Goal: Task Accomplishment & Management: Manage account settings

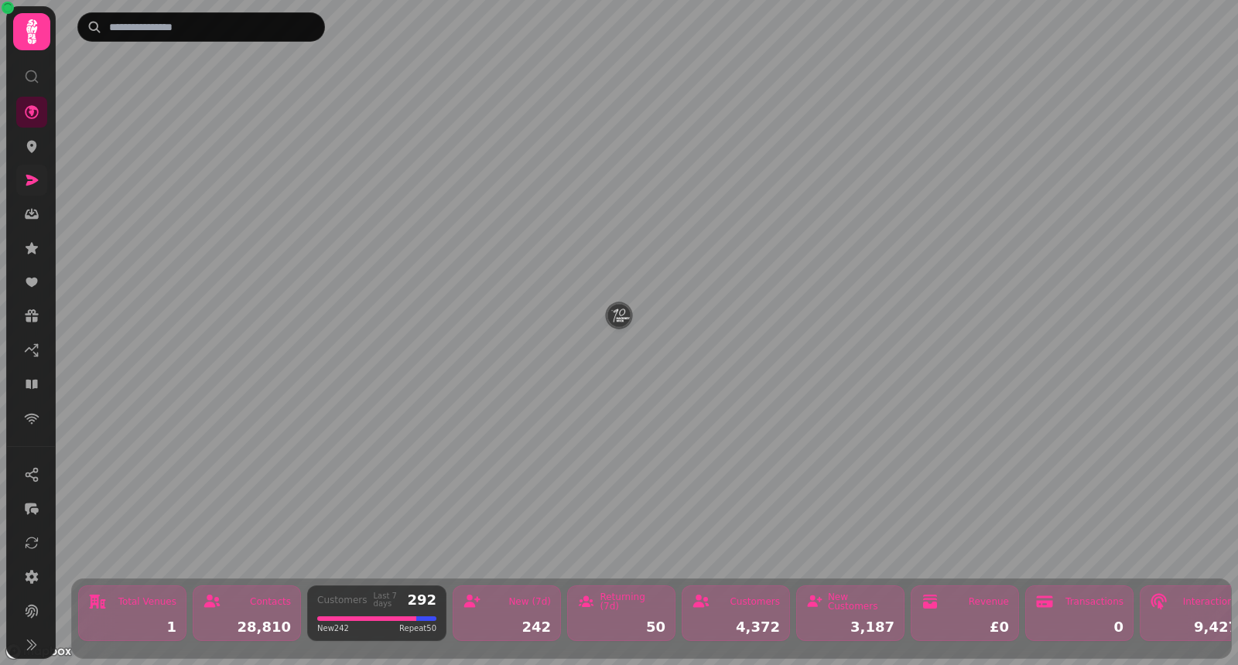
click at [32, 187] on link at bounding box center [31, 180] width 31 height 31
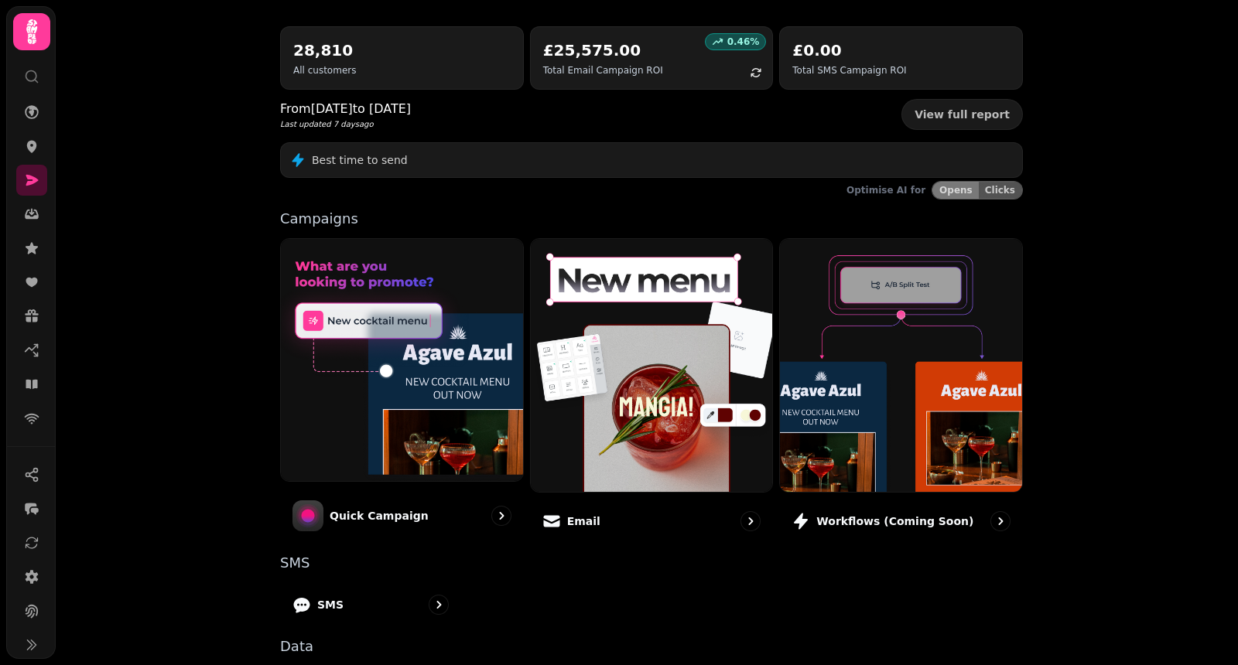
scroll to position [296, 0]
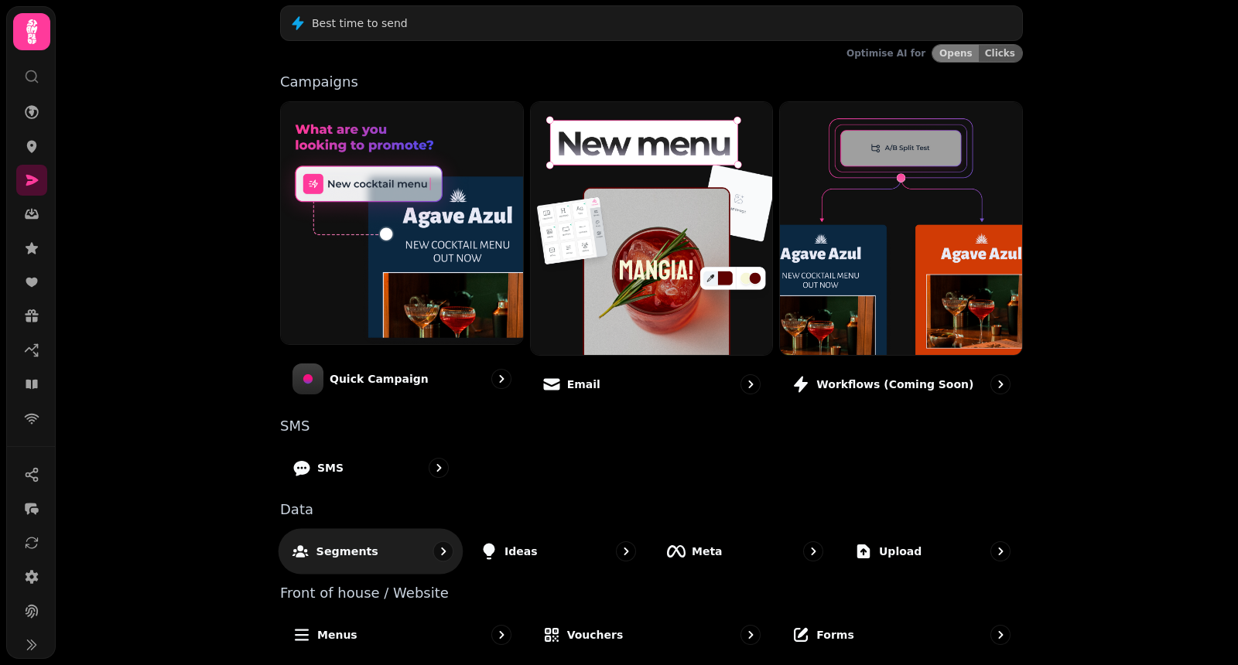
click at [345, 531] on div "Segments" at bounding box center [370, 551] width 185 height 46
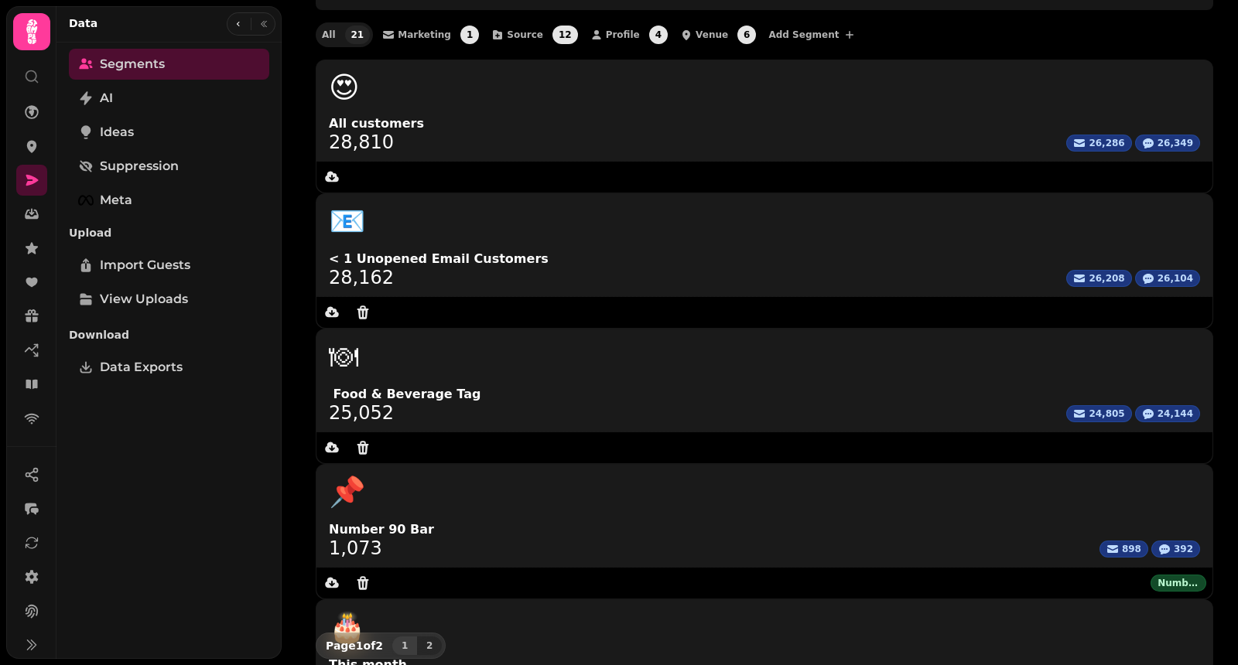
scroll to position [99, 0]
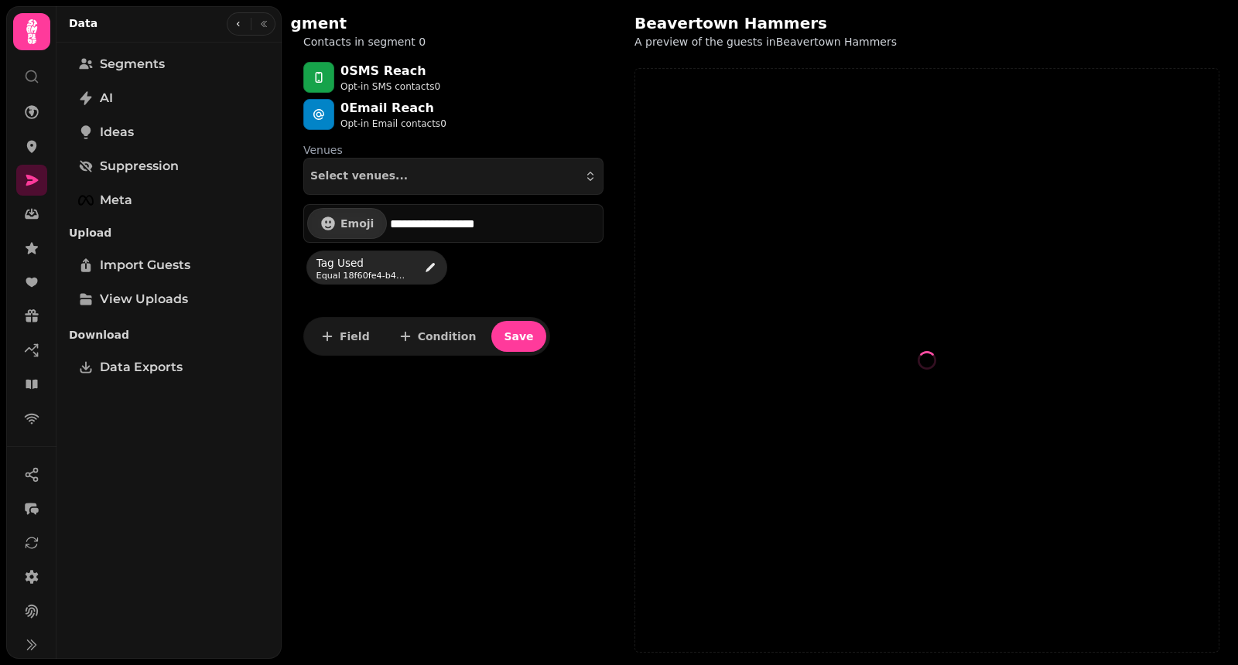
select select "**"
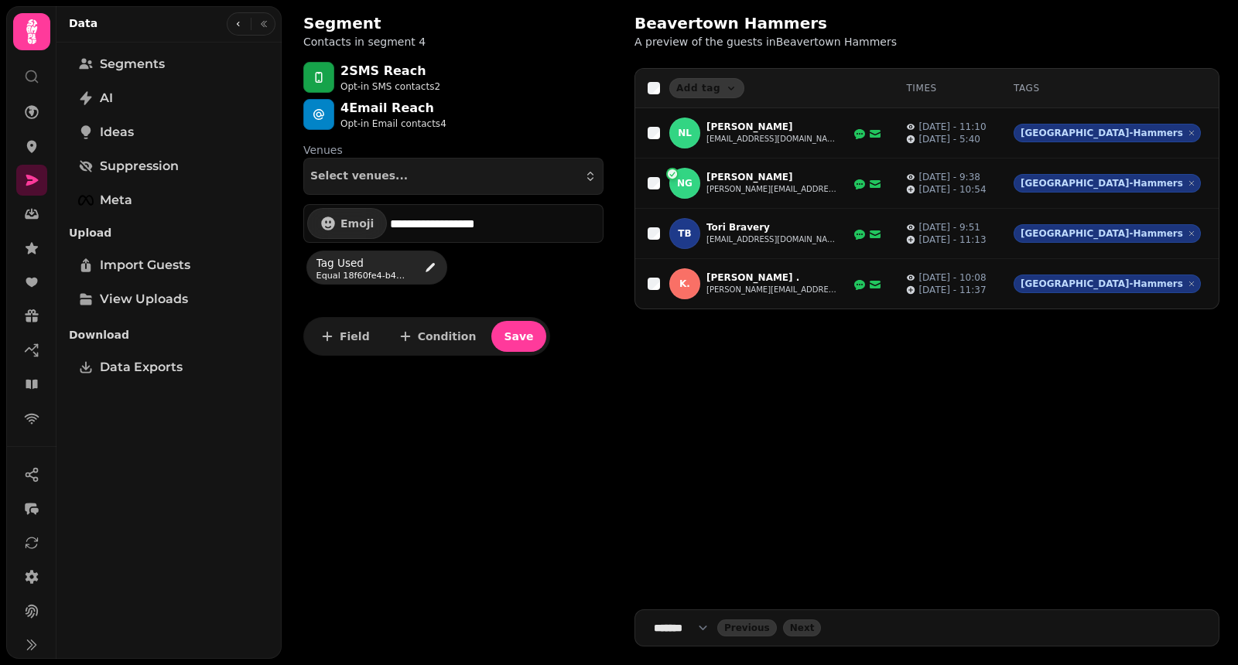
click at [748, 383] on div "Add tag Add customers to tag 11th Birthday Party 5th April.csv Beavertown-Hamme…" at bounding box center [926, 329] width 585 height 523
click at [880, 450] on div "Add tag Add customers to tag 11th Birthday Party 5th April.csv Beavertown-Hamme…" at bounding box center [926, 329] width 585 height 523
click at [808, 448] on div "Add tag Add customers to tag 11th Birthday Party 5th April.csv Beavertown-Hamme…" at bounding box center [926, 329] width 585 height 523
click at [584, 477] on div "**********" at bounding box center [453, 332] width 325 height 665
click at [32, 180] on icon at bounding box center [32, 180] width 12 height 11
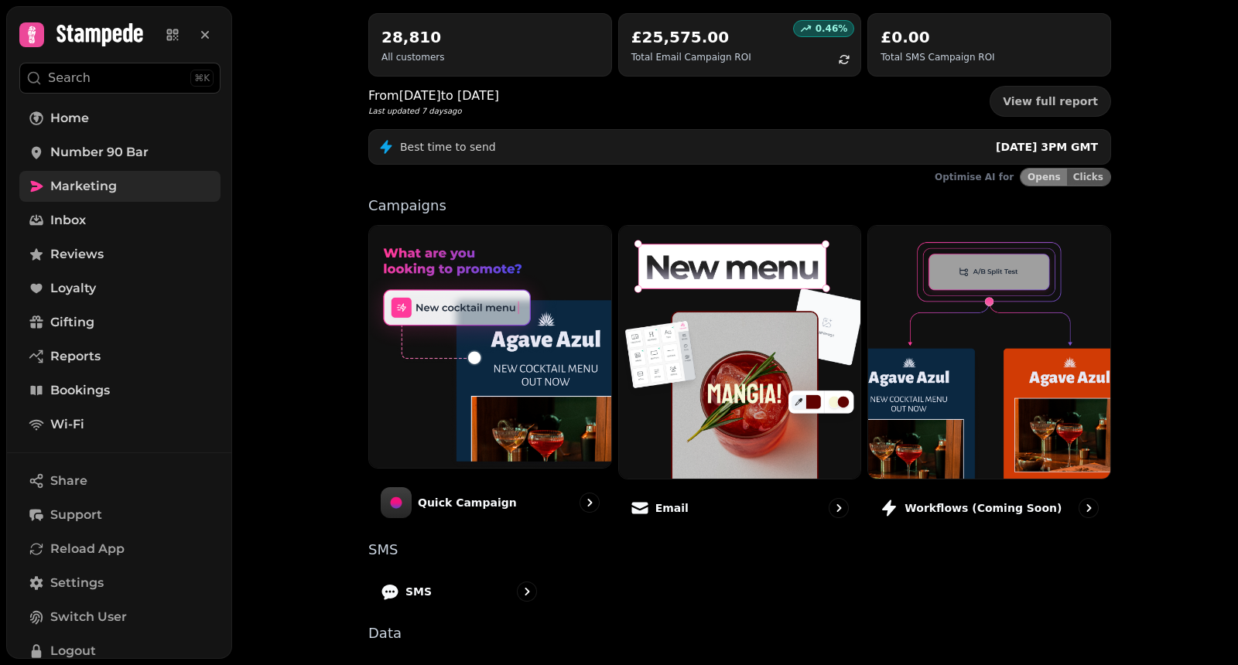
scroll to position [296, 0]
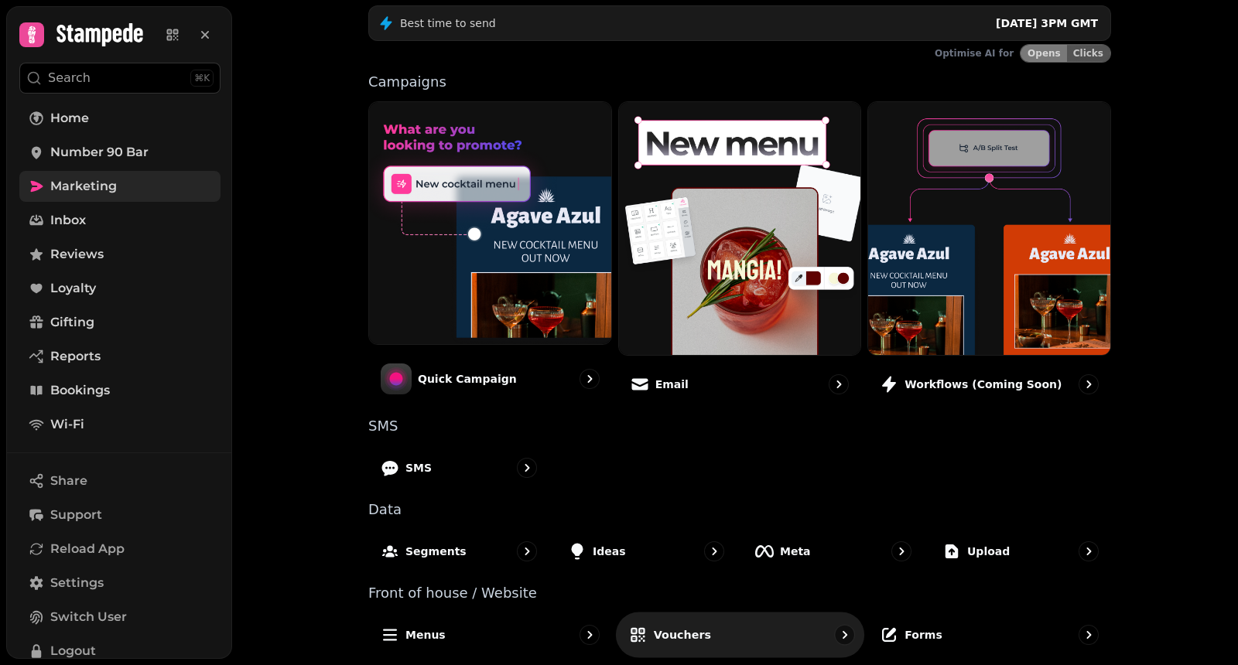
click at [663, 644] on div "Vouchers" at bounding box center [740, 635] width 248 height 46
select select "**"
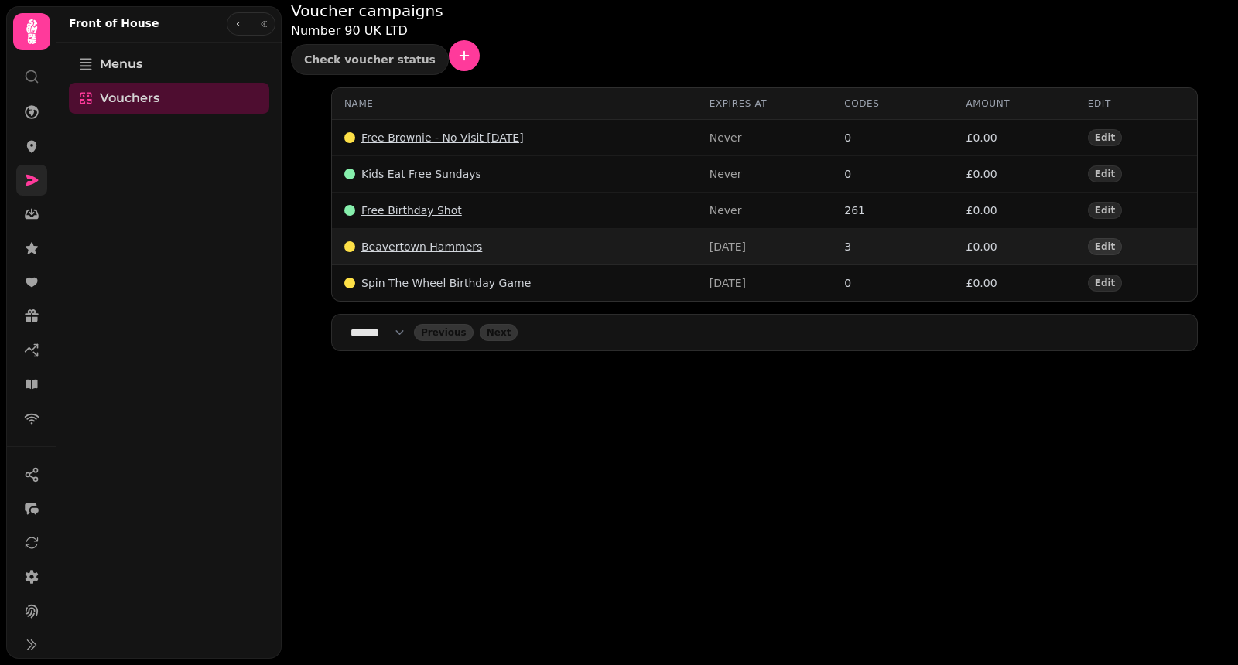
click at [420, 239] on p "Beavertown Hammers" at bounding box center [421, 246] width 121 height 15
select select "**"
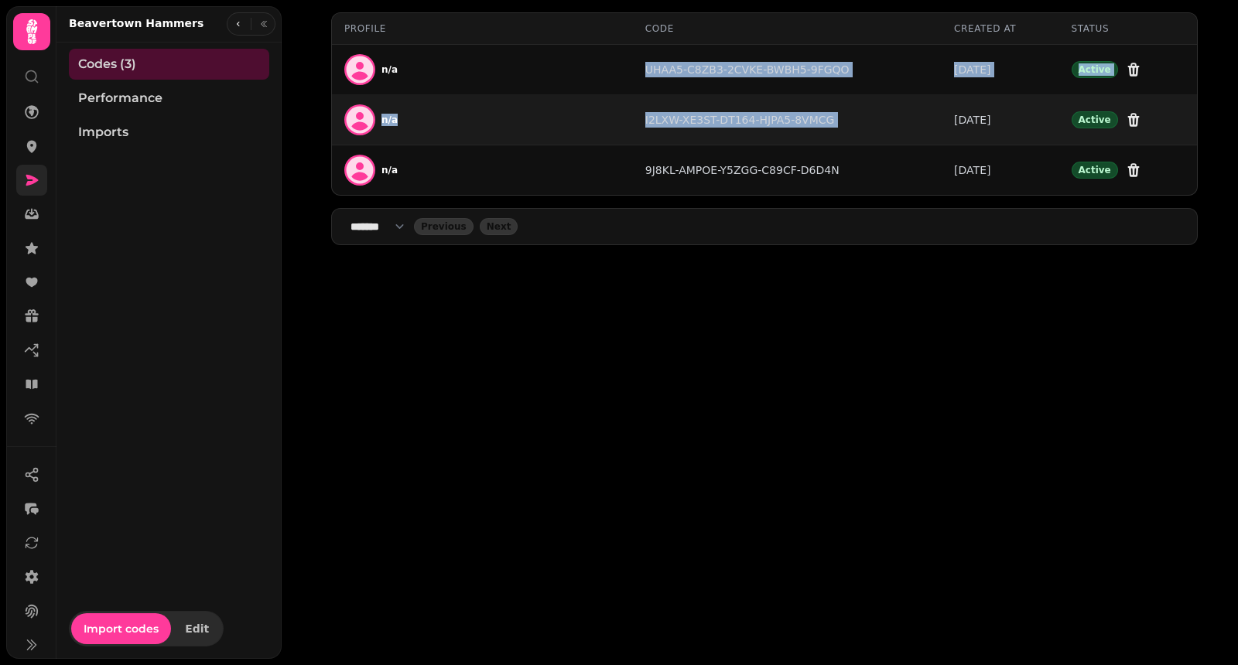
drag, startPoint x: 647, startPoint y: 73, endPoint x: 945, endPoint y: 99, distance: 299.0
click at [945, 99] on tbody "n/a UHAA5-C8ZB3-2CVKE-BWBH5-9FGQO 4 months ago Active n/a I2LXW-XE3ST-DT164-HJP…" at bounding box center [764, 120] width 865 height 151
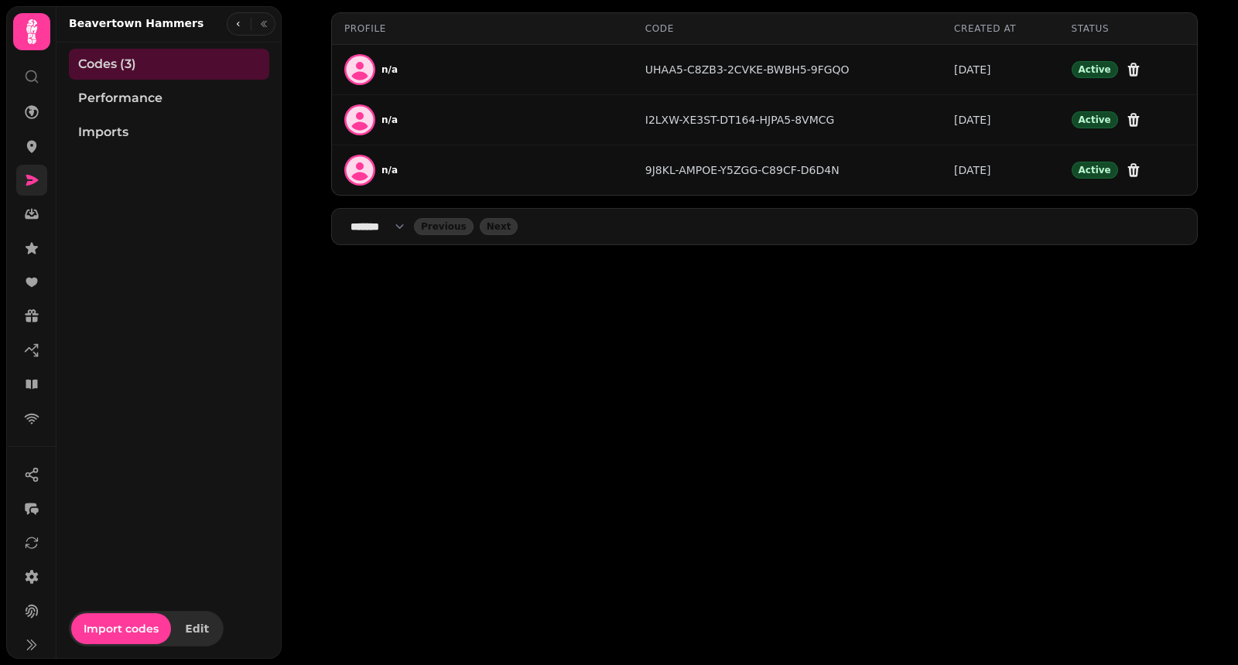
click at [827, 292] on div "Profile Code Created at Status n/a UHAA5-C8ZB3-2CVKE-BWBH5-9FGQO 4 months ago A…" at bounding box center [760, 332] width 956 height 665
click at [171, 99] on link "Performance" at bounding box center [169, 98] width 200 height 31
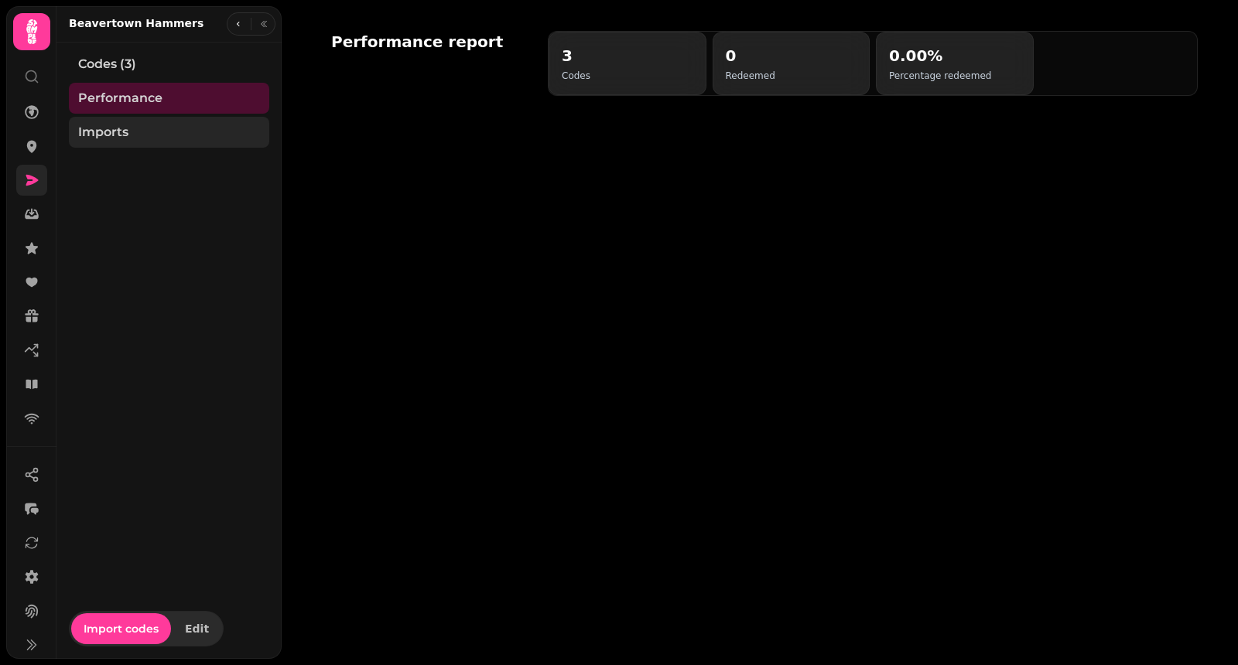
click at [180, 139] on link "Imports" at bounding box center [169, 132] width 200 height 31
select select "**"
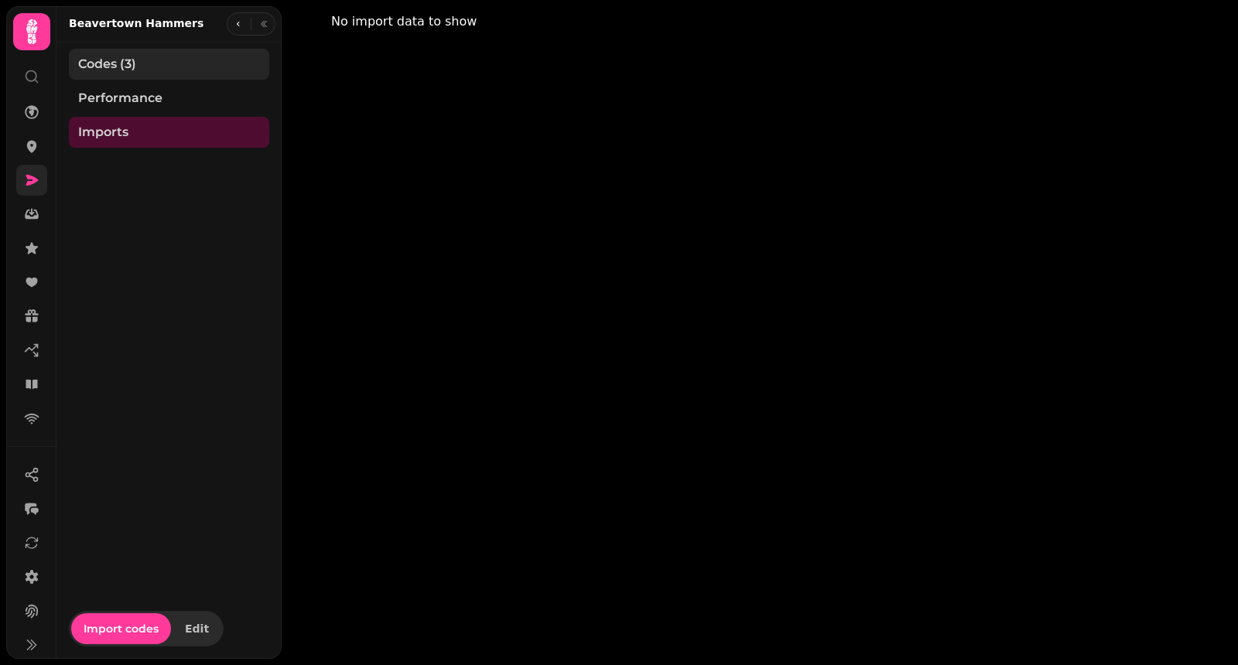
click at [167, 58] on link "Codes (3)" at bounding box center [169, 64] width 200 height 31
select select "**"
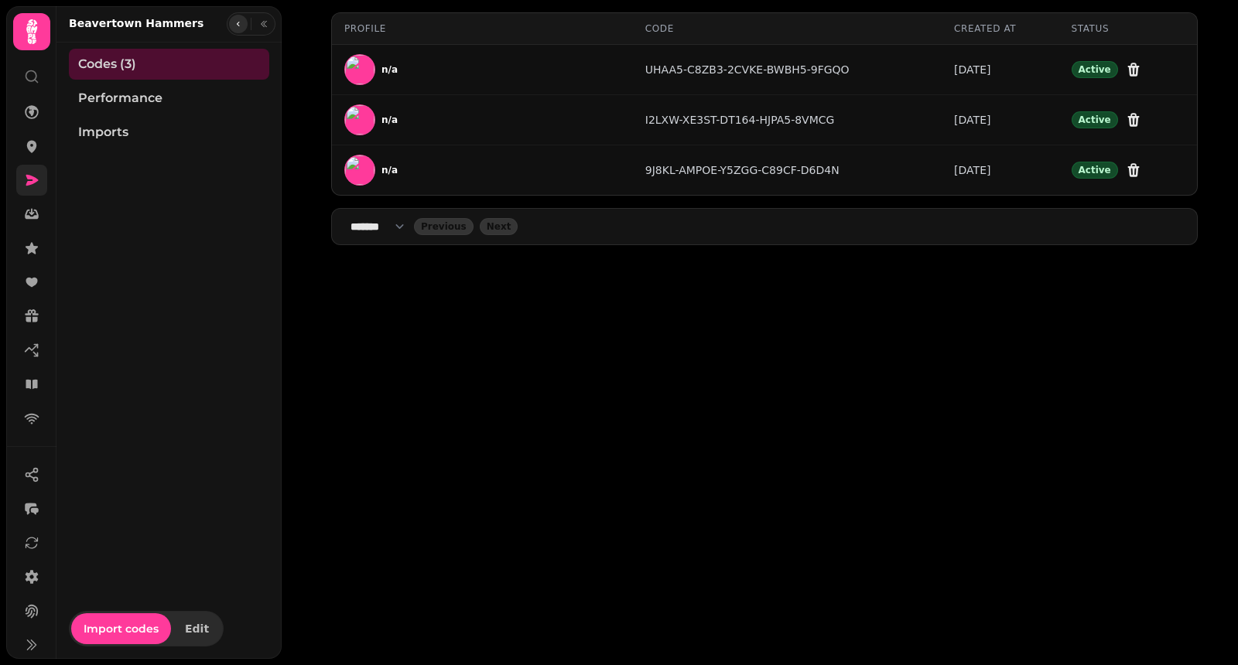
click at [244, 28] on button "button" at bounding box center [238, 24] width 19 height 19
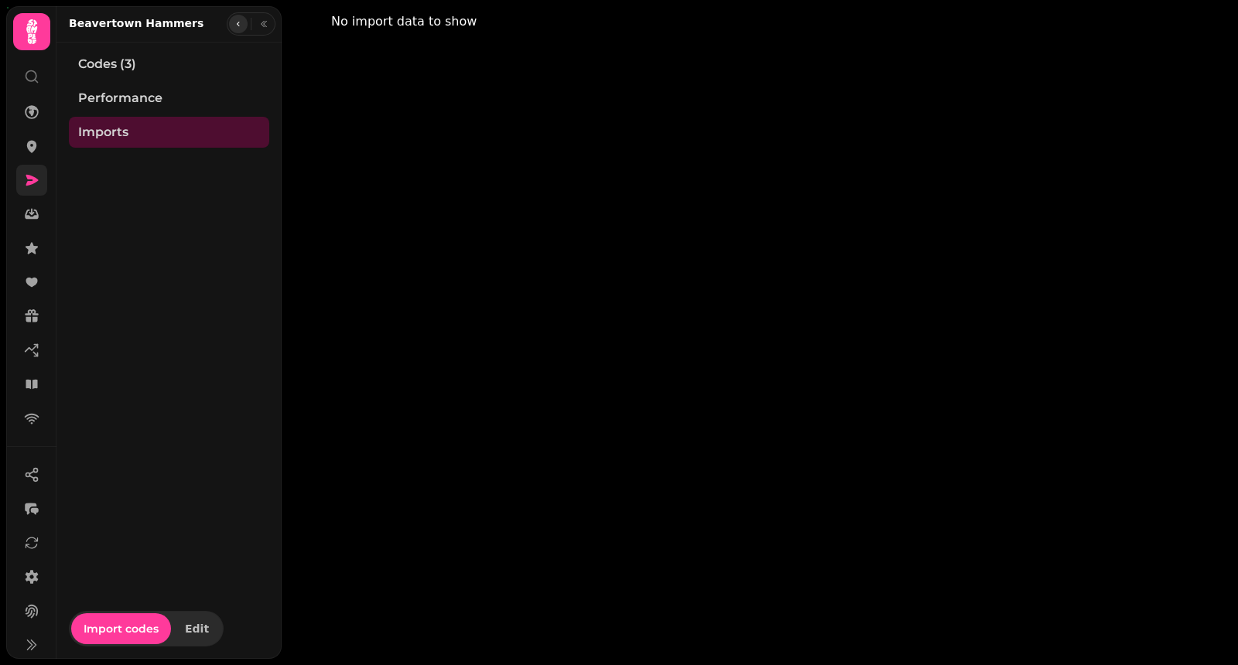
click at [234, 31] on button "button" at bounding box center [238, 24] width 19 height 19
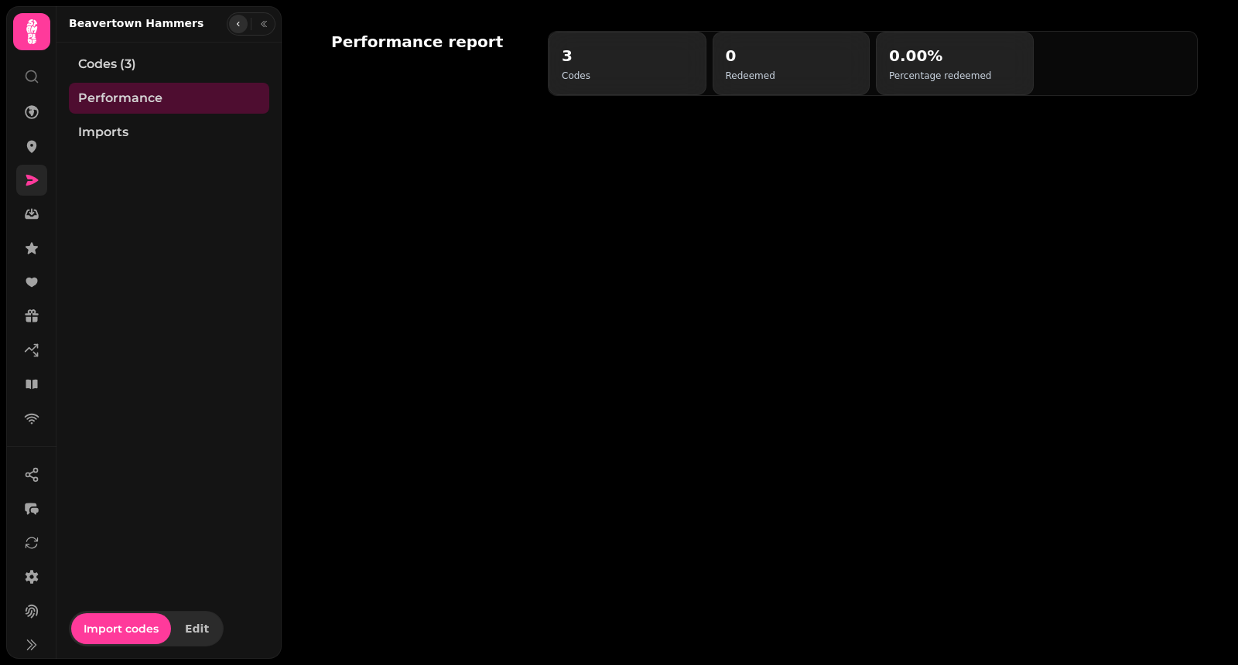
click at [234, 31] on button "button" at bounding box center [238, 24] width 19 height 19
select select "**"
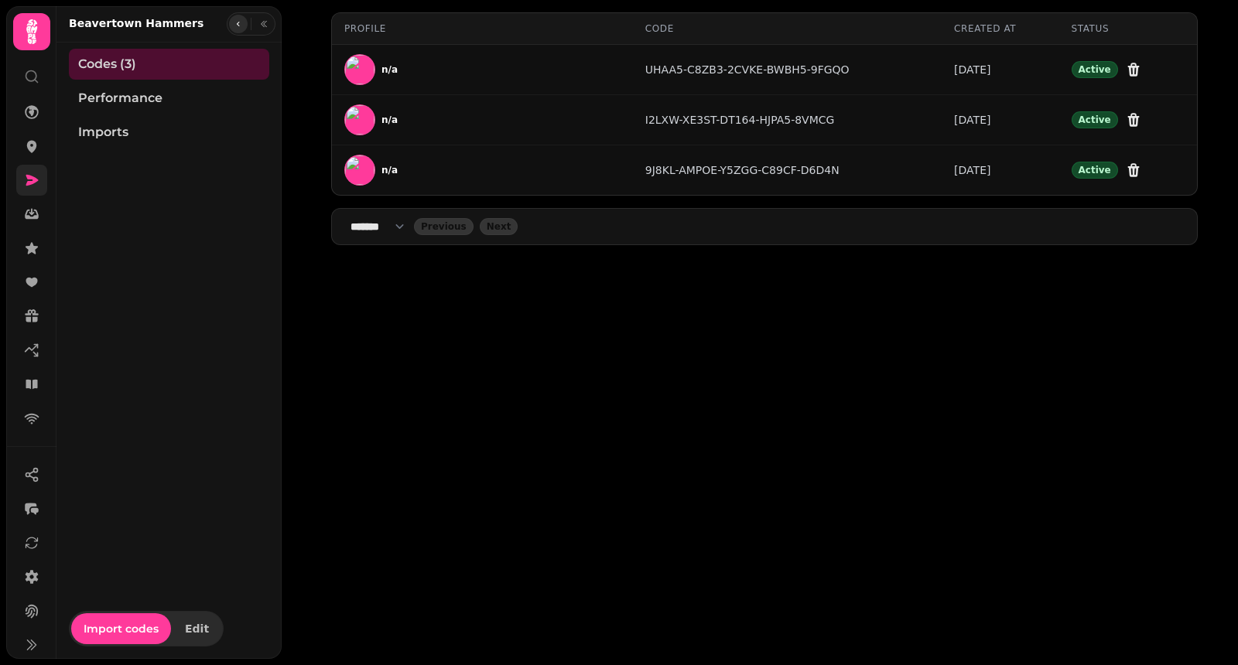
click at [234, 31] on button "button" at bounding box center [238, 24] width 19 height 19
select select "**"
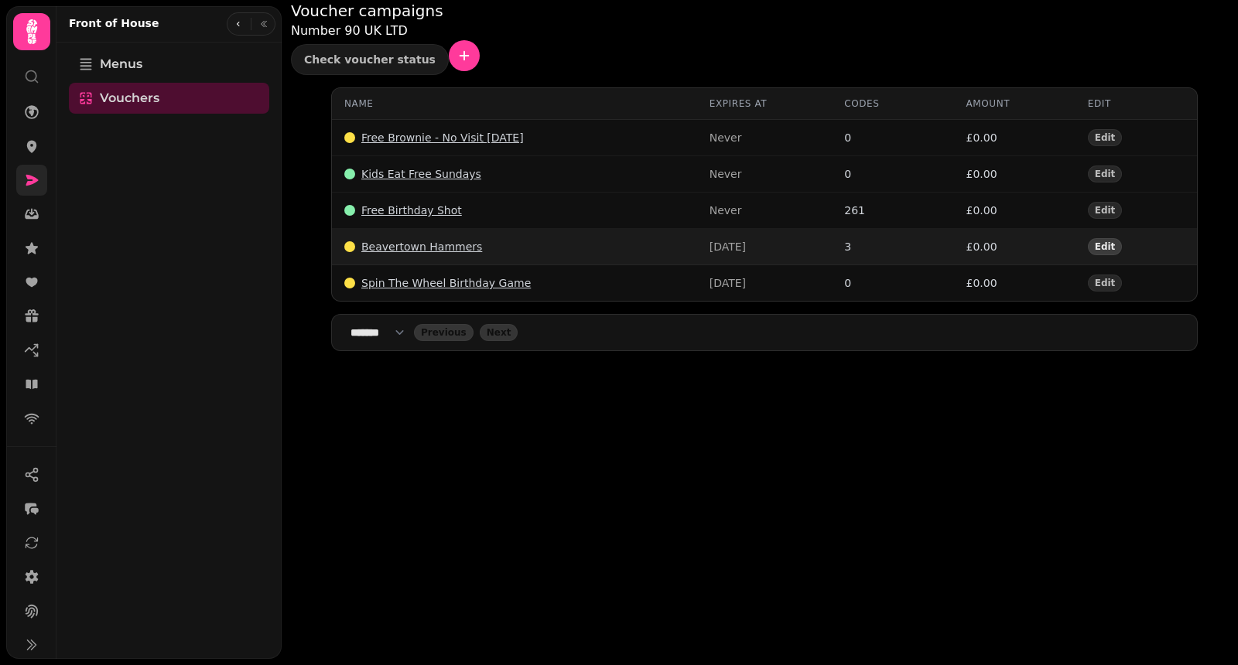
click at [1107, 242] on span "Edit" at bounding box center [1105, 246] width 21 height 9
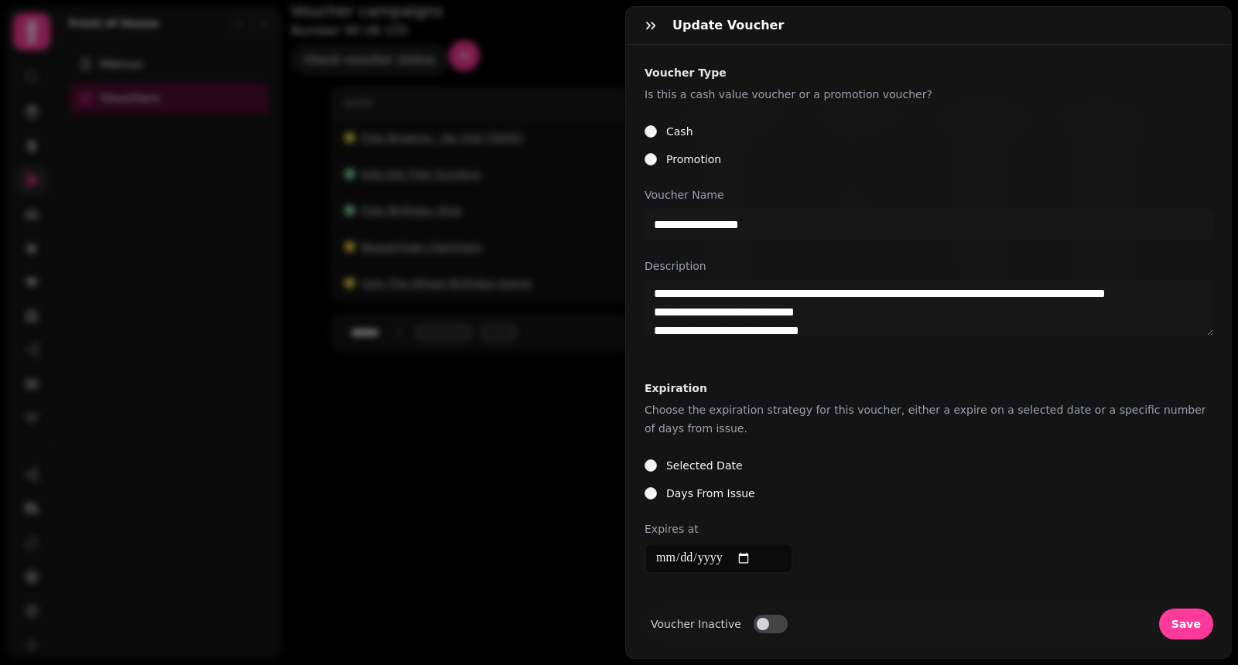
scroll to position [152, 0]
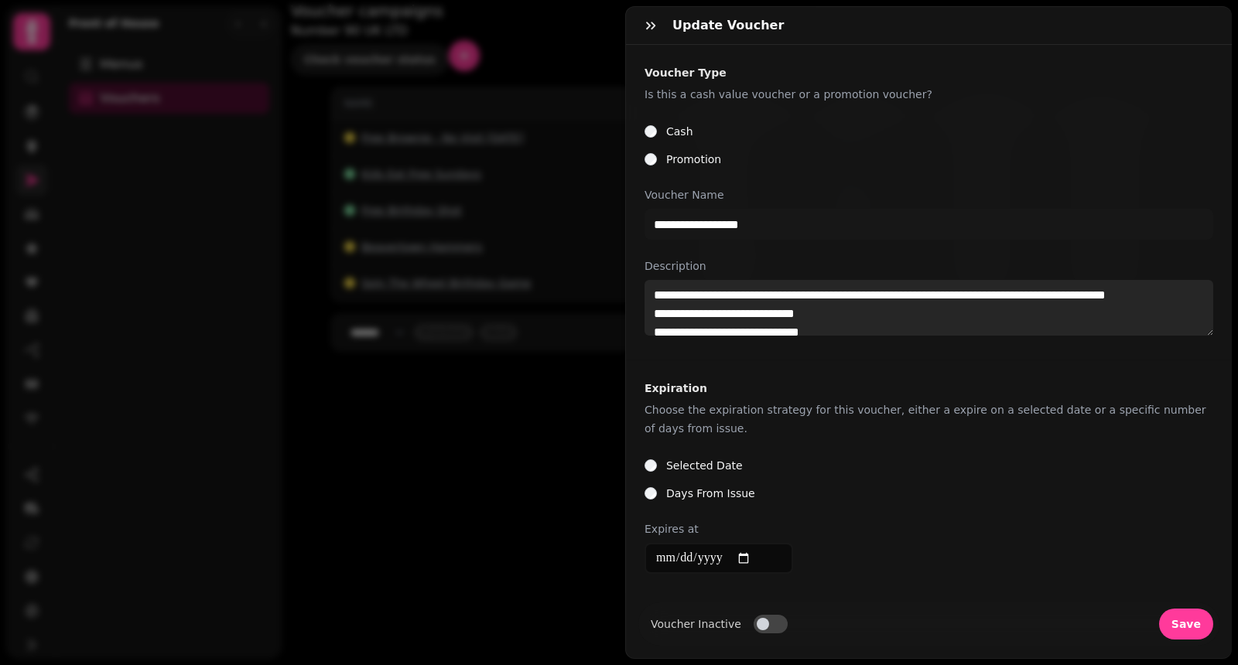
drag, startPoint x: 1047, startPoint y: 300, endPoint x: 1192, endPoint y: 298, distance: 144.7
click at [1192, 298] on textarea "Description" at bounding box center [928, 308] width 569 height 56
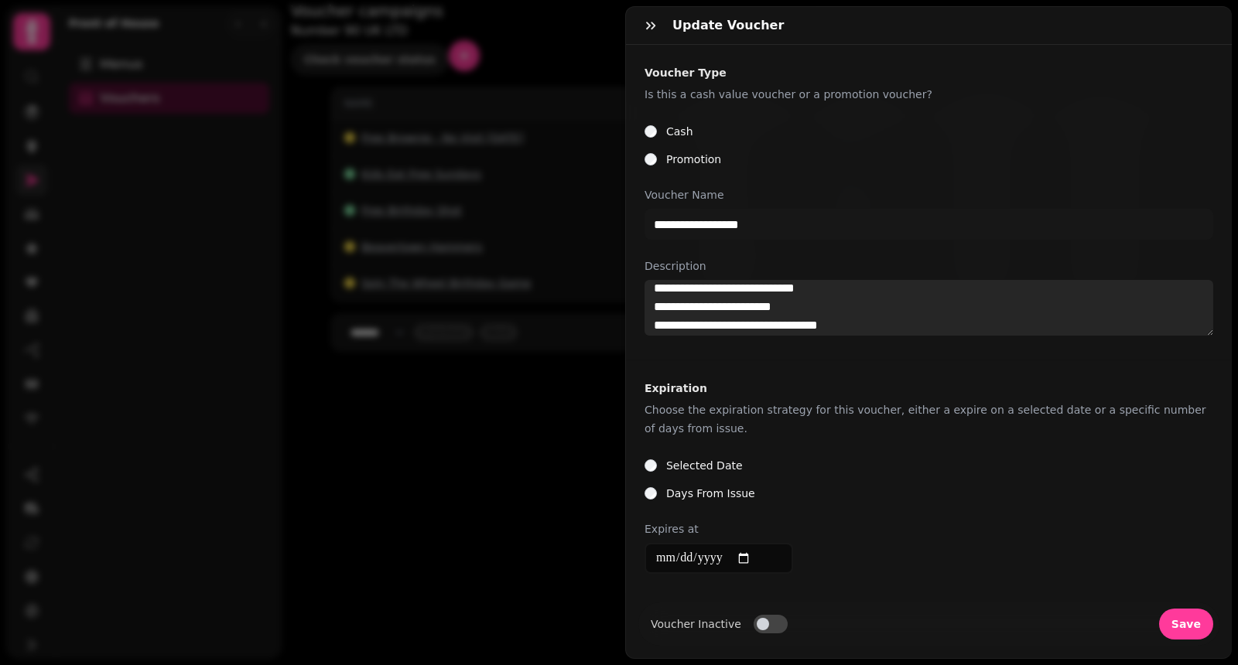
scroll to position [209, 0]
drag, startPoint x: 842, startPoint y: 314, endPoint x: 652, endPoint y: 300, distance: 190.0
click at [652, 300] on textarea "Description" at bounding box center [928, 308] width 569 height 56
drag, startPoint x: 828, startPoint y: 300, endPoint x: 667, endPoint y: 286, distance: 161.5
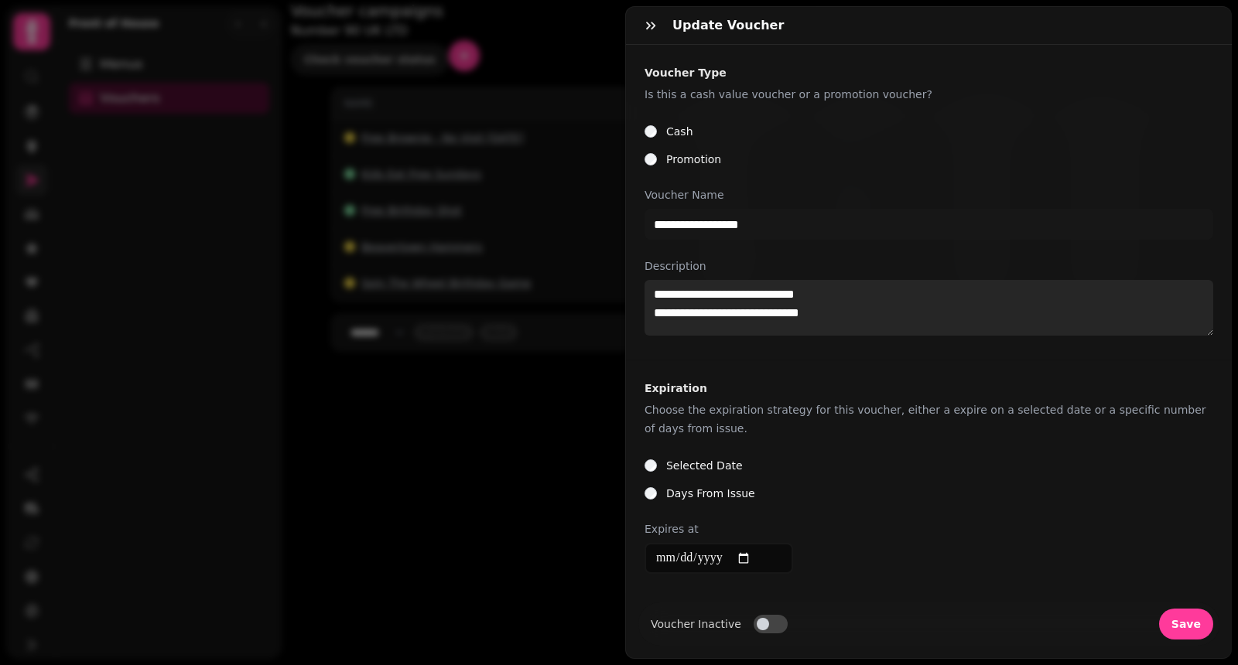
click at [667, 286] on textarea "Description" at bounding box center [928, 308] width 569 height 56
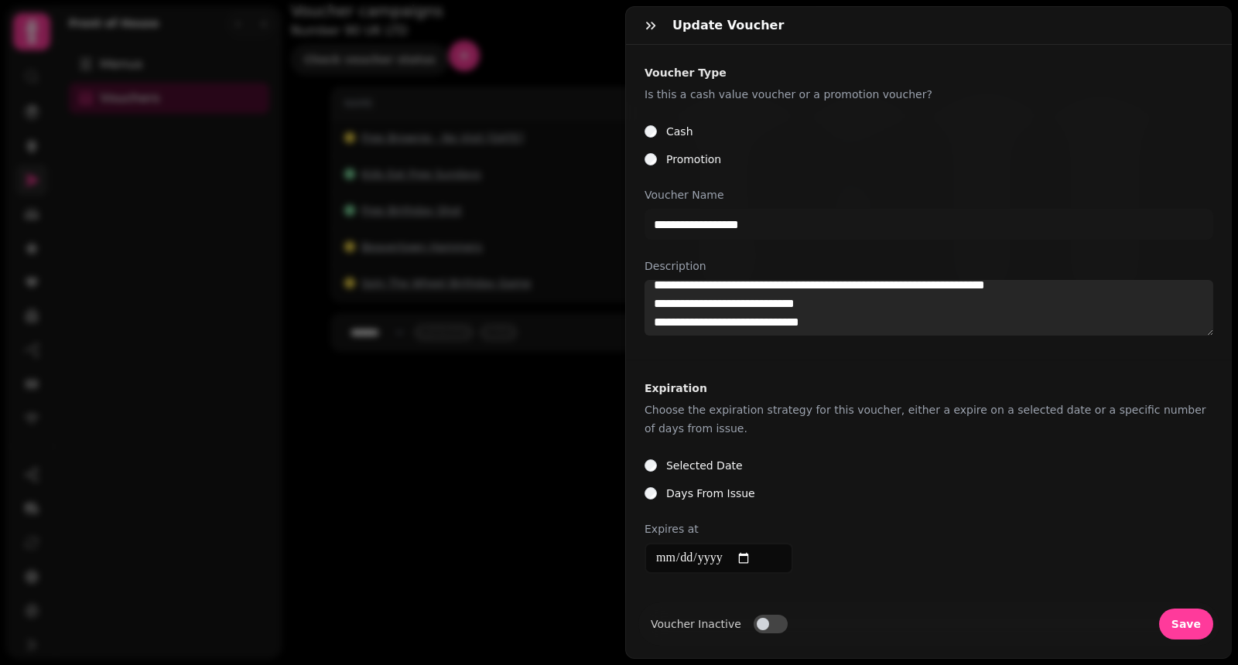
click at [739, 316] on textarea "Description" at bounding box center [928, 308] width 569 height 56
drag, startPoint x: 822, startPoint y: 323, endPoint x: 653, endPoint y: 311, distance: 169.8
click at [653, 311] on textarea "Description" at bounding box center [928, 308] width 569 height 56
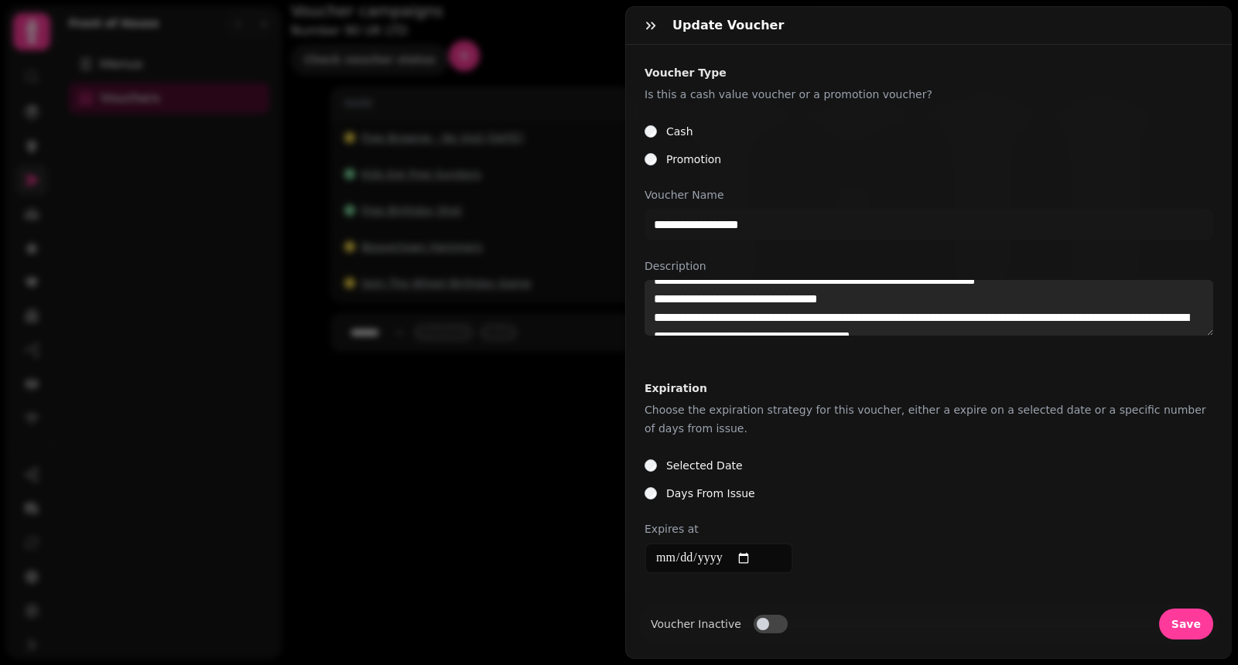
scroll to position [169, 0]
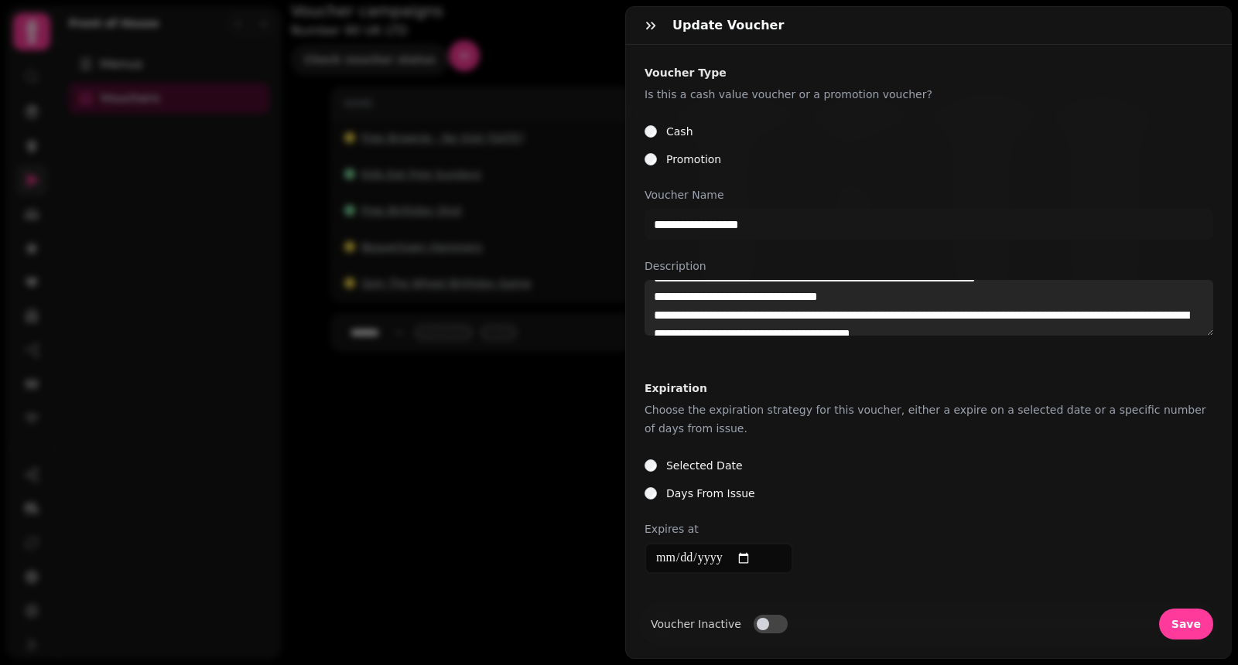
drag, startPoint x: 882, startPoint y: 294, endPoint x: 688, endPoint y: 297, distance: 194.2
click at [688, 297] on textarea "Description" at bounding box center [928, 308] width 569 height 56
click at [810, 281] on textarea "Description" at bounding box center [928, 308] width 569 height 56
drag, startPoint x: 866, startPoint y: 294, endPoint x: 658, endPoint y: 299, distance: 207.4
click at [658, 299] on textarea "Description" at bounding box center [928, 308] width 569 height 56
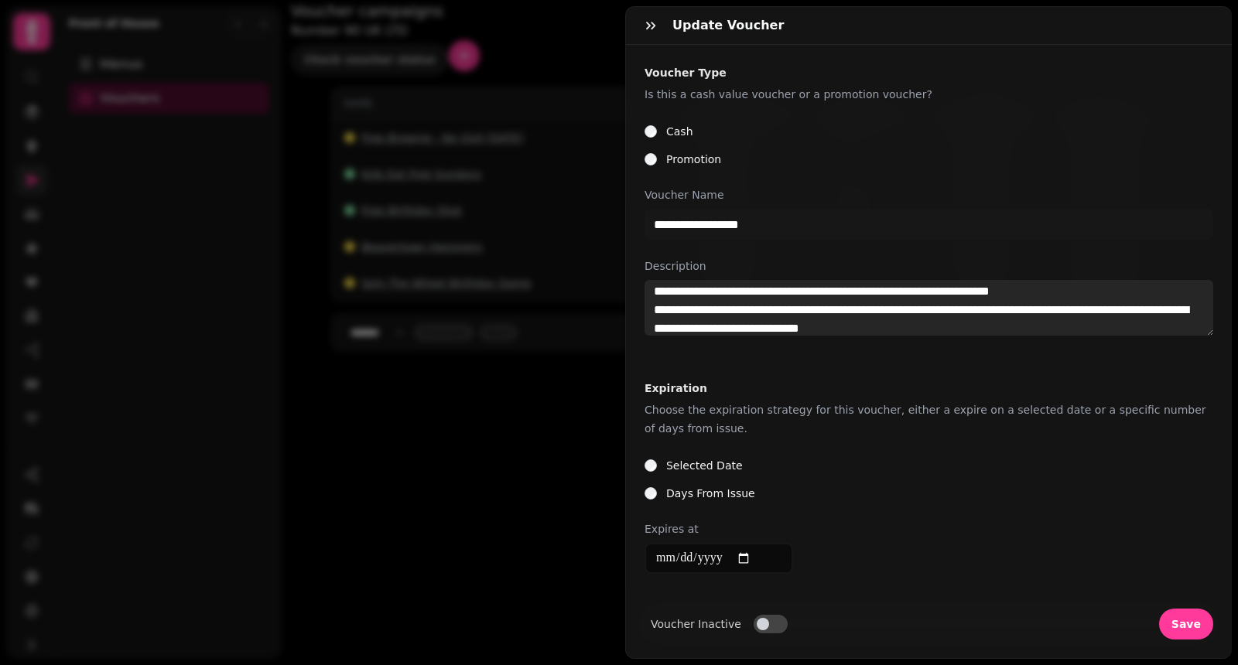
scroll to position [297, 0]
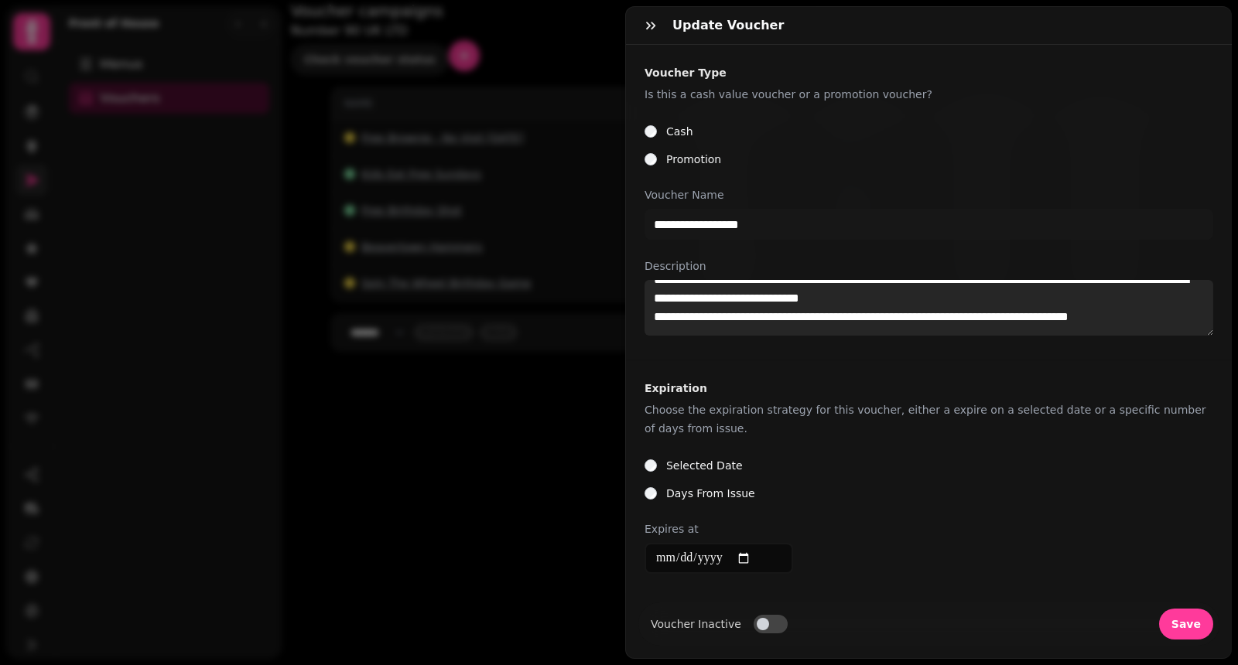
type textarea "**********"
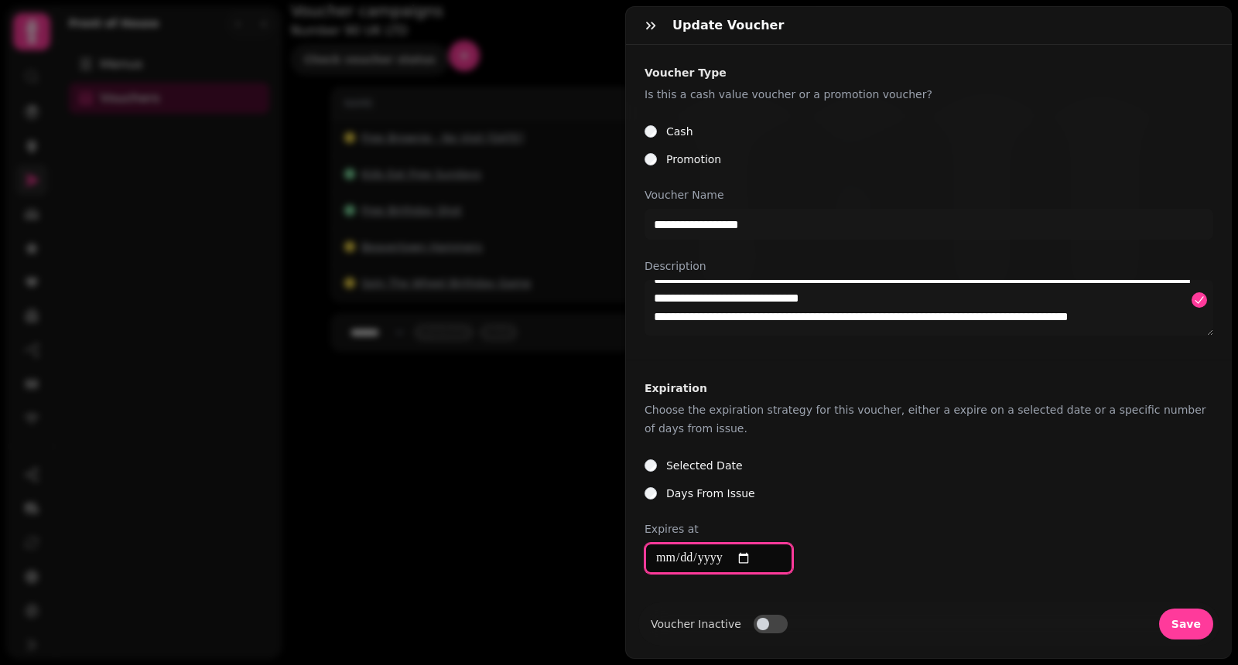
click at [751, 553] on input "**********" at bounding box center [718, 558] width 149 height 31
click at [754, 557] on input "**********" at bounding box center [718, 558] width 149 height 31
type input "**********"
click at [900, 457] on div "Selected Date" at bounding box center [928, 465] width 569 height 19
click at [1194, 628] on span "Save" at bounding box center [1185, 624] width 29 height 11
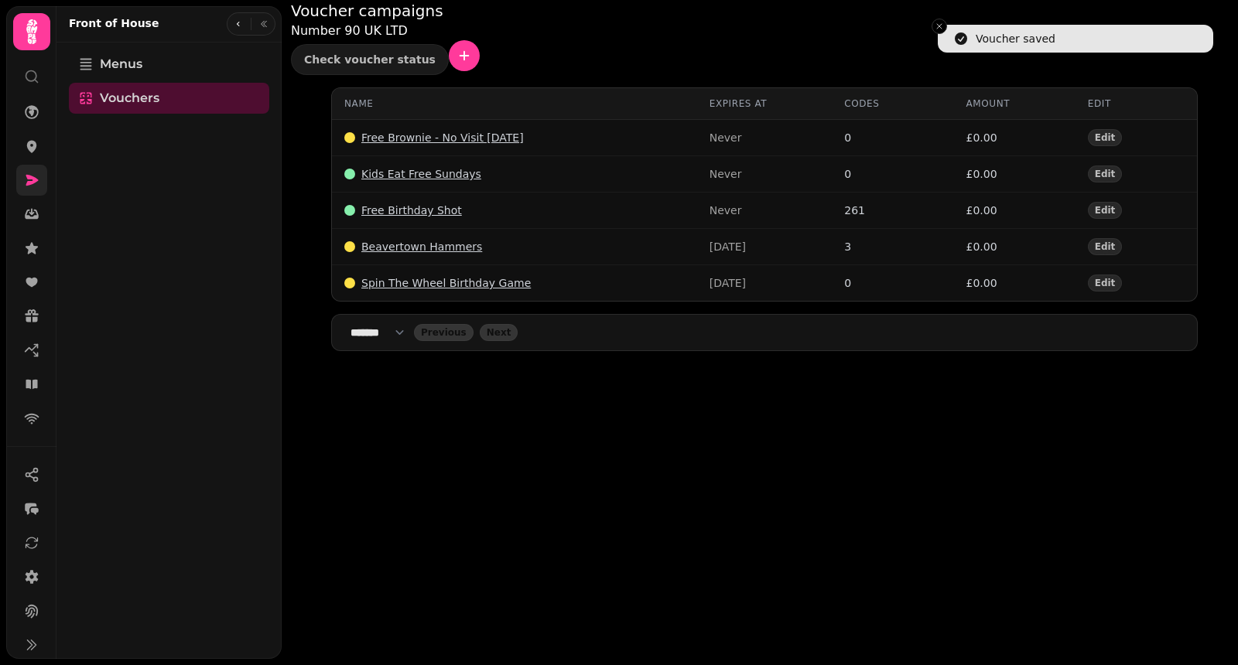
click at [993, 542] on div "Voucher campaigns Number 90 UK LTD Check voucher status Name Expires at Codes A…" at bounding box center [760, 332] width 956 height 665
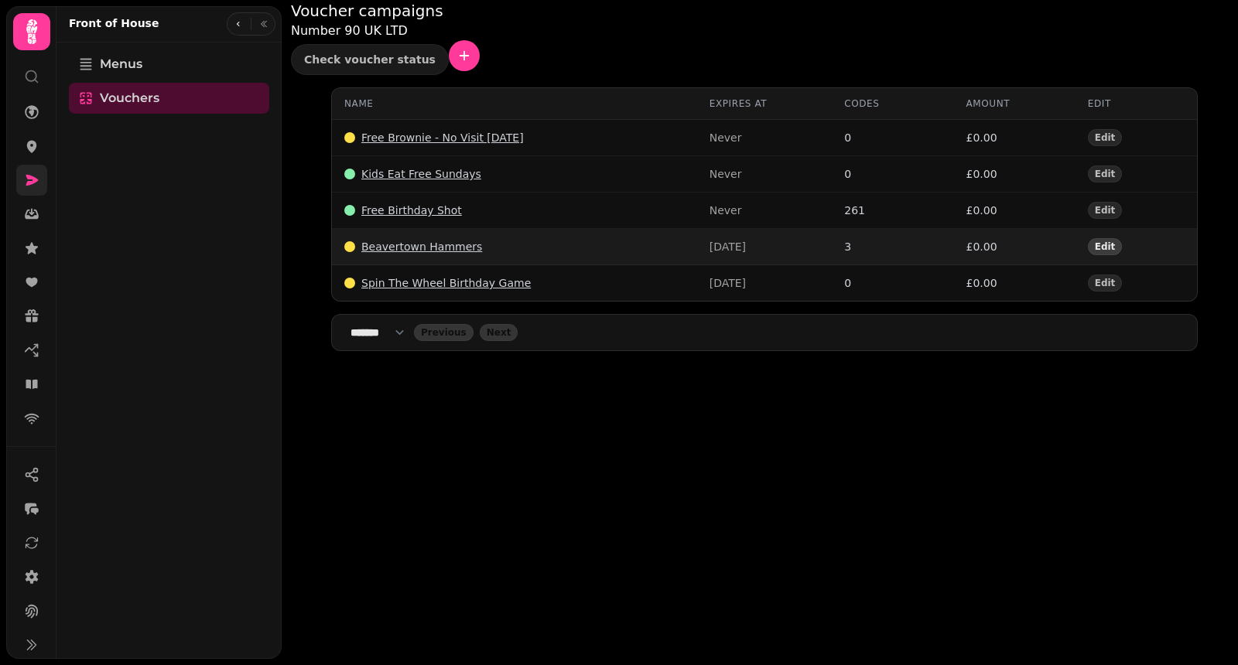
click at [1105, 242] on span "Edit" at bounding box center [1105, 246] width 21 height 9
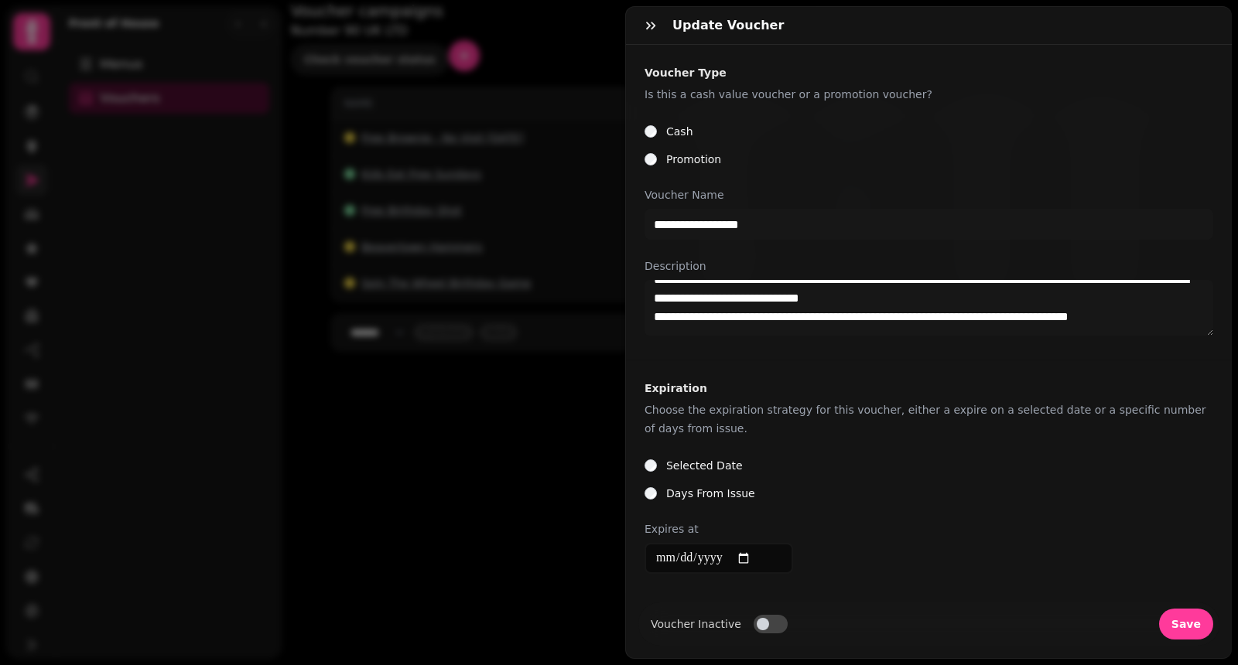
click at [774, 637] on div "Voucher Inactive Voucher Inactive Save" at bounding box center [928, 624] width 581 height 43
click at [774, 631] on button "Voucher Inactive" at bounding box center [770, 624] width 34 height 19
click at [774, 631] on div "Voucher Active Voucher Active Save" at bounding box center [928, 624] width 581 height 43
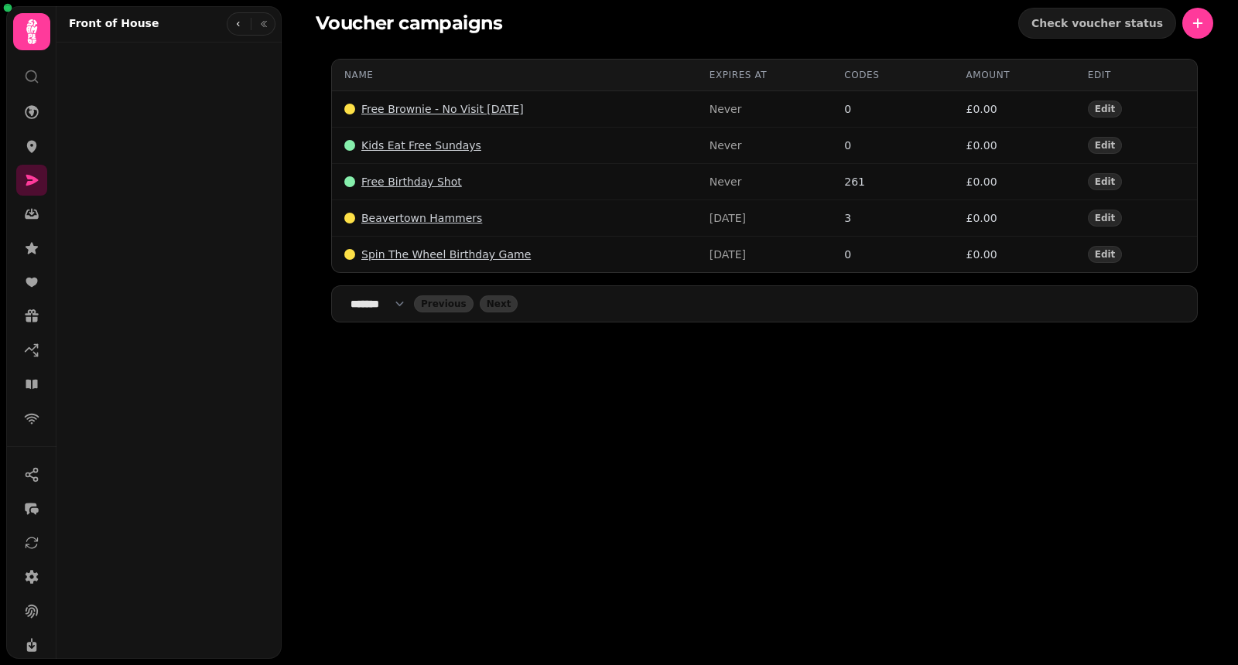
select select "**"
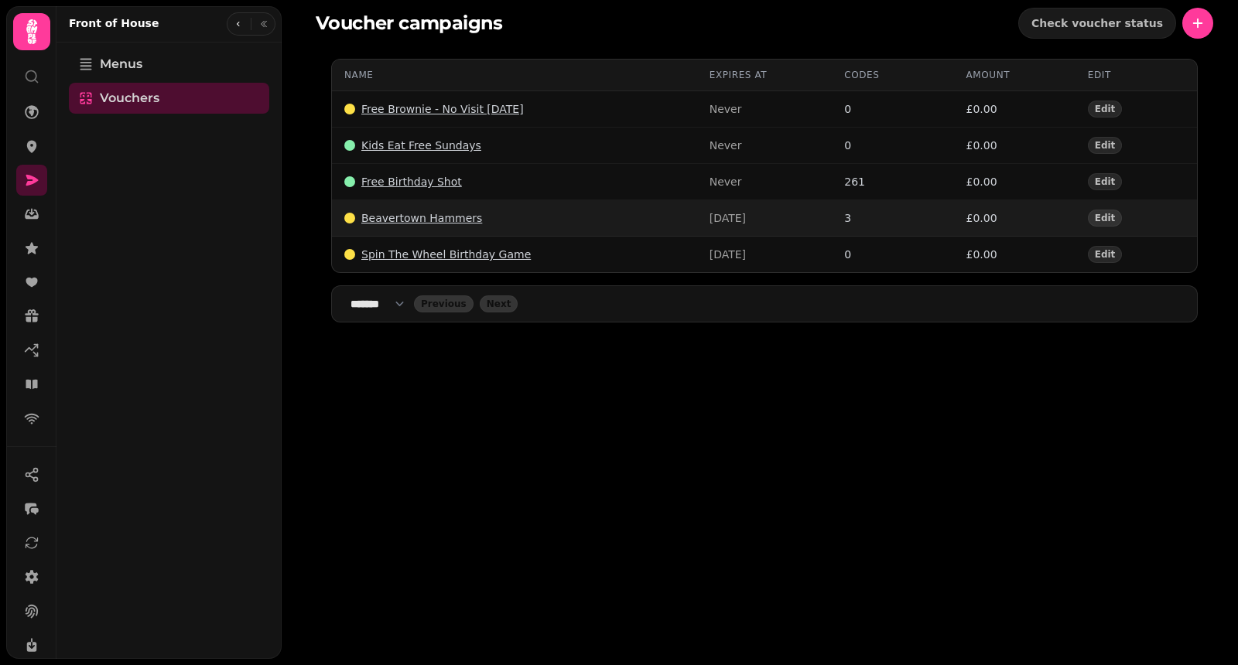
click at [781, 220] on div "[DATE]" at bounding box center [764, 217] width 111 height 15
click at [464, 214] on p "Beavertown Hammers" at bounding box center [421, 217] width 121 height 15
select select "**"
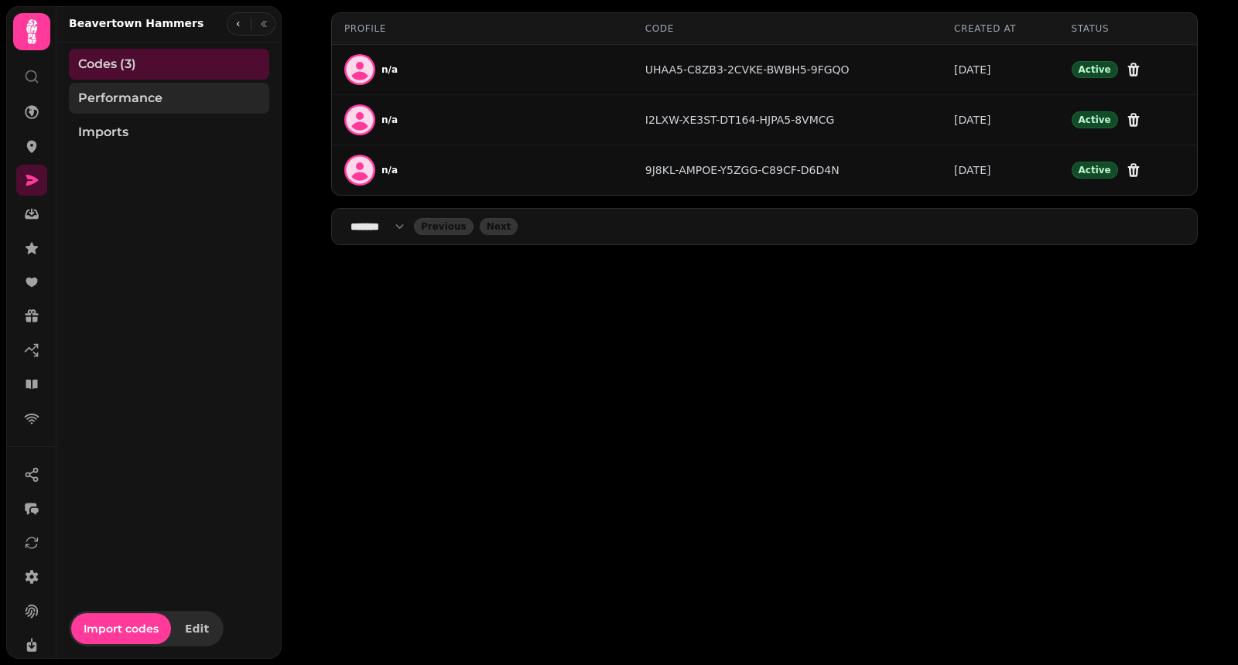
click at [196, 88] on link "Performance" at bounding box center [169, 98] width 200 height 31
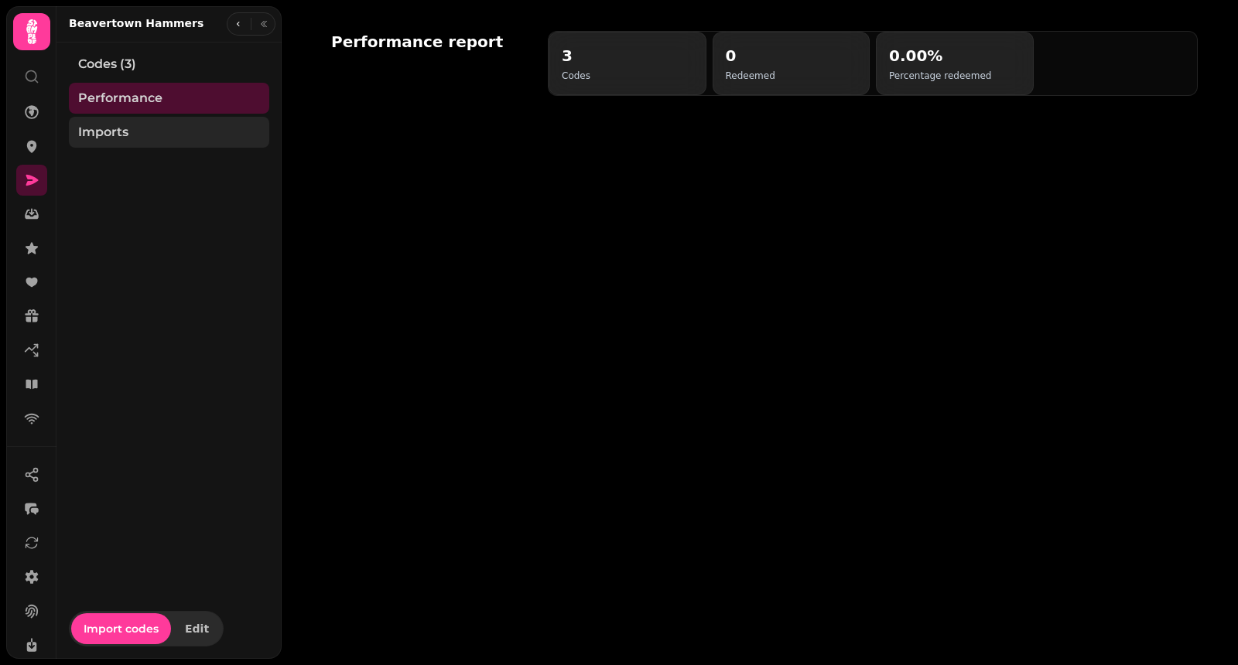
click at [176, 125] on link "Imports" at bounding box center [169, 132] width 200 height 31
select select "**"
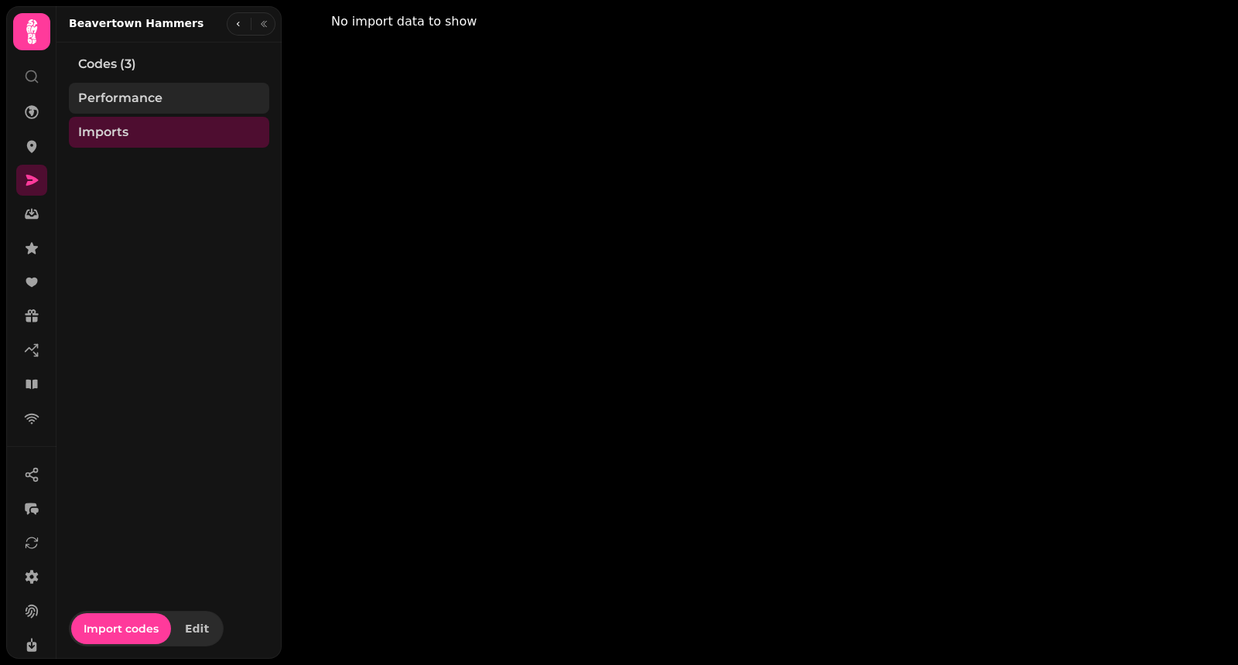
click at [176, 100] on link "Performance" at bounding box center [169, 98] width 200 height 31
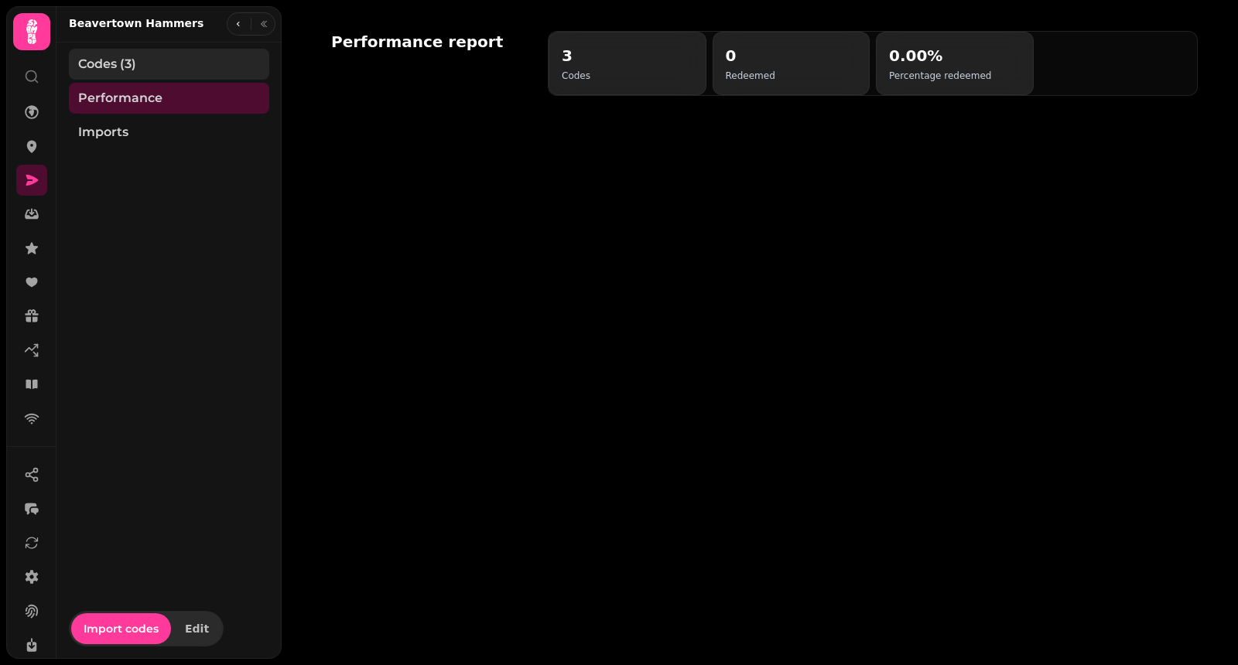
click at [175, 60] on link "Codes (3)" at bounding box center [169, 64] width 200 height 31
select select "**"
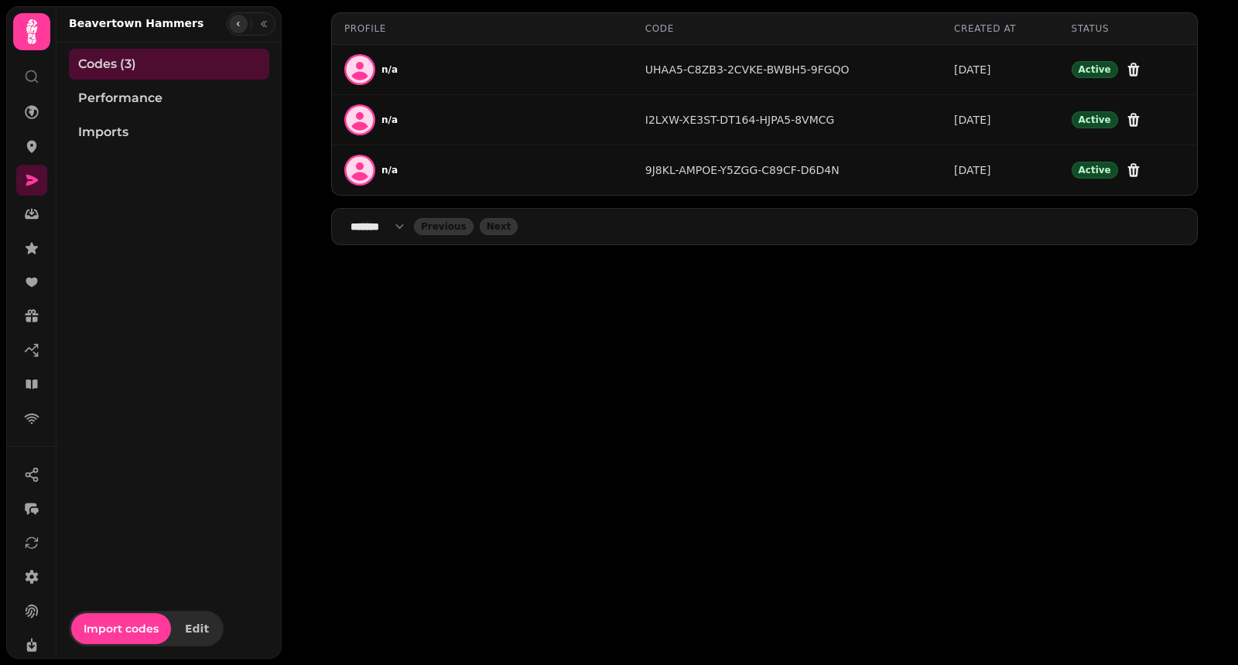
click at [243, 26] on button "button" at bounding box center [238, 24] width 19 height 19
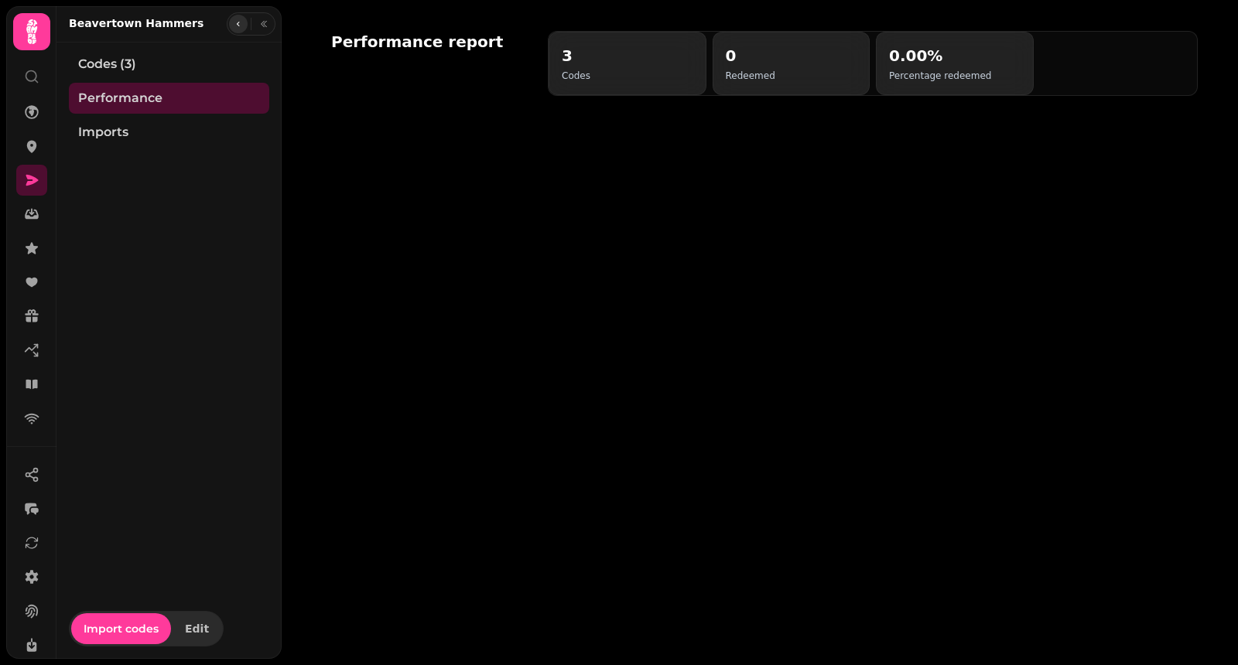
click at [241, 21] on icon "button" at bounding box center [238, 23] width 9 height 9
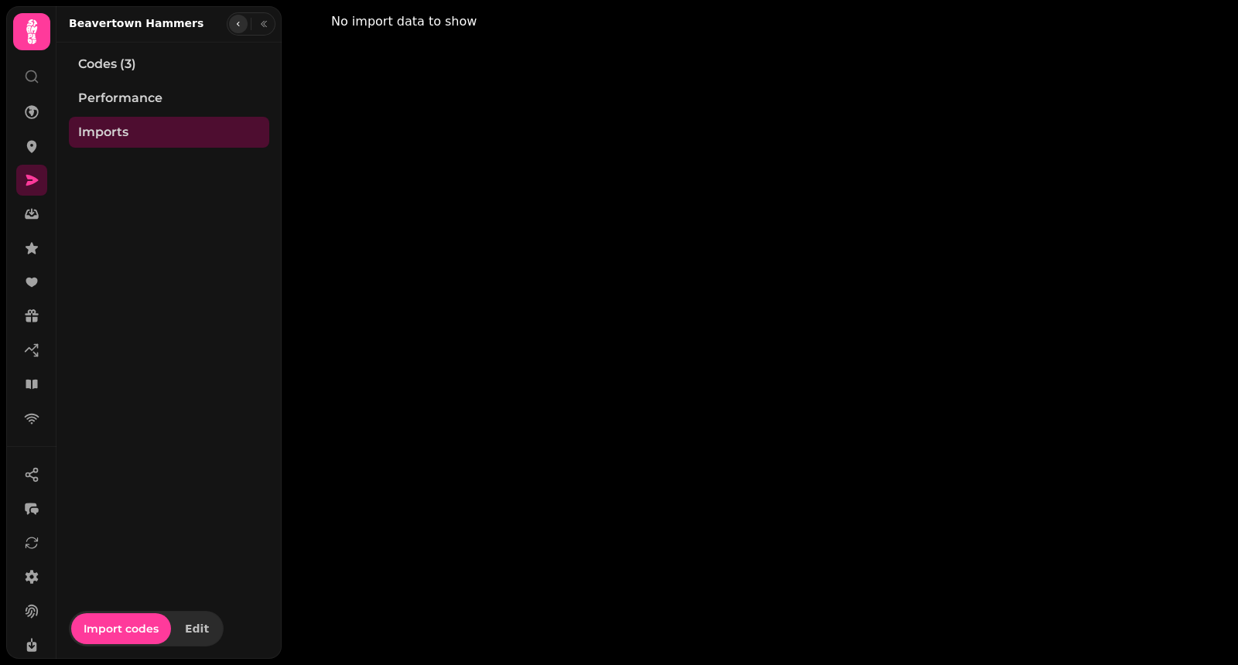
click at [241, 21] on icon "button" at bounding box center [238, 23] width 9 height 9
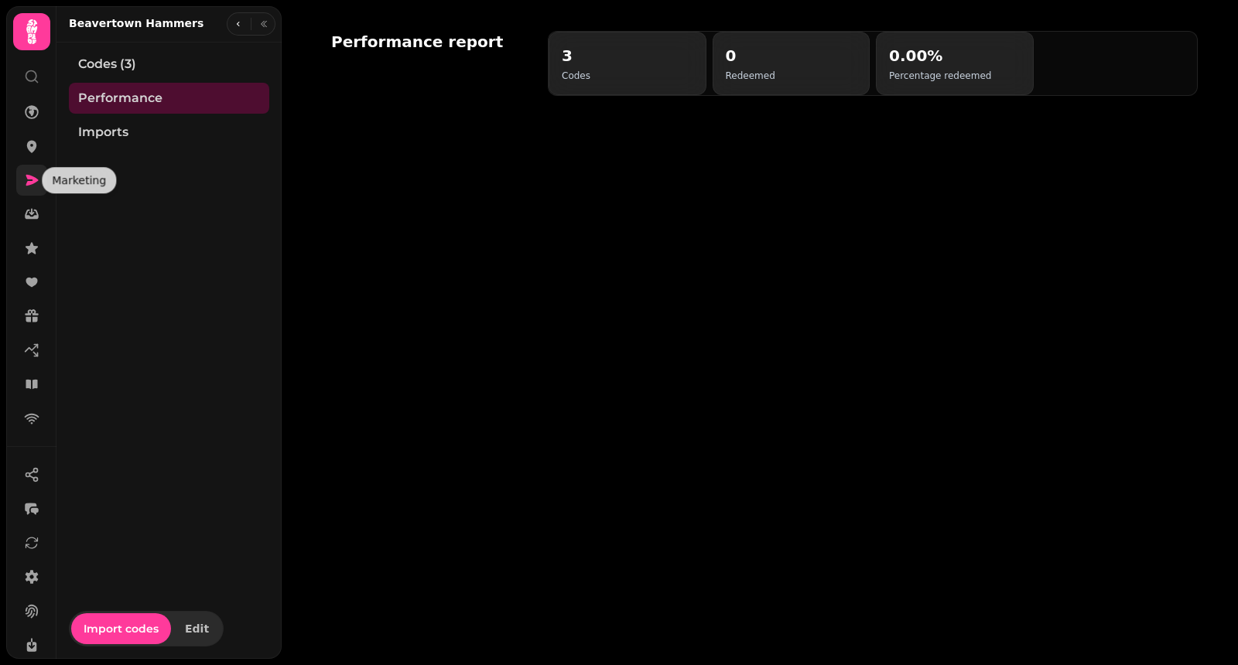
click at [34, 165] on link at bounding box center [31, 180] width 31 height 31
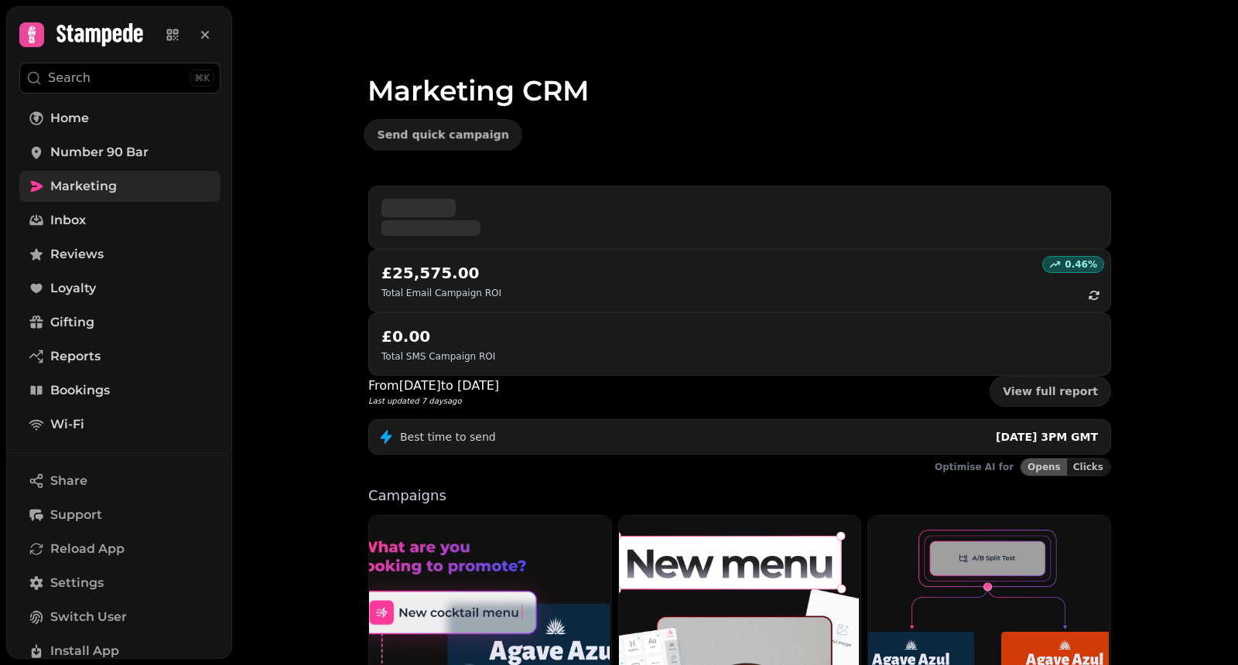
click at [36, 180] on icon at bounding box center [36, 186] width 15 height 15
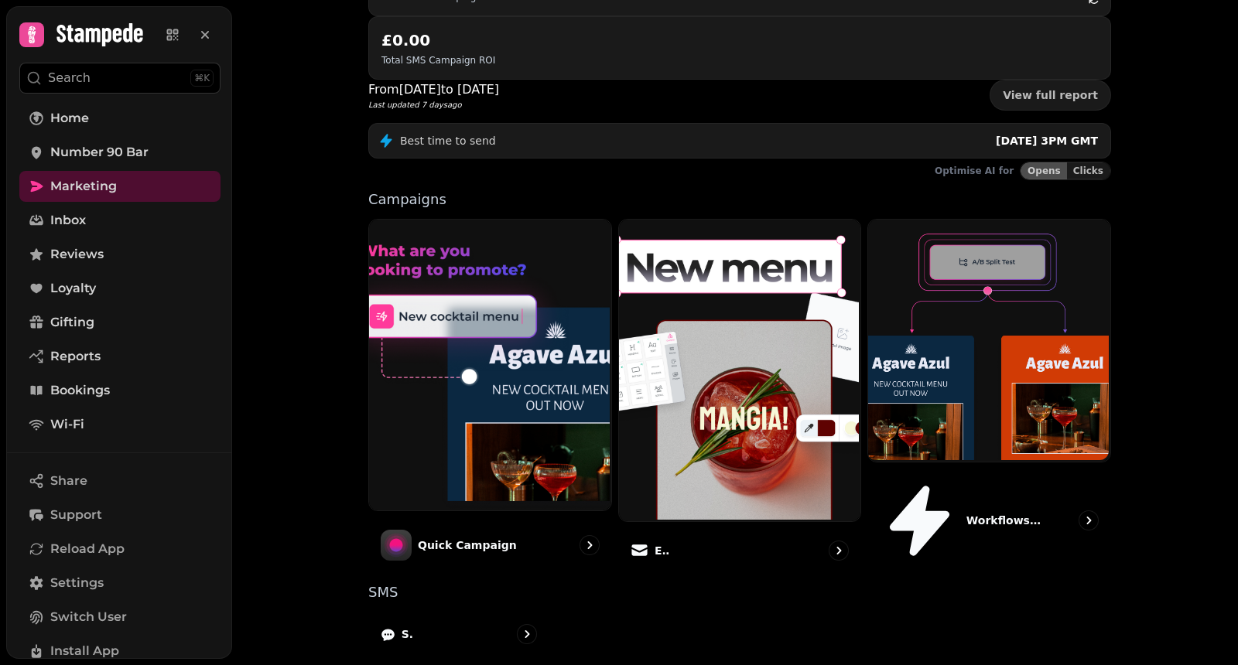
select select "**"
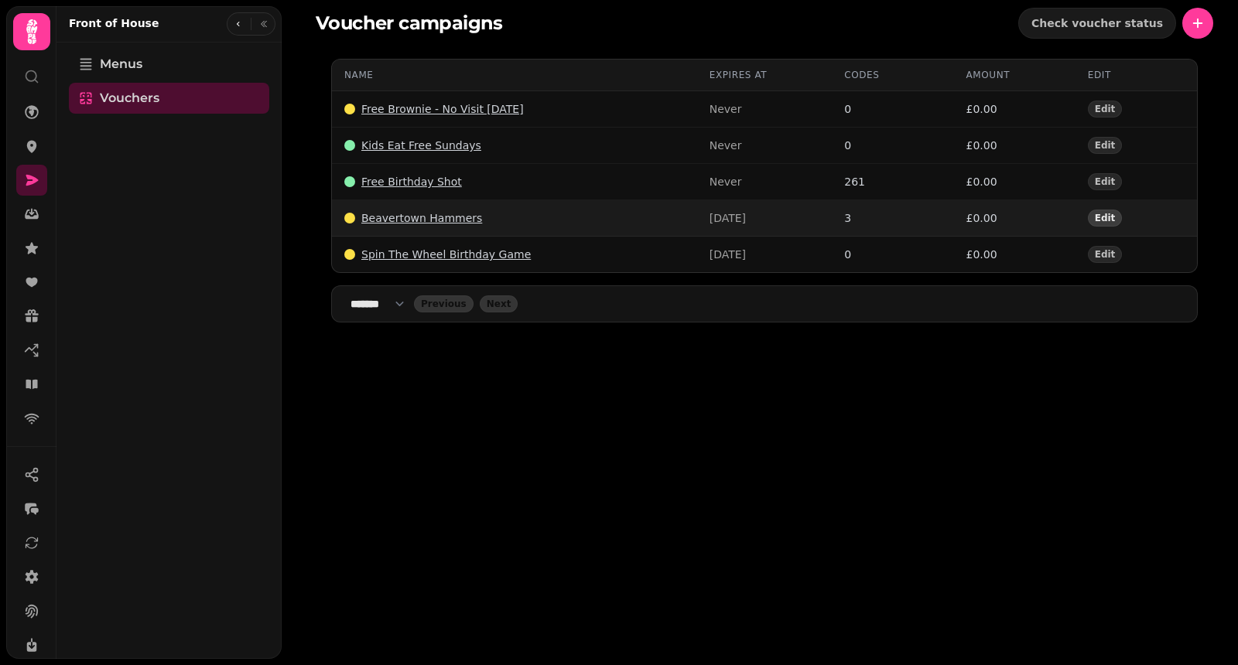
click at [1102, 214] on span "Edit" at bounding box center [1105, 218] width 21 height 9
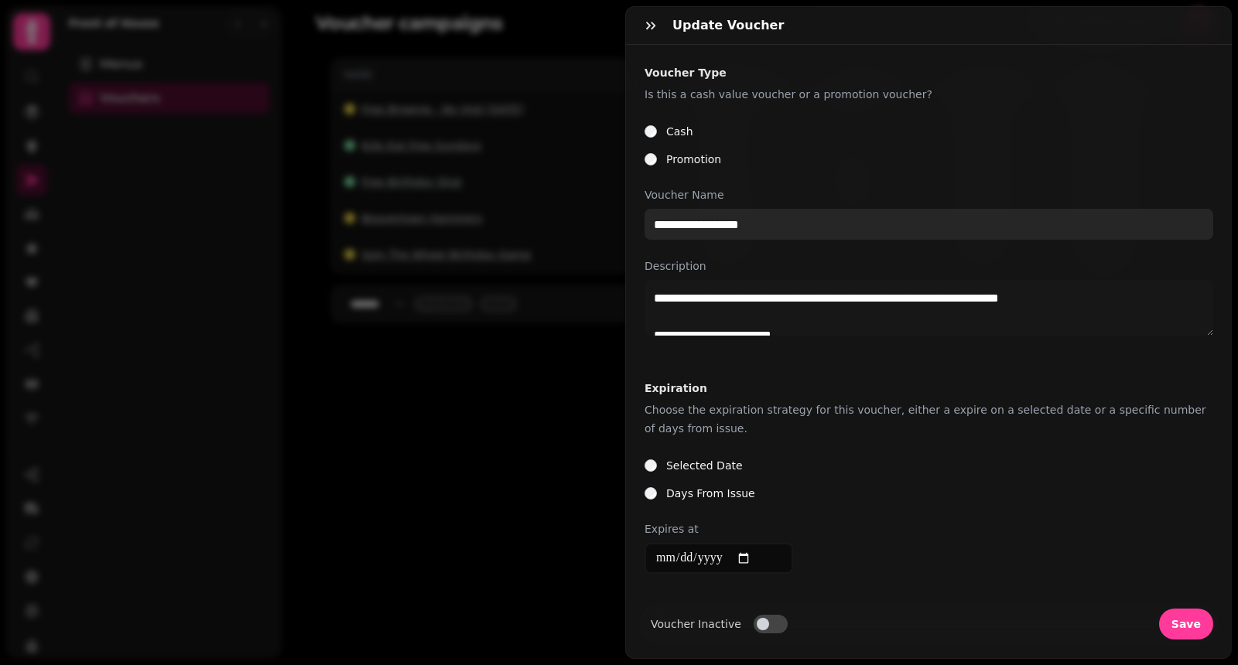
click at [832, 237] on input "**********" at bounding box center [928, 224] width 569 height 31
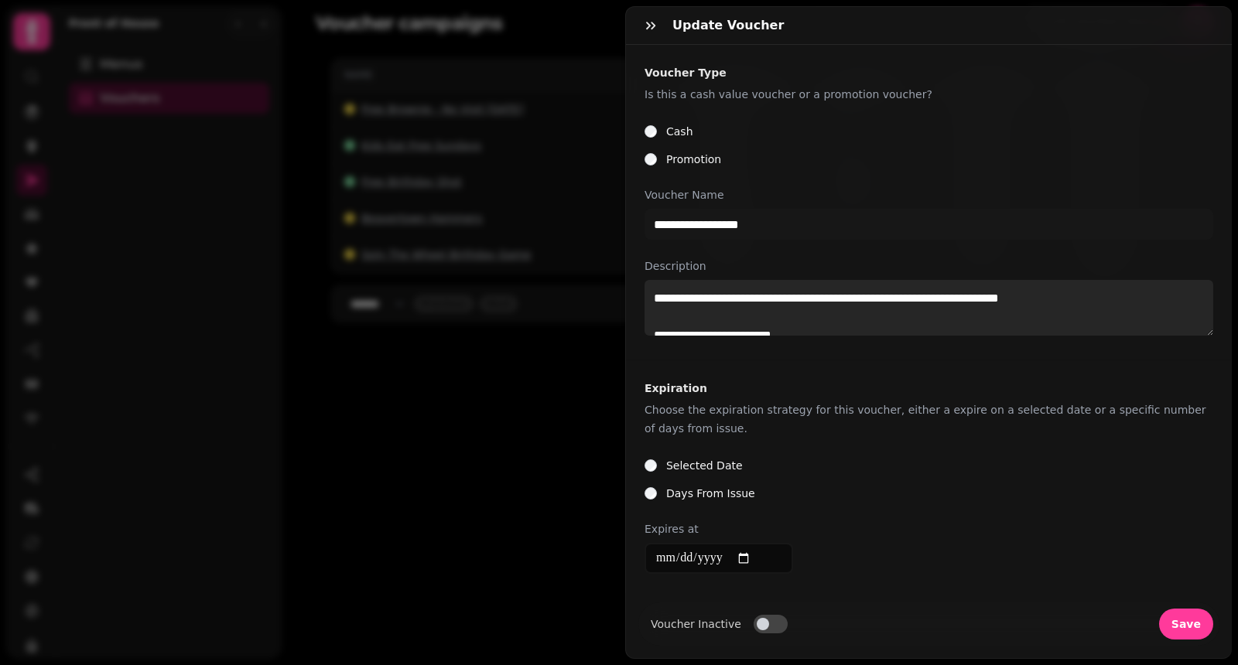
click at [864, 320] on textarea "Description" at bounding box center [928, 308] width 569 height 56
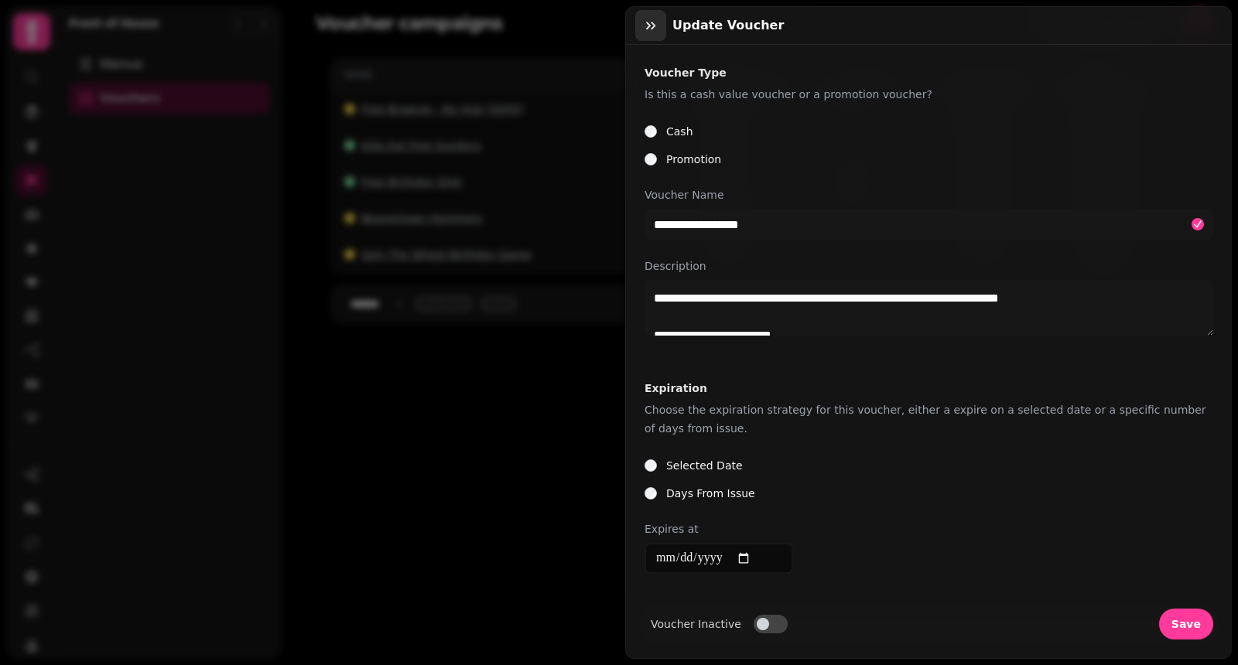
click at [657, 28] on icon "button" at bounding box center [650, 25] width 15 height 15
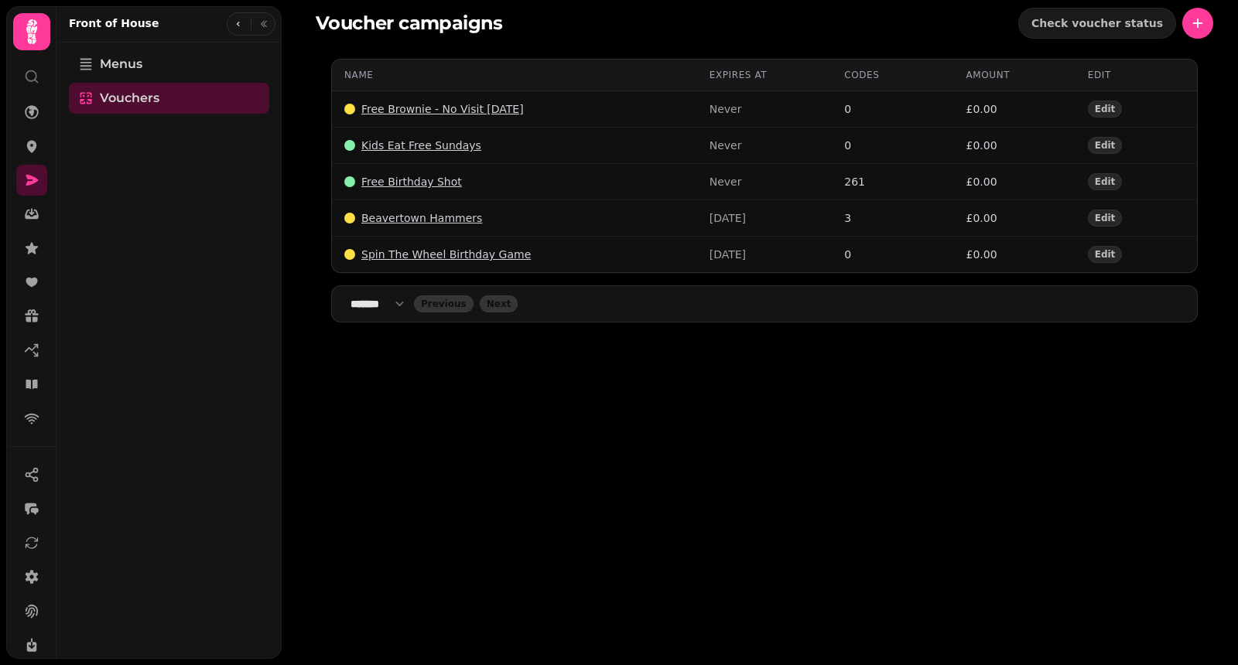
click at [734, 414] on div "Voucher campaigns Number 90 UK LTD Check voucher status Name Expires at Codes A…" at bounding box center [760, 332] width 956 height 665
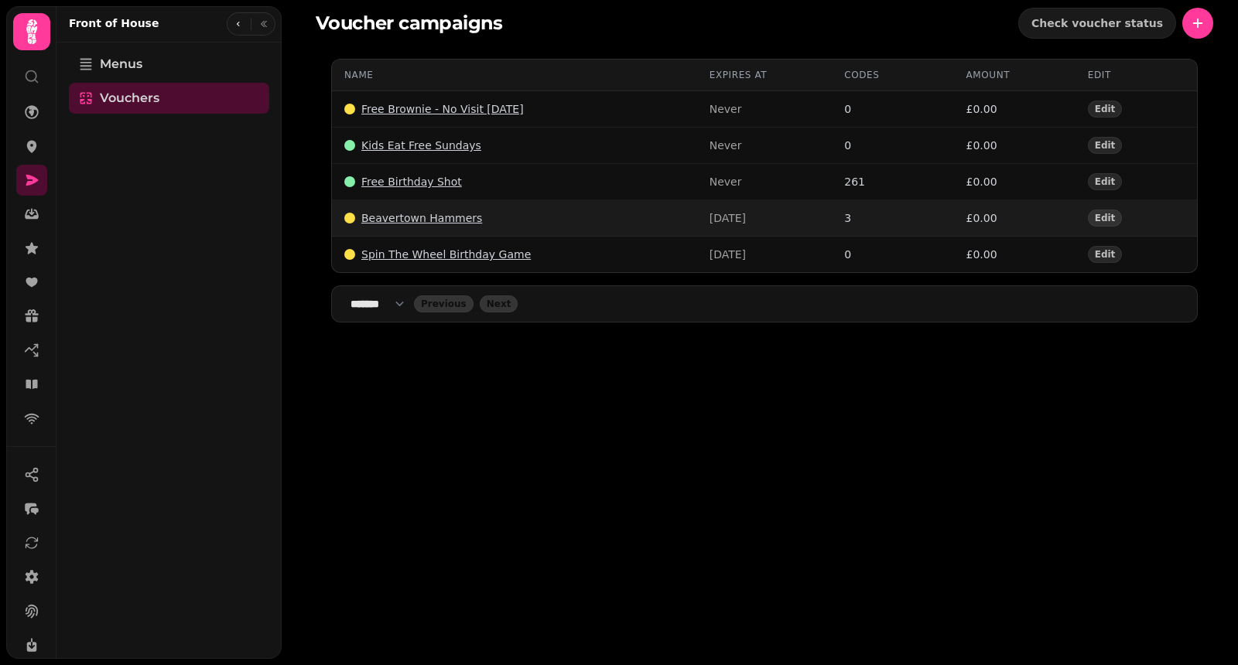
click at [408, 210] on p "Beavertown Hammers" at bounding box center [421, 217] width 121 height 15
select select "**"
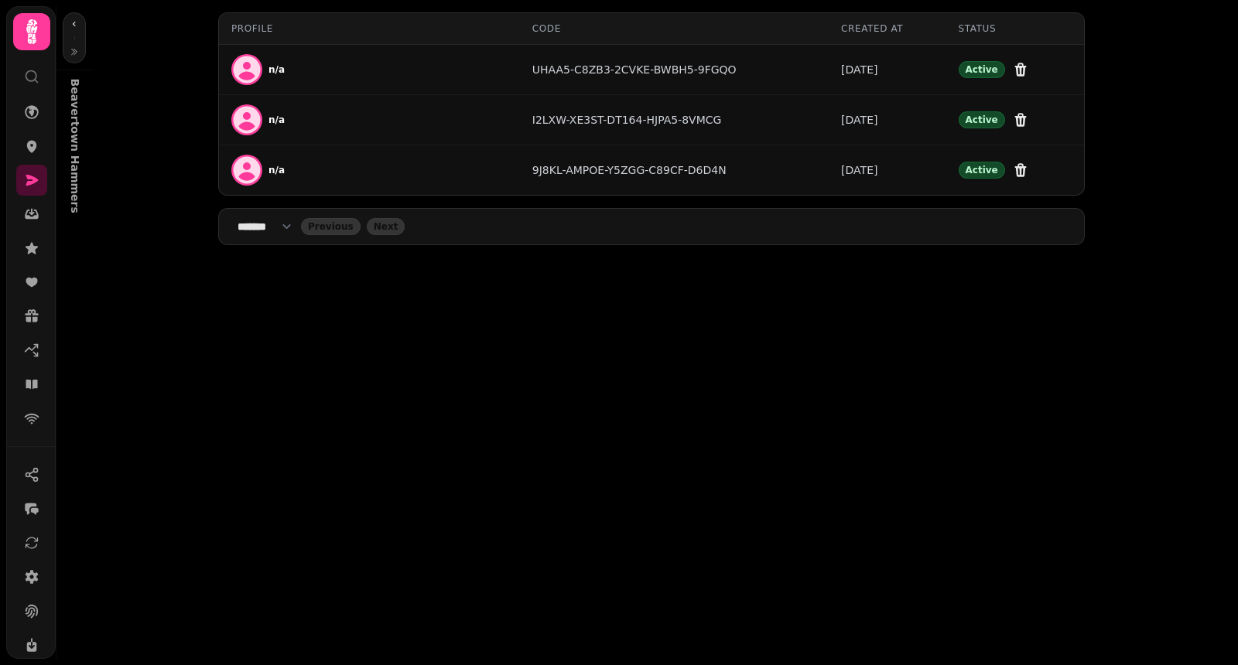
click at [82, 24] on div at bounding box center [74, 37] width 23 height 51
click at [80, 22] on button "button" at bounding box center [74, 24] width 19 height 19
select select "**"
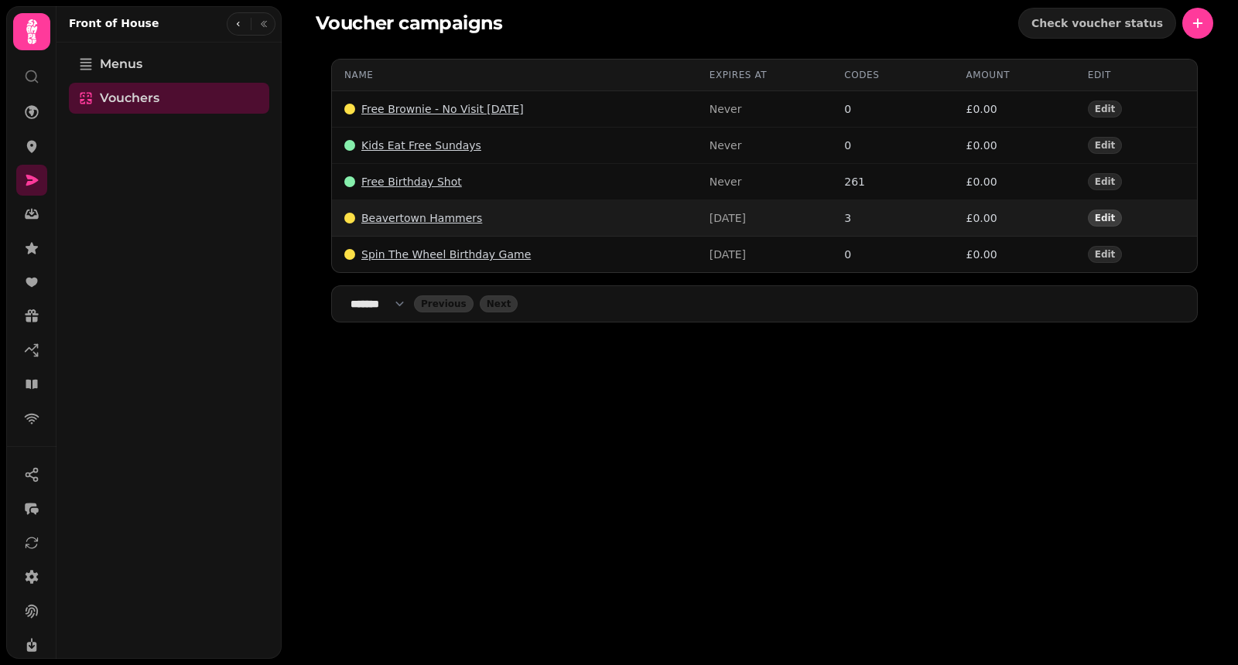
click at [1112, 217] on span "Edit" at bounding box center [1105, 218] width 21 height 9
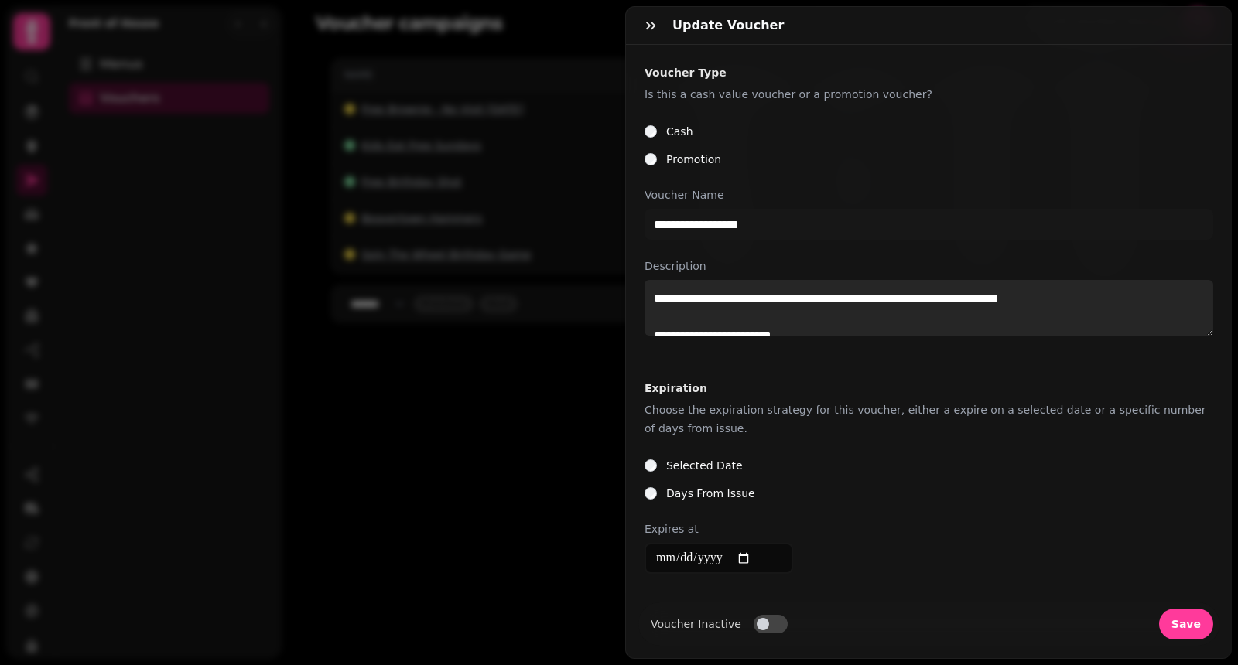
click at [823, 320] on textarea "Description" at bounding box center [928, 308] width 569 height 56
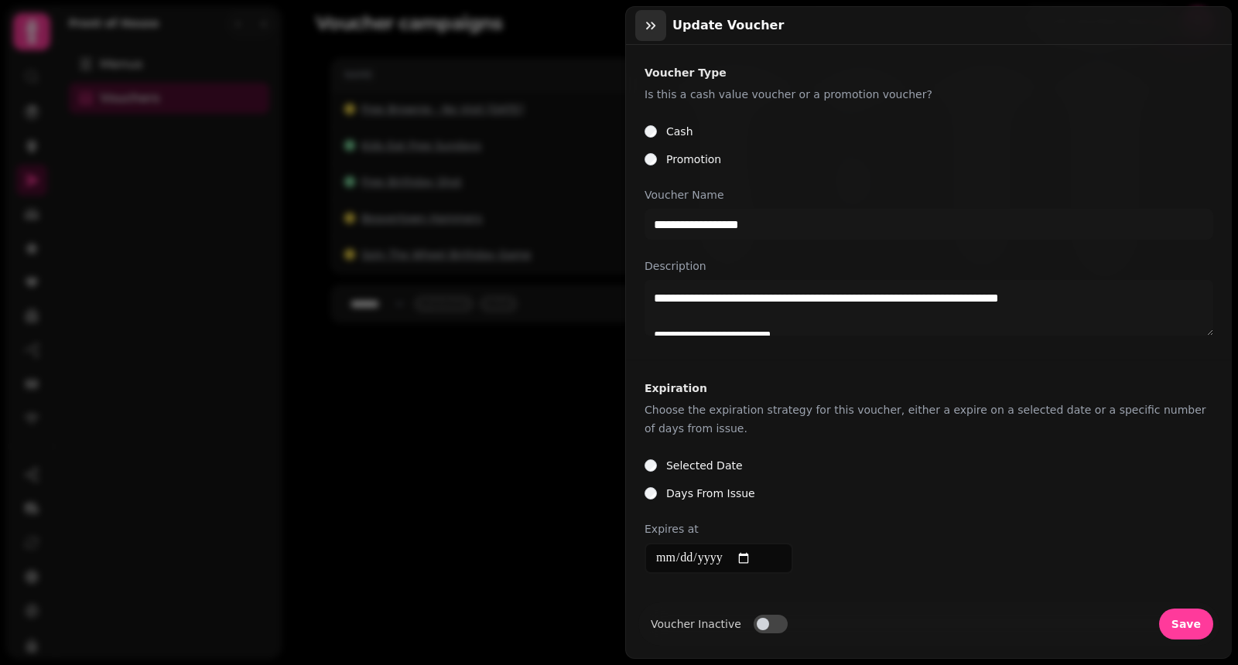
click at [650, 15] on button "button" at bounding box center [650, 25] width 31 height 31
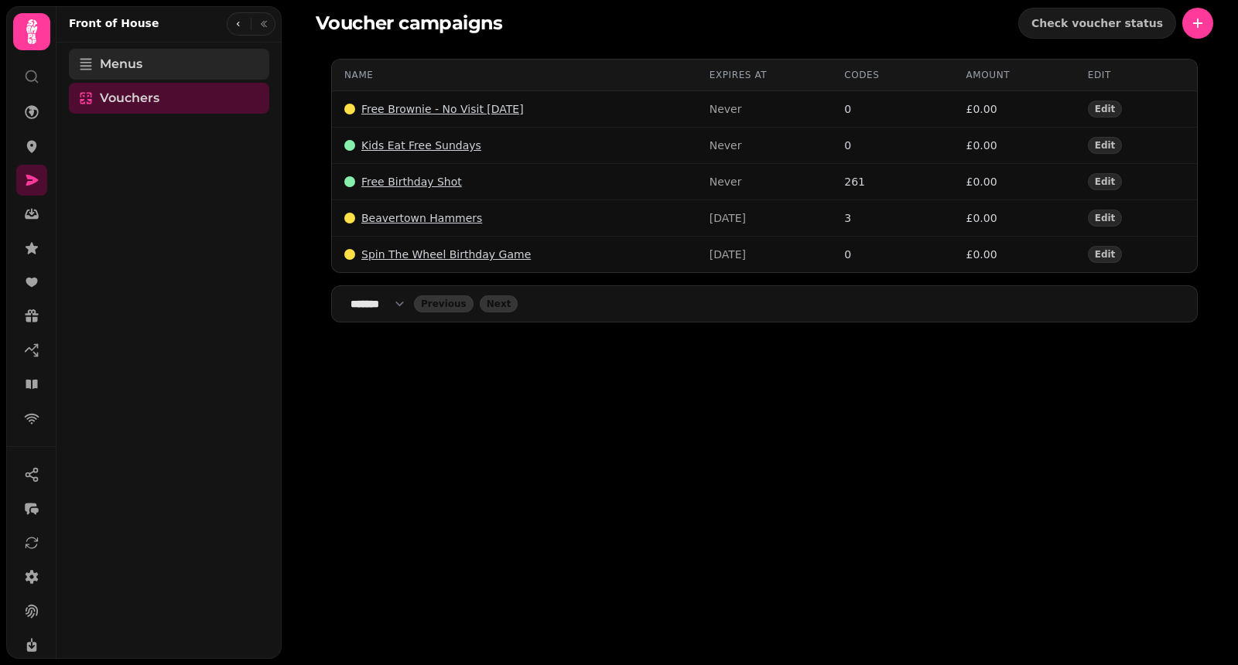
click at [189, 65] on link "Menus" at bounding box center [169, 64] width 200 height 31
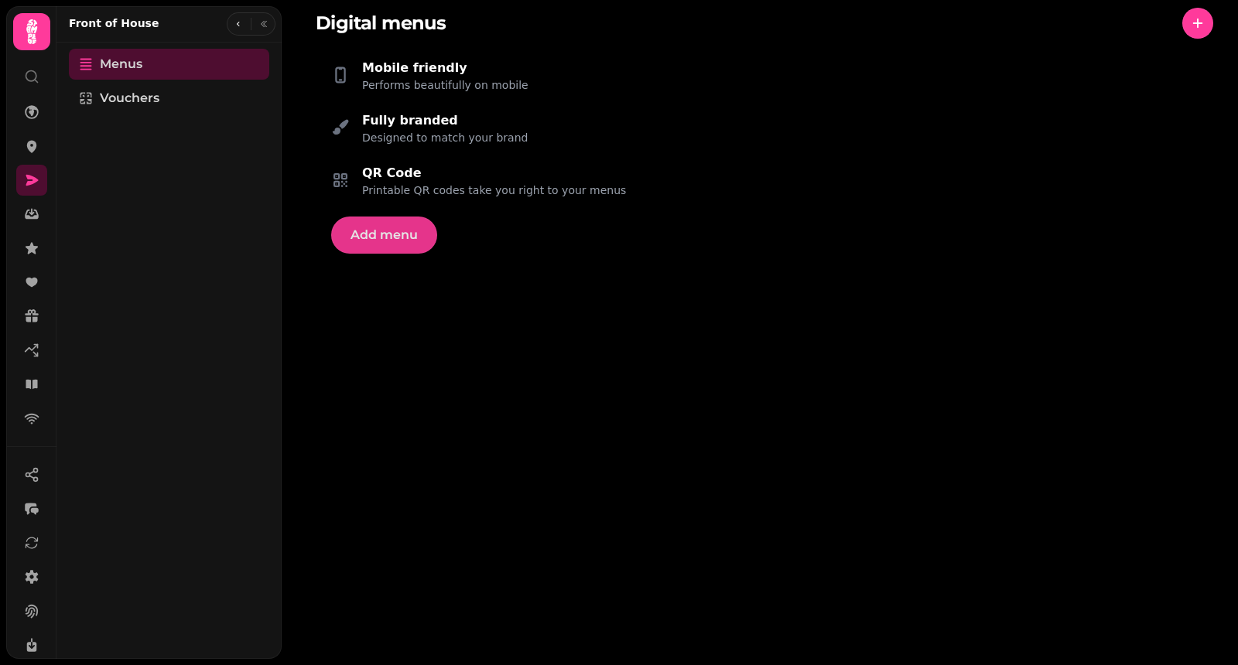
click at [418, 241] on span "Add menu" at bounding box center [383, 235] width 67 height 12
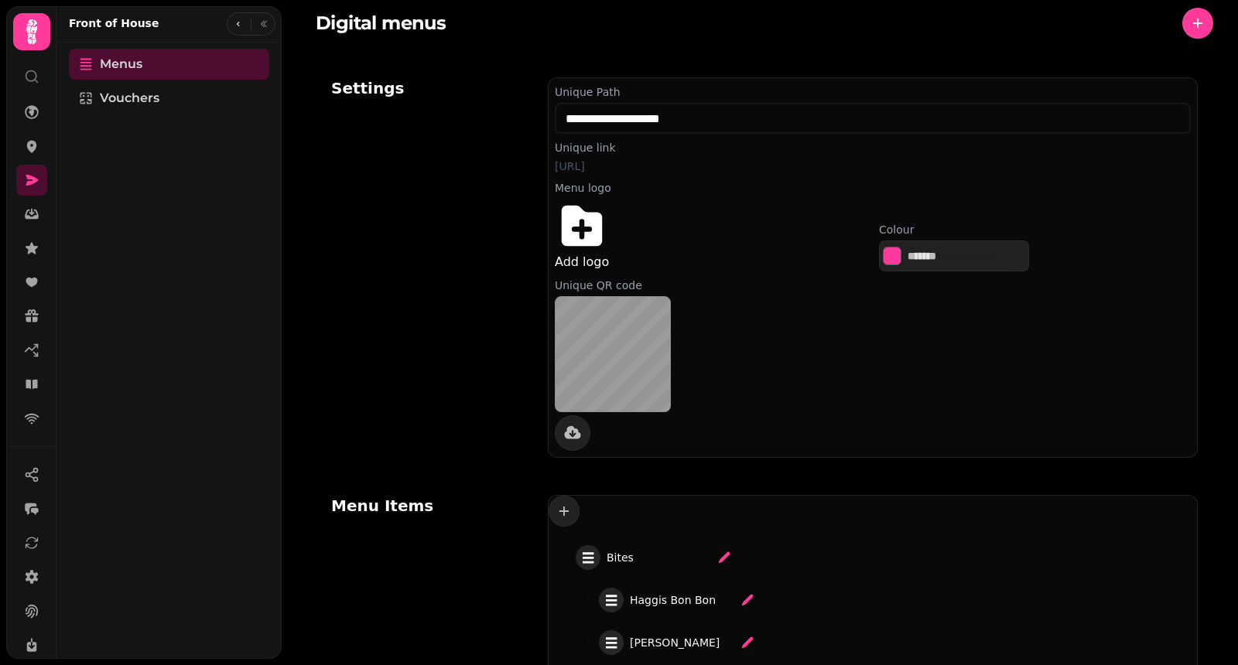
click at [139, 139] on div "Menus Vouchers" at bounding box center [168, 351] width 225 height 604
click at [142, 54] on link "Menus" at bounding box center [169, 64] width 200 height 31
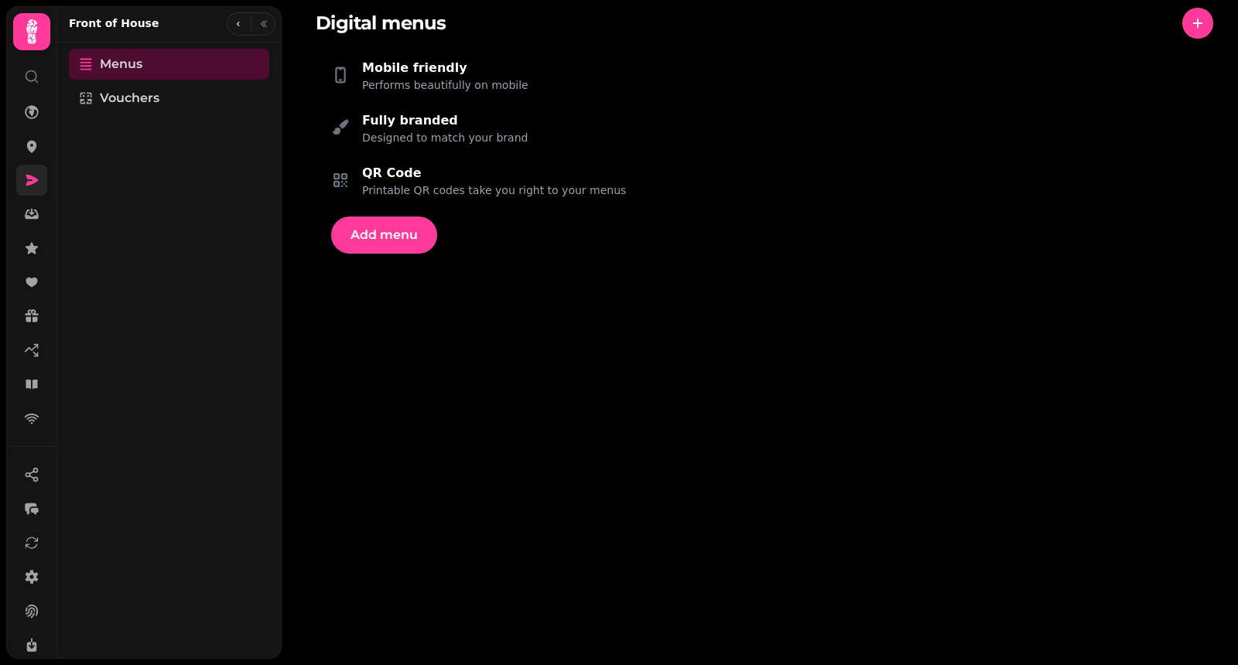
click at [22, 180] on link at bounding box center [31, 180] width 31 height 31
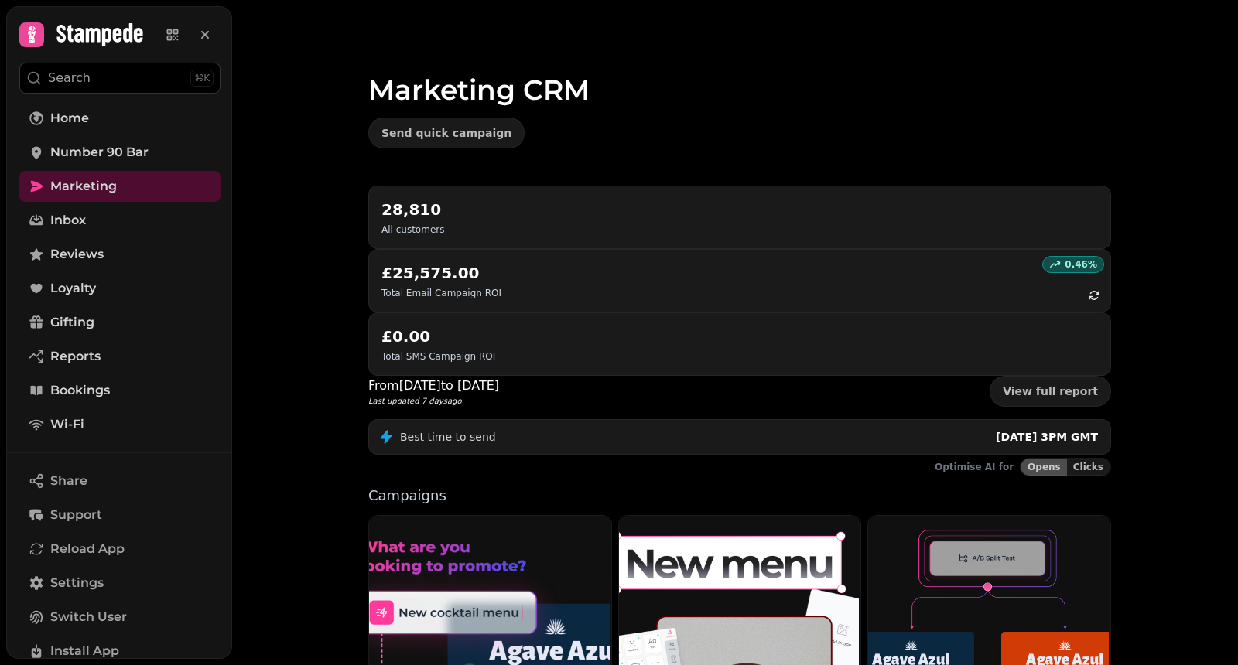
scroll to position [296, 0]
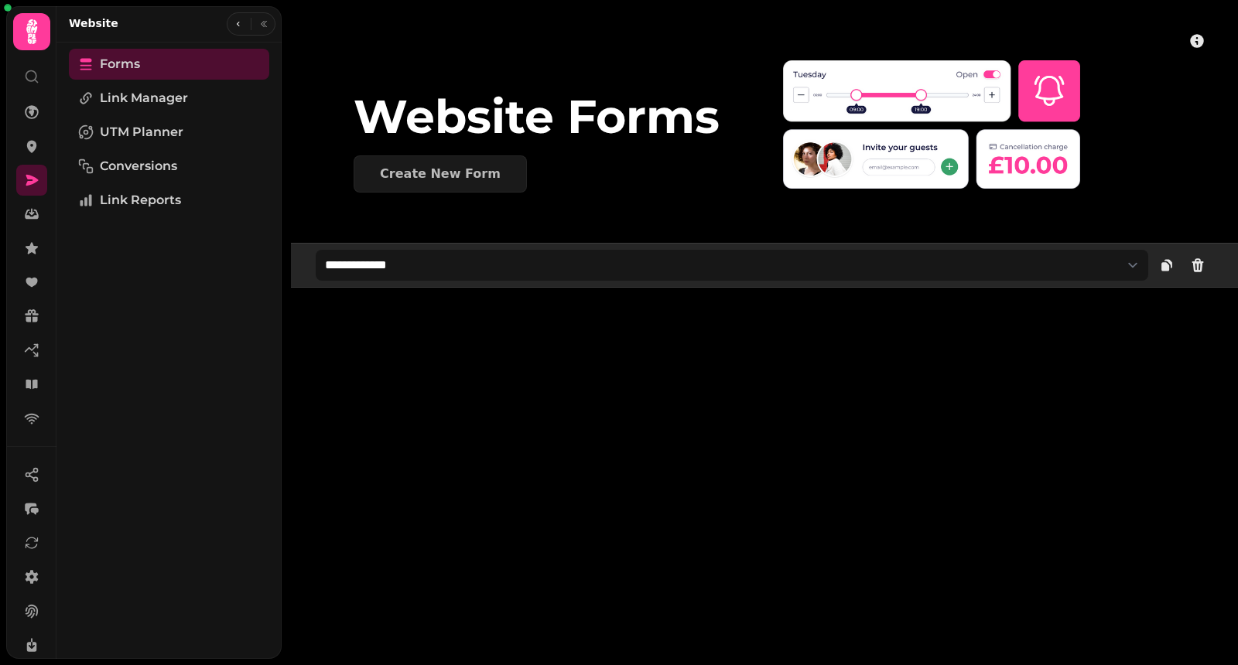
click at [774, 281] on div "**********" at bounding box center [764, 265] width 947 height 45
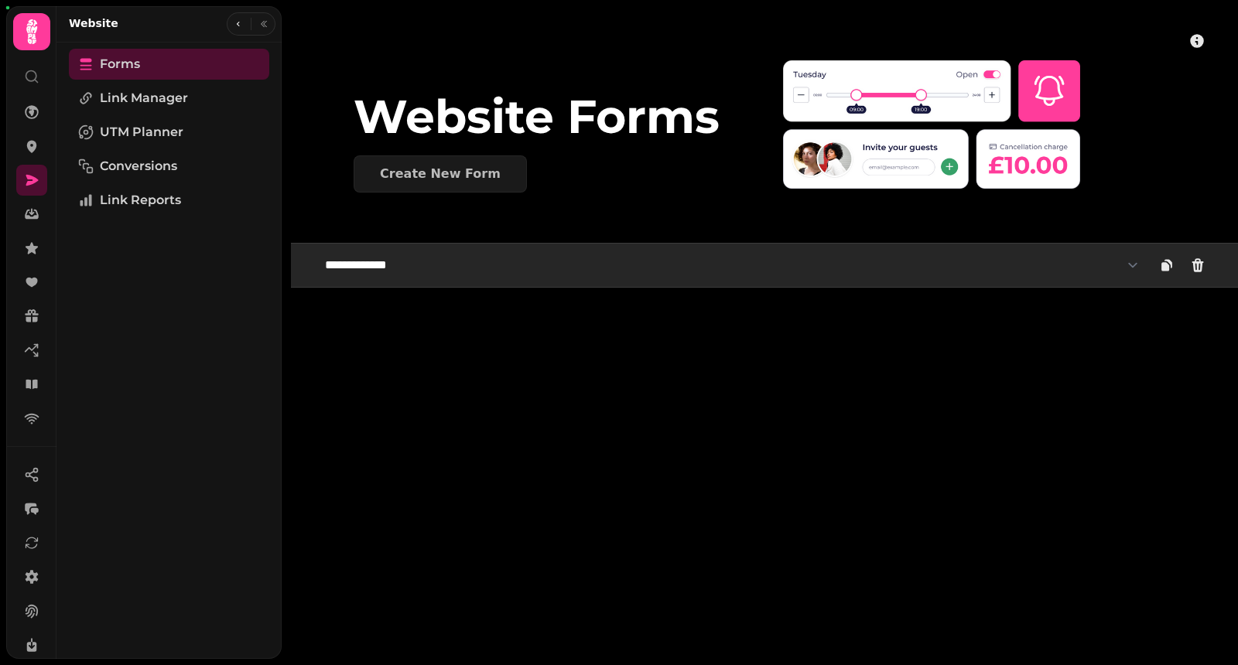
click at [771, 270] on select "**********" at bounding box center [732, 265] width 832 height 31
select select "**********"
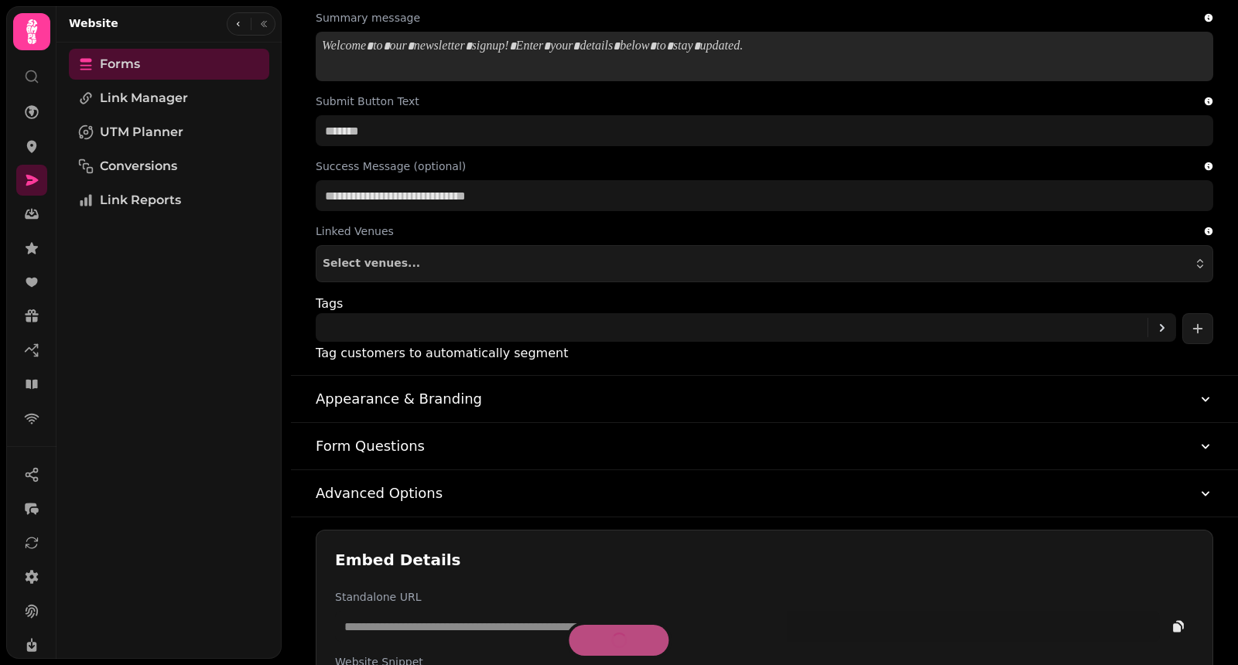
type input "**********"
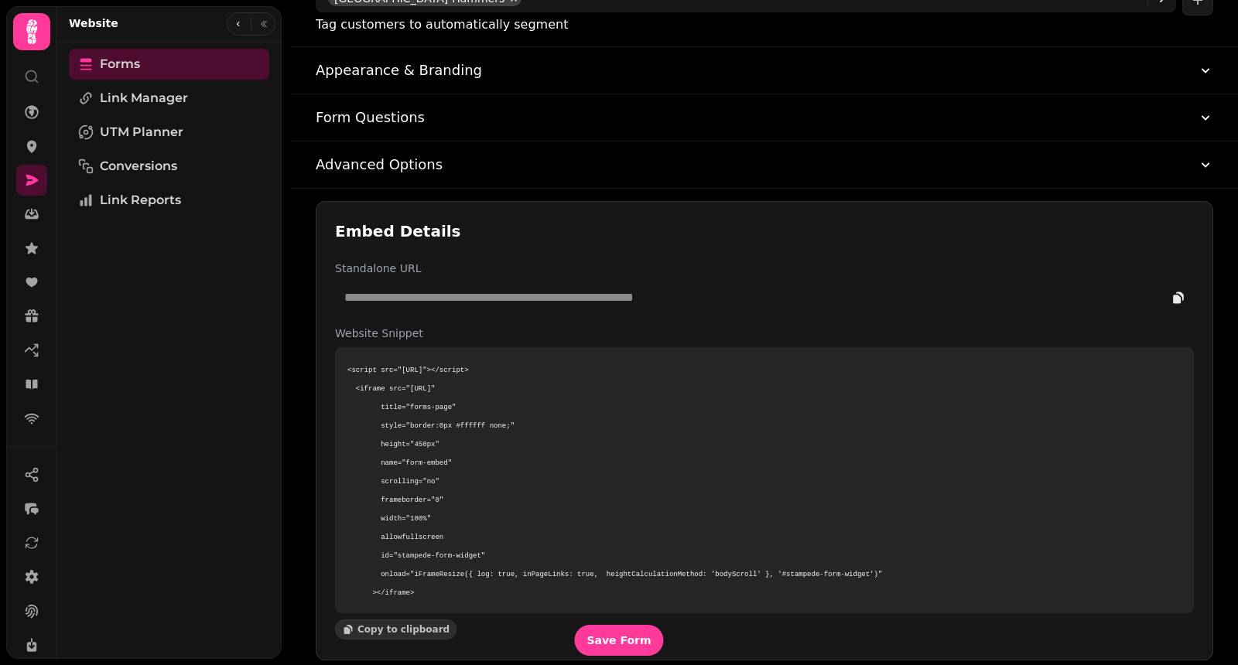
scroll to position [754, 0]
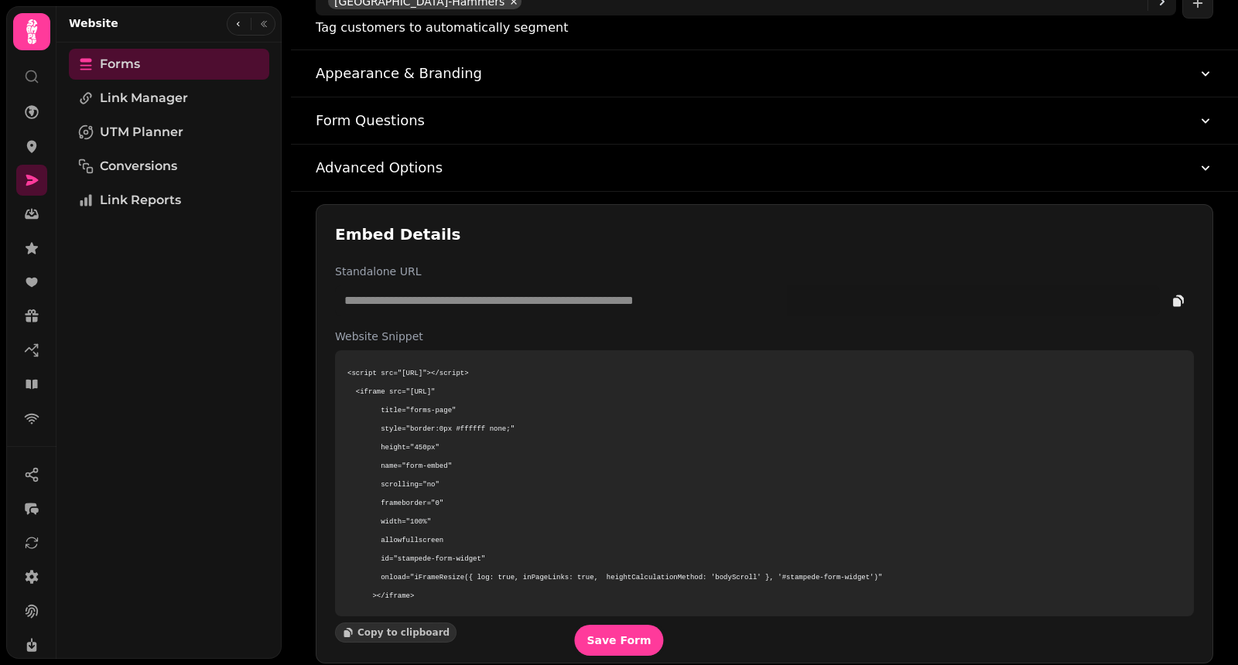
click at [812, 378] on pre "<script src="[URL]"></script> <iframe src="[URL]" title="forms-page" style="bor…" at bounding box center [764, 483] width 859 height 266
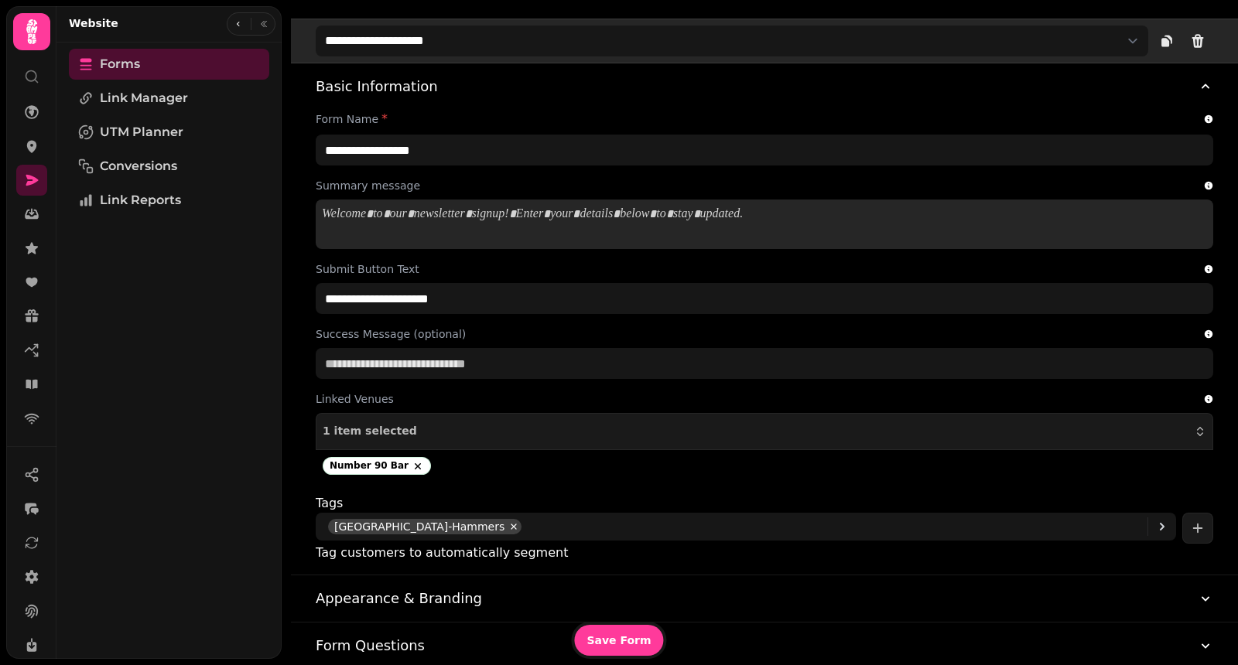
scroll to position [238, 0]
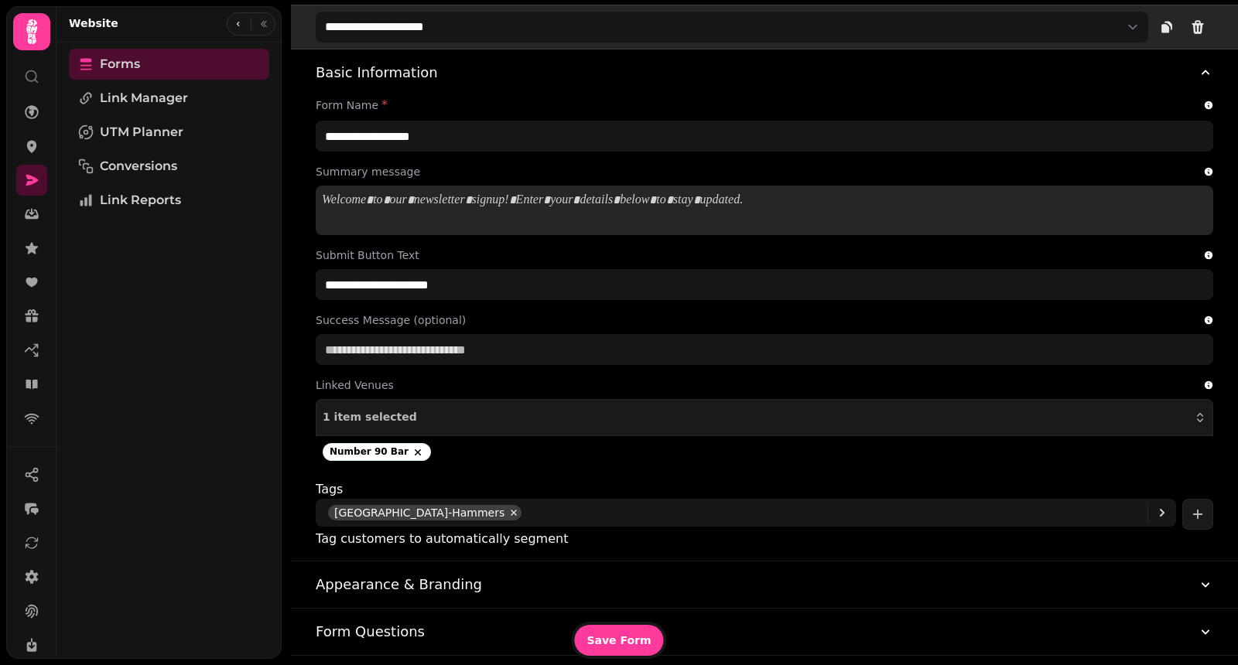
drag, startPoint x: 563, startPoint y: 214, endPoint x: 760, endPoint y: 214, distance: 197.3
click at [760, 214] on div at bounding box center [764, 211] width 897 height 50
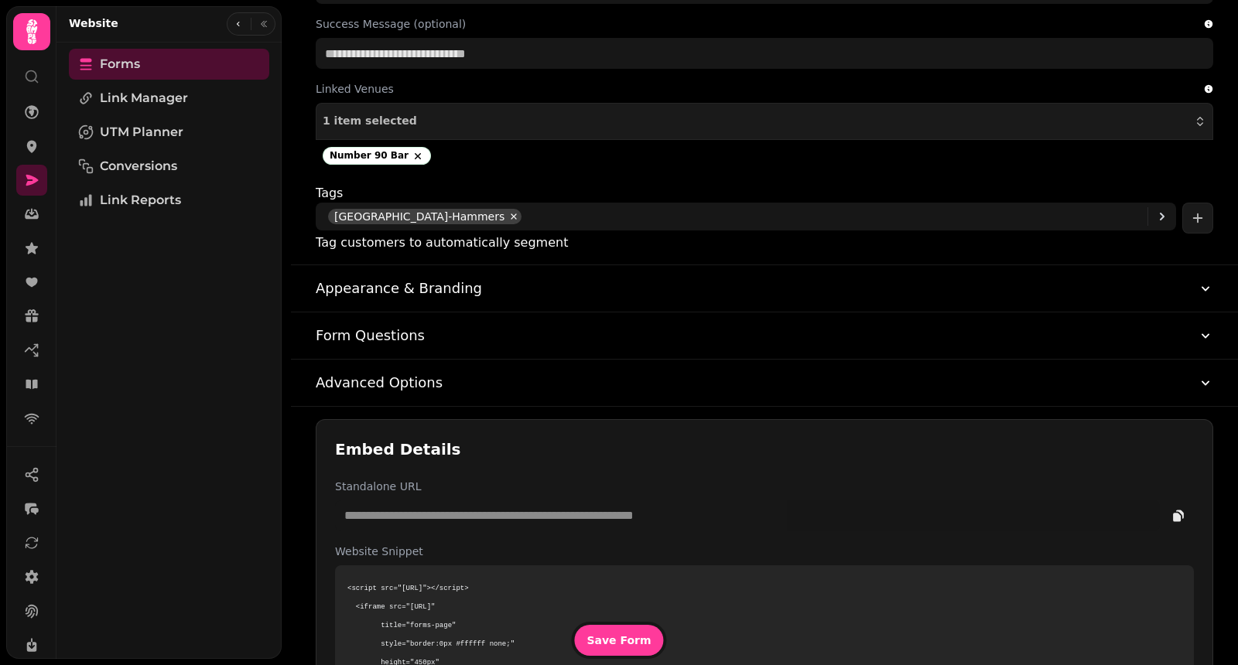
scroll to position [562, 0]
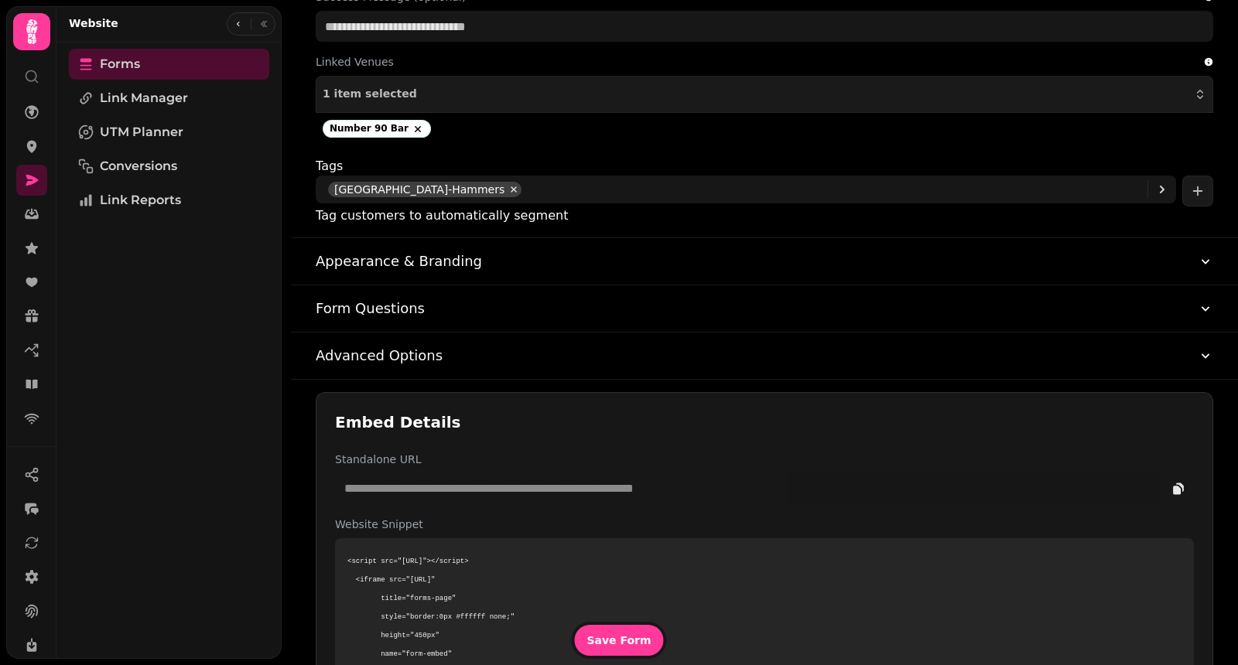
click at [952, 262] on button "Appearance & Branding" at bounding box center [764, 261] width 897 height 46
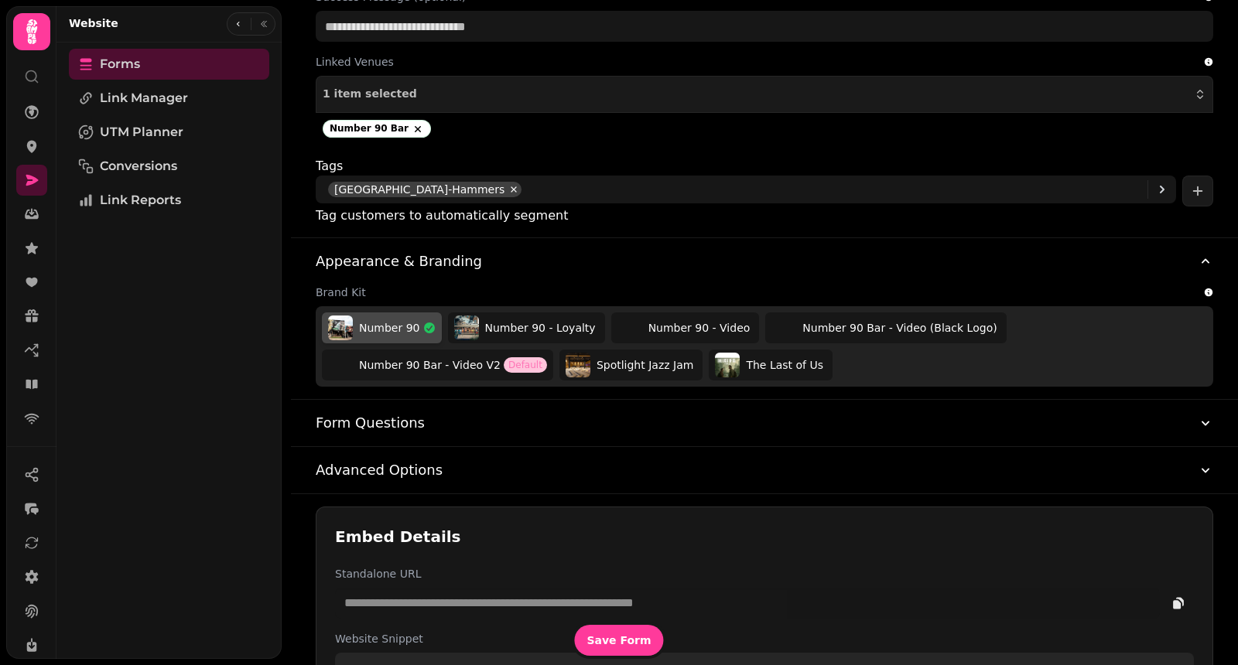
click at [953, 261] on button "Appearance & Branding" at bounding box center [764, 261] width 897 height 46
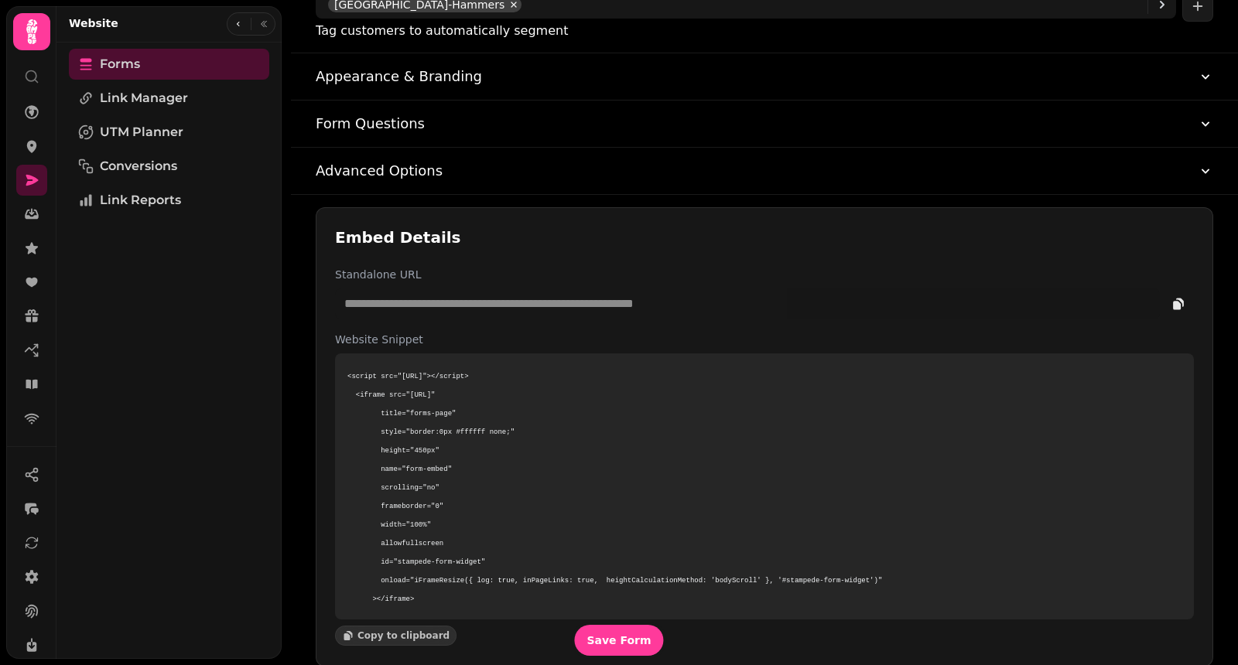
scroll to position [754, 0]
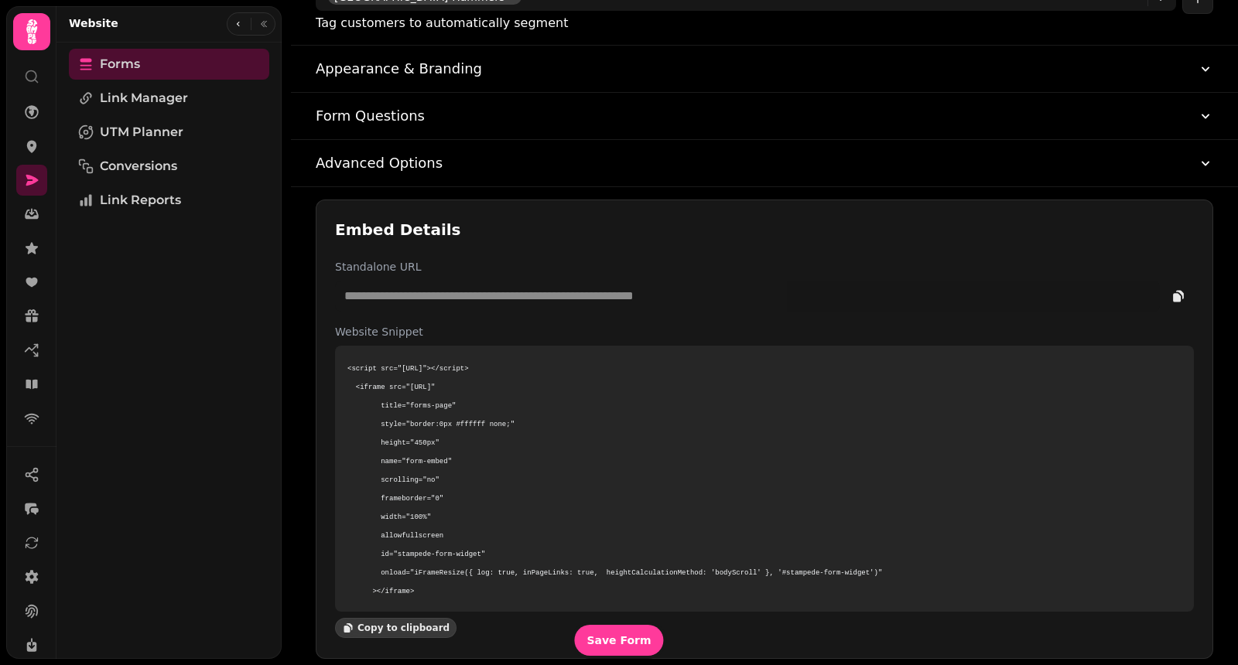
click at [414, 624] on span "Copy to clipboard" at bounding box center [403, 628] width 92 height 9
click at [638, 456] on pre "<script src="[URL]"></script> <iframe src="[URL]" title="forms-page" style="bor…" at bounding box center [764, 479] width 859 height 266
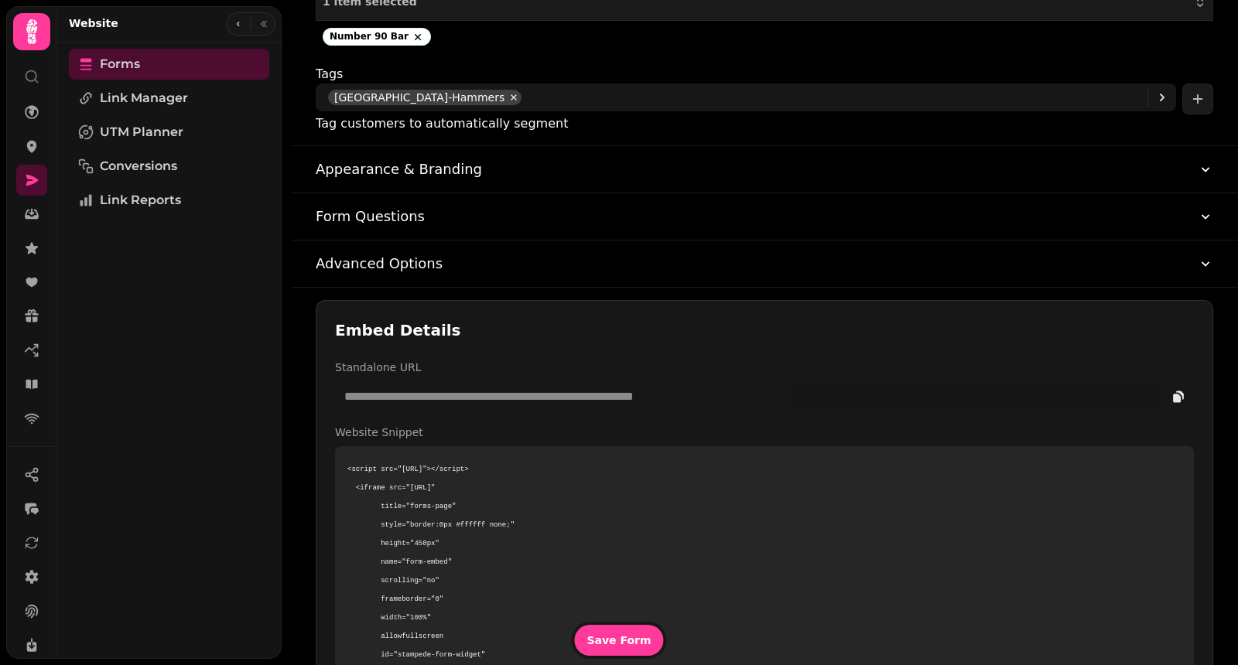
scroll to position [688, 0]
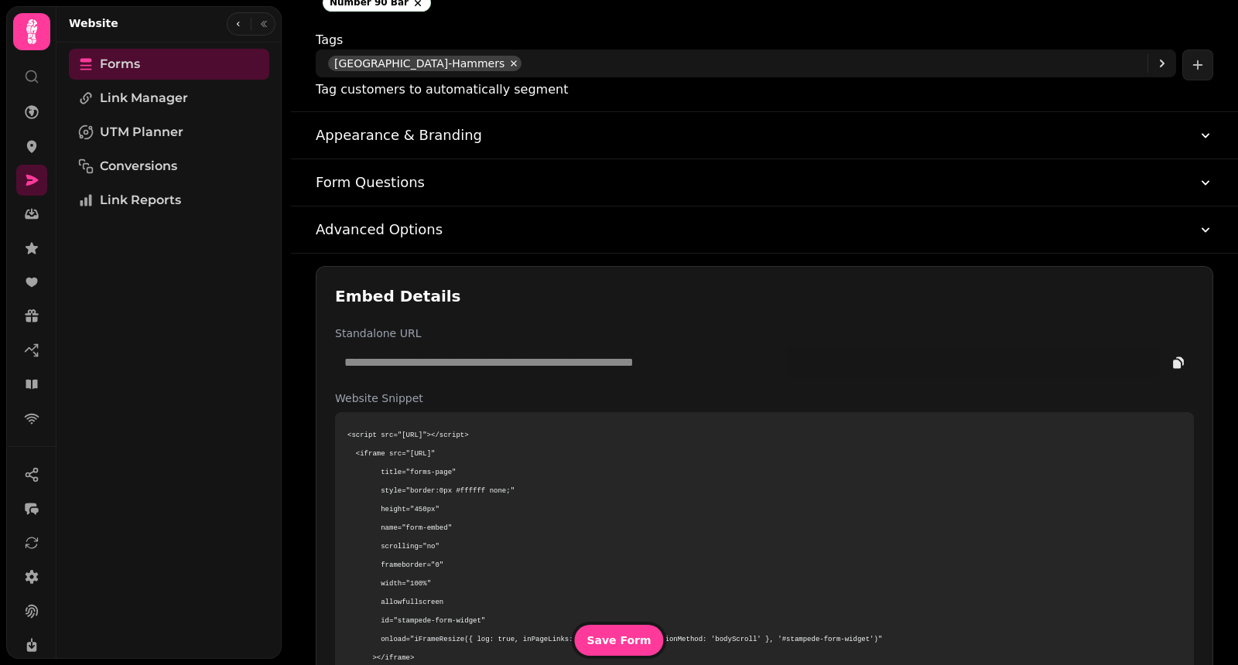
click at [412, 466] on code "<script src="[URL]"></script> <iframe src="[URL]" title="forms-page" style="bor…" at bounding box center [614, 547] width 535 height 231
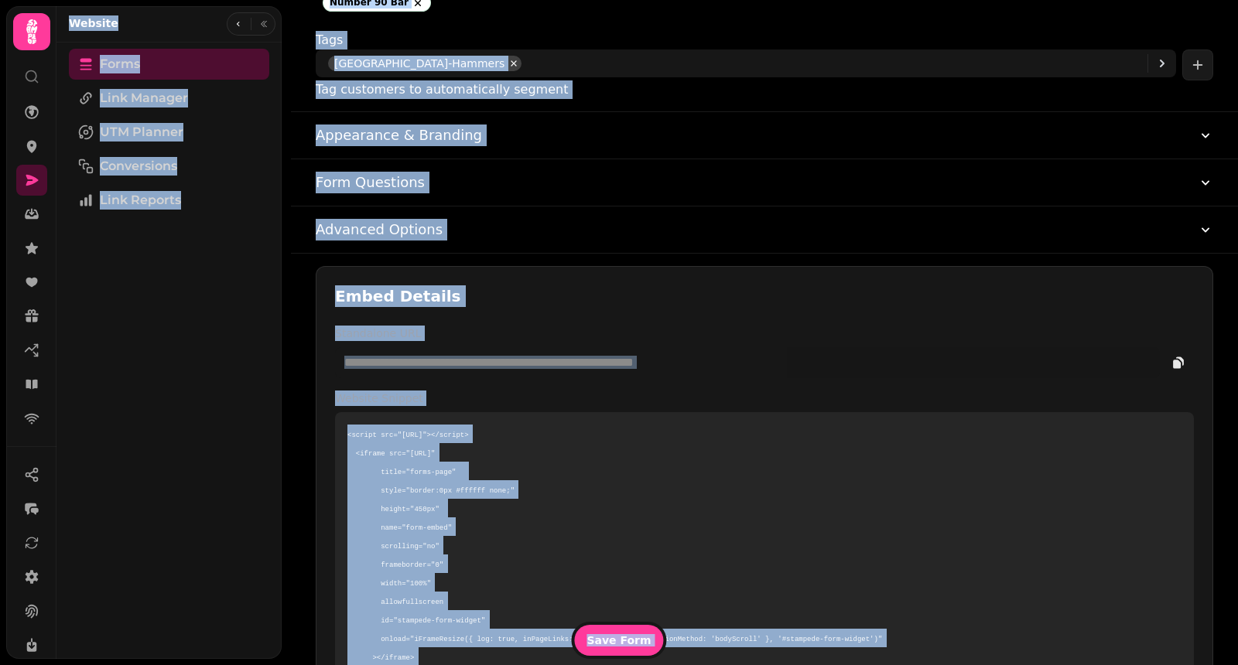
copy body "**********"
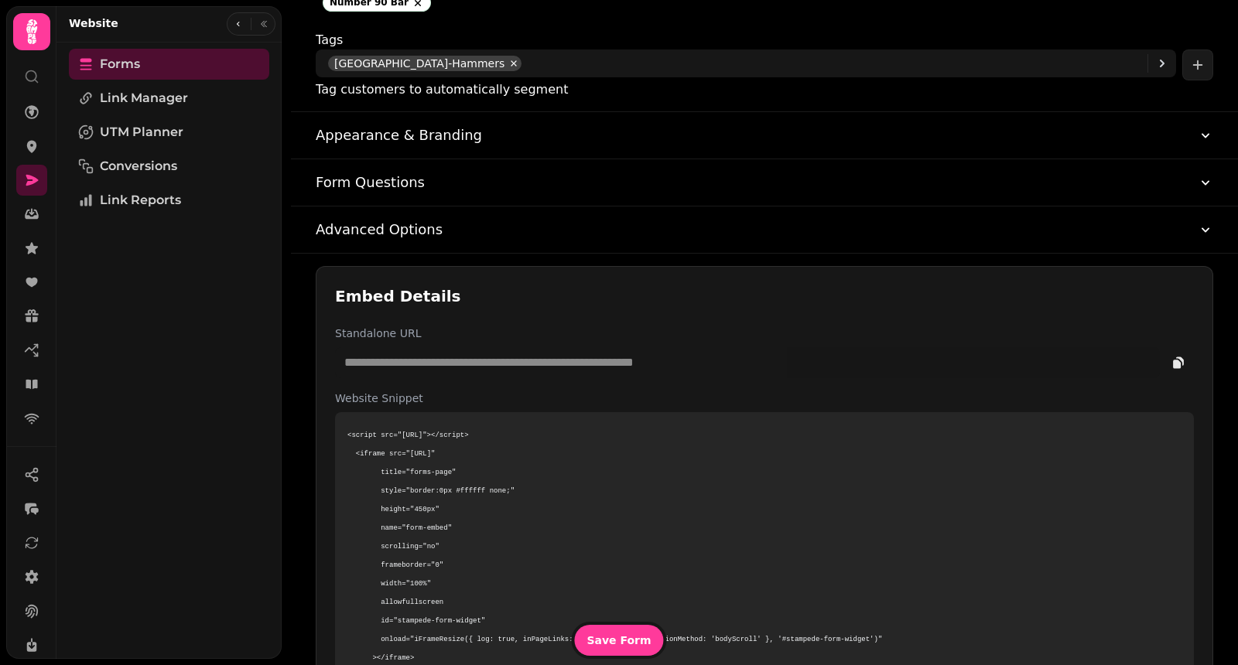
click at [504, 476] on pre "<script src="[URL]"></script> <iframe src="[URL]" title="forms-page" style="bor…" at bounding box center [764, 545] width 859 height 266
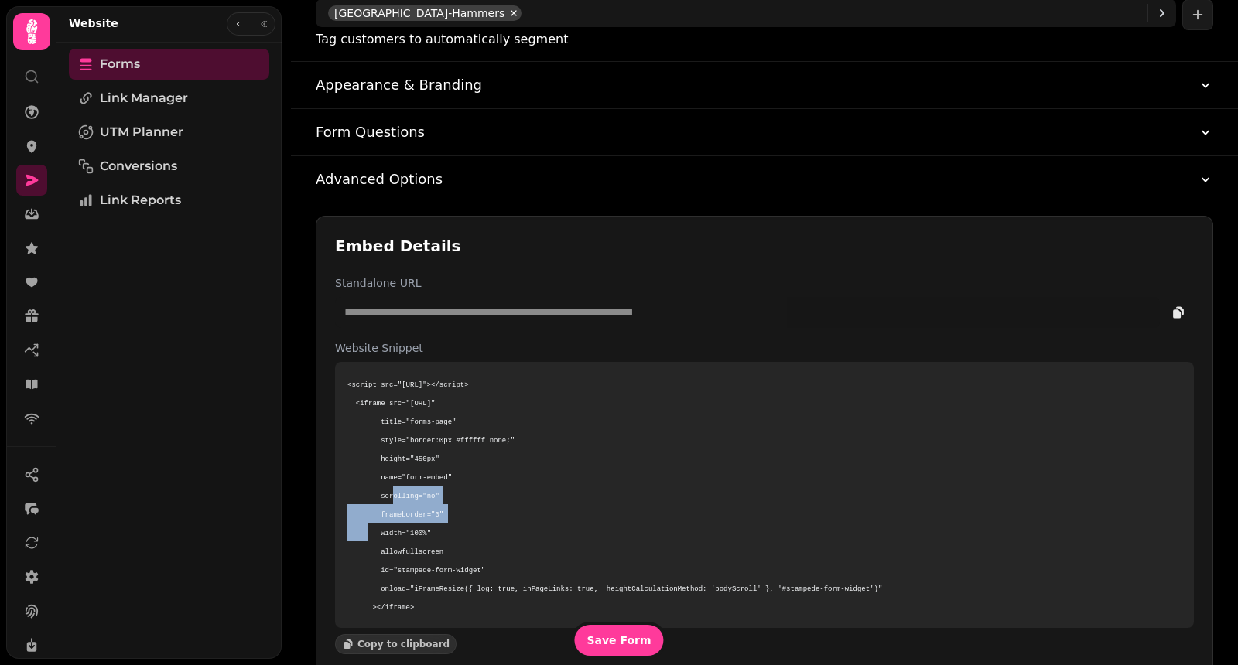
scroll to position [754, 0]
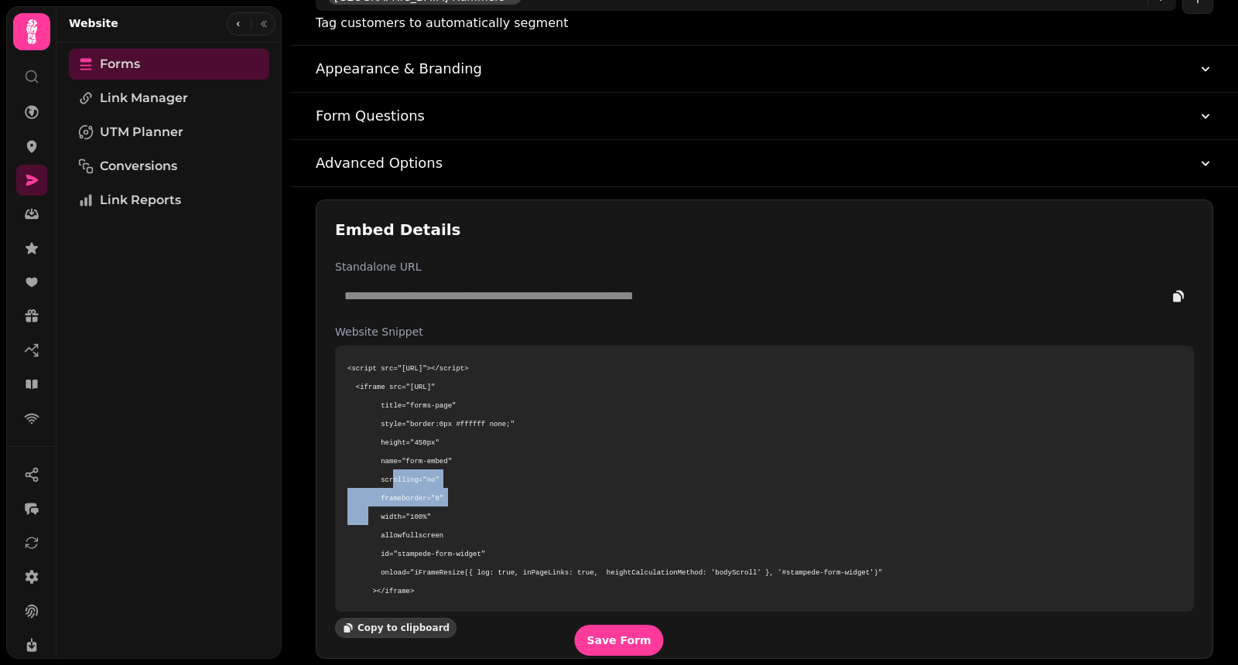
click at [425, 624] on span "Copy to clipboard" at bounding box center [403, 628] width 92 height 9
click at [425, 617] on div "Website Snippet <script src="[URL]"></script> <iframe src="[URL]" title="forms-…" at bounding box center [764, 482] width 859 height 316
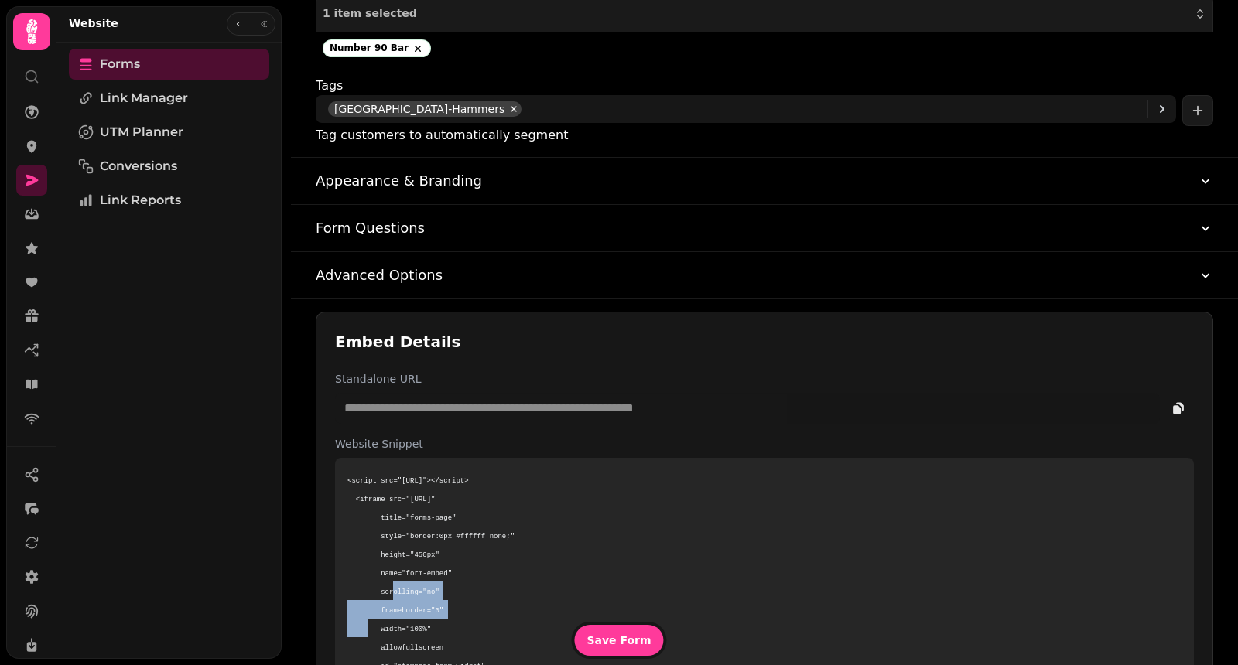
scroll to position [594, 0]
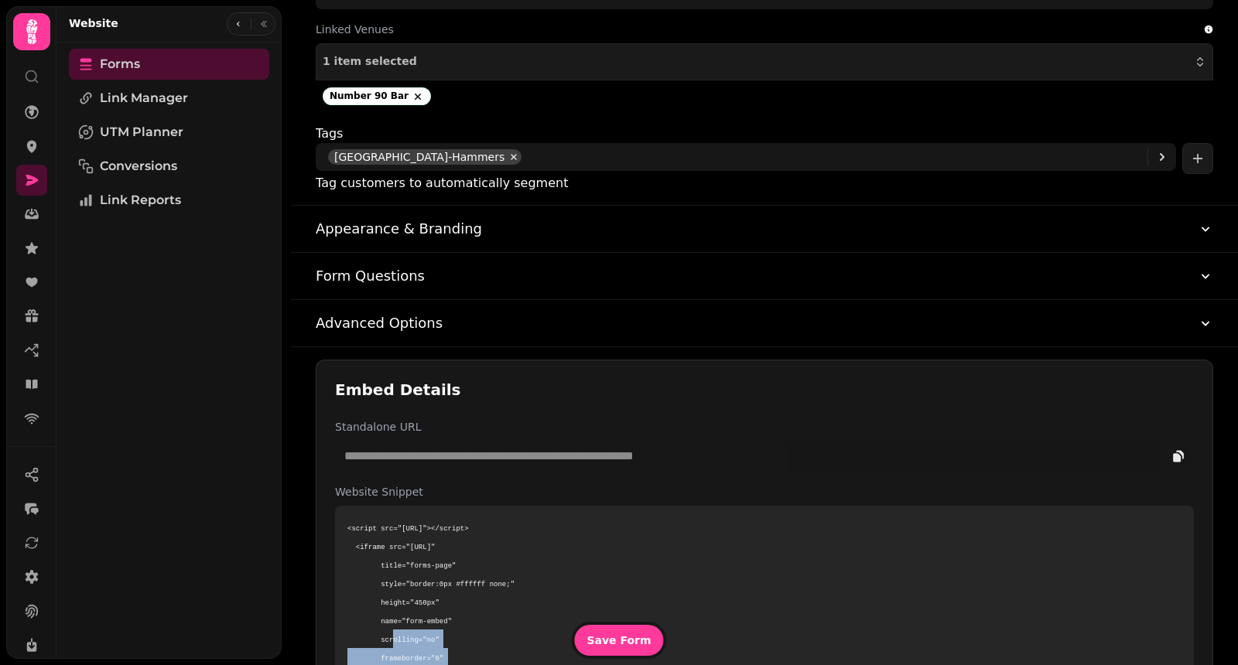
click at [1163, 264] on button "Form Questions" at bounding box center [764, 276] width 897 height 46
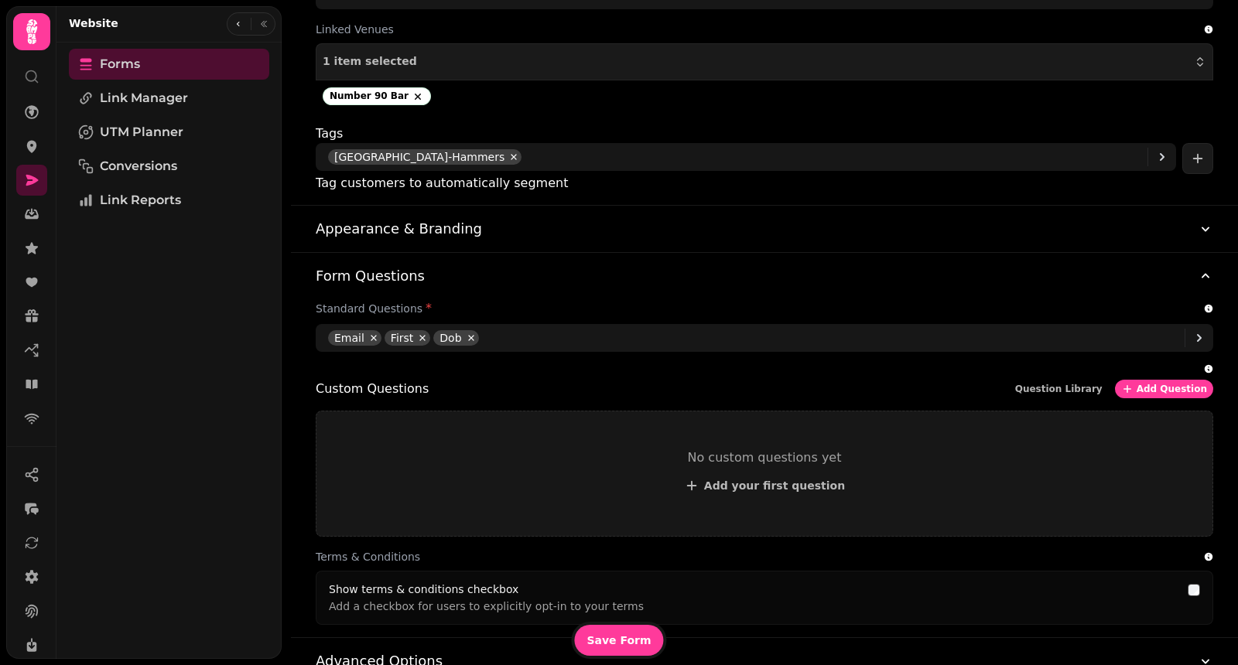
drag, startPoint x: 1163, startPoint y: 264, endPoint x: 940, endPoint y: 414, distance: 268.6
click at [941, 419] on div "Form Questions Standard Questions * Email First Dob Custom Questions Question L…" at bounding box center [764, 446] width 947 height 386
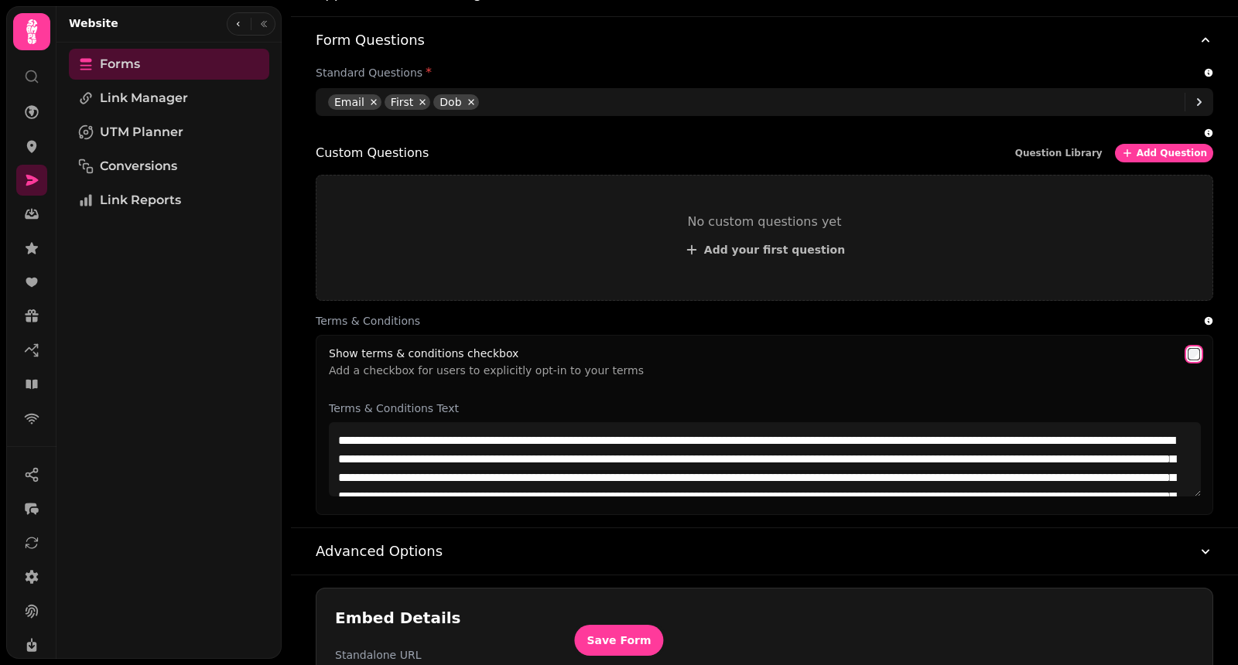
scroll to position [941, 0]
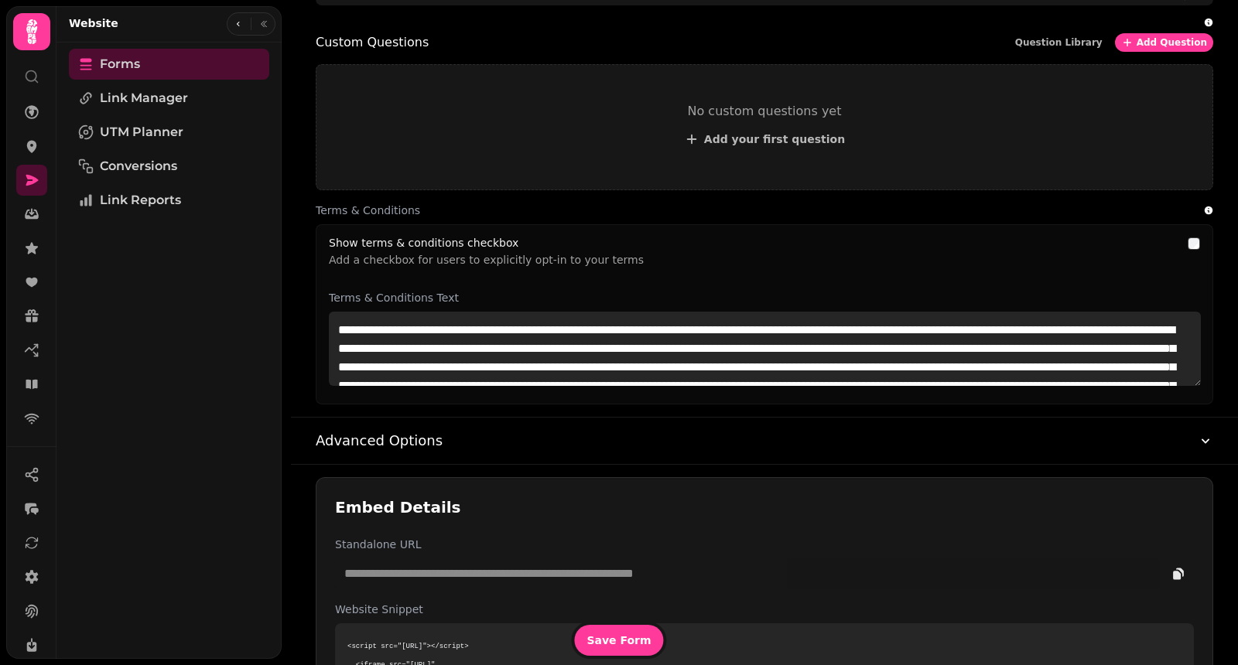
click at [710, 360] on textarea at bounding box center [765, 349] width 872 height 74
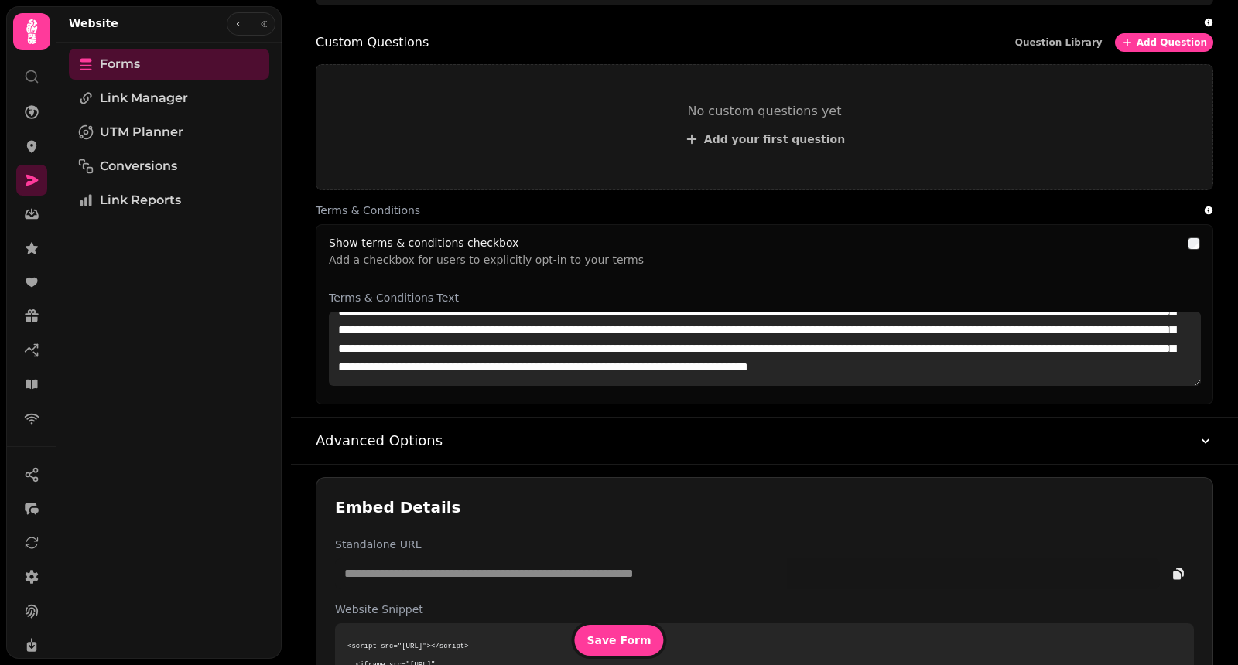
scroll to position [994, 0]
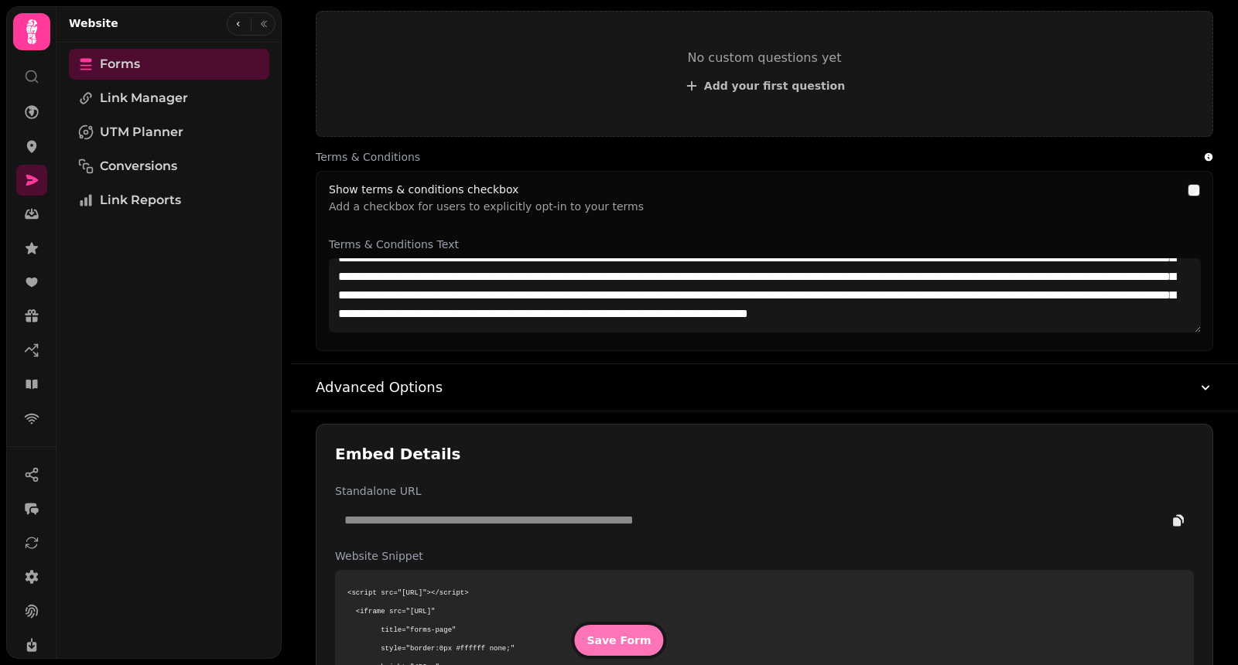
click at [637, 639] on span "Save Form" at bounding box center [618, 640] width 64 height 11
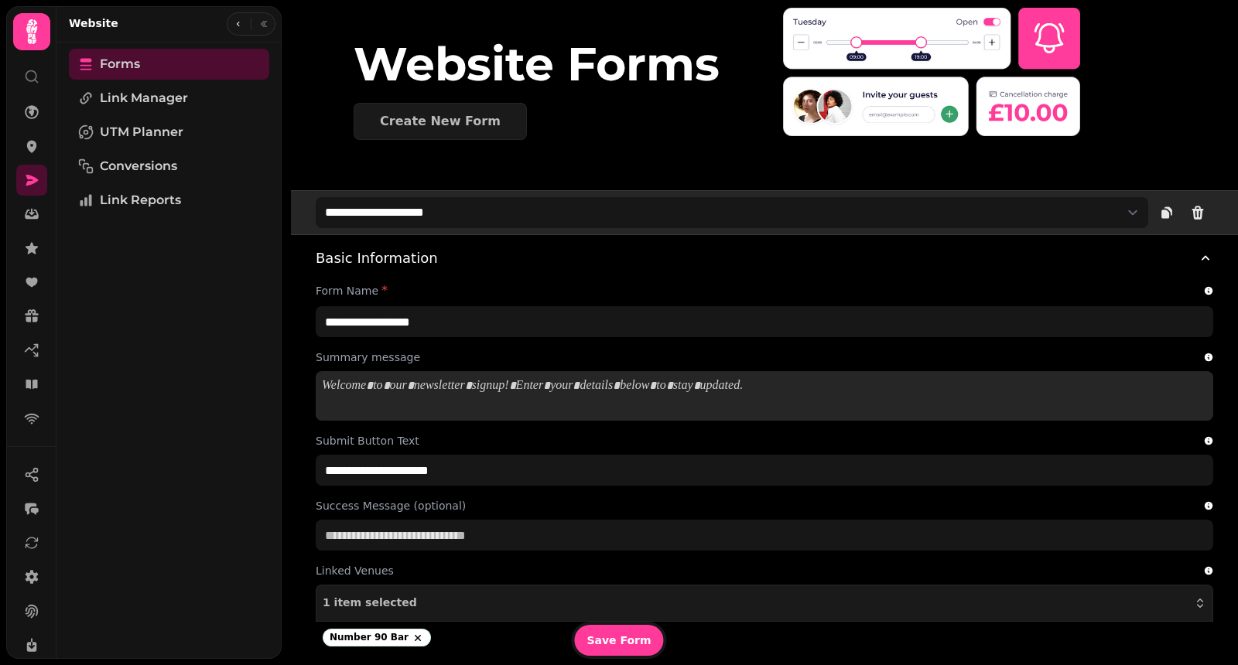
scroll to position [54, 0]
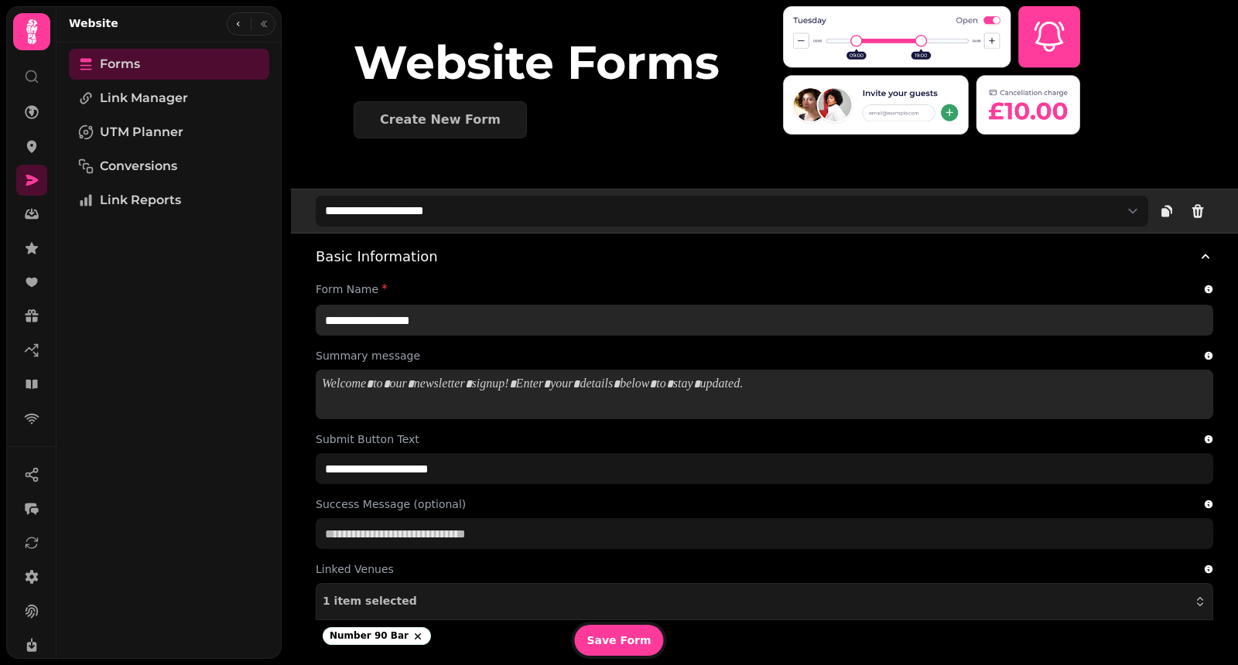
click at [682, 319] on input "**********" at bounding box center [764, 320] width 897 height 31
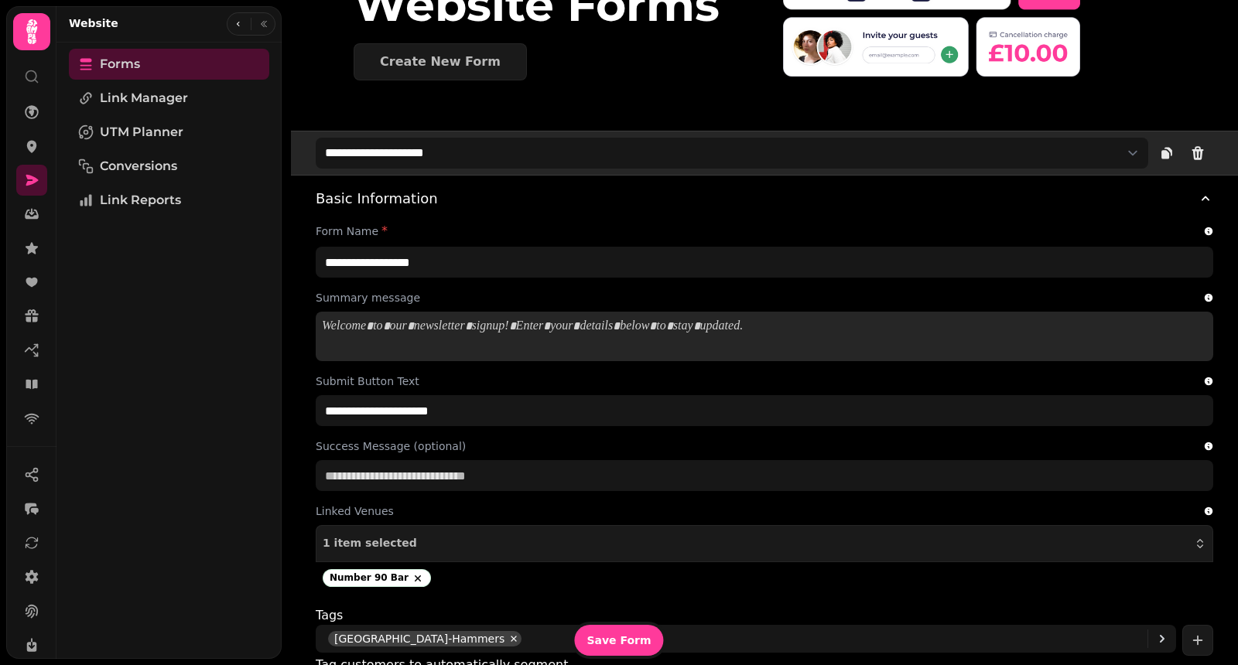
click at [682, 319] on p at bounding box center [764, 327] width 885 height 18
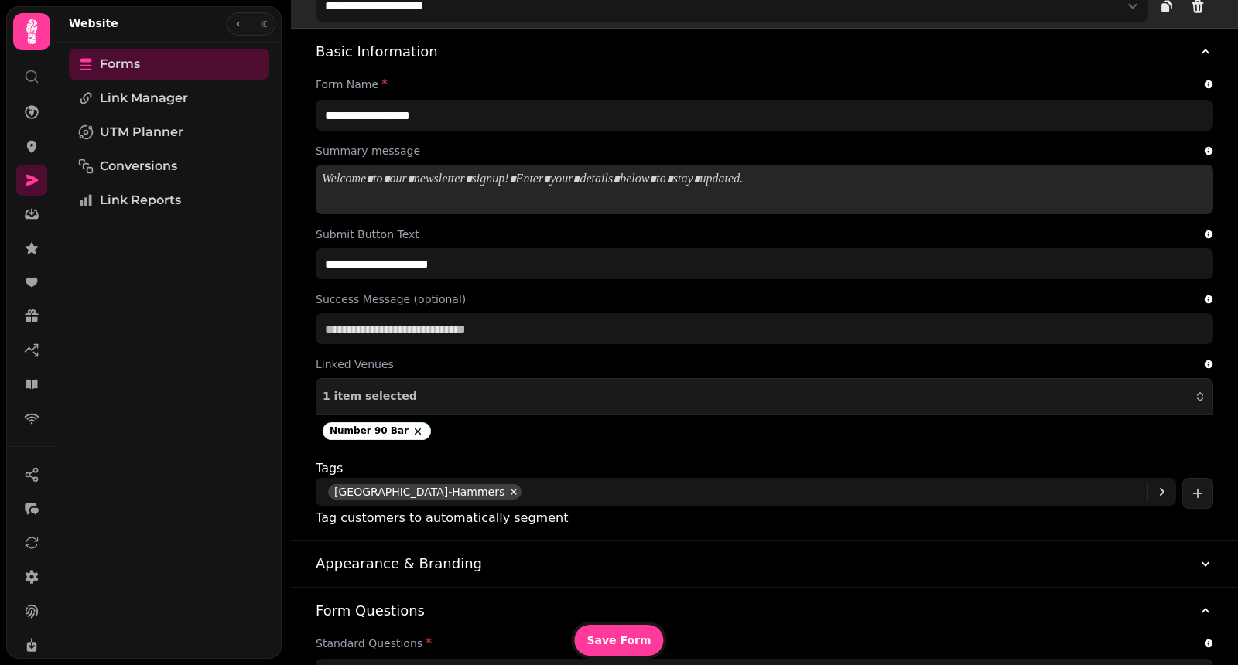
scroll to position [275, 0]
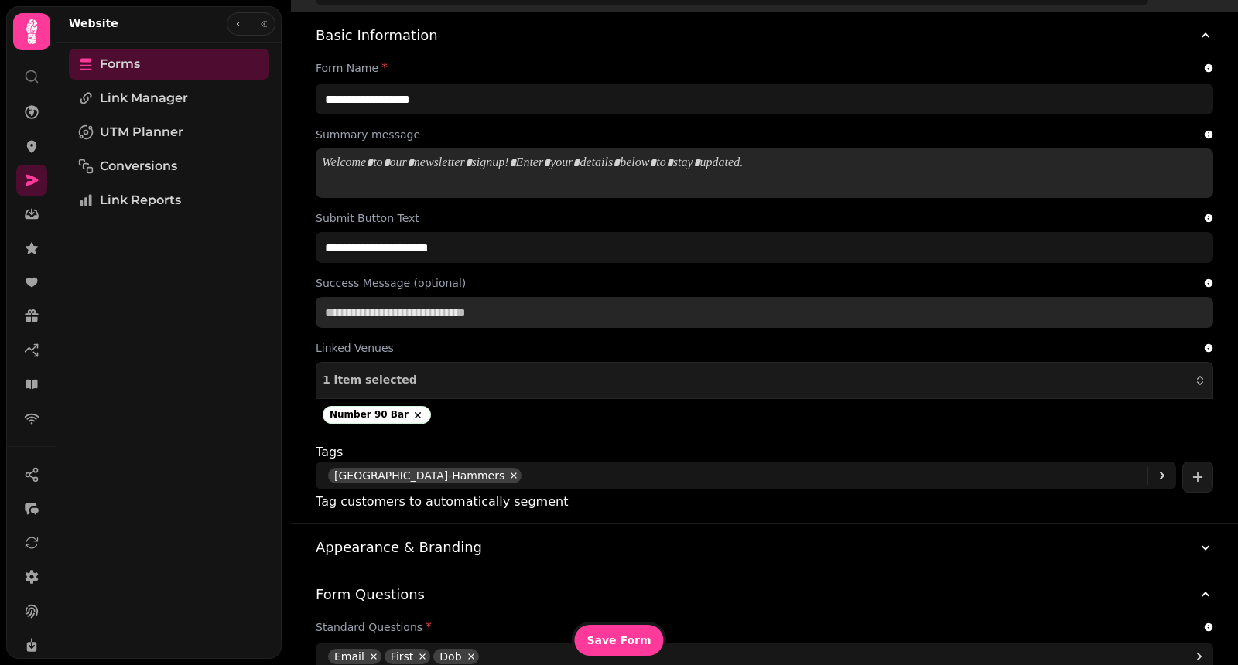
click at [668, 318] on input "Success Message (optional)" at bounding box center [764, 312] width 897 height 31
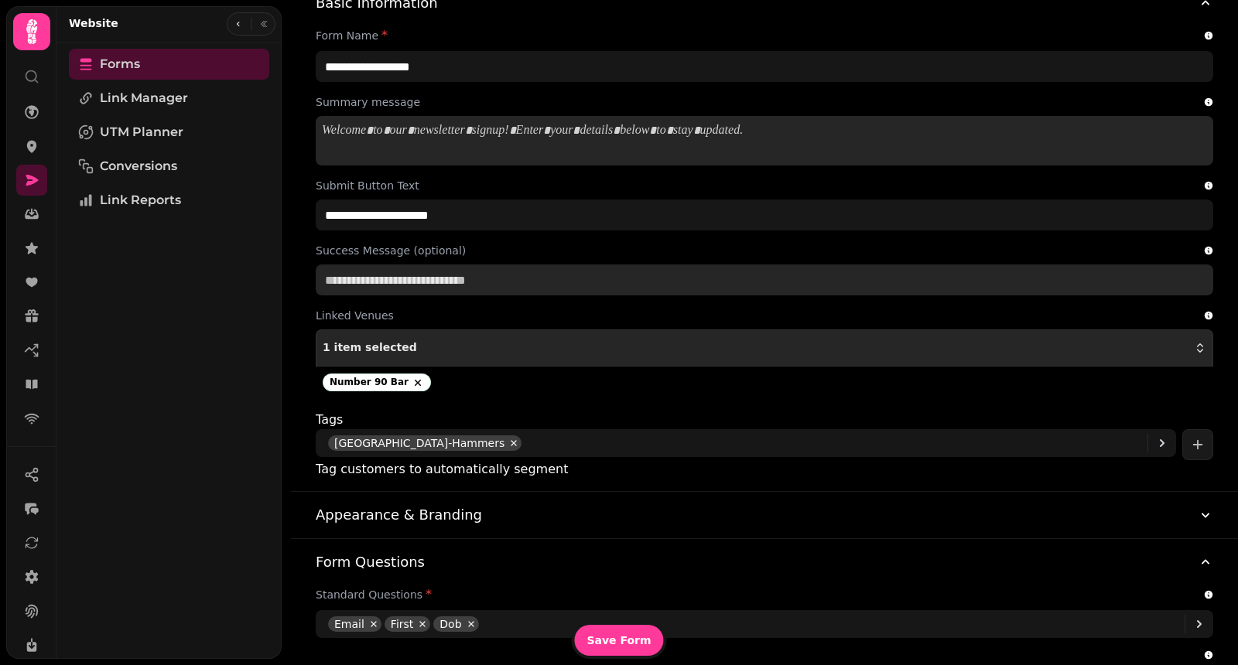
scroll to position [410, 0]
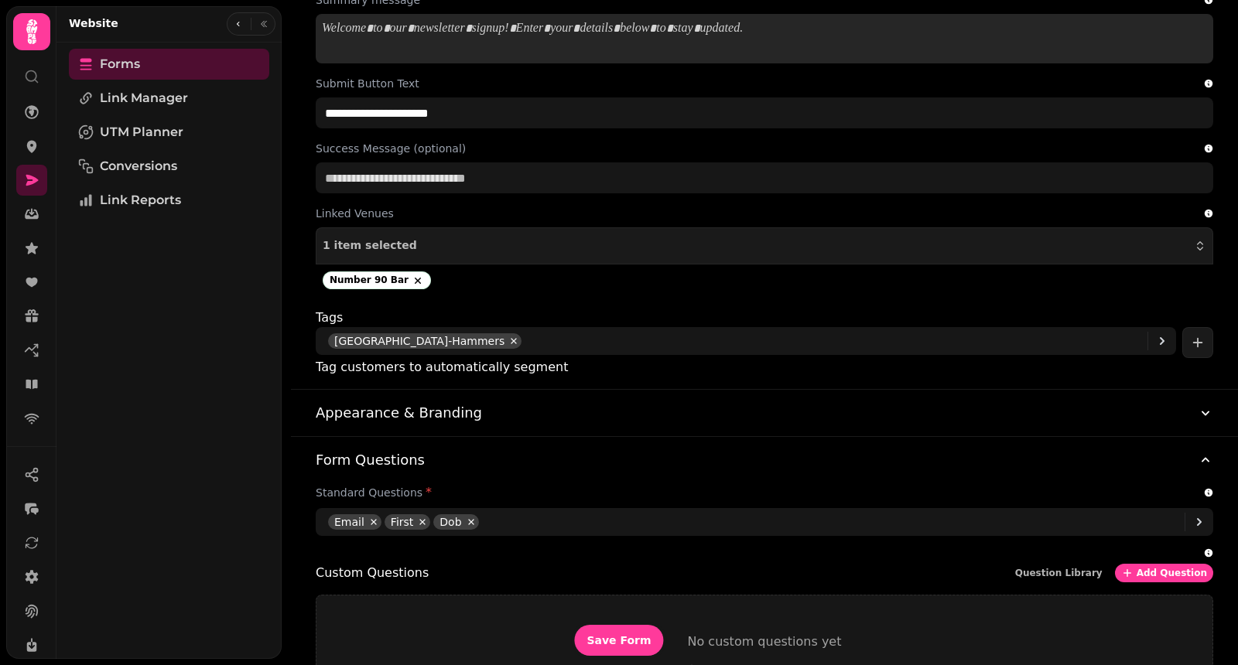
click at [424, 415] on h3 "Appearance & Branding" at bounding box center [399, 413] width 166 height 22
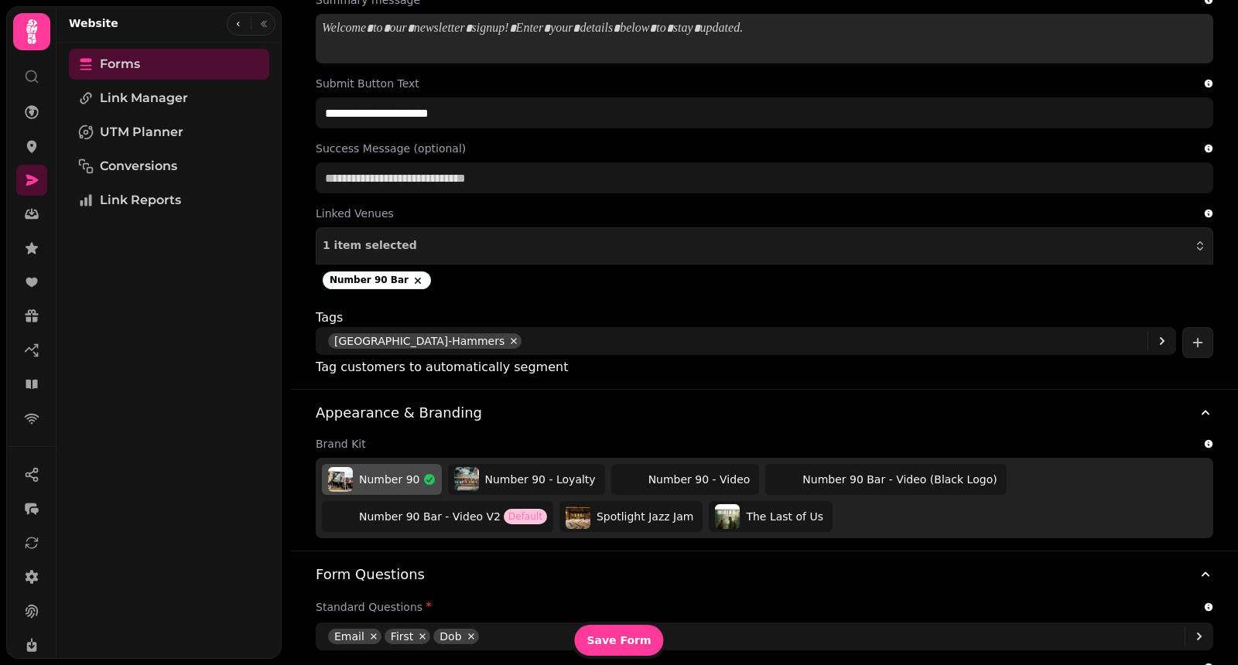
click at [425, 414] on h3 "Appearance & Branding" at bounding box center [399, 413] width 166 height 22
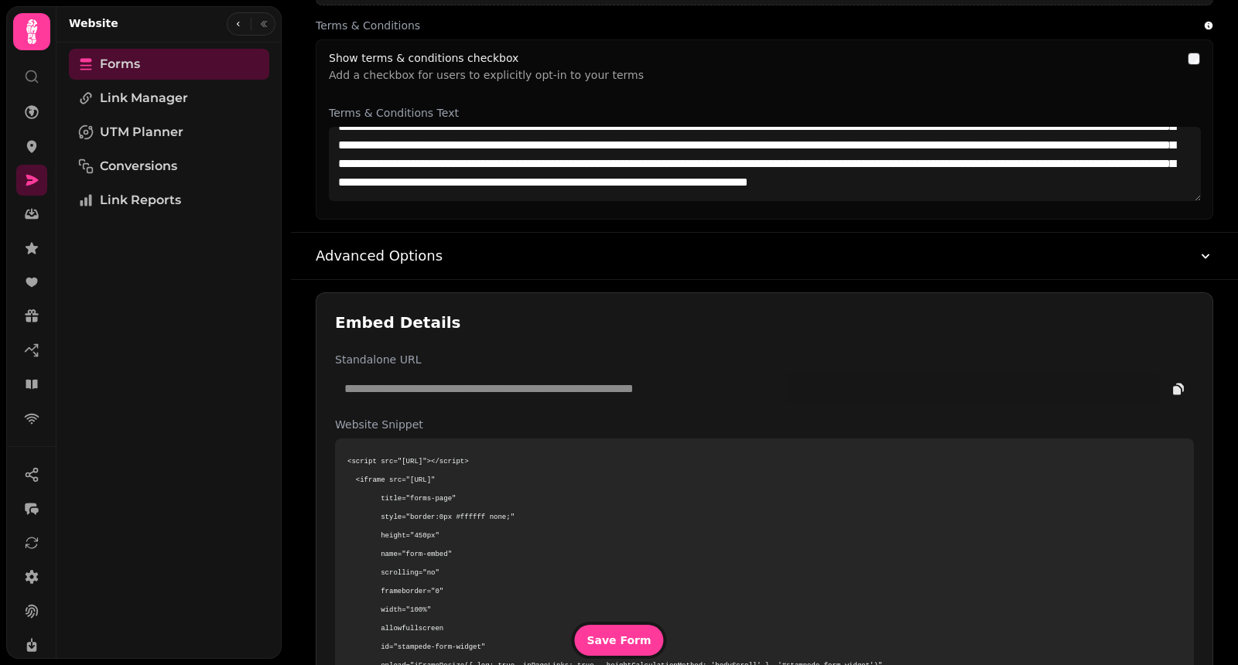
scroll to position [1217, 0]
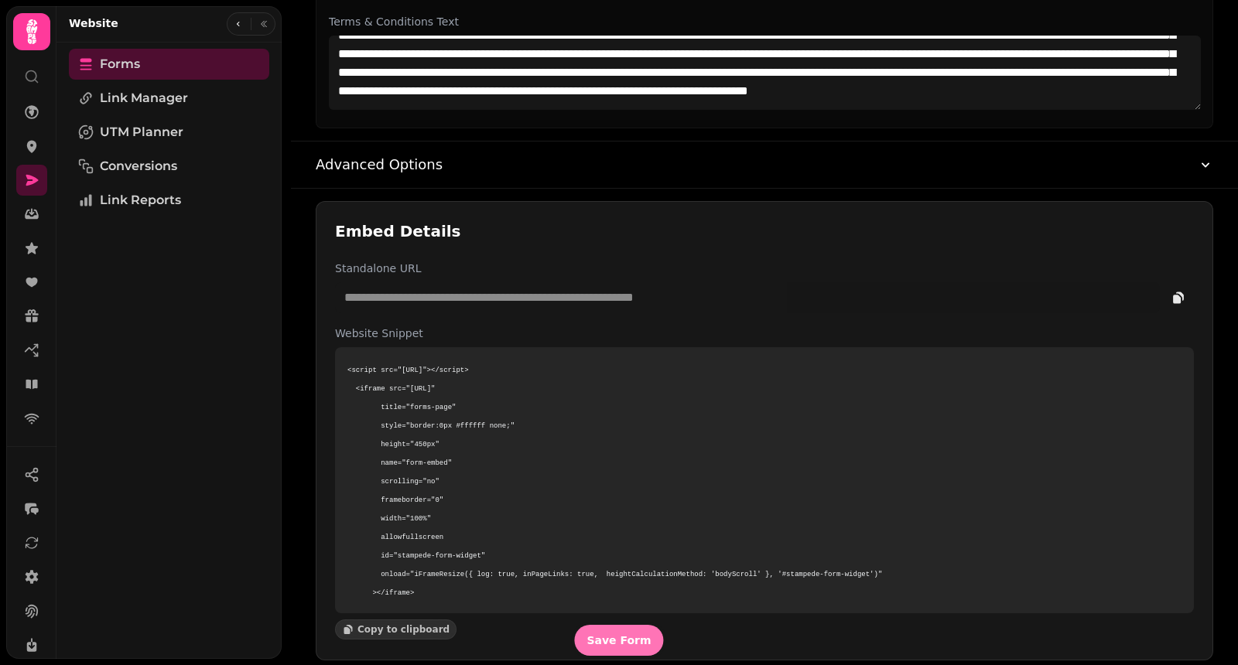
click at [605, 637] on span "Save Form" at bounding box center [618, 640] width 64 height 11
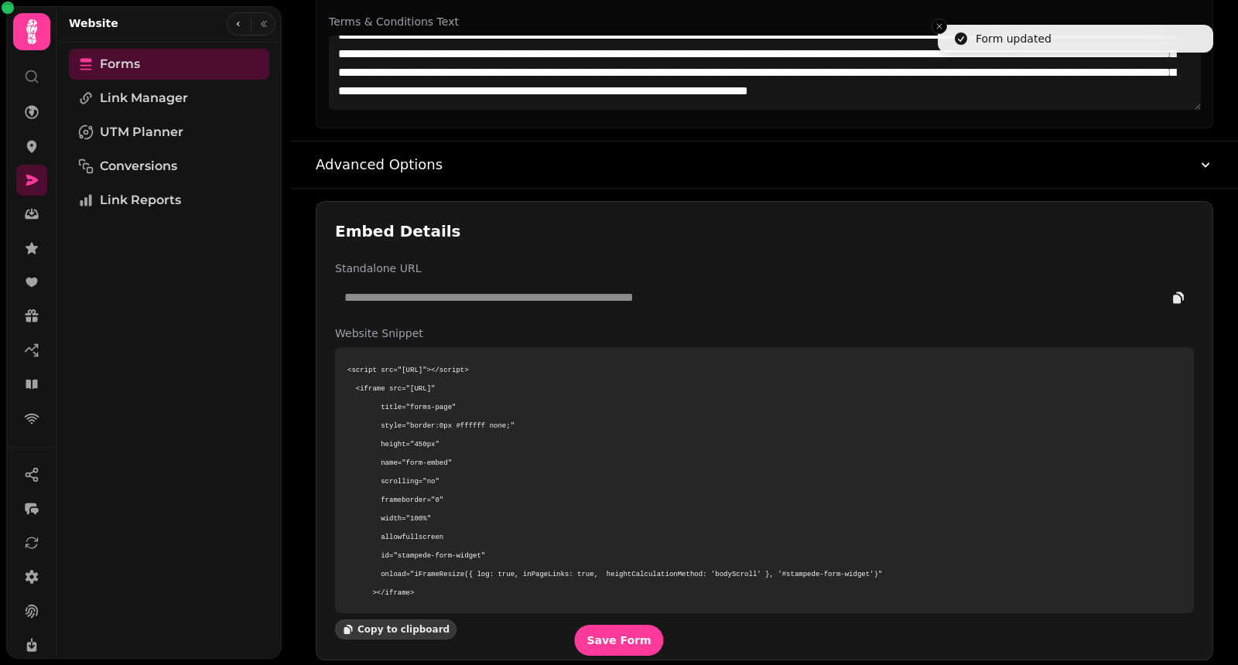
click at [408, 625] on span "Copy to clipboard" at bounding box center [403, 629] width 92 height 9
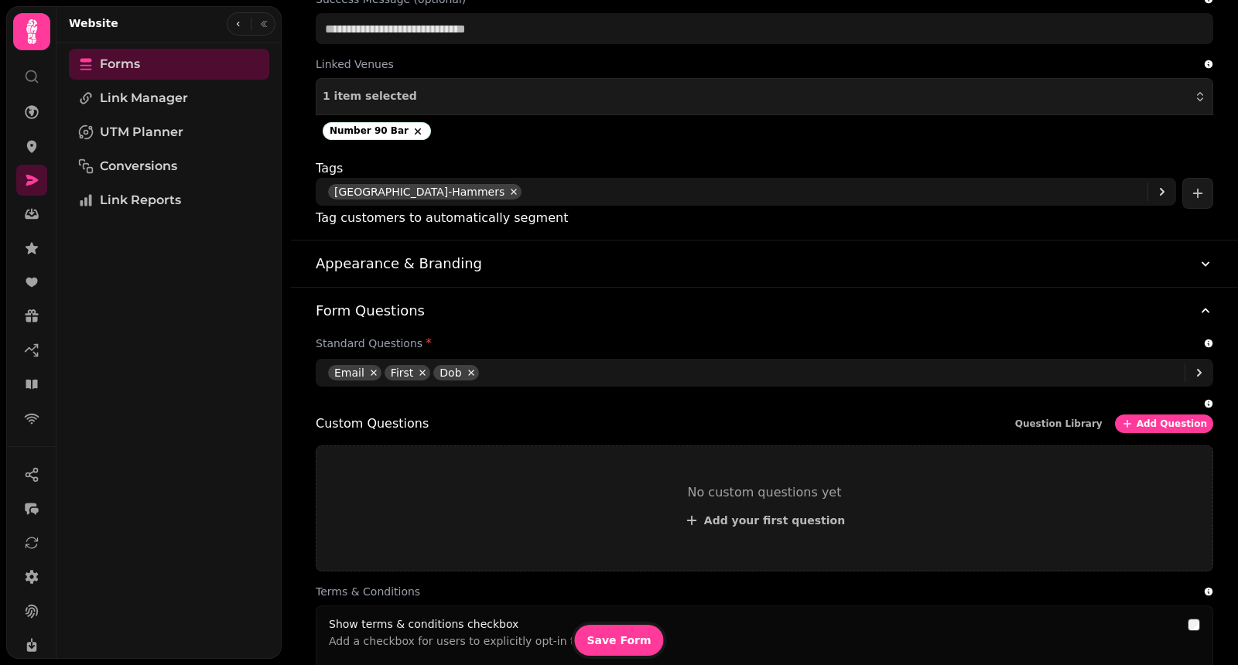
scroll to position [0, 0]
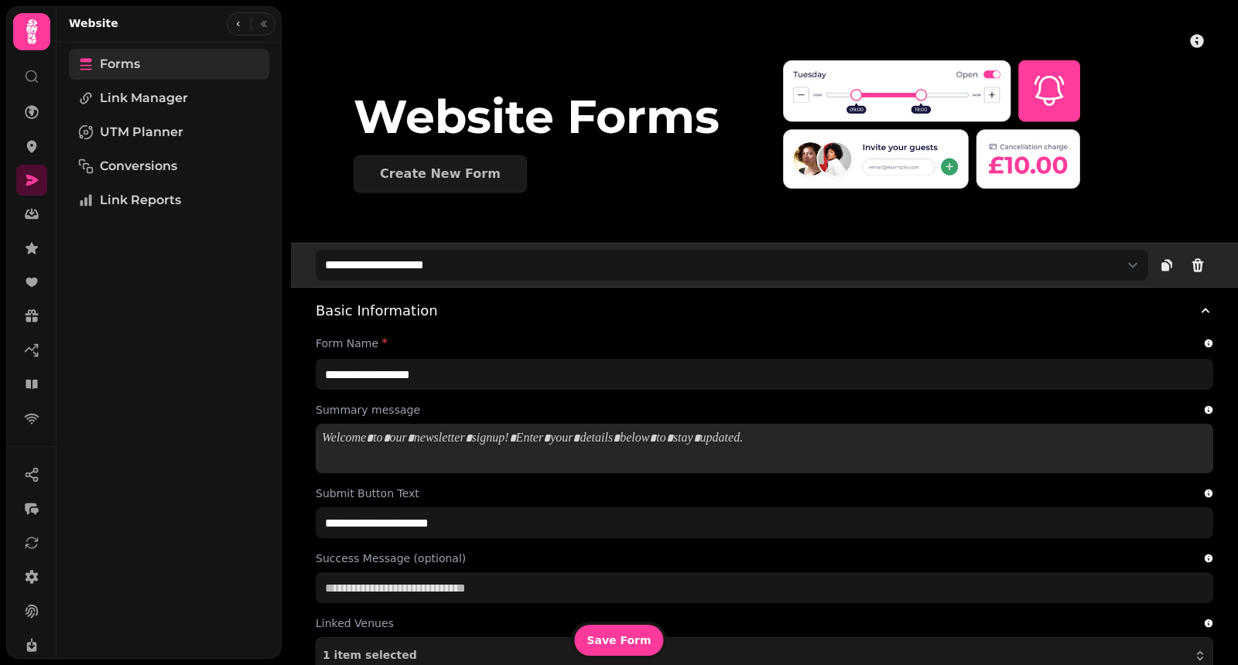
click at [169, 70] on link "Forms" at bounding box center [169, 64] width 200 height 31
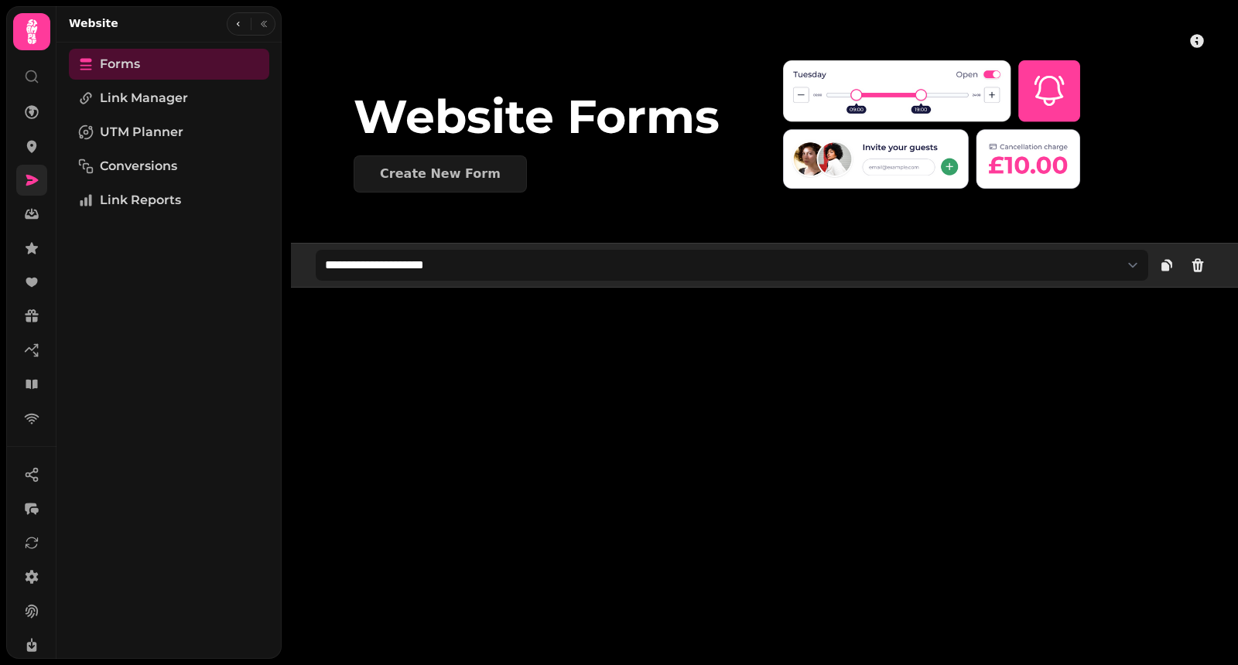
click at [32, 186] on icon at bounding box center [31, 180] width 15 height 15
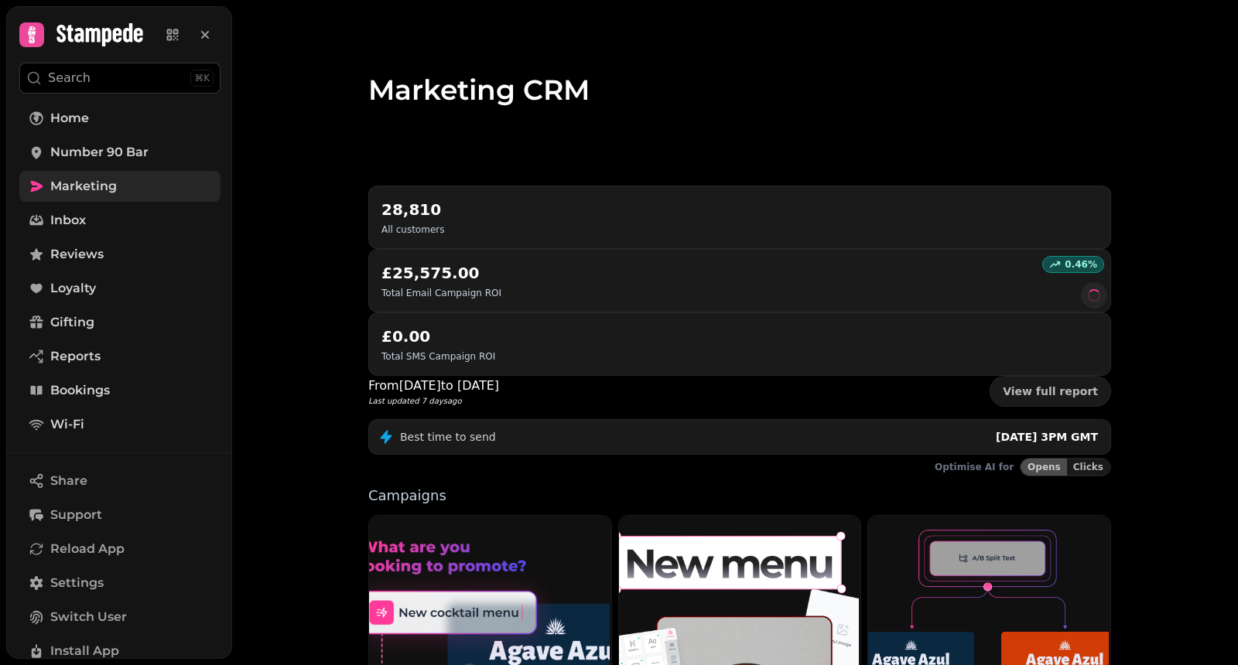
scroll to position [296, 0]
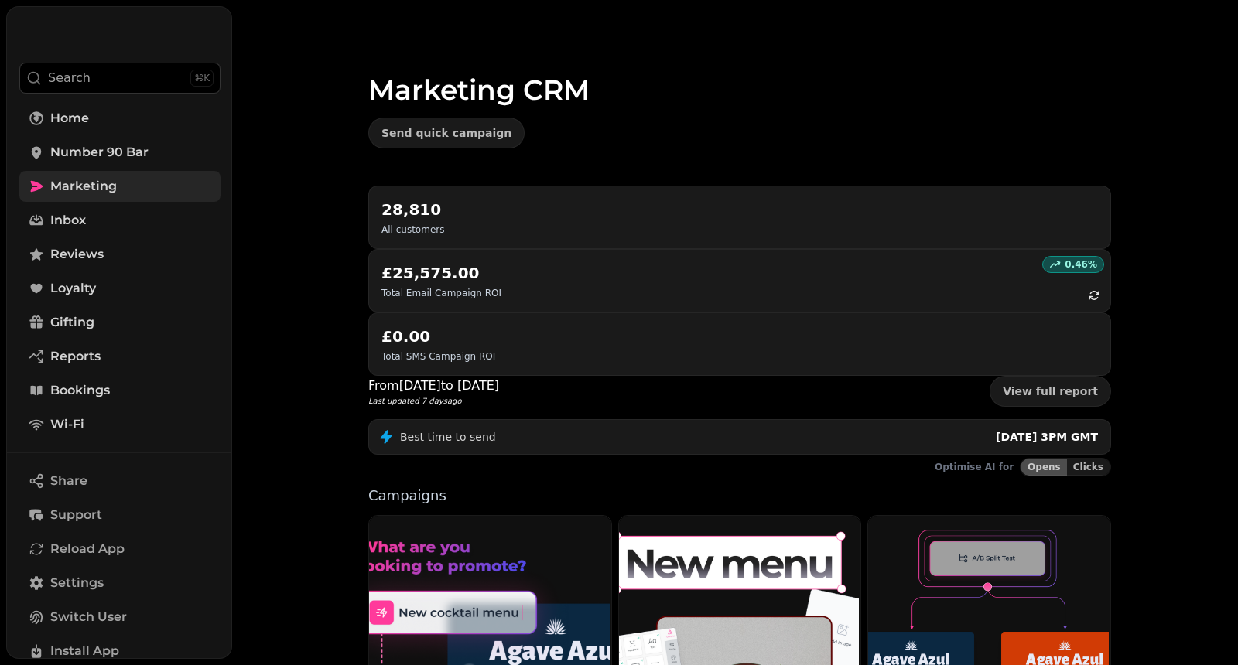
select select "**"
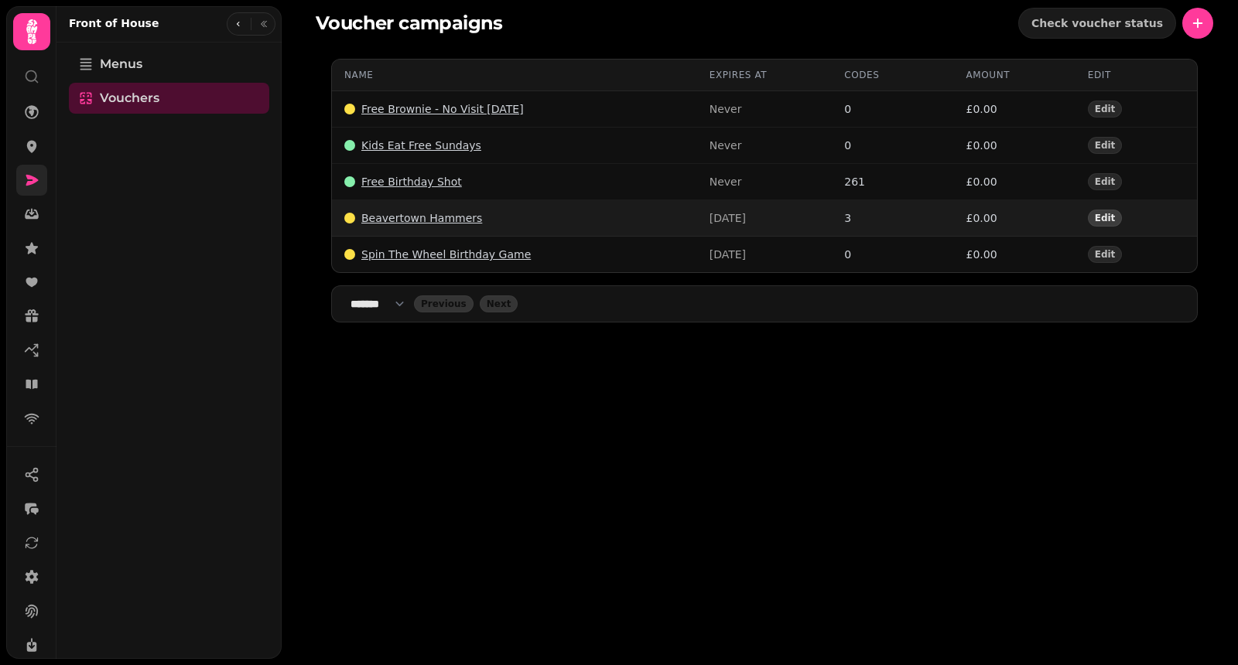
click at [1110, 214] on span "Edit" at bounding box center [1105, 218] width 21 height 9
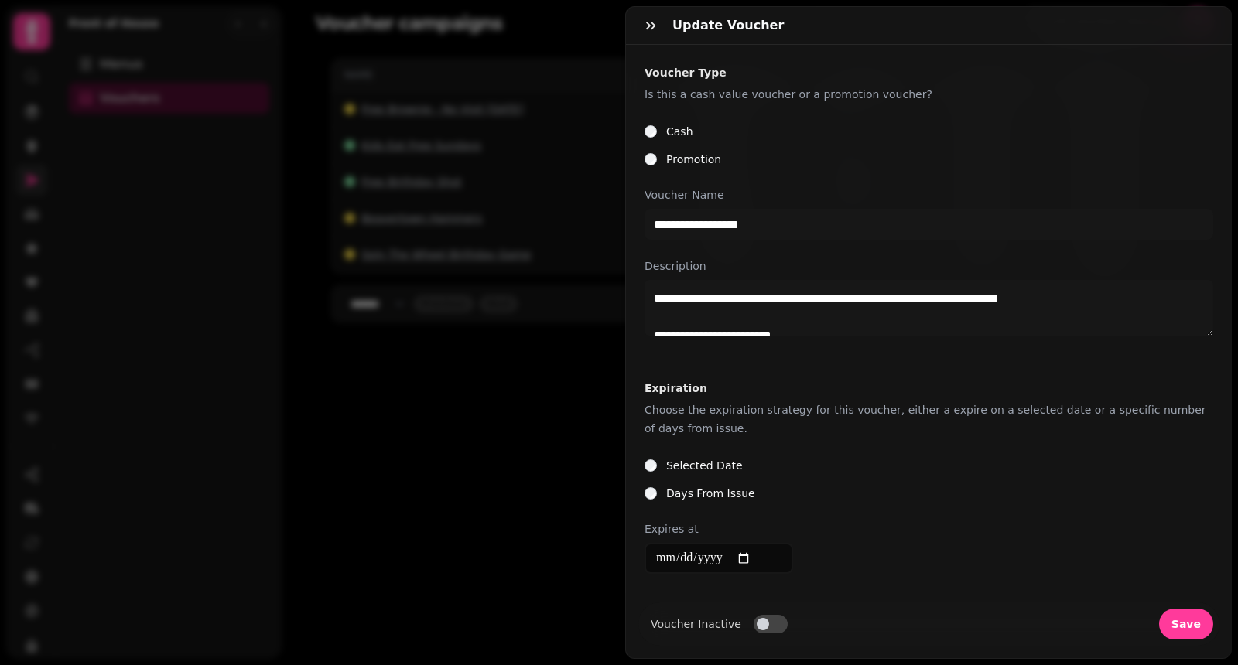
click at [692, 492] on label "Days From Issue" at bounding box center [710, 493] width 89 height 19
click at [685, 466] on label "Selected Date" at bounding box center [704, 465] width 77 height 19
click at [649, 19] on icon "button" at bounding box center [650, 25] width 15 height 15
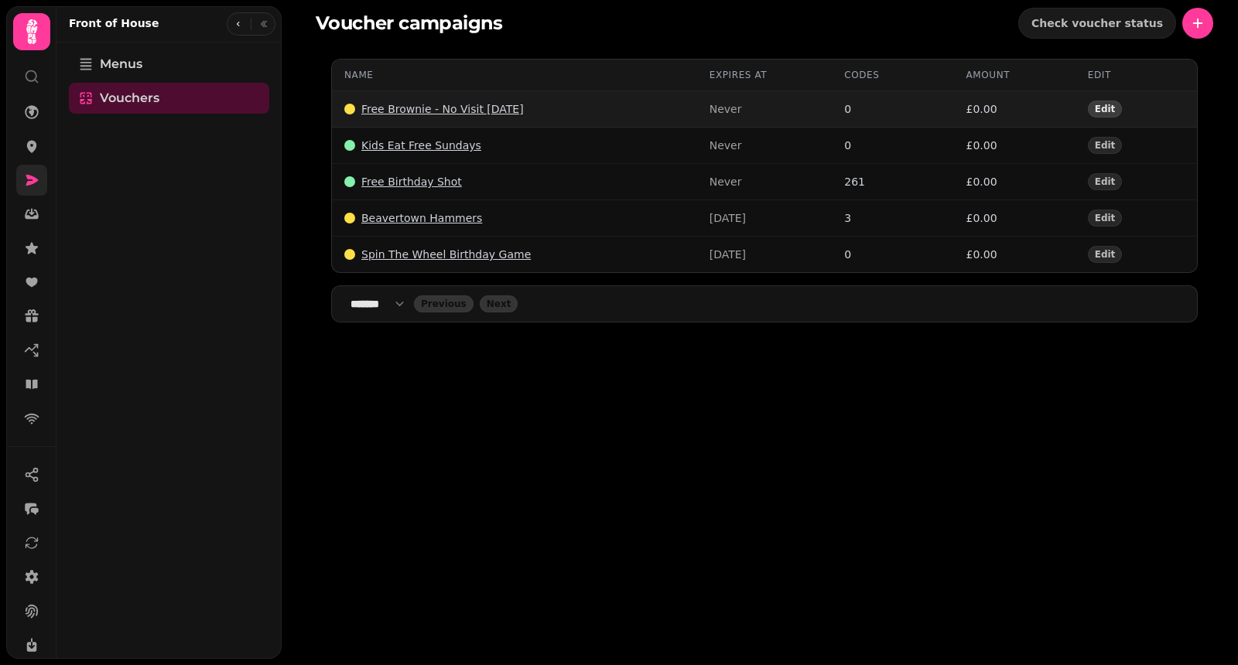
click at [1116, 108] on span "Edit" at bounding box center [1105, 108] width 21 height 9
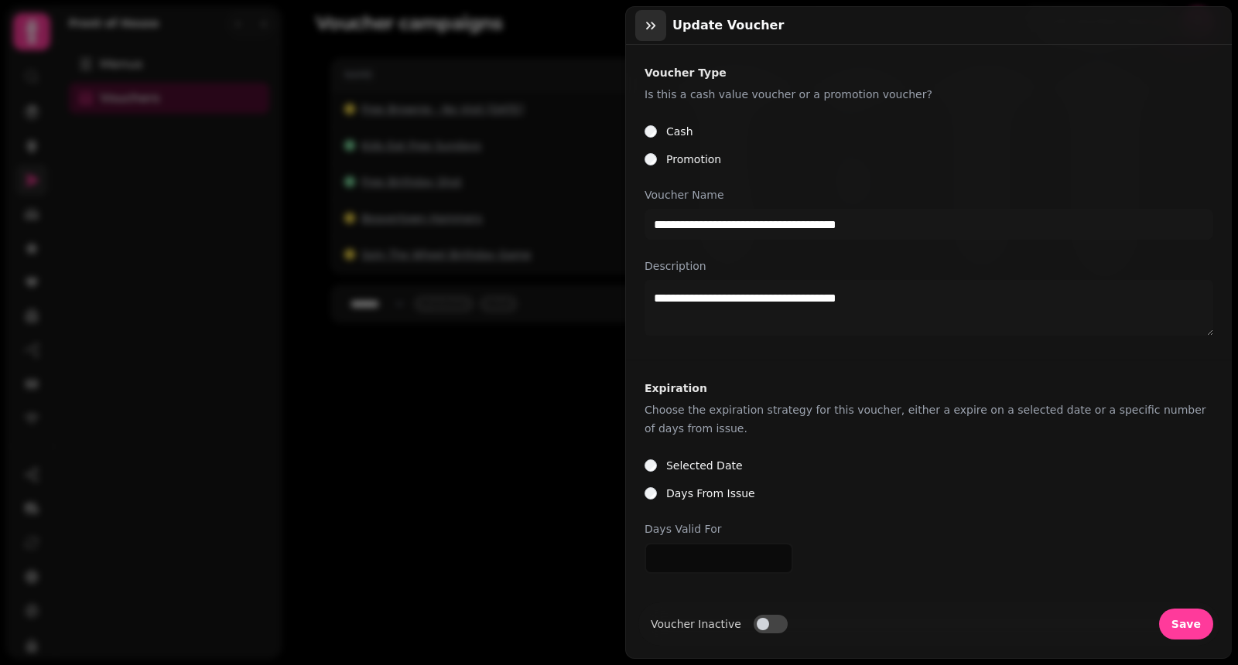
click at [654, 22] on icon "button" at bounding box center [650, 25] width 15 height 15
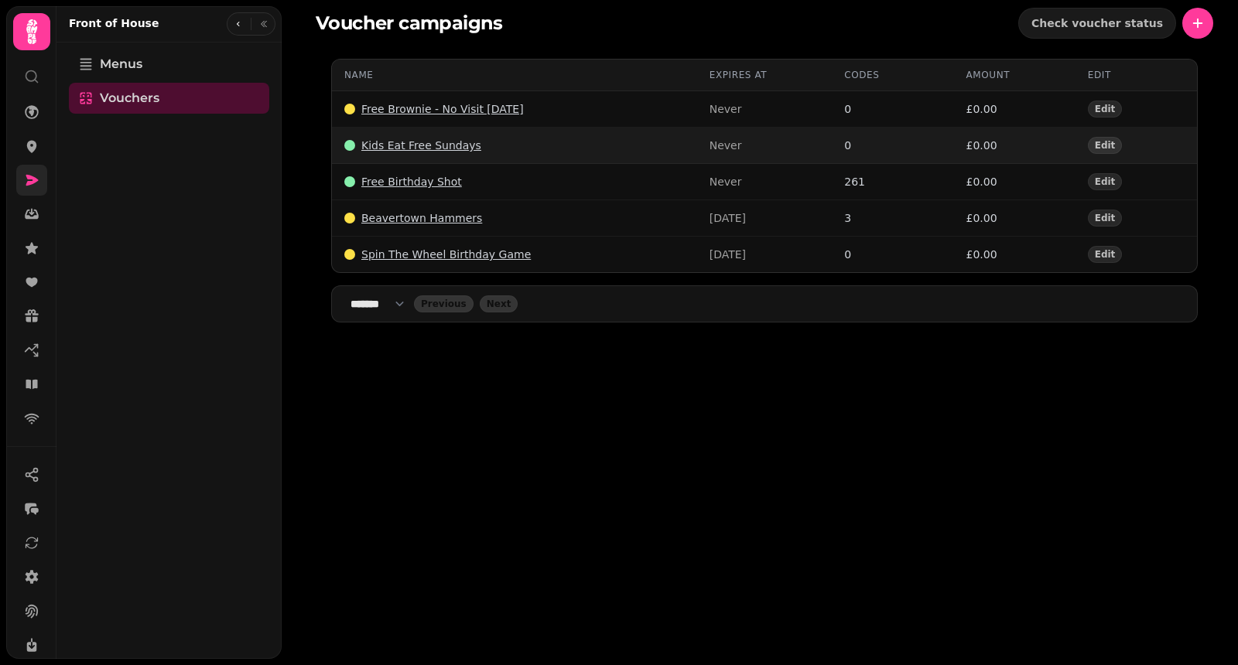
click at [433, 149] on p "Kids Eat Free Sundays" at bounding box center [421, 145] width 120 height 15
select select "**"
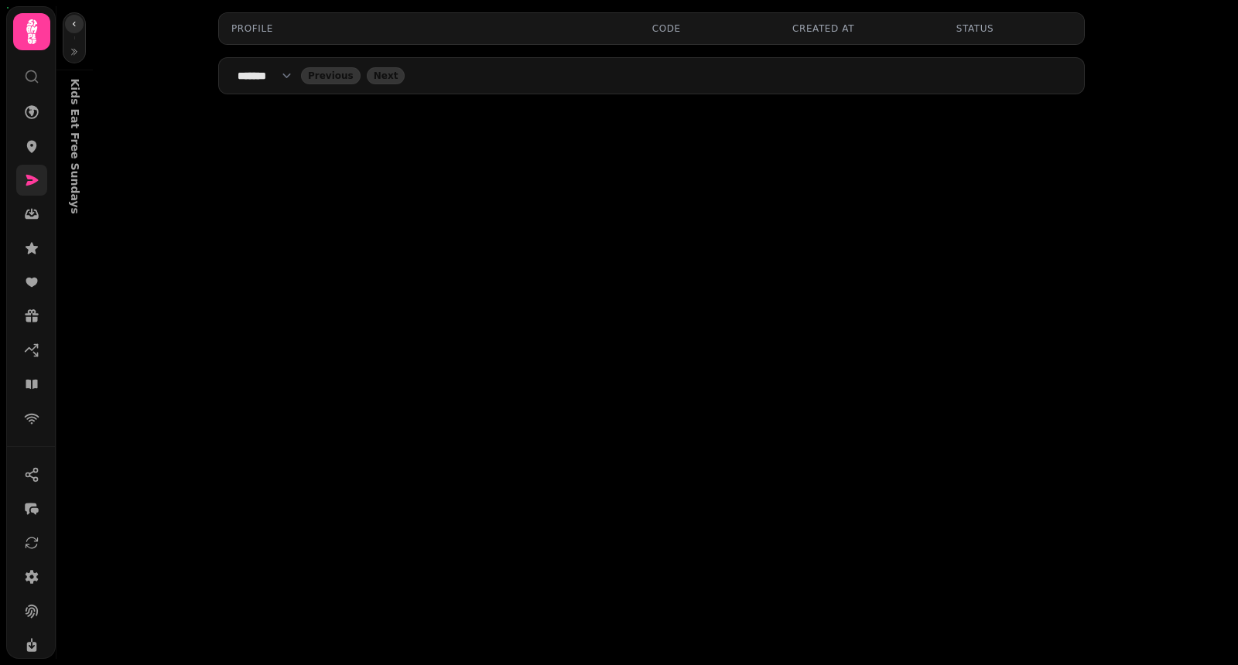
click at [78, 26] on icon "button" at bounding box center [74, 23] width 9 height 9
select select "**"
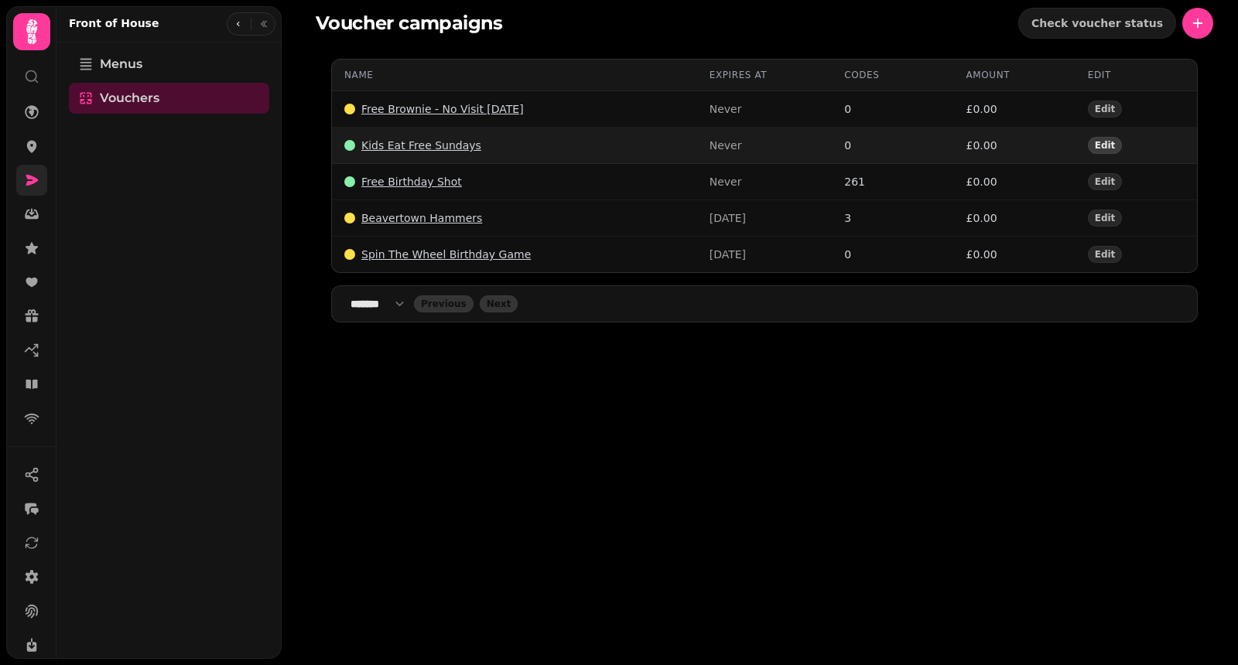
click at [1105, 143] on span "Edit" at bounding box center [1105, 145] width 21 height 9
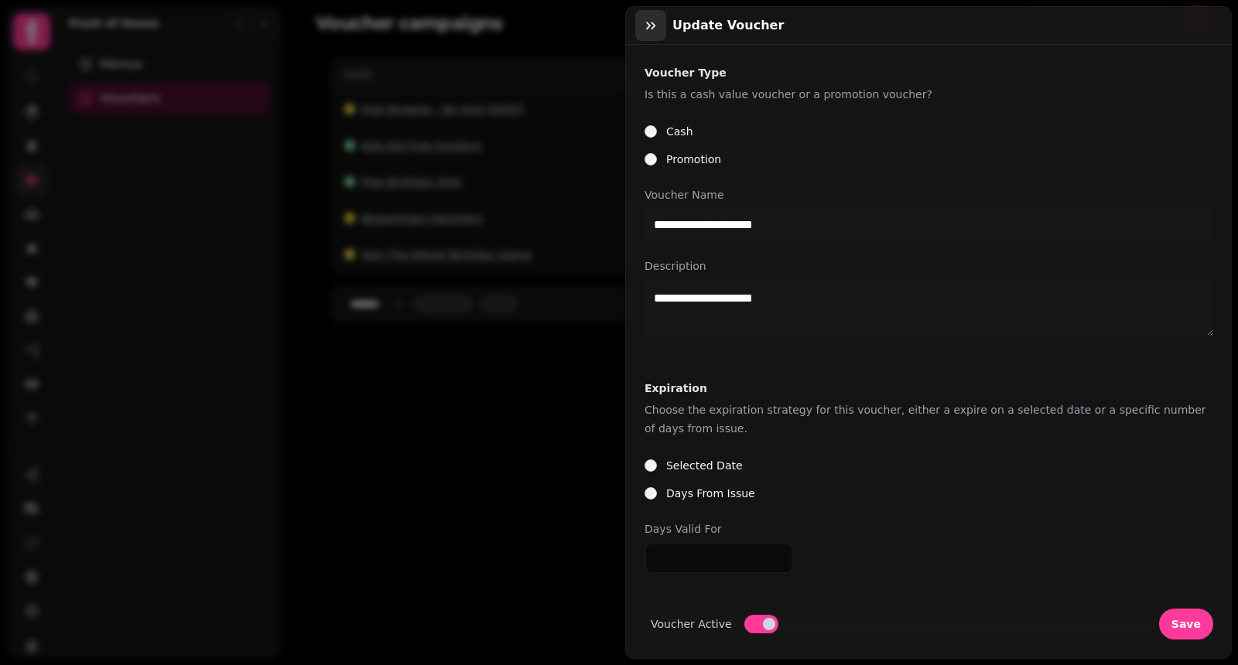
click at [659, 25] on button "button" at bounding box center [650, 25] width 31 height 31
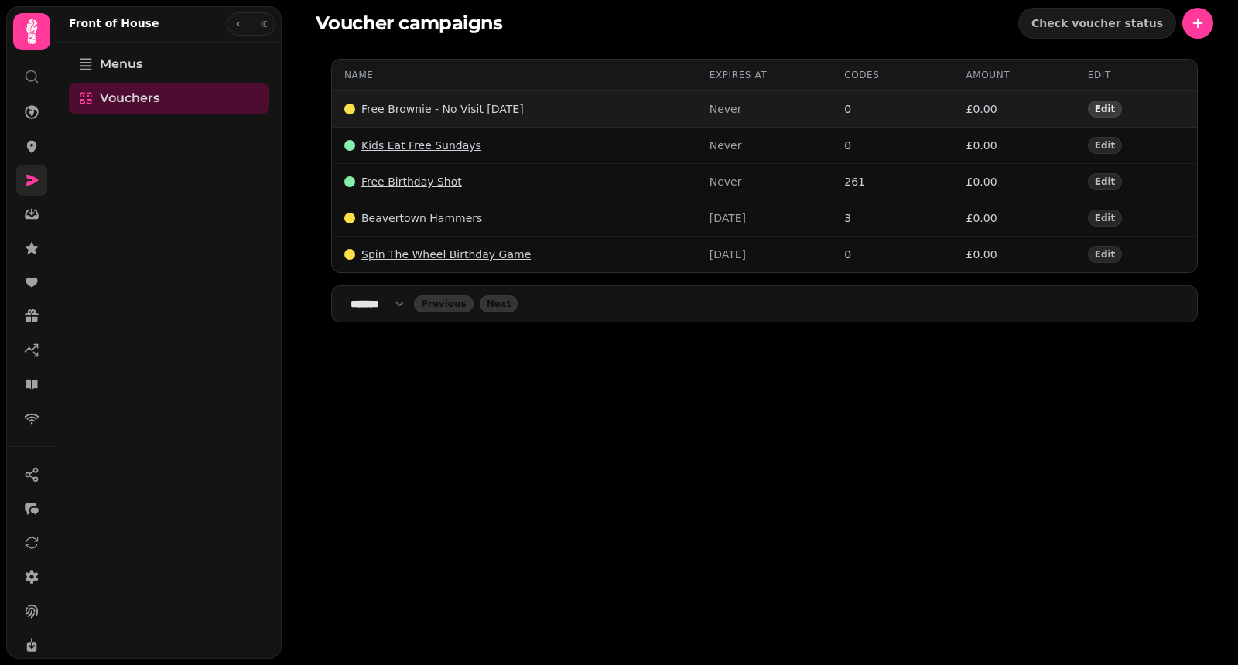
click at [1109, 108] on span "Edit" at bounding box center [1105, 108] width 21 height 9
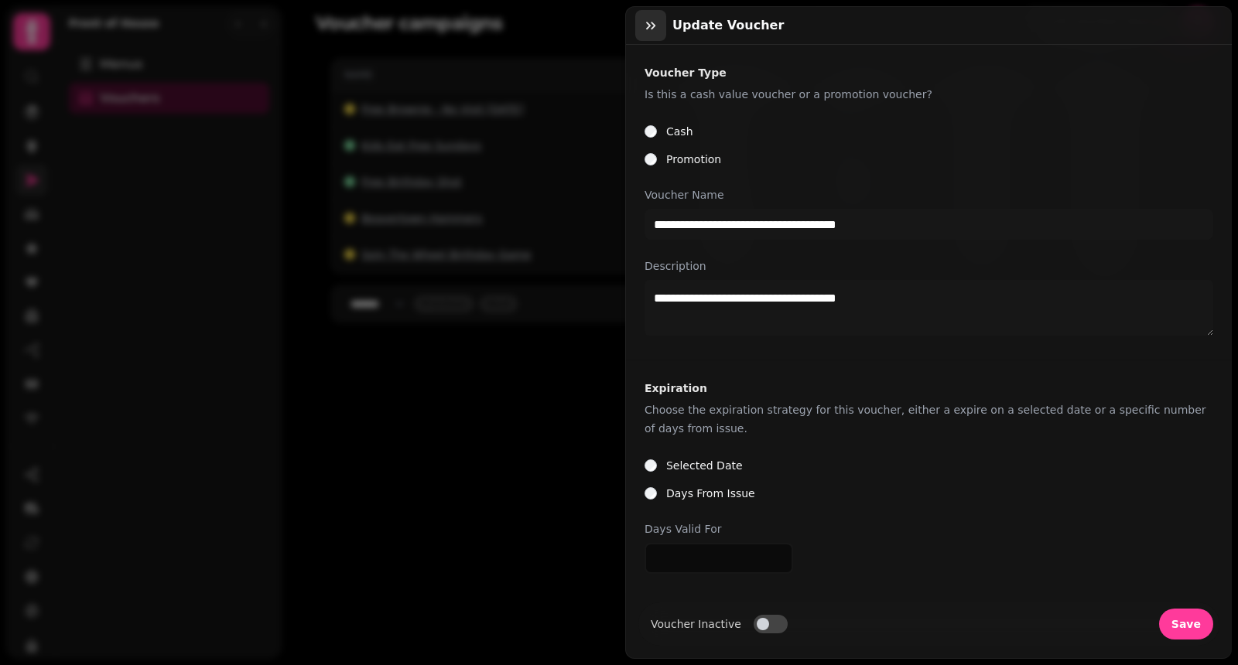
click at [654, 26] on icon "button" at bounding box center [650, 25] width 15 height 15
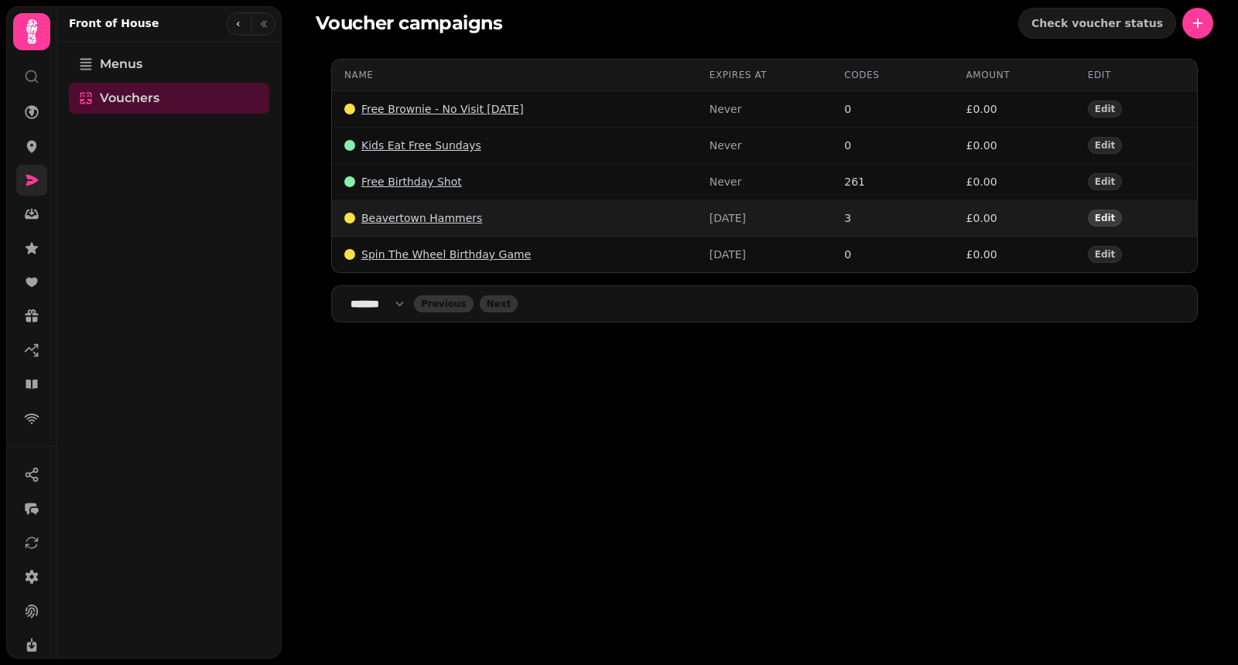
click at [1112, 217] on span "Edit" at bounding box center [1105, 218] width 21 height 9
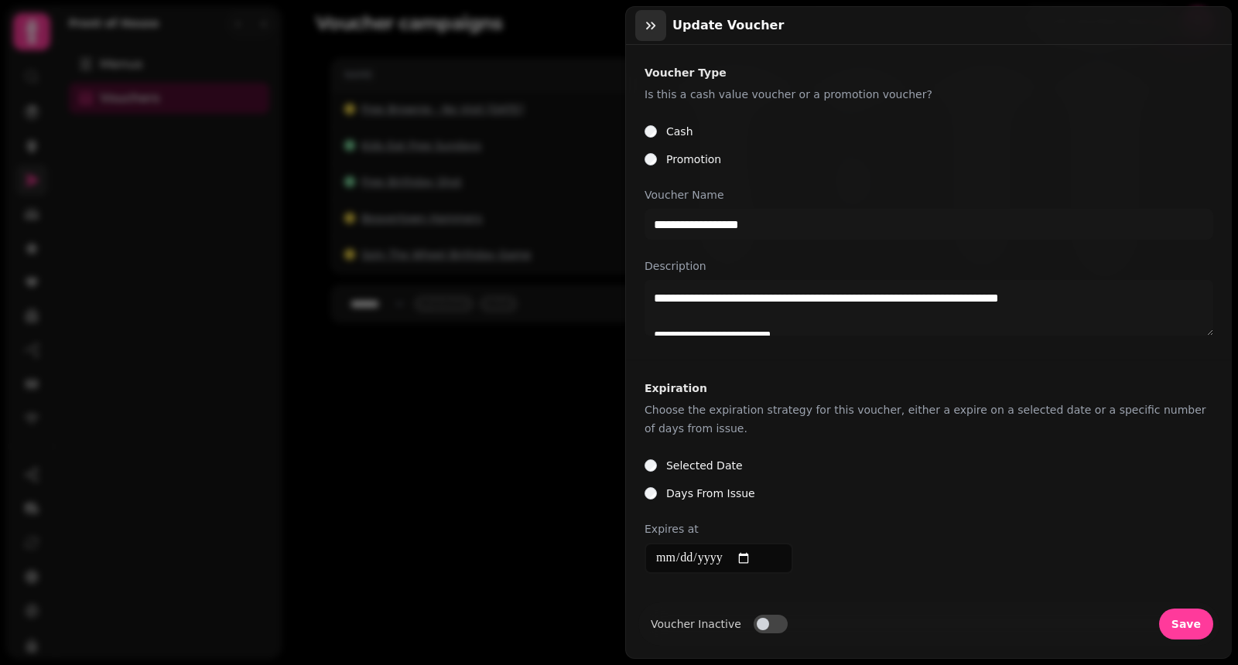
click at [644, 18] on icon "button" at bounding box center [650, 25] width 15 height 15
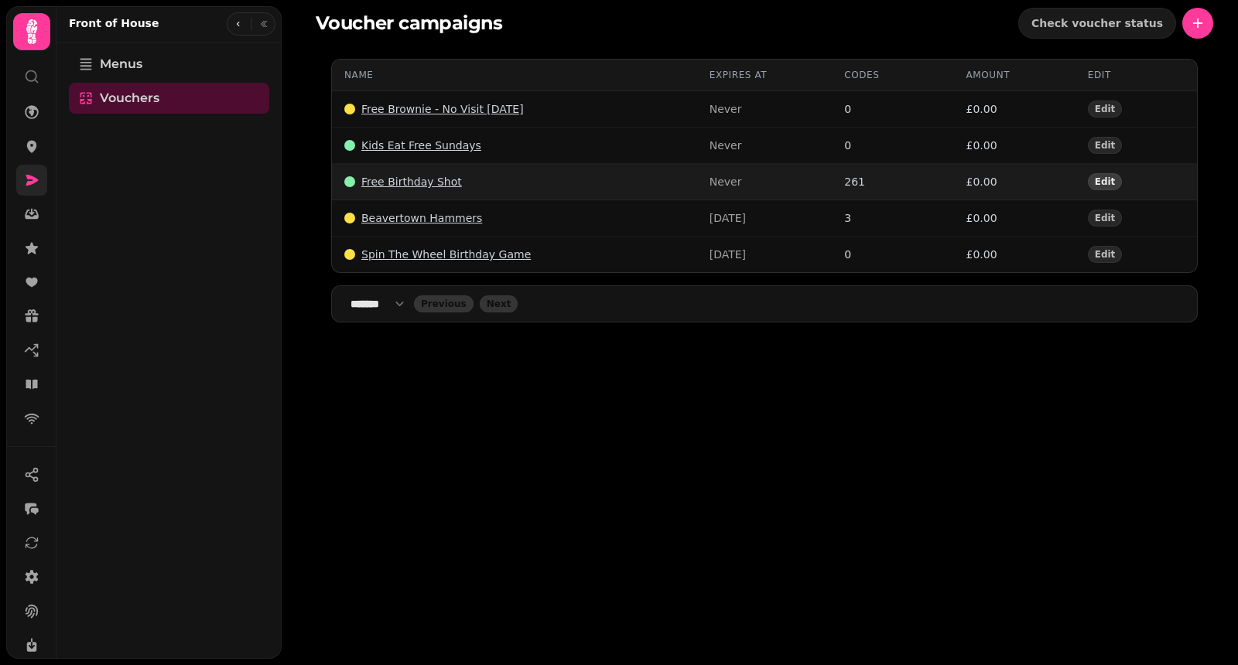
click at [1105, 179] on span "Edit" at bounding box center [1105, 181] width 21 height 9
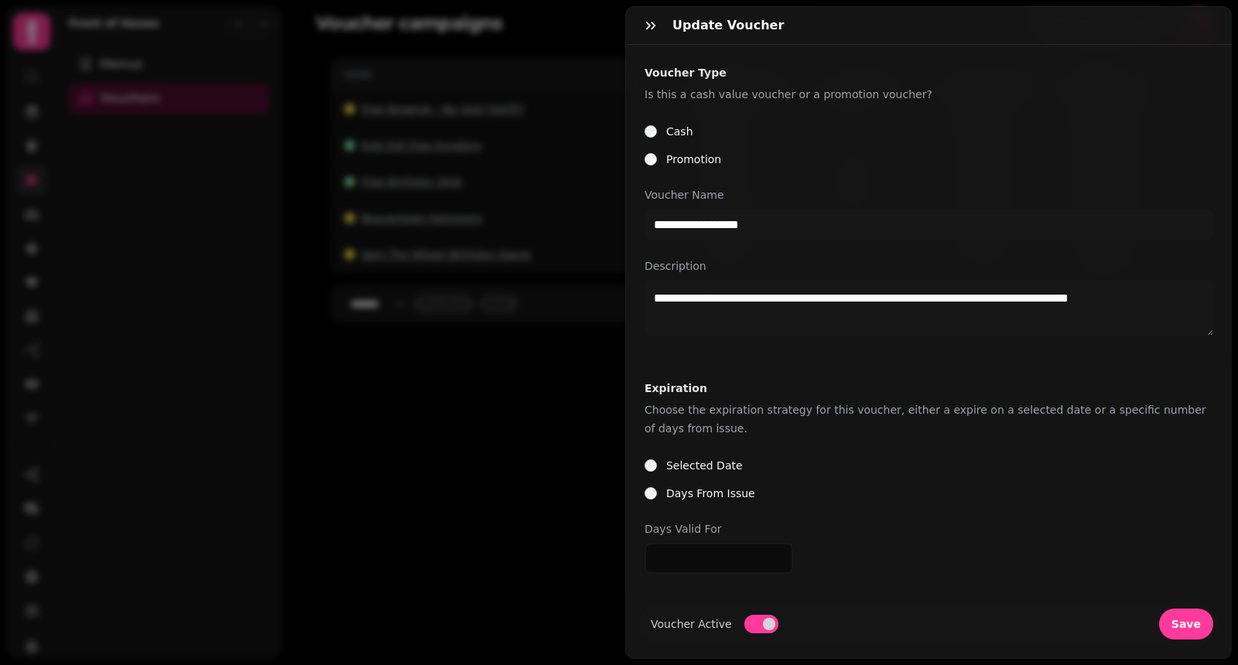
click at [907, 477] on div "Selected Date Days From Issue" at bounding box center [928, 479] width 569 height 46
click at [750, 553] on input "*" at bounding box center [718, 558] width 149 height 31
click at [647, 32] on icon "button" at bounding box center [650, 25] width 15 height 15
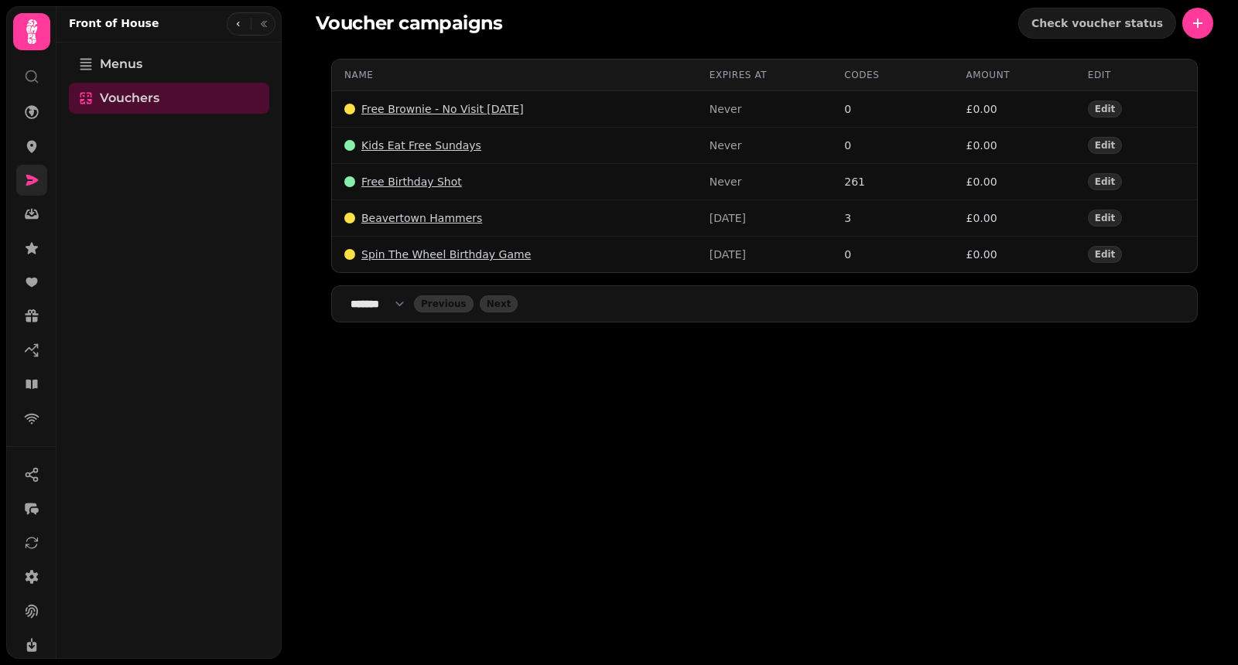
click at [891, 456] on div "Voucher campaigns Number 90 UK LTD Check voucher status Name Expires at Codes A…" at bounding box center [760, 332] width 956 height 665
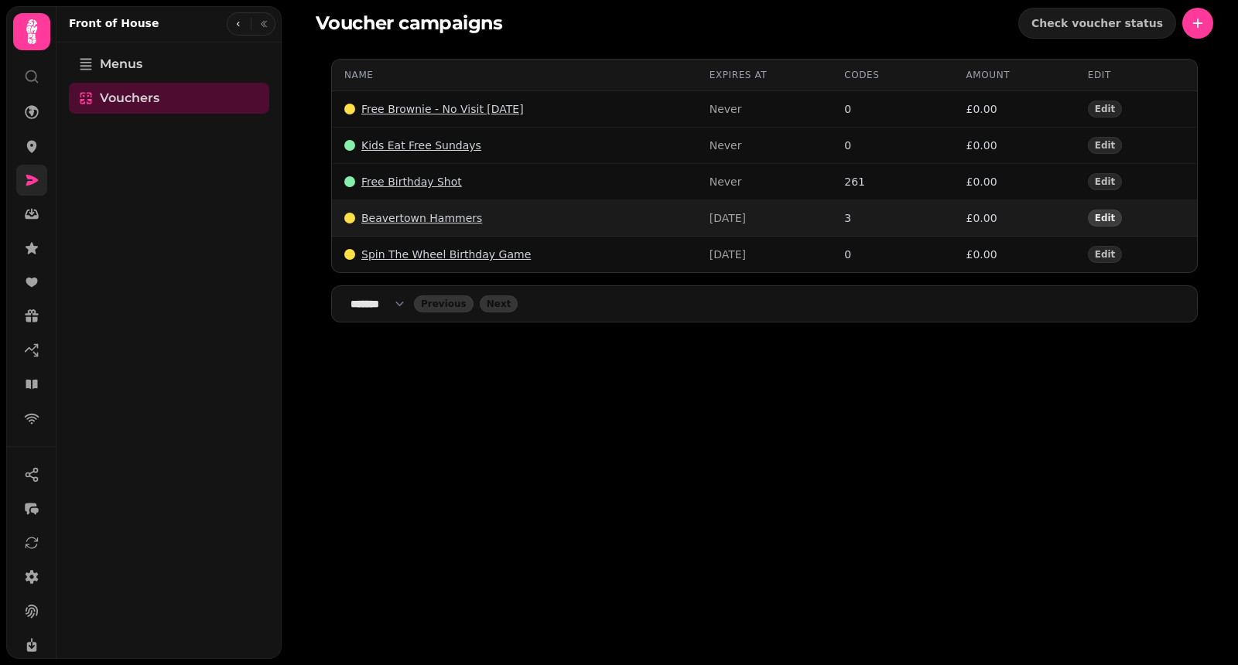
click at [1105, 214] on span "Edit" at bounding box center [1105, 218] width 21 height 9
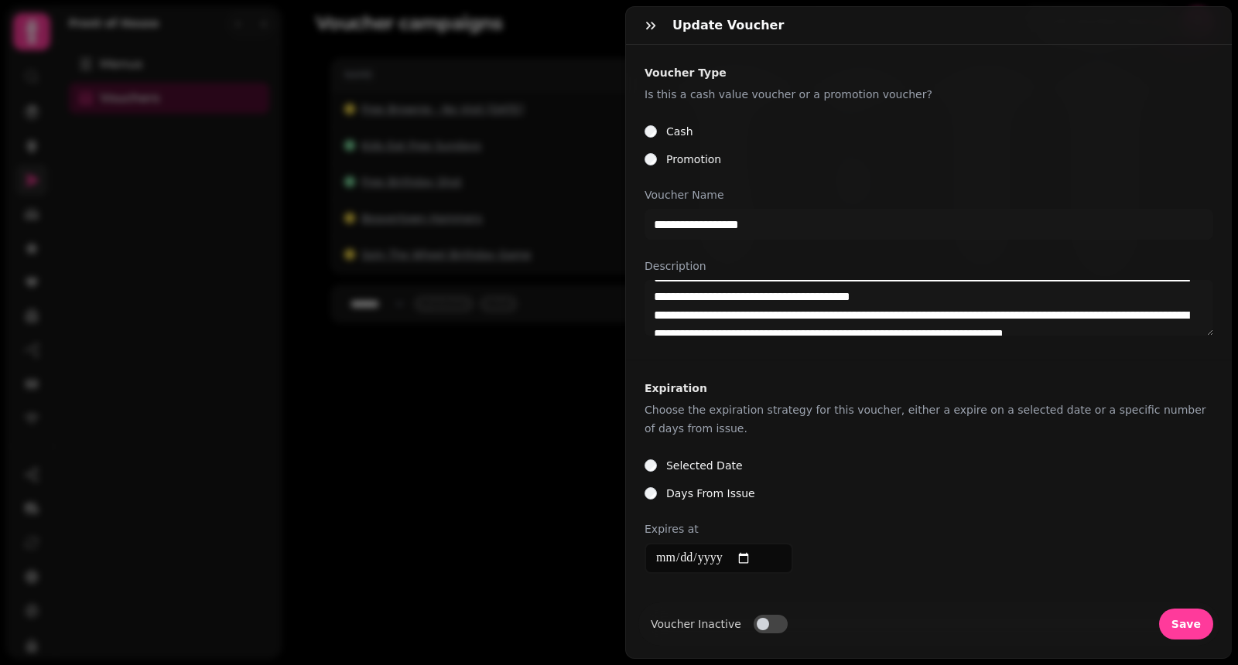
scroll to position [203, 0]
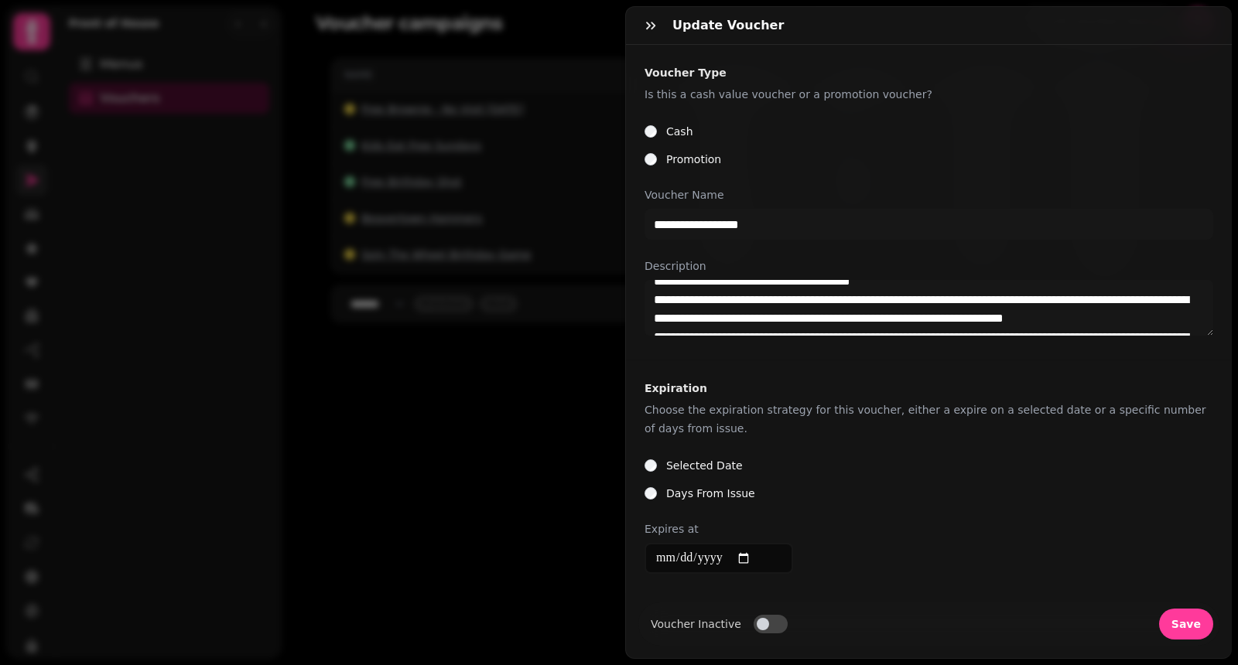
click at [773, 634] on div "Voucher Inactive Voucher Inactive Save" at bounding box center [928, 624] width 581 height 43
click at [758, 630] on span "button" at bounding box center [763, 624] width 12 height 12
click at [1190, 620] on span "Save" at bounding box center [1185, 624] width 29 height 11
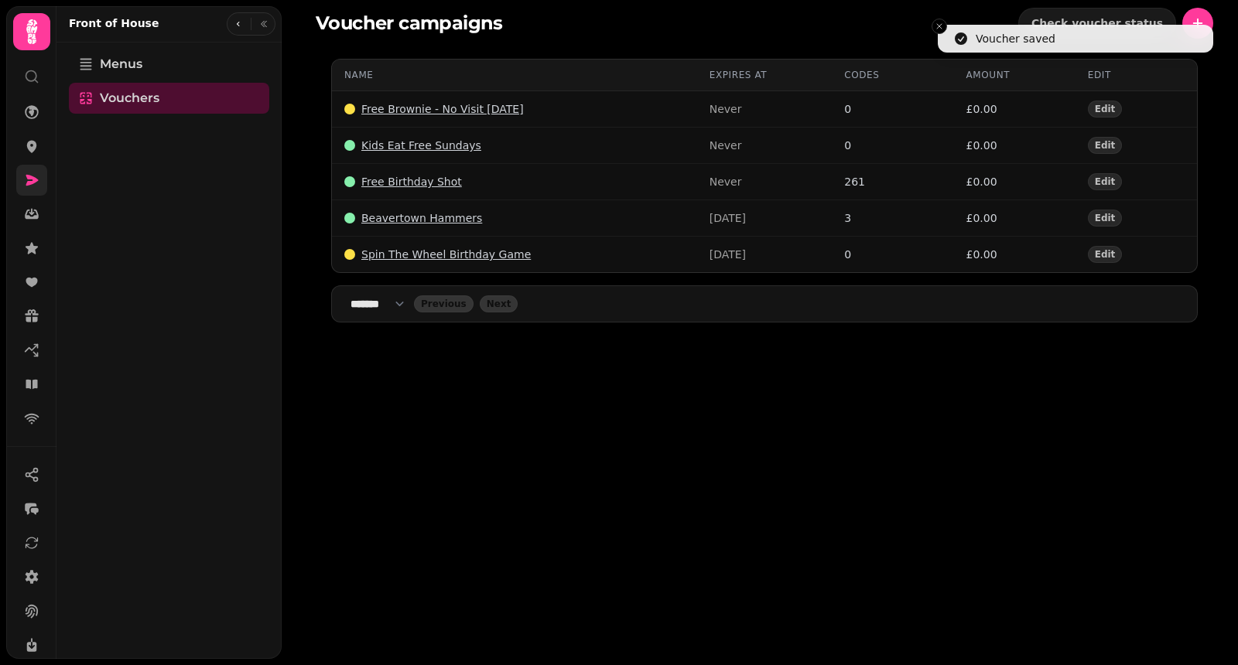
click at [782, 459] on div "Voucher campaigns Number 90 UK LTD Check voucher status Name Expires at Codes A…" at bounding box center [760, 332] width 956 height 665
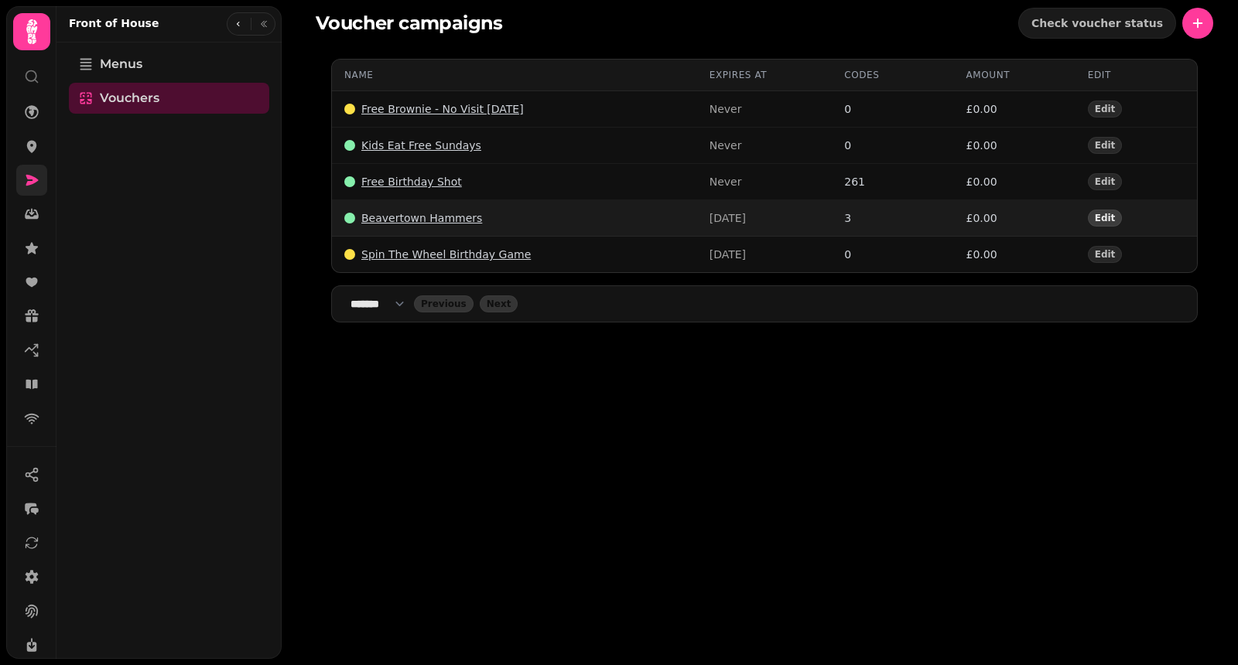
click at [1115, 220] on button "Edit" at bounding box center [1105, 218] width 35 height 17
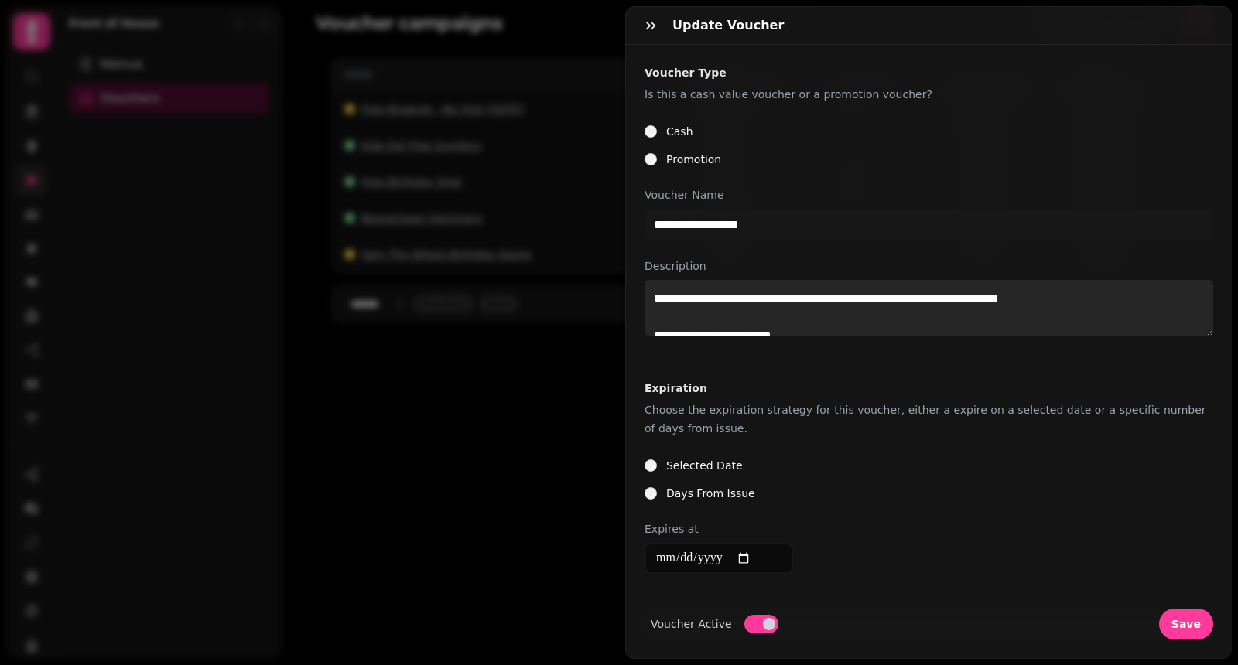
click at [921, 302] on textarea "Description" at bounding box center [928, 308] width 569 height 56
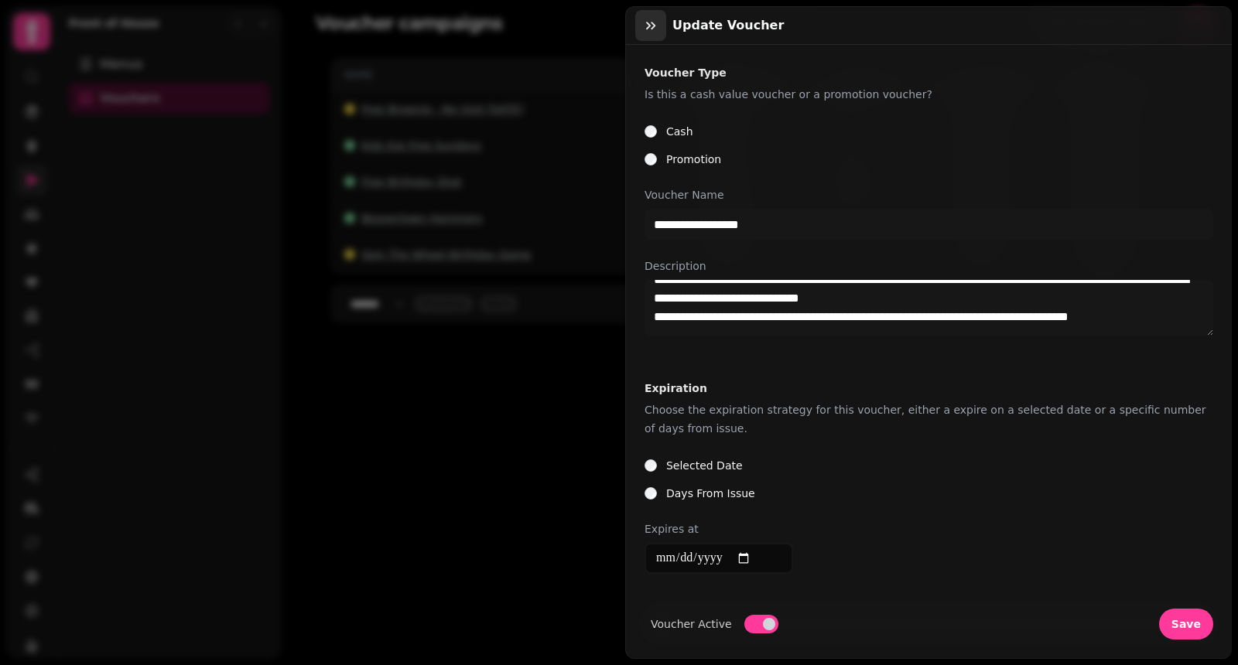
click at [652, 25] on icon "button" at bounding box center [650, 25] width 15 height 15
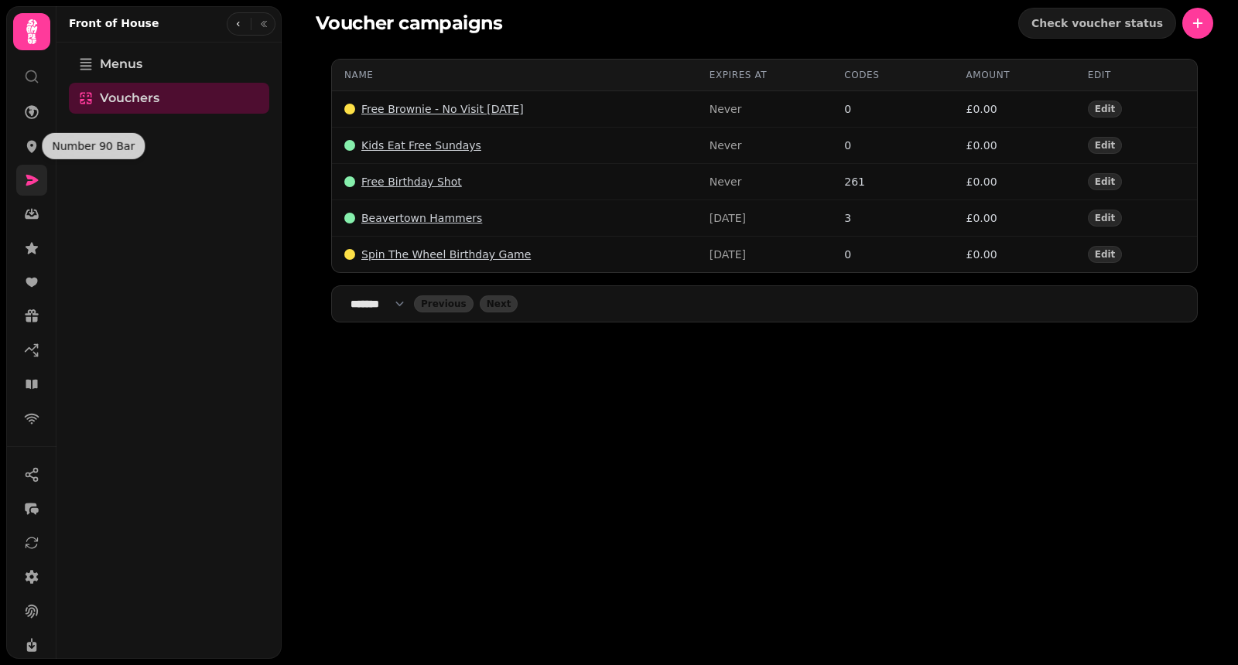
click at [31, 179] on icon at bounding box center [32, 180] width 12 height 11
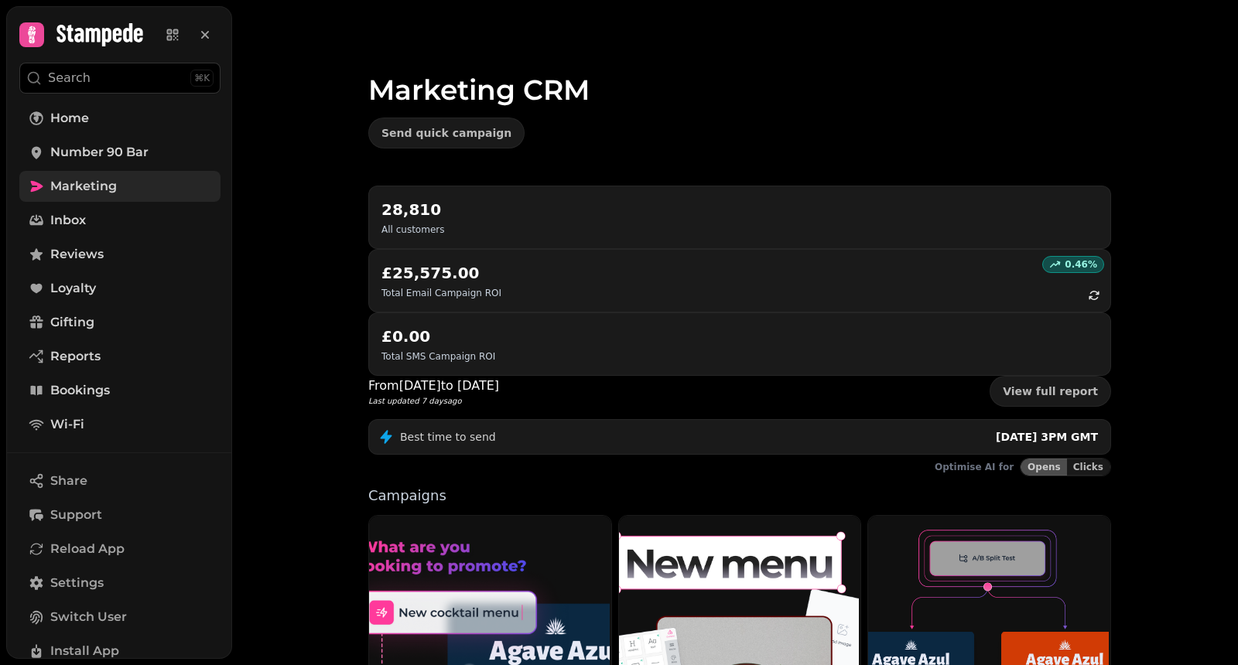
scroll to position [296, 0]
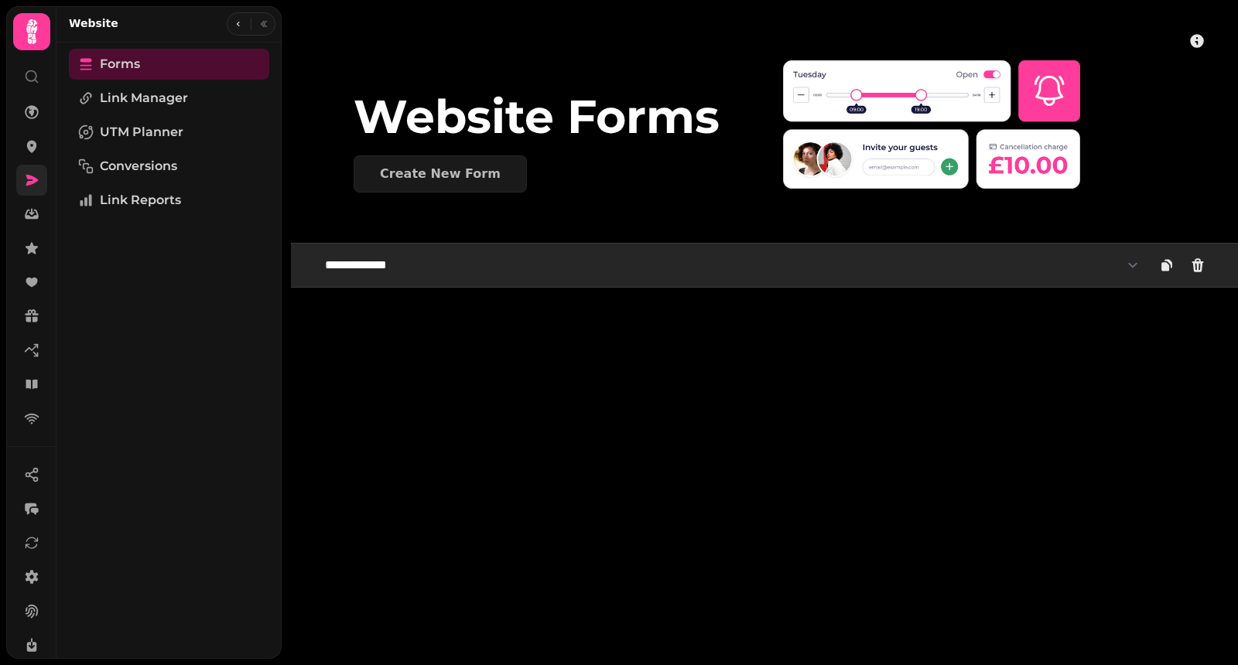
click at [707, 264] on select "**********" at bounding box center [732, 265] width 832 height 31
select select "**********"
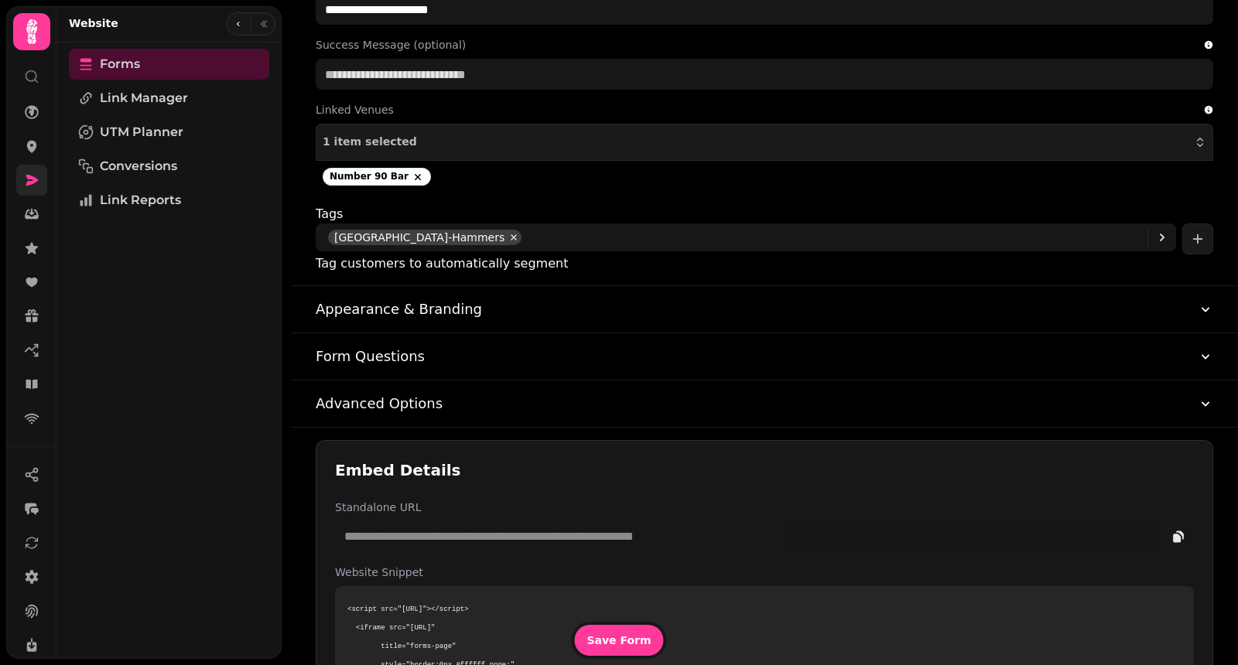
scroll to position [488, 0]
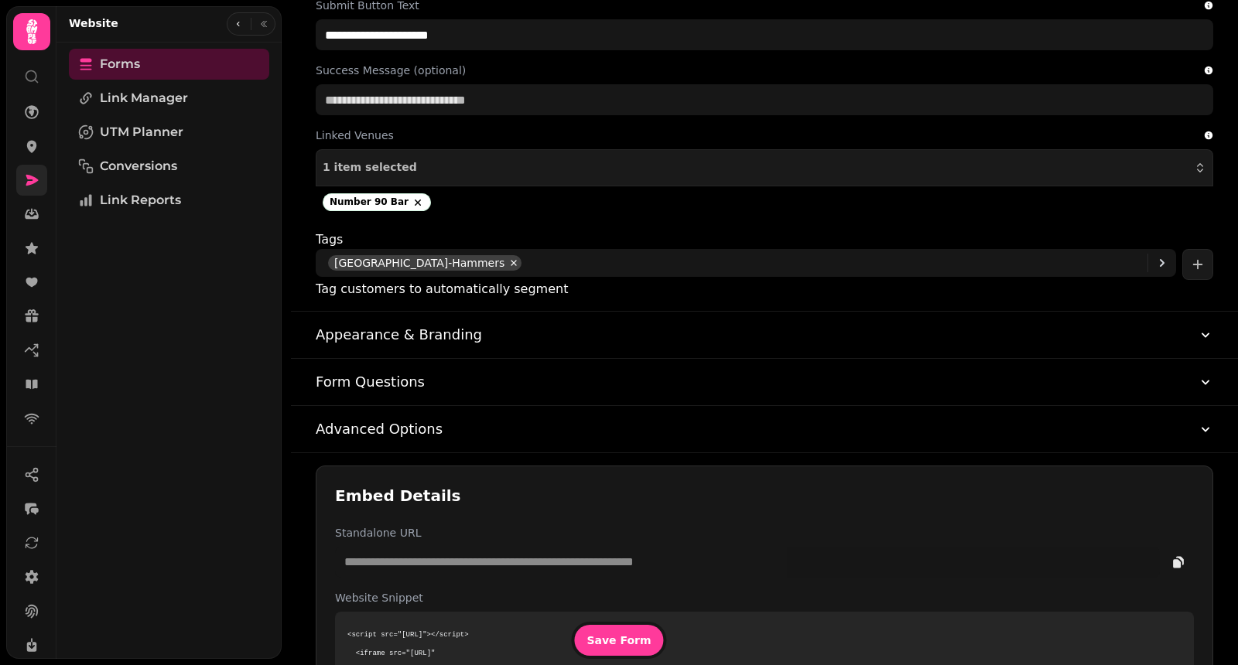
click at [642, 341] on button "Appearance & Branding" at bounding box center [764, 335] width 897 height 46
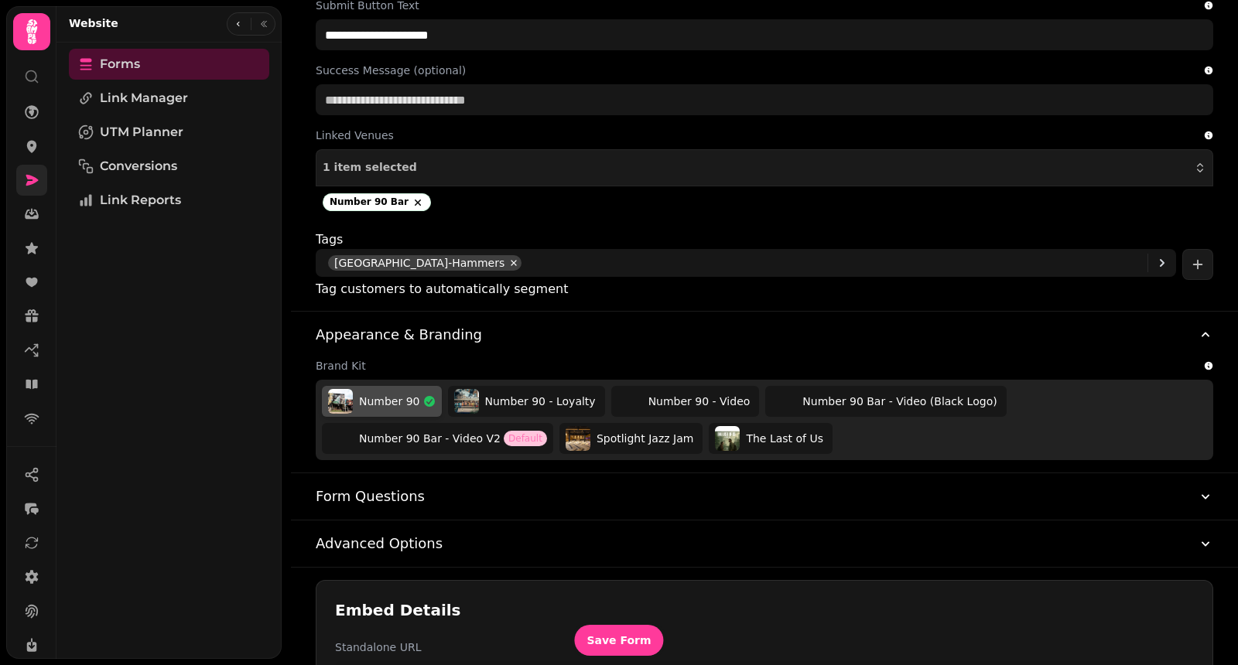
click at [642, 341] on button "Appearance & Branding" at bounding box center [764, 335] width 897 height 46
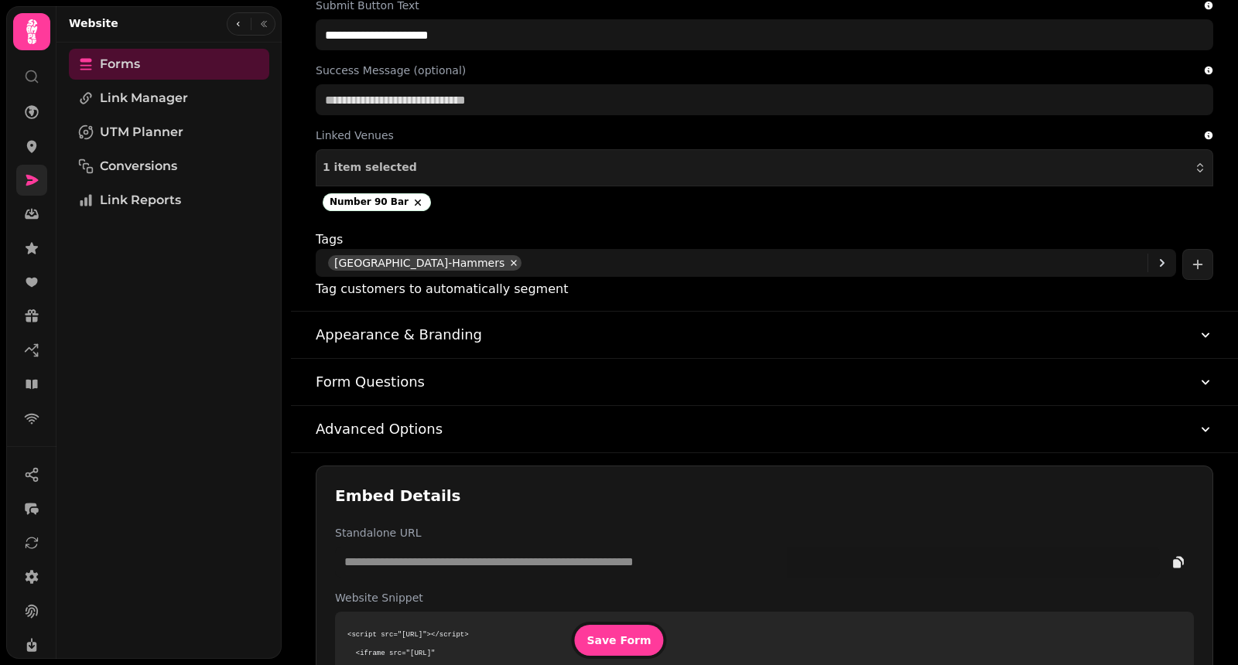
click at [634, 413] on button "Advanced Options" at bounding box center [764, 429] width 897 height 46
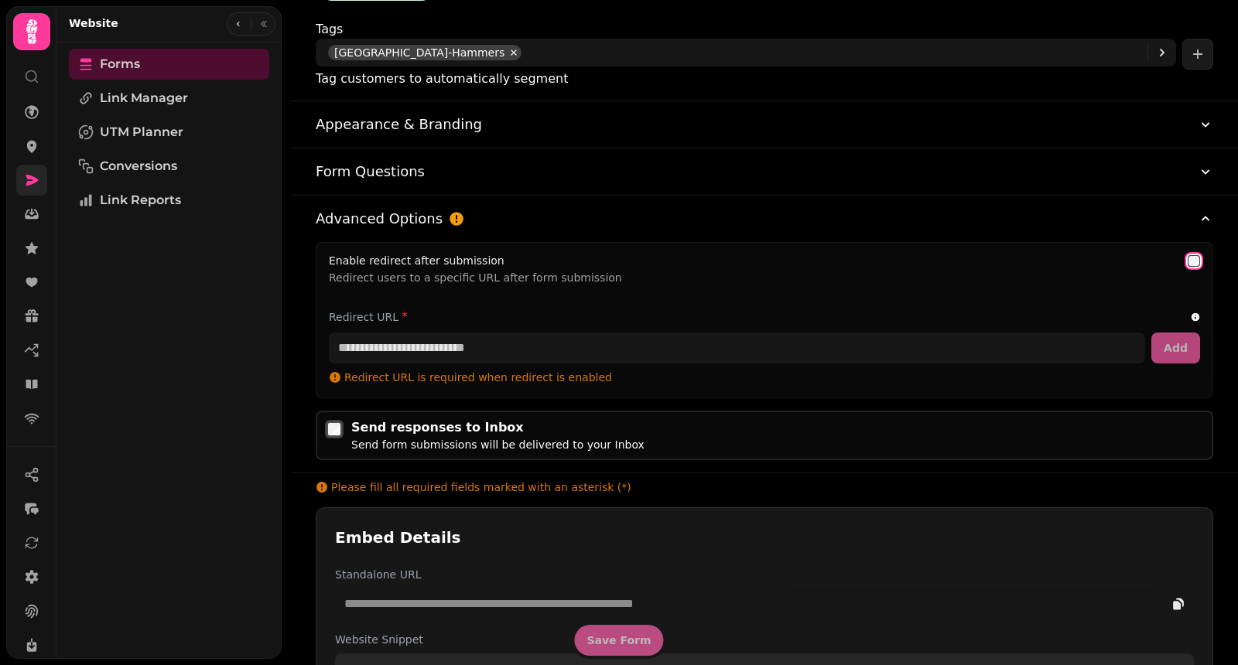
scroll to position [716, 0]
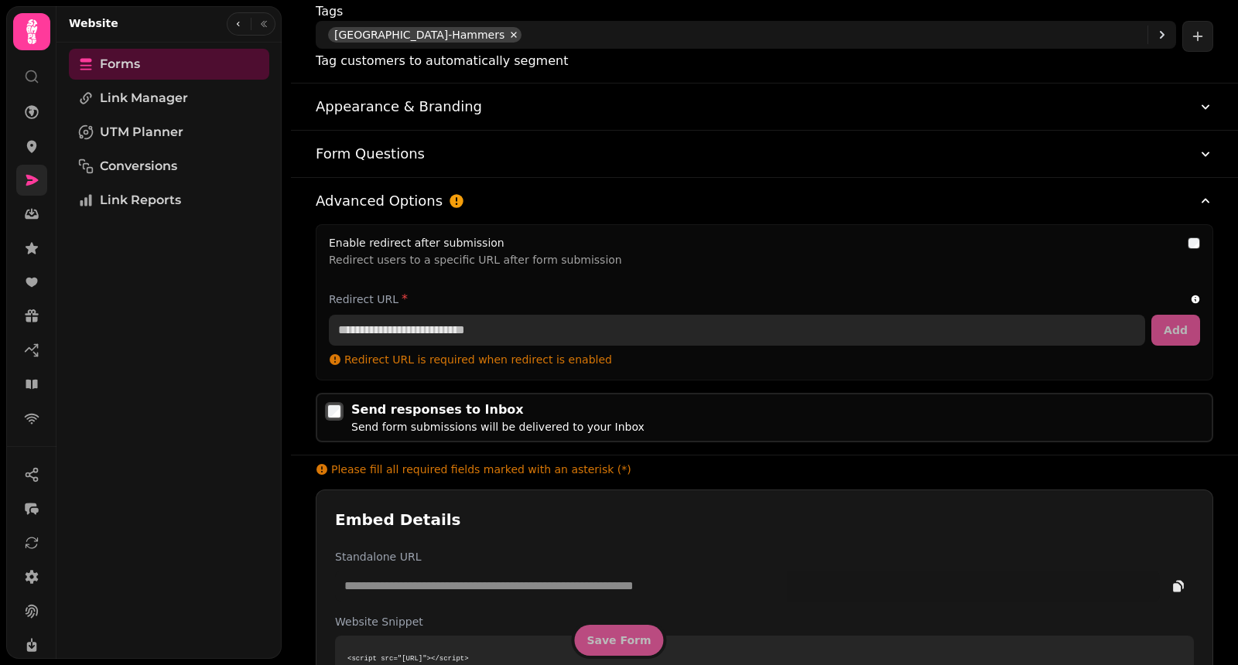
click at [623, 316] on input "url" at bounding box center [737, 330] width 816 height 31
click at [542, 326] on input "url" at bounding box center [737, 330] width 816 height 31
paste input "**********"
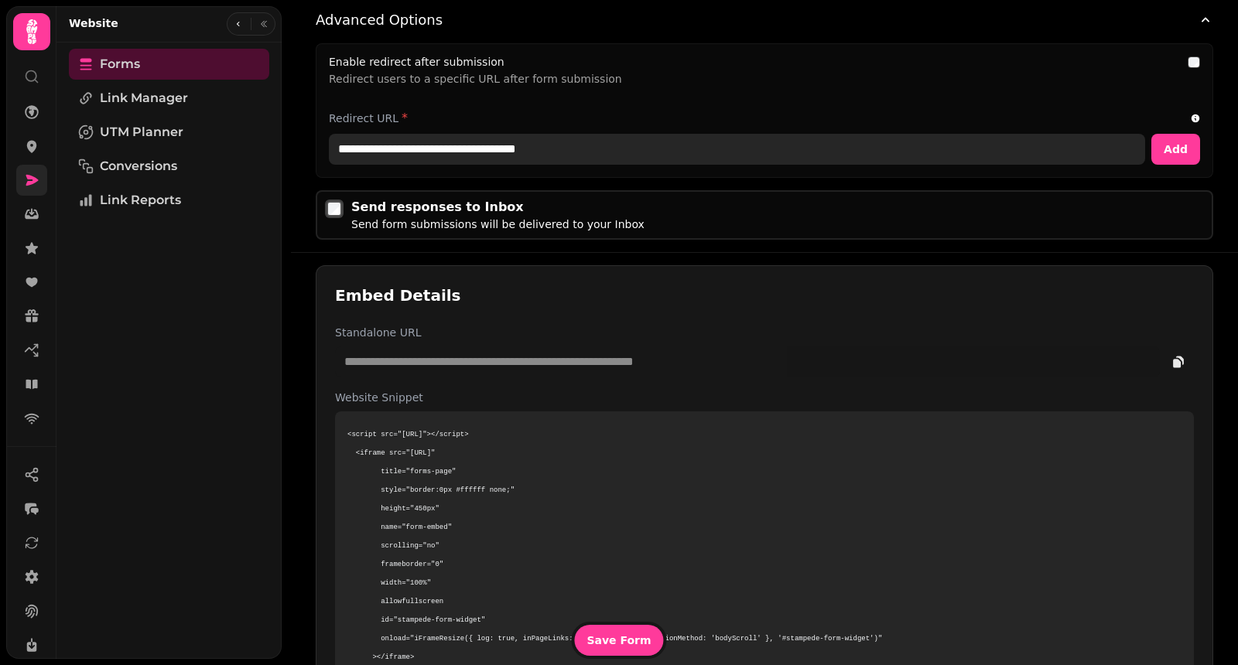
scroll to position [962, 0]
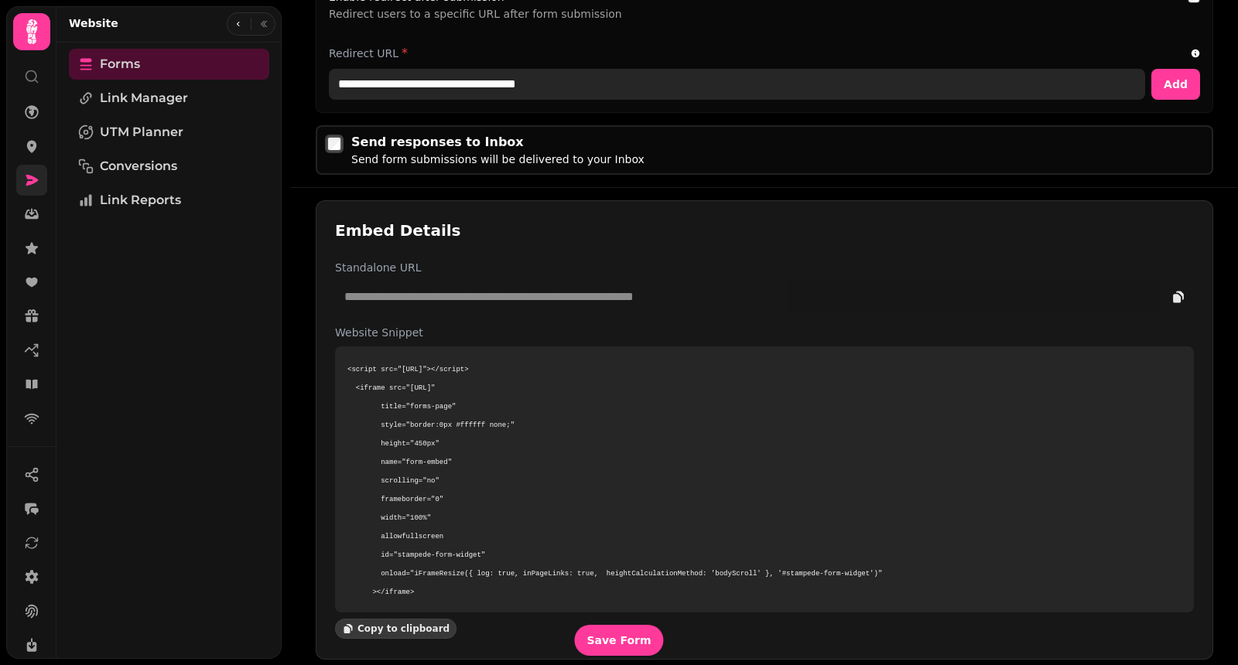
type input "**********"
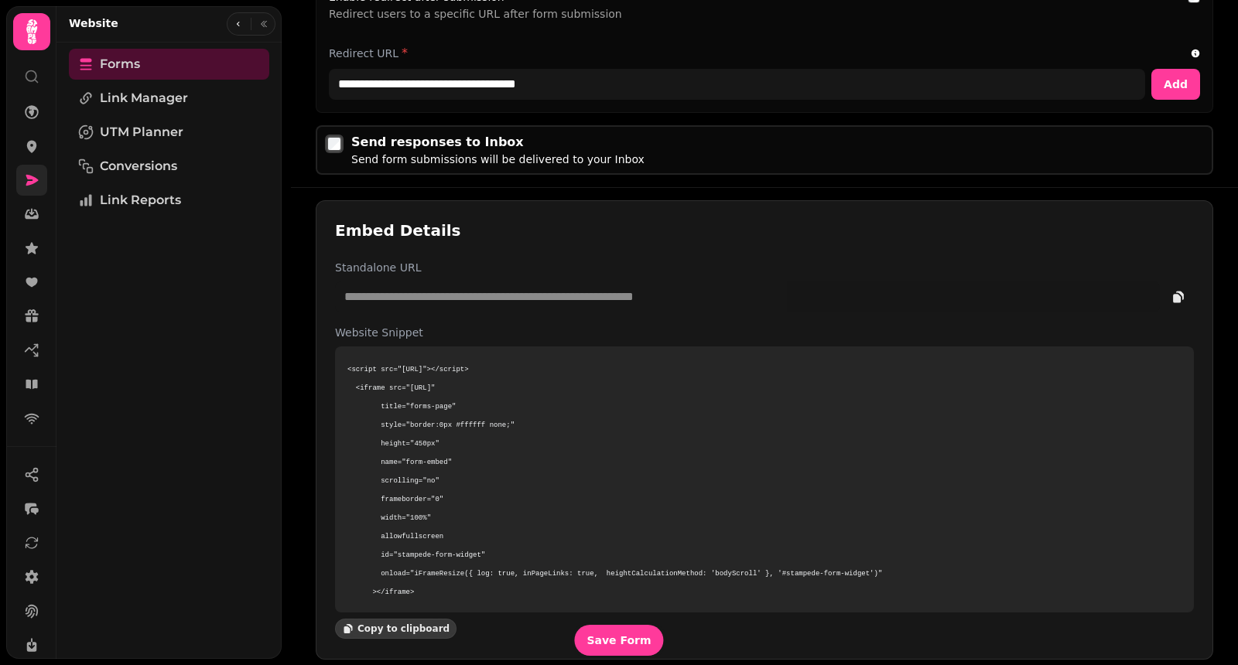
click at [384, 630] on button "Copy to clipboard" at bounding box center [395, 629] width 121 height 20
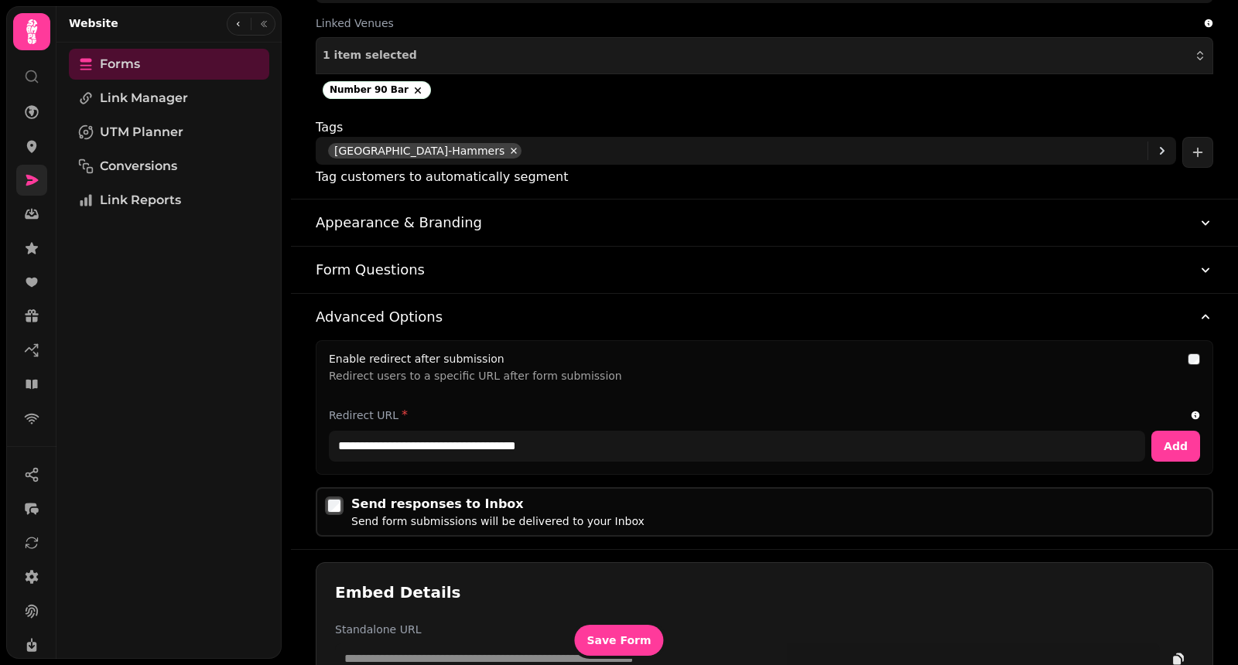
scroll to position [590, 0]
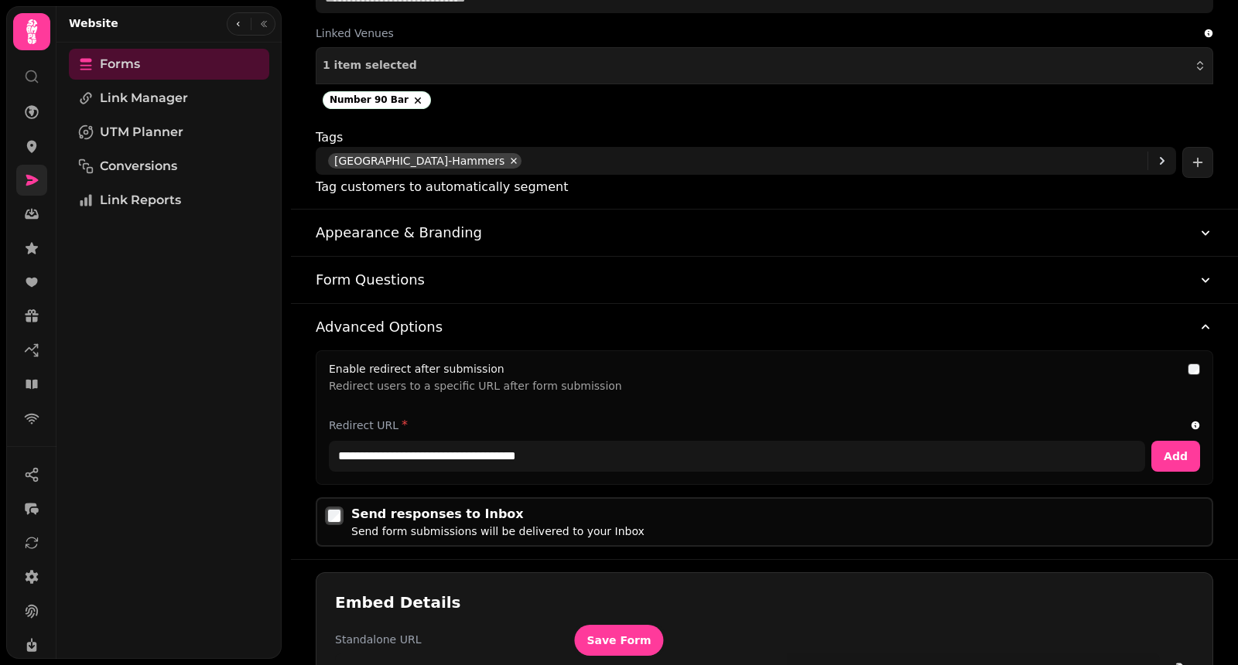
click at [1034, 261] on button "Form Questions" at bounding box center [764, 280] width 897 height 46
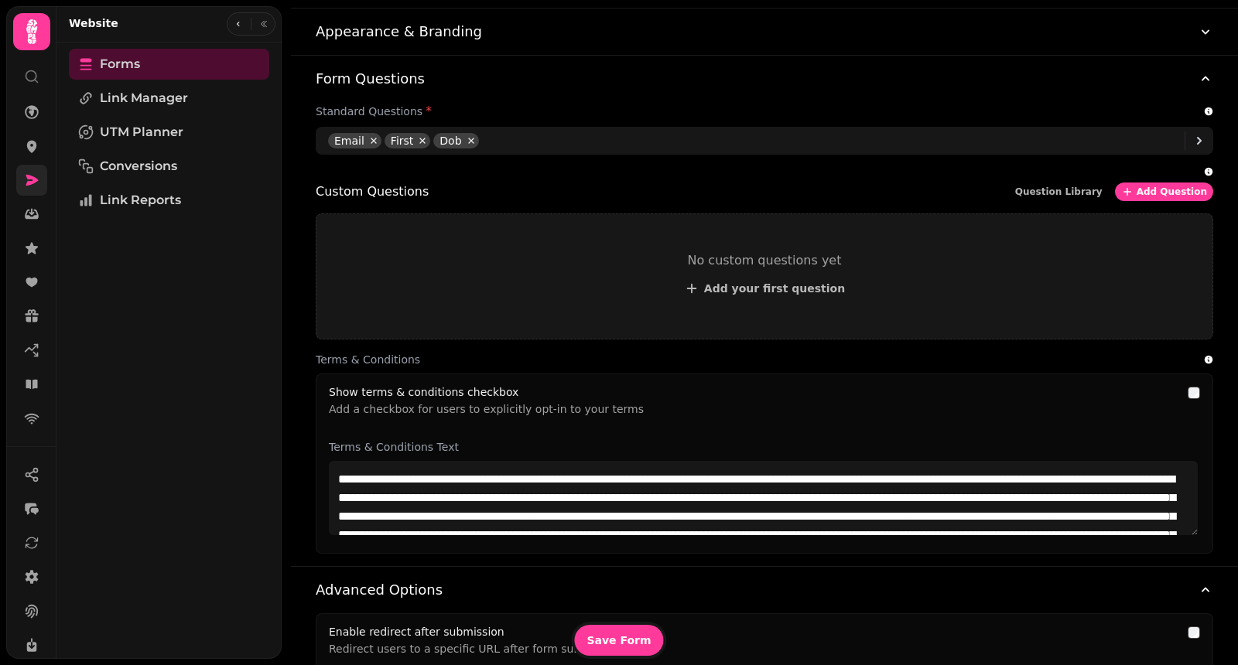
scroll to position [885, 0]
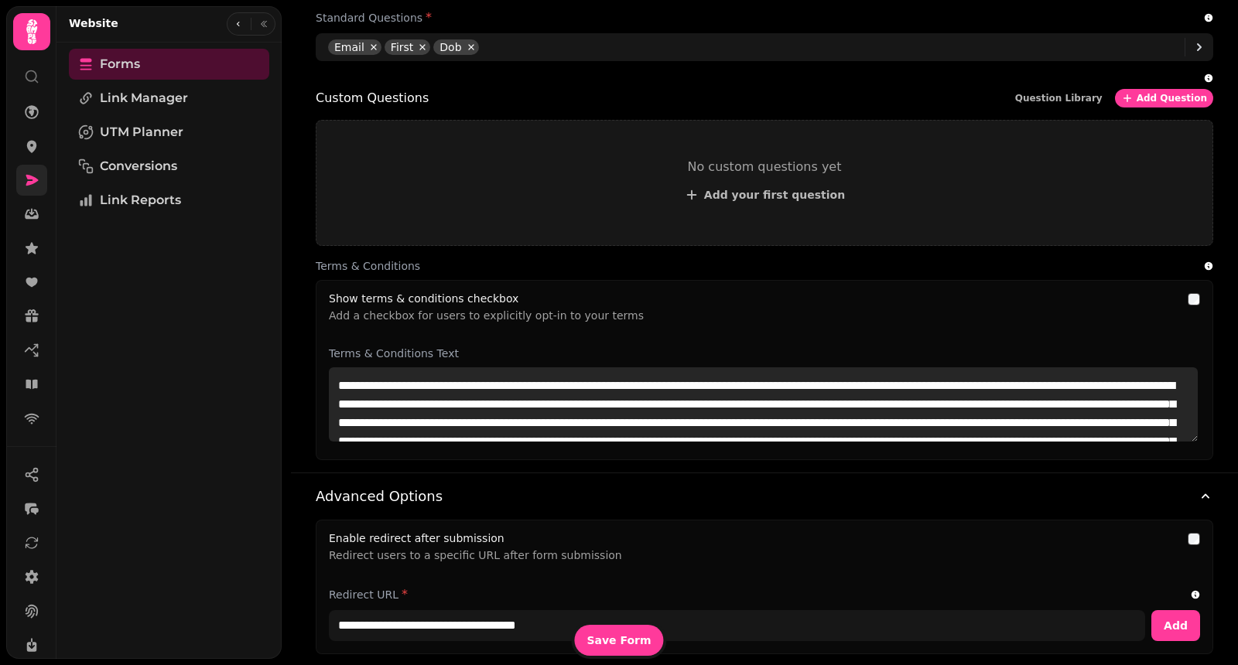
click at [1035, 420] on textarea at bounding box center [763, 404] width 869 height 74
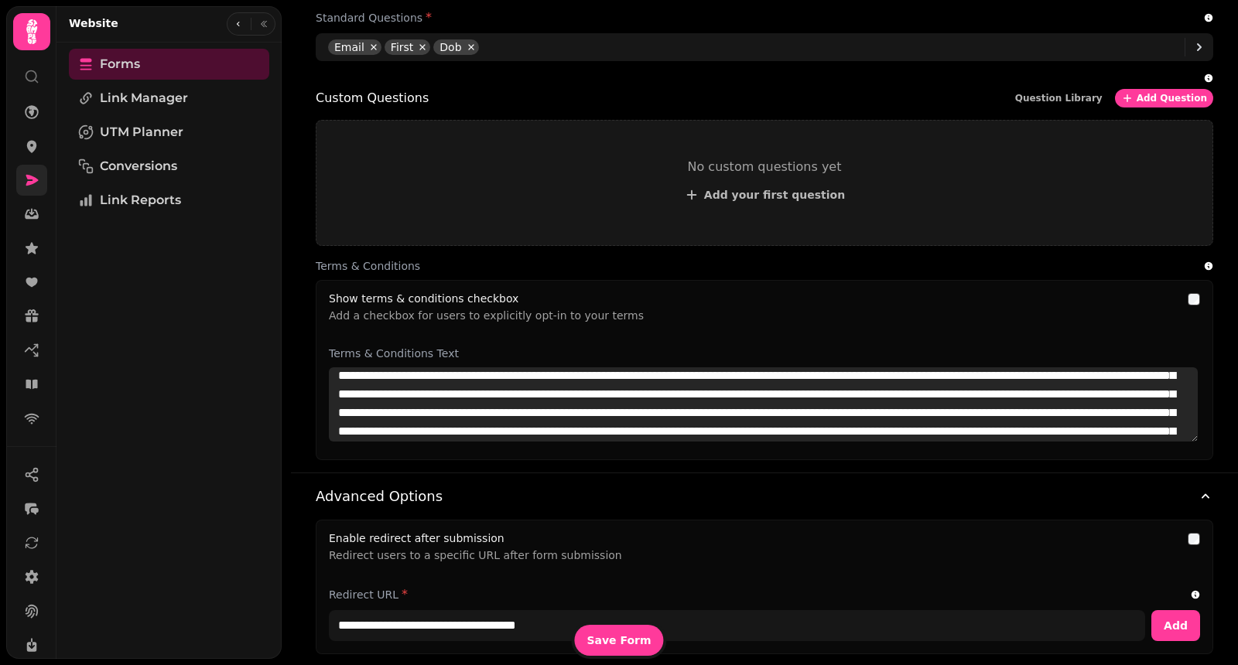
scroll to position [0, 0]
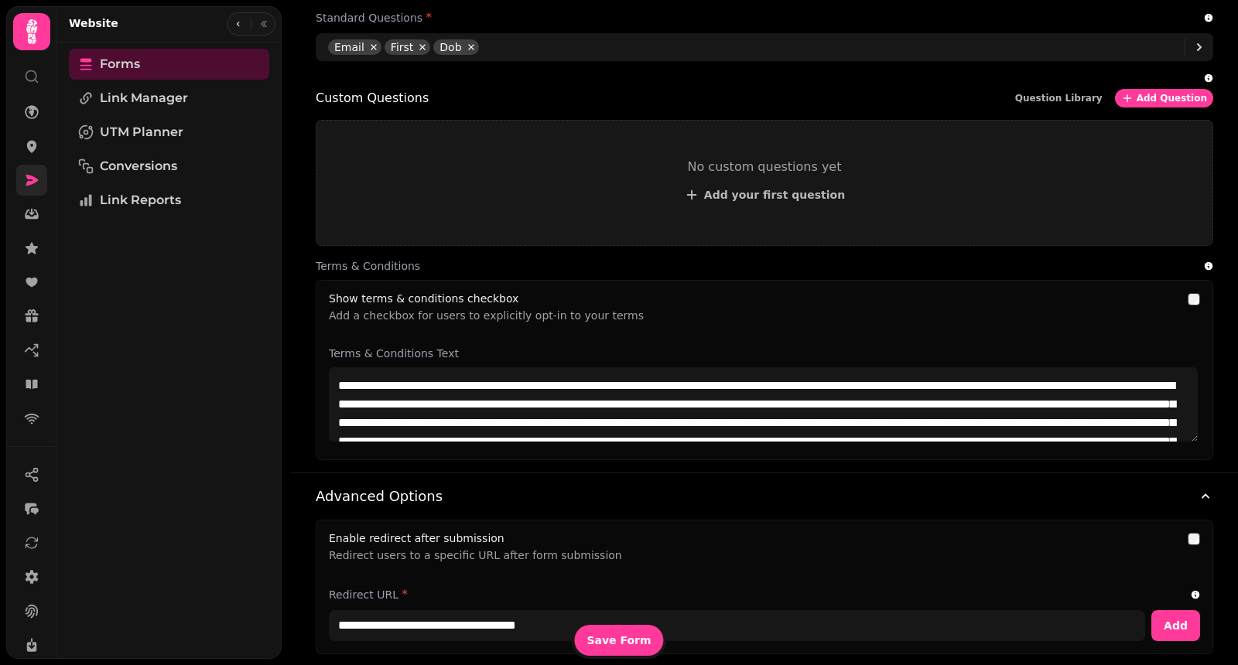
click at [1191, 302] on div at bounding box center [1193, 302] width 12 height 19
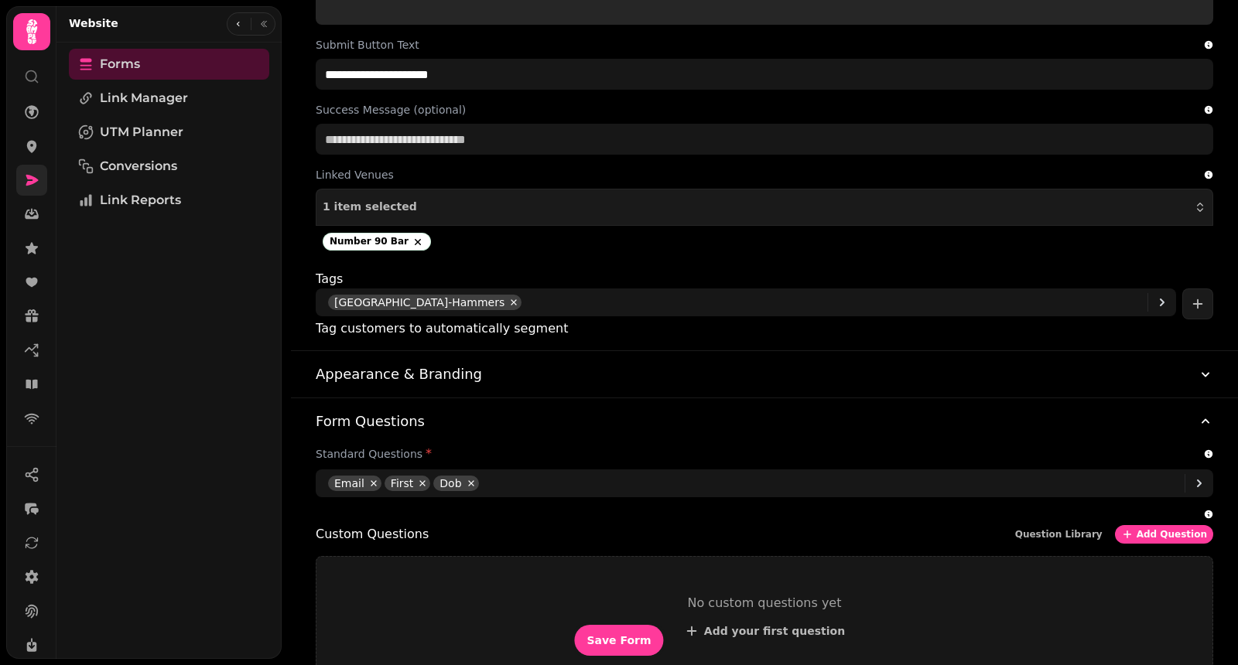
scroll to position [486, 0]
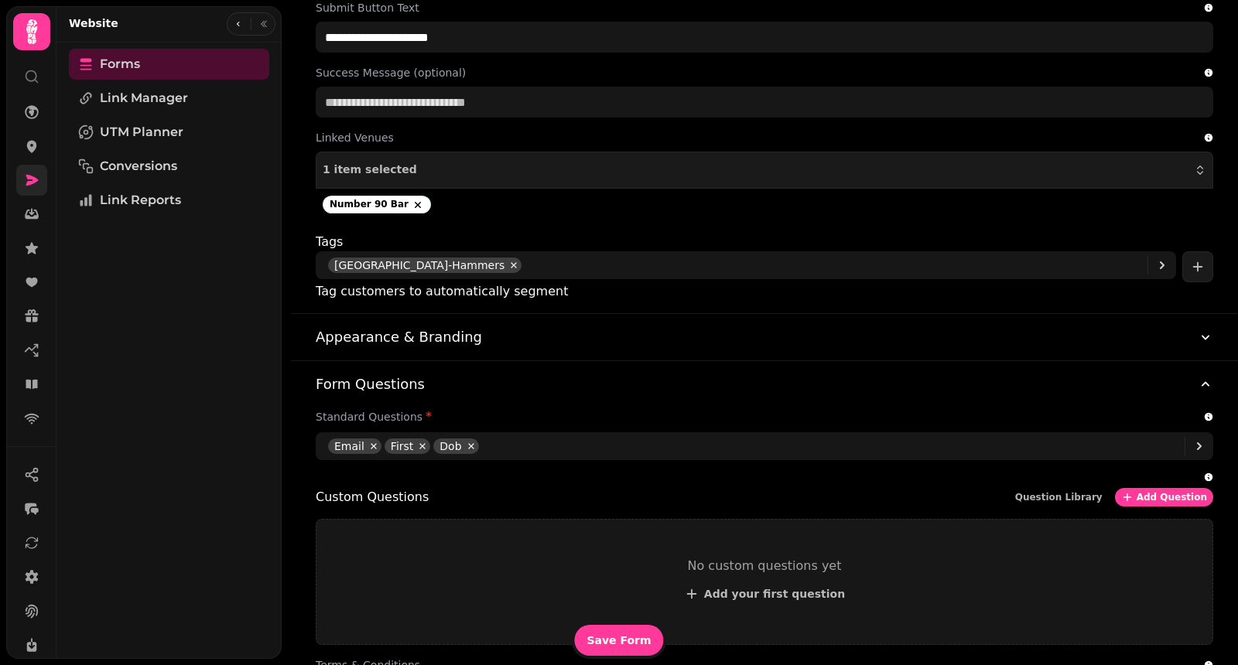
click at [818, 320] on button "Appearance & Branding" at bounding box center [764, 337] width 897 height 46
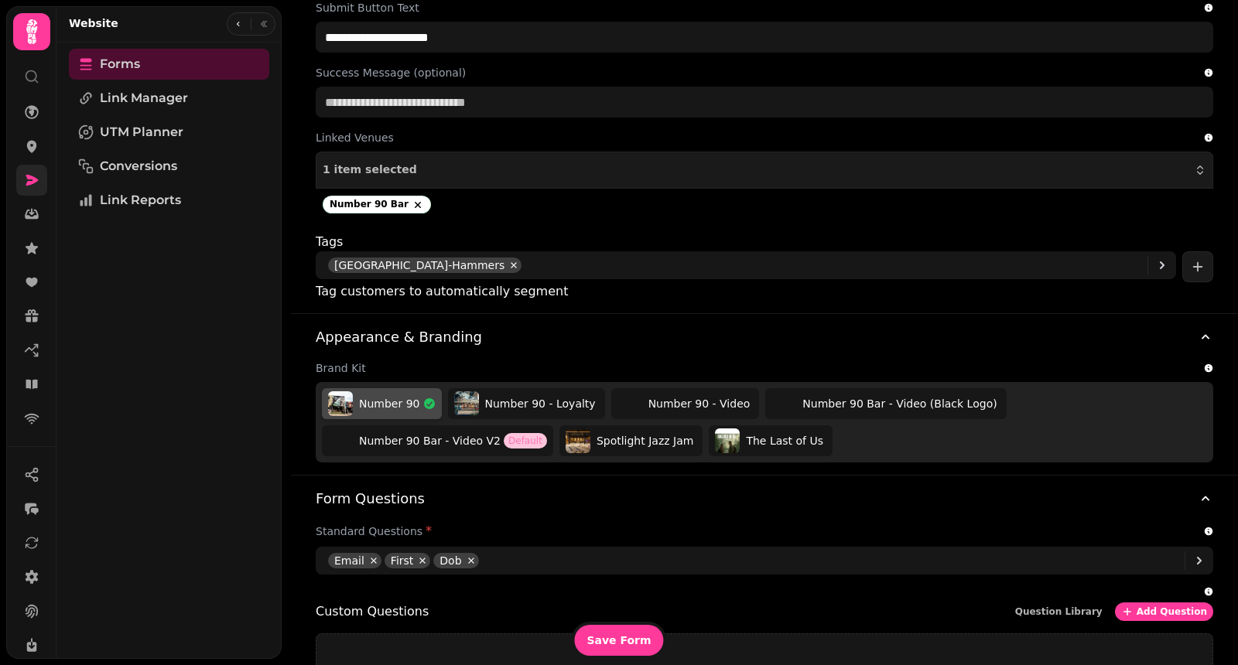
click at [818, 320] on button "Appearance & Branding" at bounding box center [764, 337] width 897 height 46
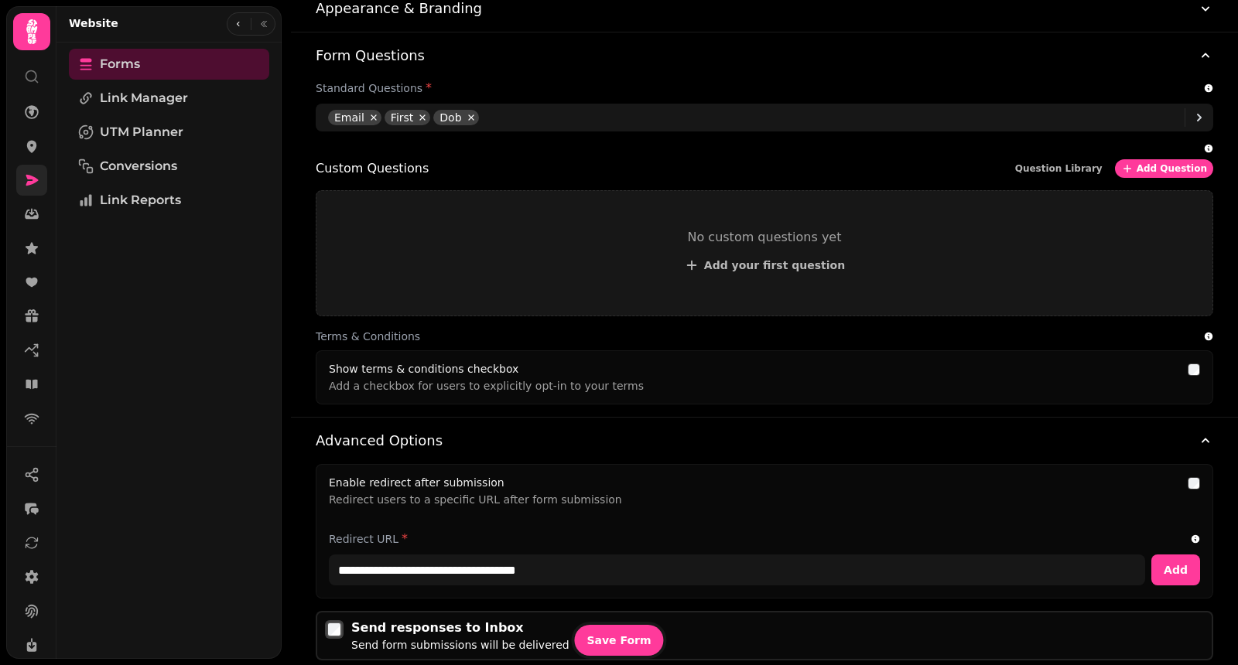
scroll to position [818, 0]
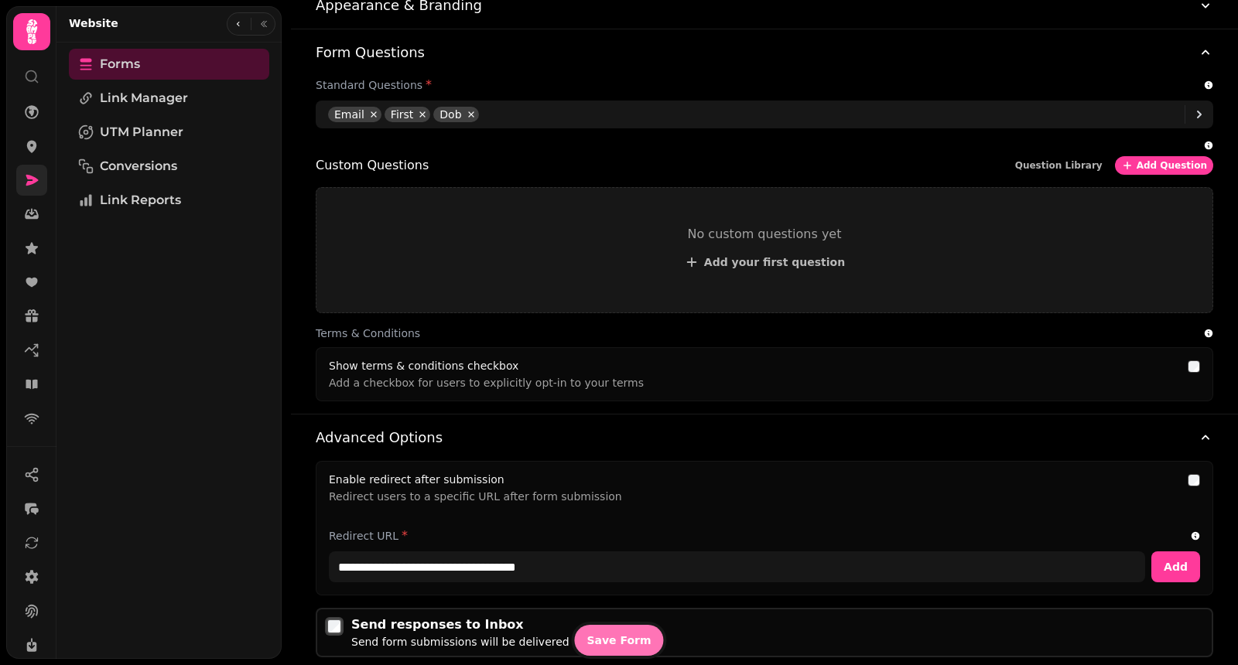
click at [612, 651] on button "Save Form" at bounding box center [618, 640] width 89 height 31
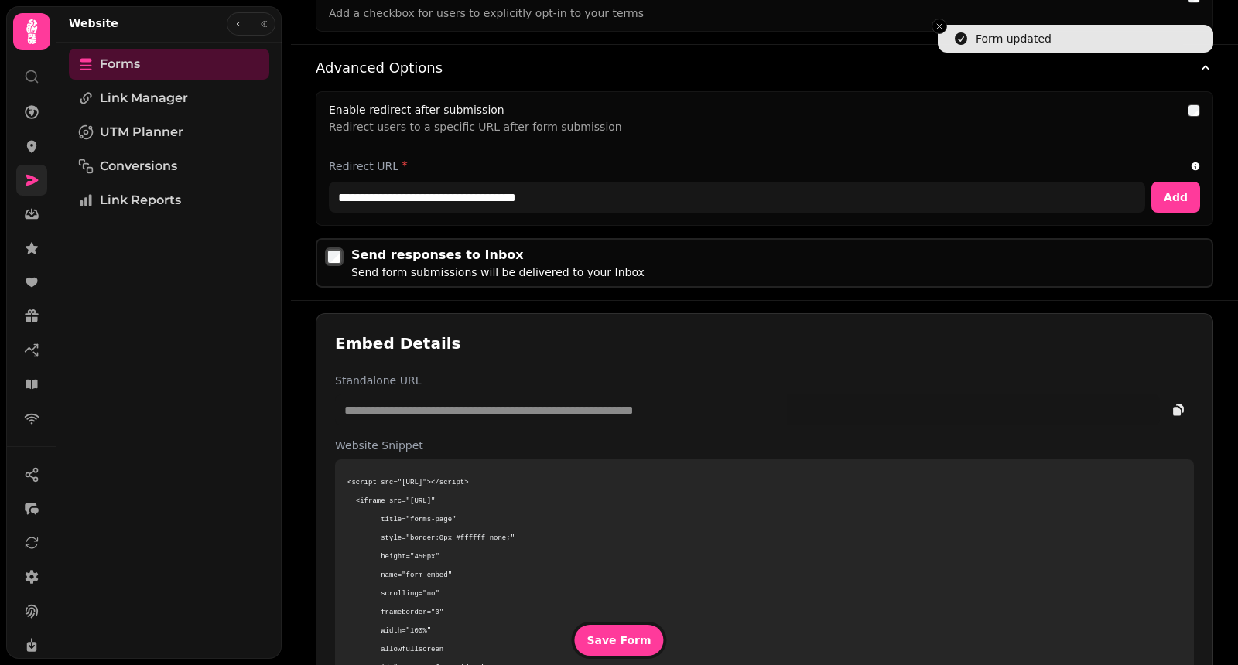
scroll to position [1300, 0]
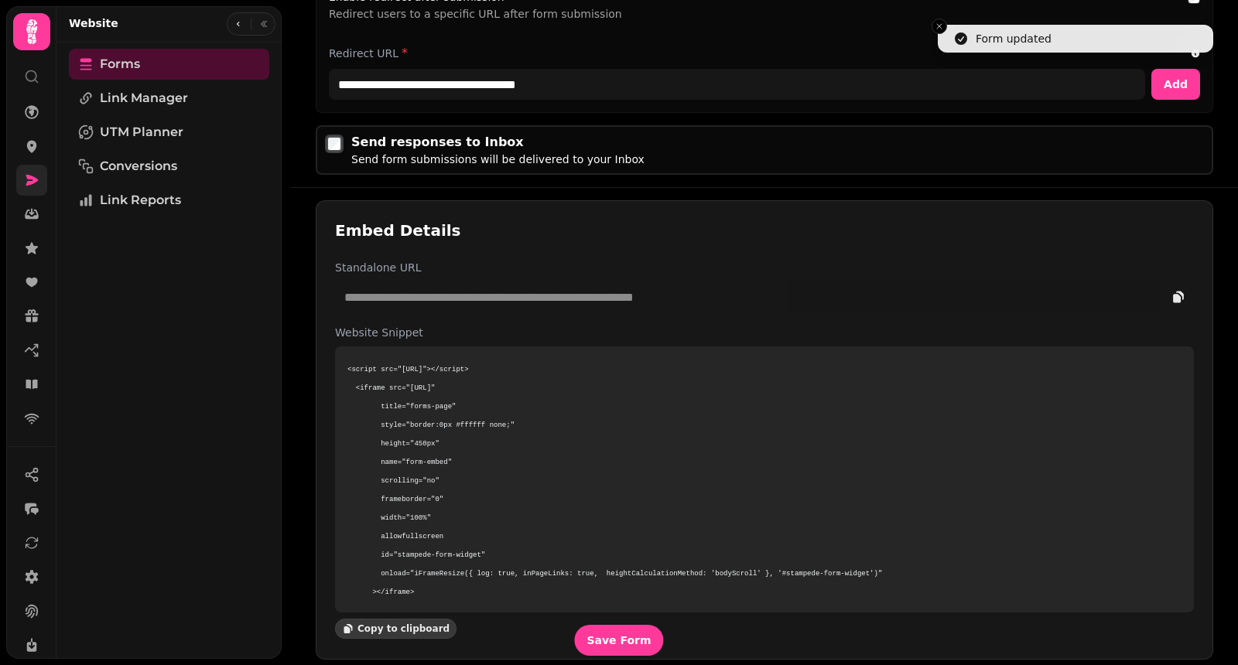
click at [388, 624] on span "Copy to clipboard" at bounding box center [403, 628] width 92 height 9
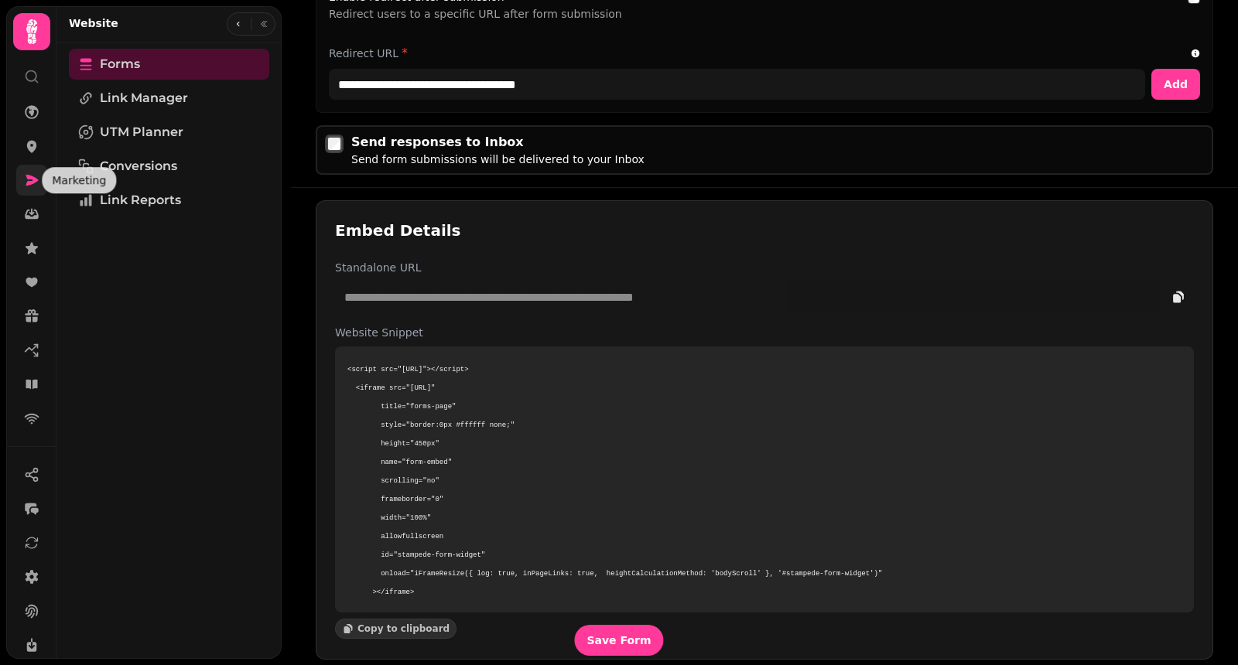
click at [32, 183] on icon at bounding box center [32, 180] width 12 height 11
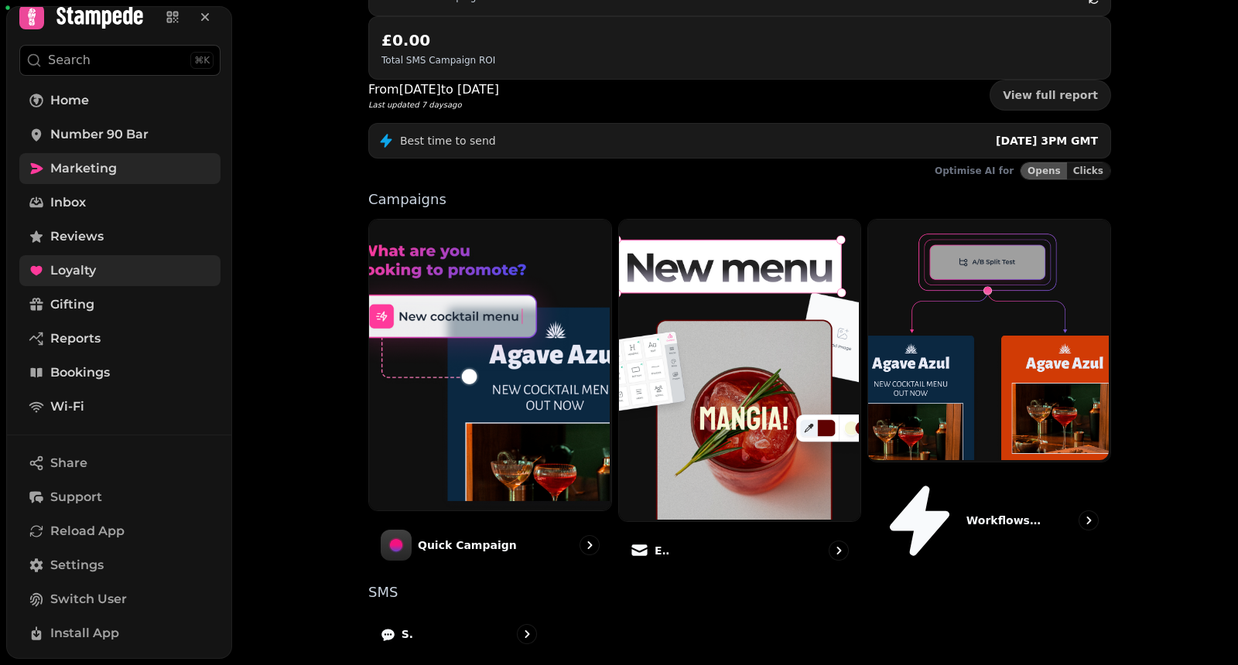
scroll to position [51, 0]
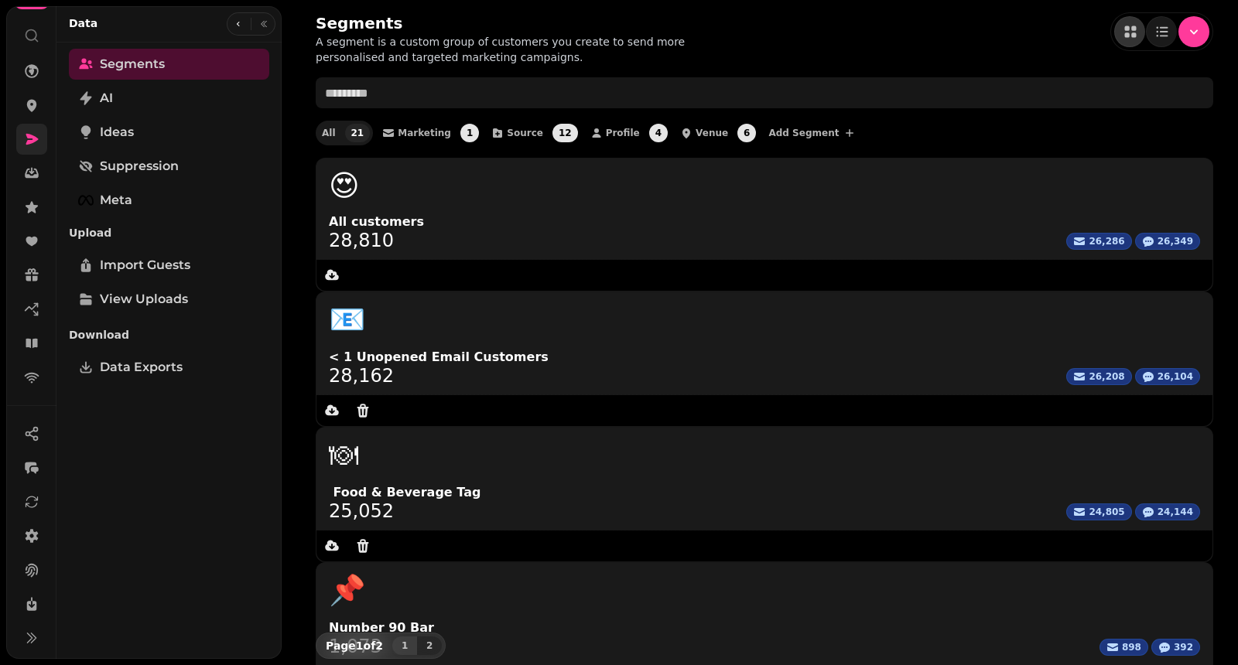
scroll to position [99, 0]
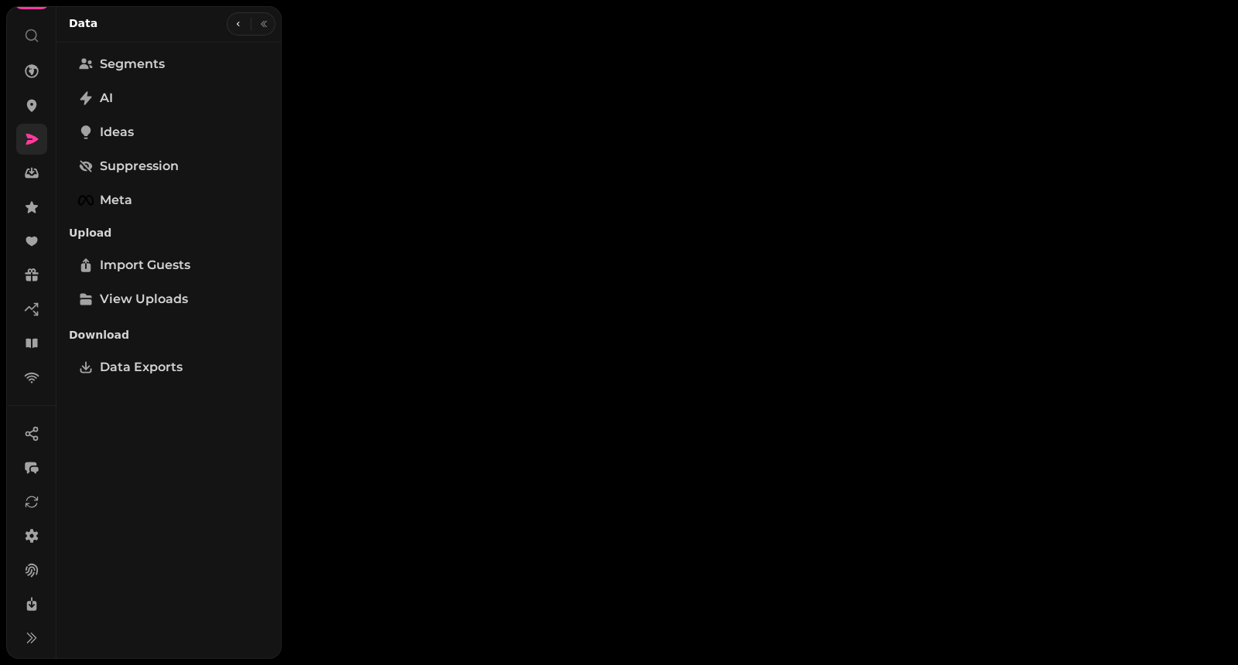
select select "**"
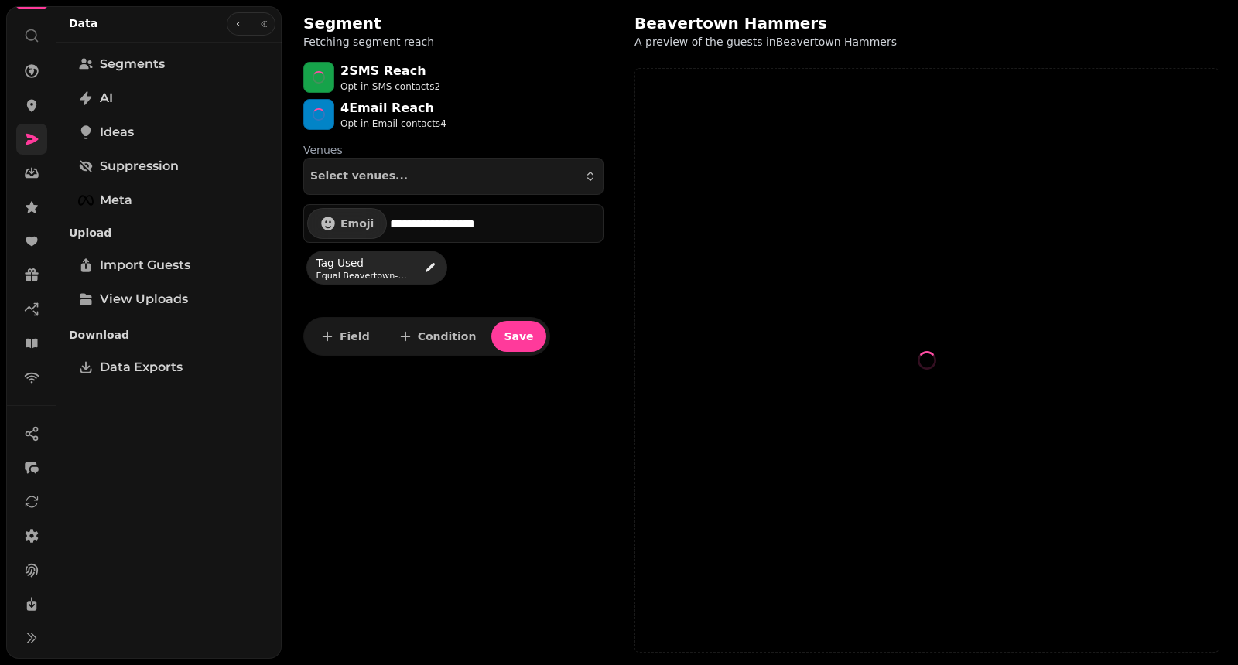
select select "**"
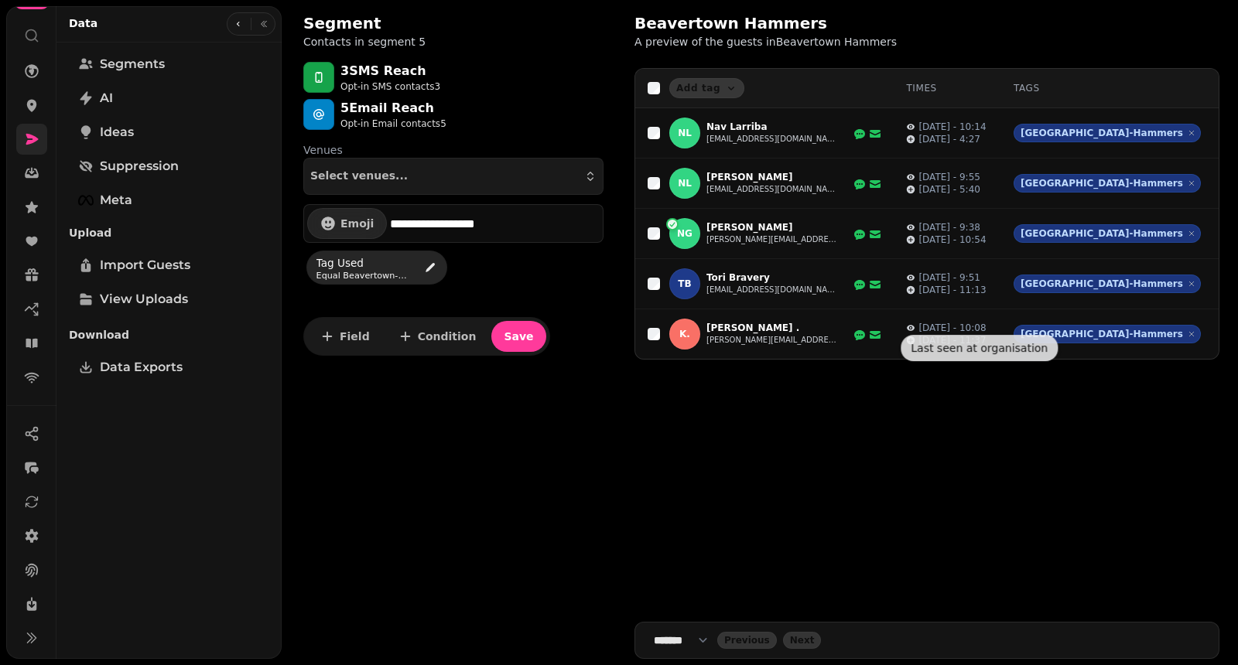
click at [812, 446] on div "Add tag Add customers to tag 11th Birthday Party [DEMOGRAPHIC_DATA].csv [GEOGRA…" at bounding box center [926, 339] width 585 height 542
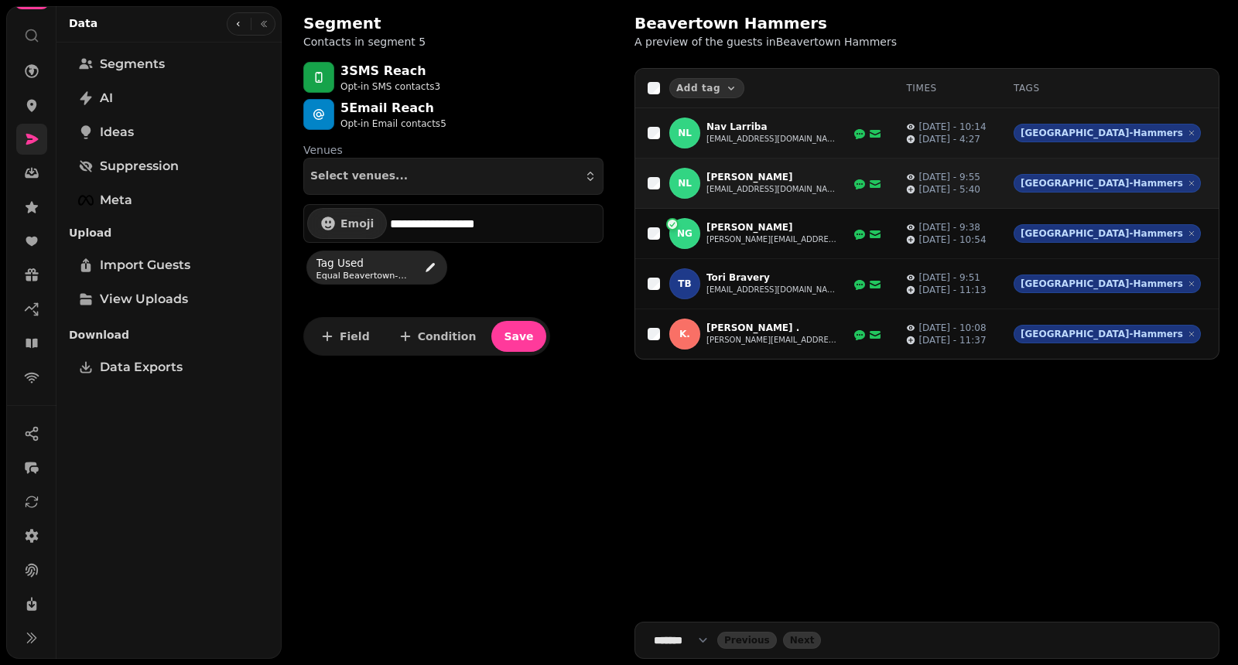
click at [660, 173] on div "NL [PERSON_NAME] [EMAIL_ADDRESS][DOMAIN_NAME]" at bounding box center [765, 183] width 234 height 31
click at [651, 189] on div "NL [PERSON_NAME] [EMAIL_ADDRESS][DOMAIN_NAME]" at bounding box center [765, 183] width 234 height 31
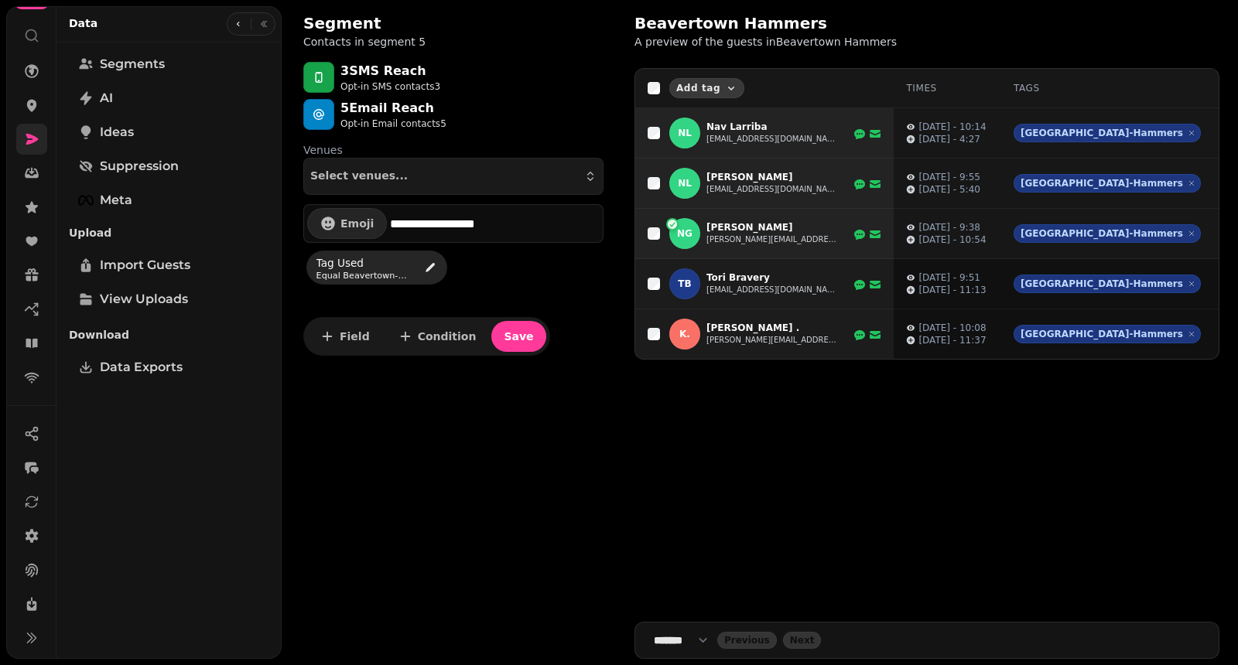
click at [720, 94] on button "Add tag" at bounding box center [706, 88] width 75 height 20
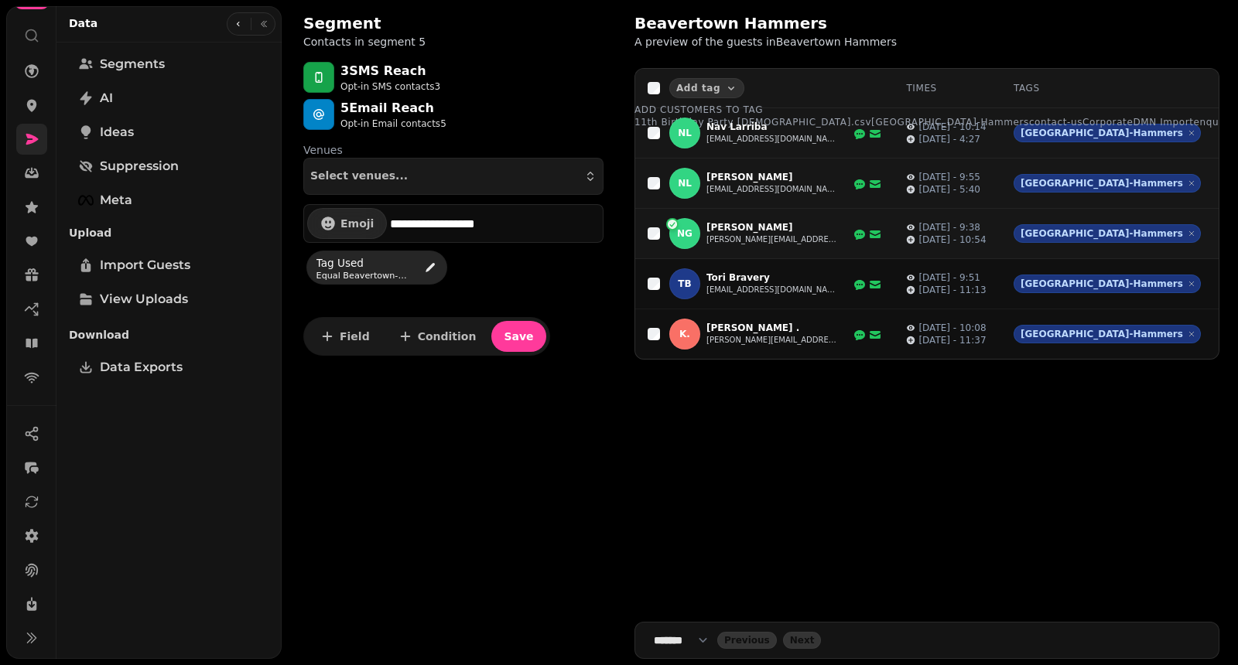
click at [745, 402] on div "Add tag Add customers to tag 11th Birthday Party [DEMOGRAPHIC_DATA].csv [GEOGRA…" at bounding box center [926, 339] width 585 height 542
click at [824, 435] on div "Add tag Add customers to tag 11th Birthday Party [DEMOGRAPHIC_DATA].csv [GEOGRA…" at bounding box center [926, 339] width 585 height 542
click at [41, 137] on link at bounding box center [31, 139] width 31 height 31
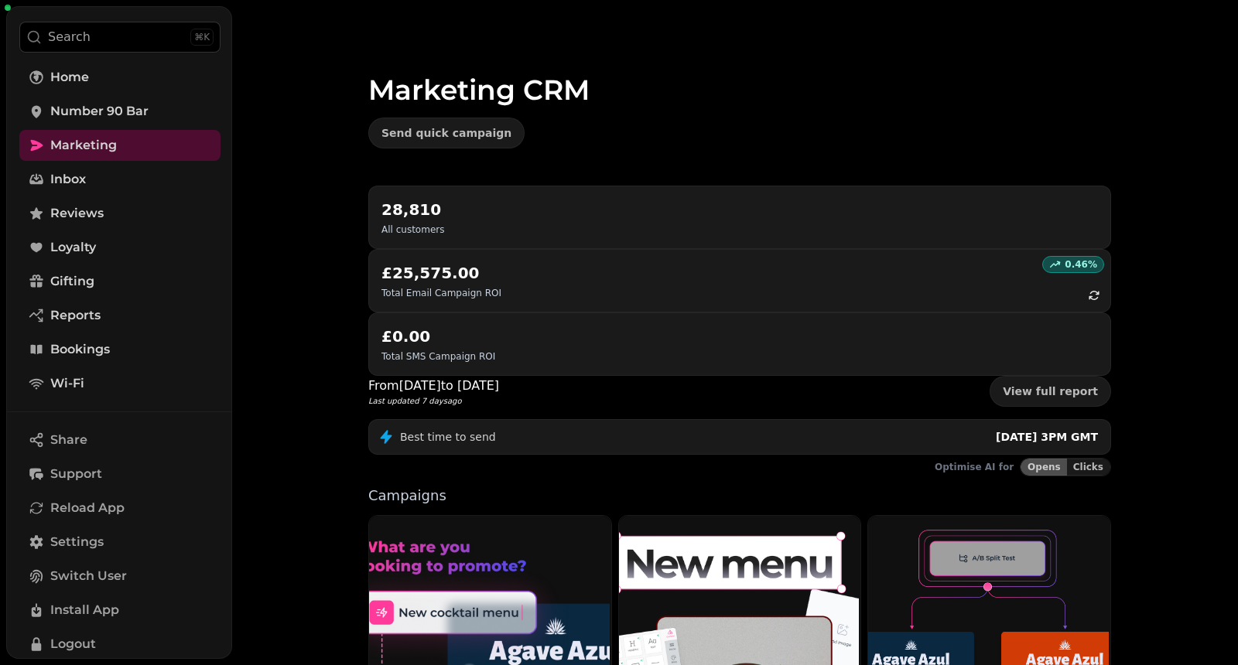
scroll to position [296, 0]
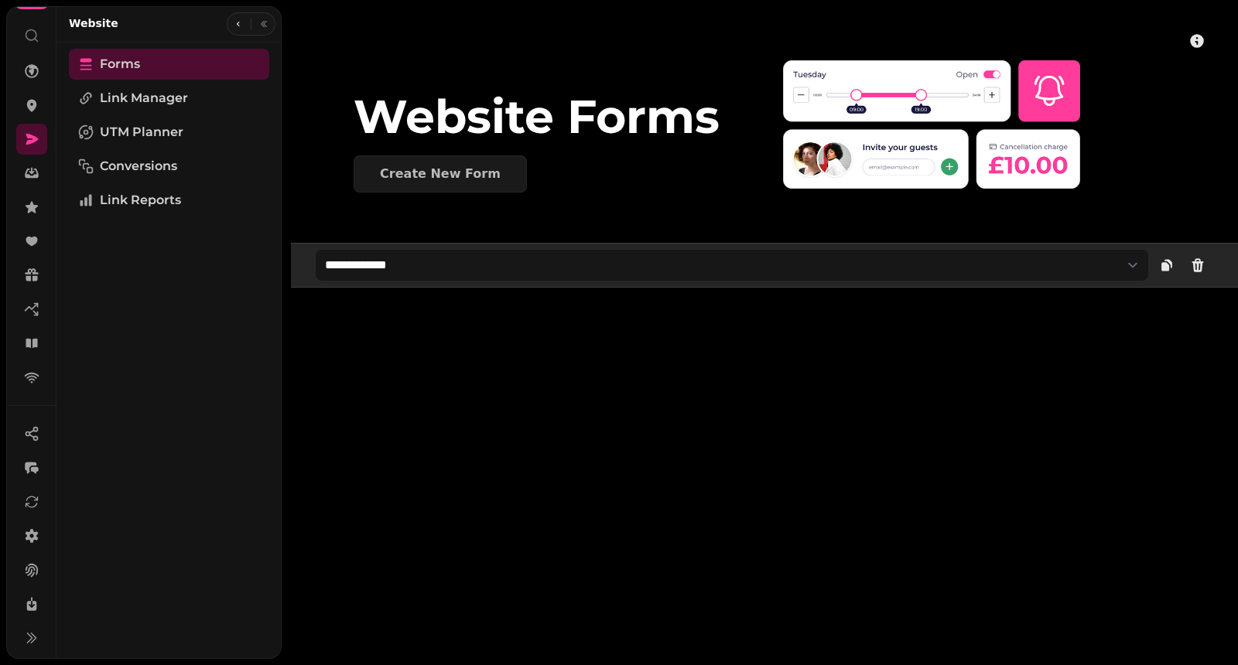
click at [894, 280] on div "**********" at bounding box center [764, 265] width 947 height 45
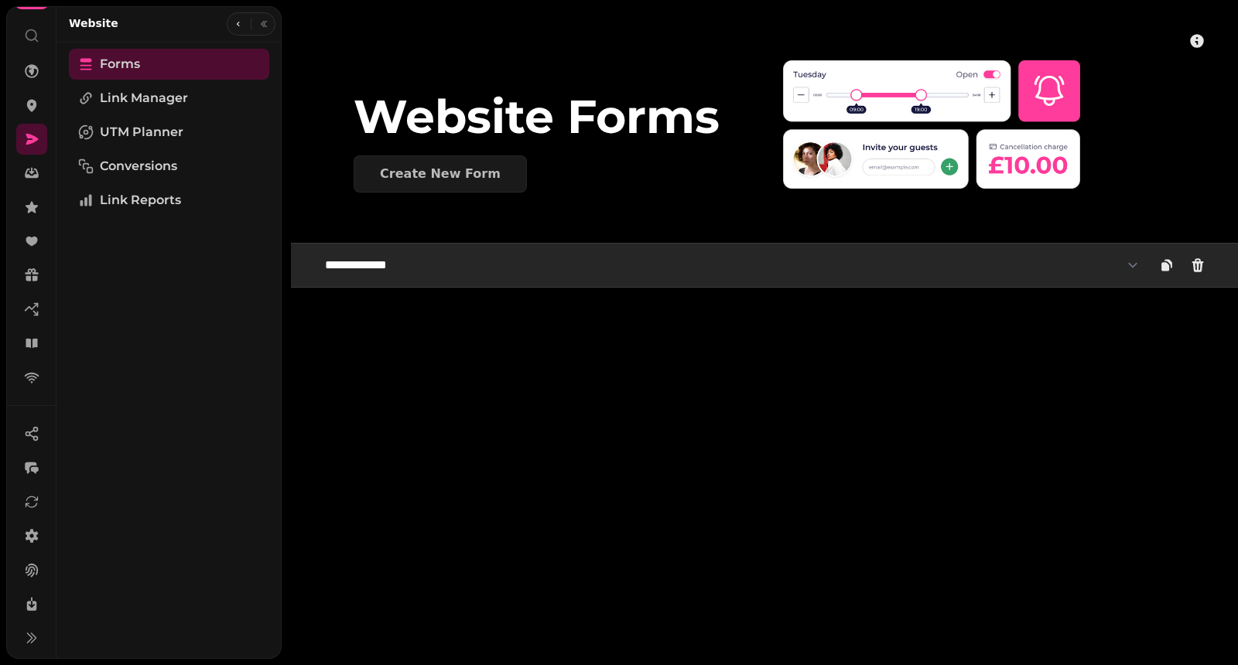
click at [644, 278] on select "**********" at bounding box center [732, 265] width 832 height 31
select select "**********"
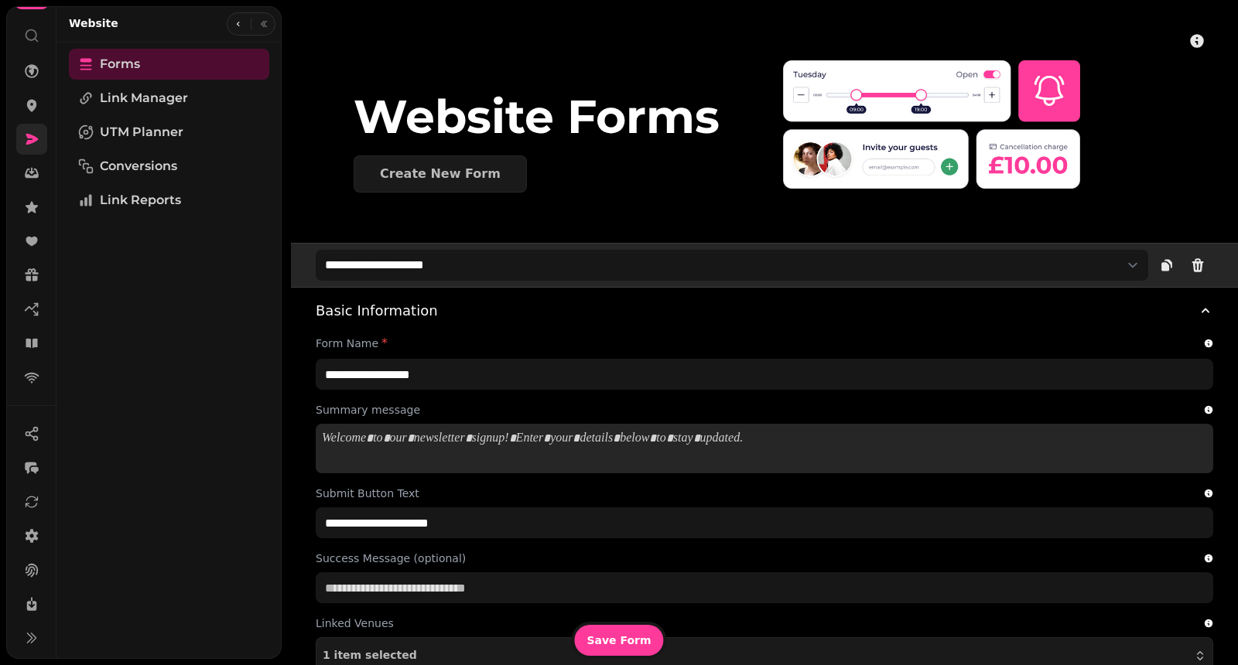
click at [41, 126] on link at bounding box center [31, 139] width 31 height 31
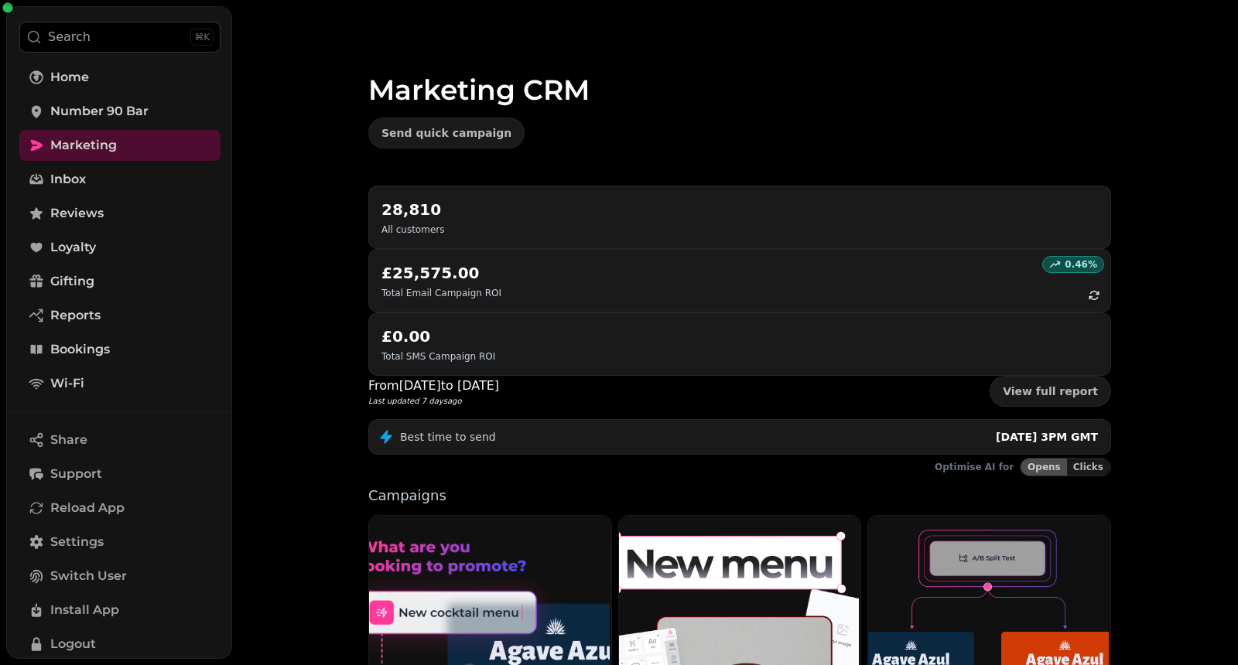
scroll to position [296, 0]
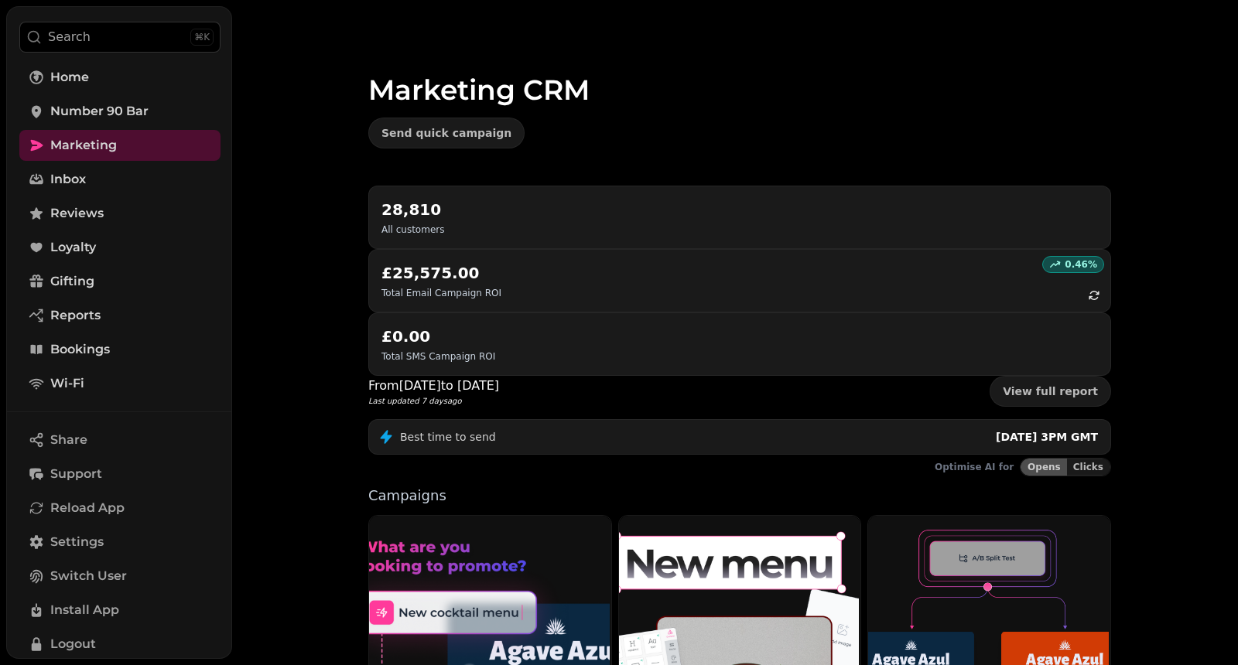
select select "**"
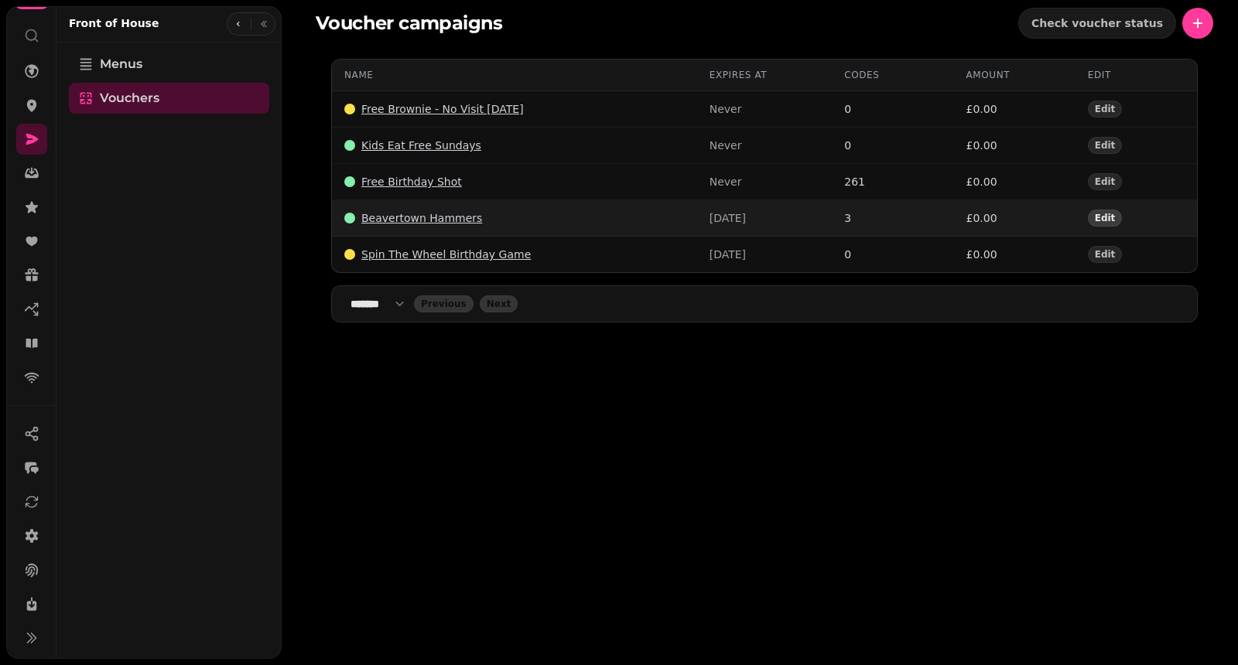
click at [1110, 216] on span "Edit" at bounding box center [1105, 218] width 21 height 9
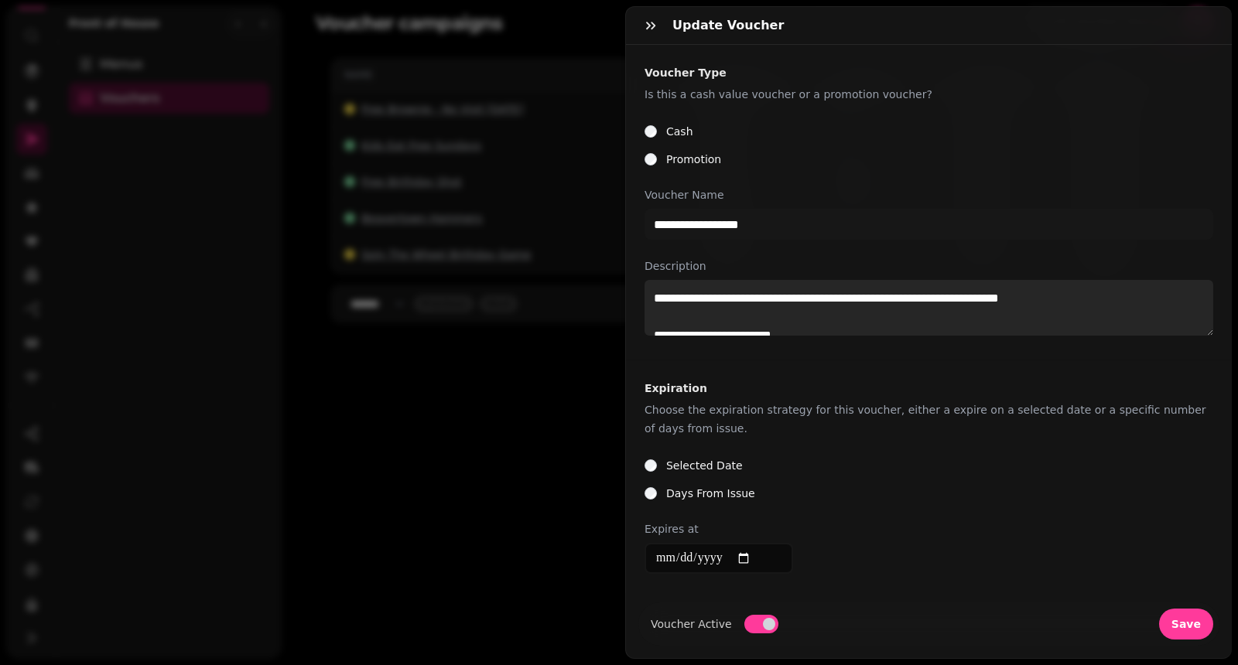
click at [894, 300] on textarea "Description" at bounding box center [928, 308] width 569 height 56
click at [914, 288] on textarea "Description" at bounding box center [928, 308] width 569 height 56
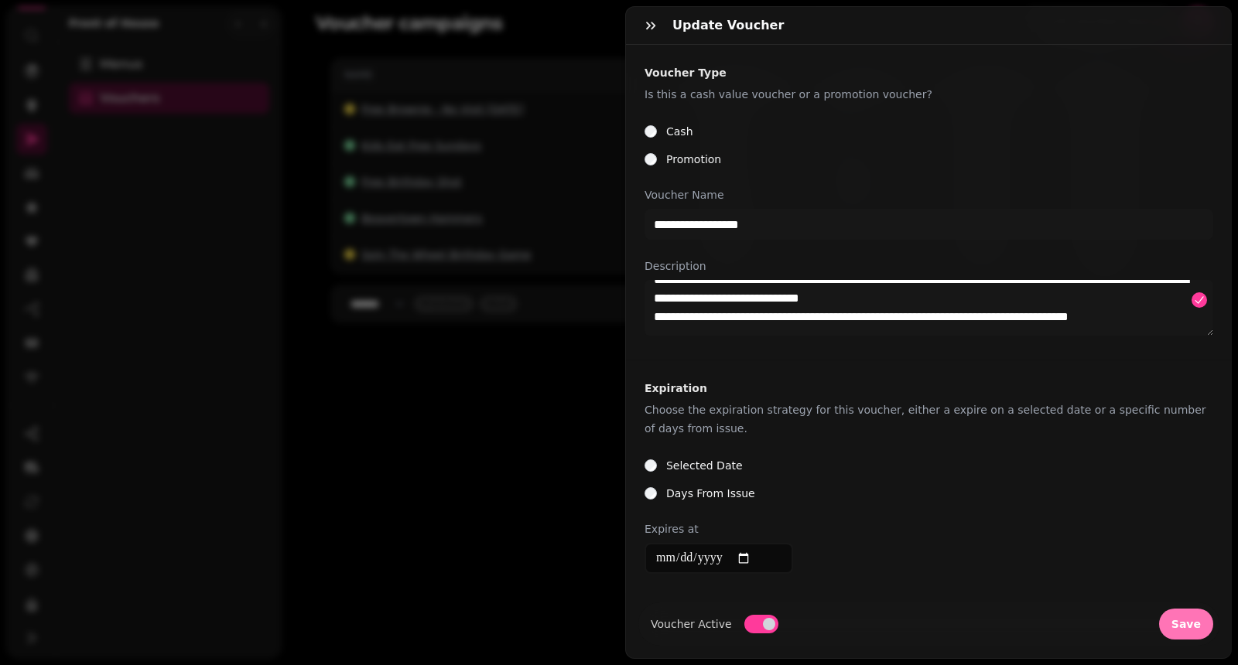
click at [1188, 623] on span "Save" at bounding box center [1185, 624] width 29 height 11
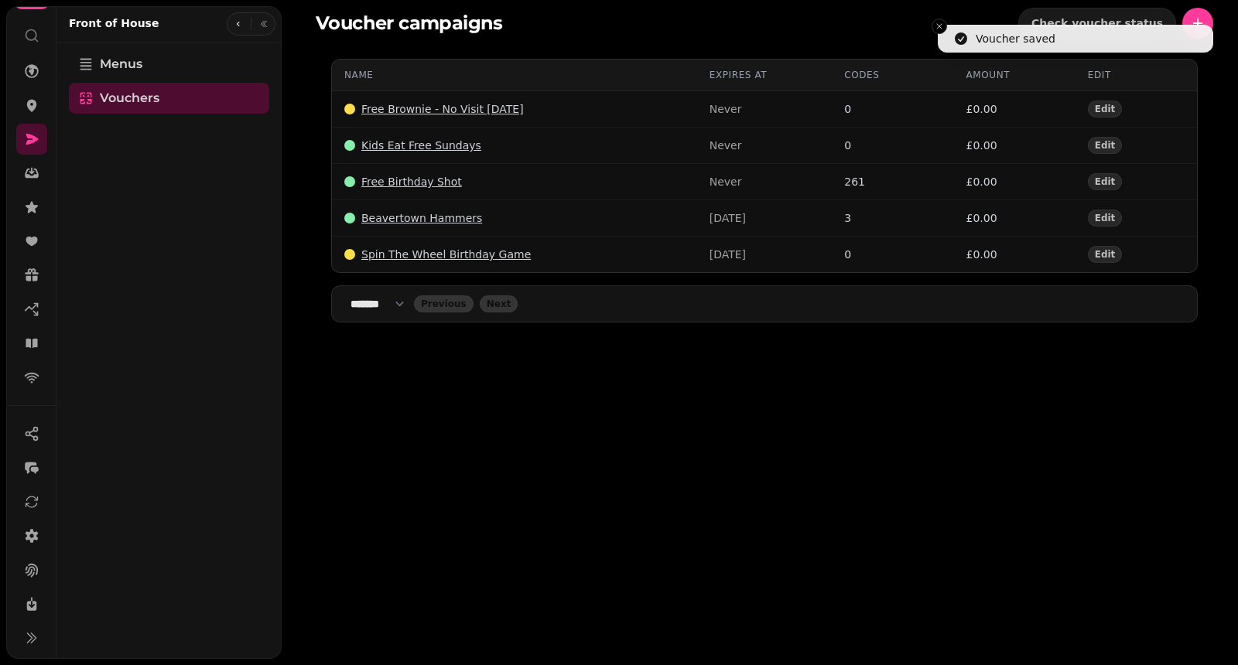
click at [990, 407] on div "Voucher campaigns Number 90 UK LTD Check voucher status Name Expires at Codes A…" at bounding box center [760, 332] width 956 height 665
click at [186, 84] on link "Vouchers" at bounding box center [169, 98] width 200 height 31
click at [183, 87] on link "Vouchers" at bounding box center [169, 98] width 200 height 31
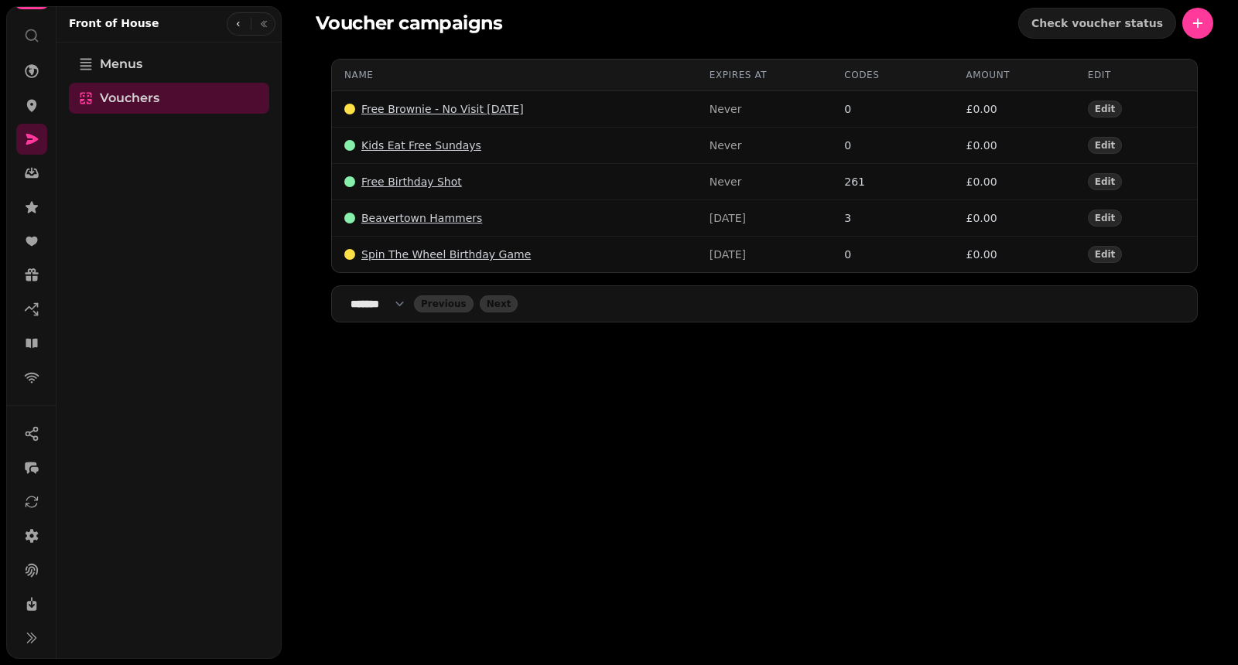
click at [777, 535] on div "Voucher campaigns Number 90 UK LTD Check voucher status Name Expires at Codes A…" at bounding box center [760, 332] width 956 height 665
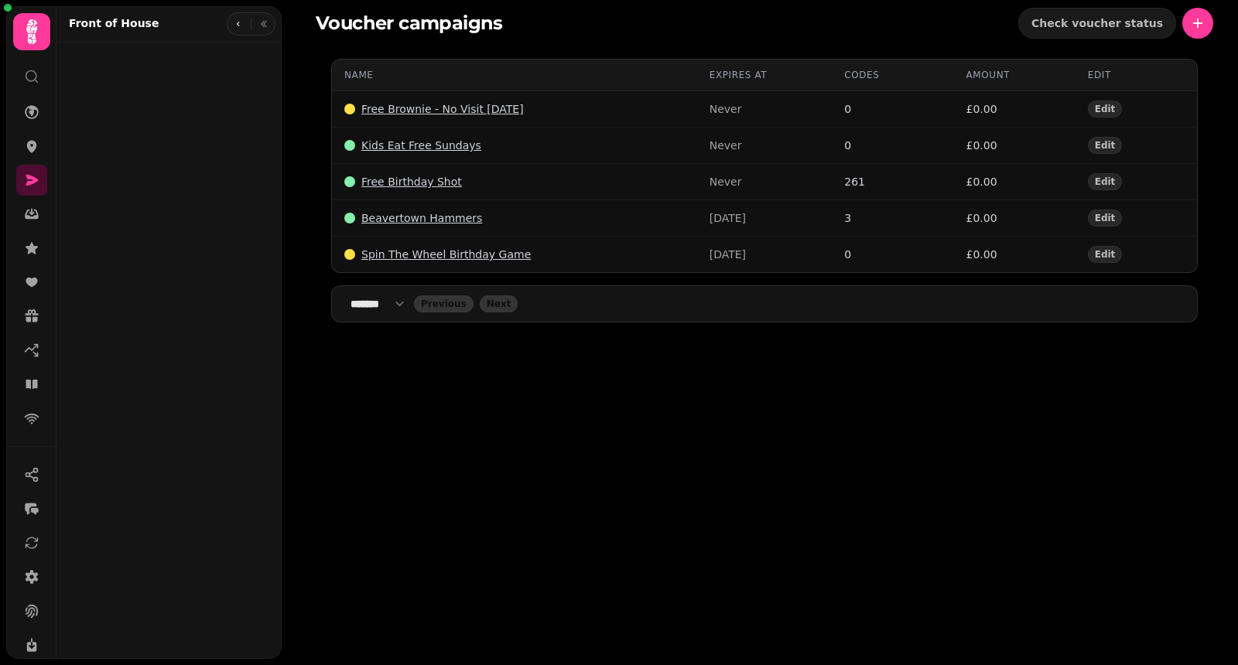
select select "**"
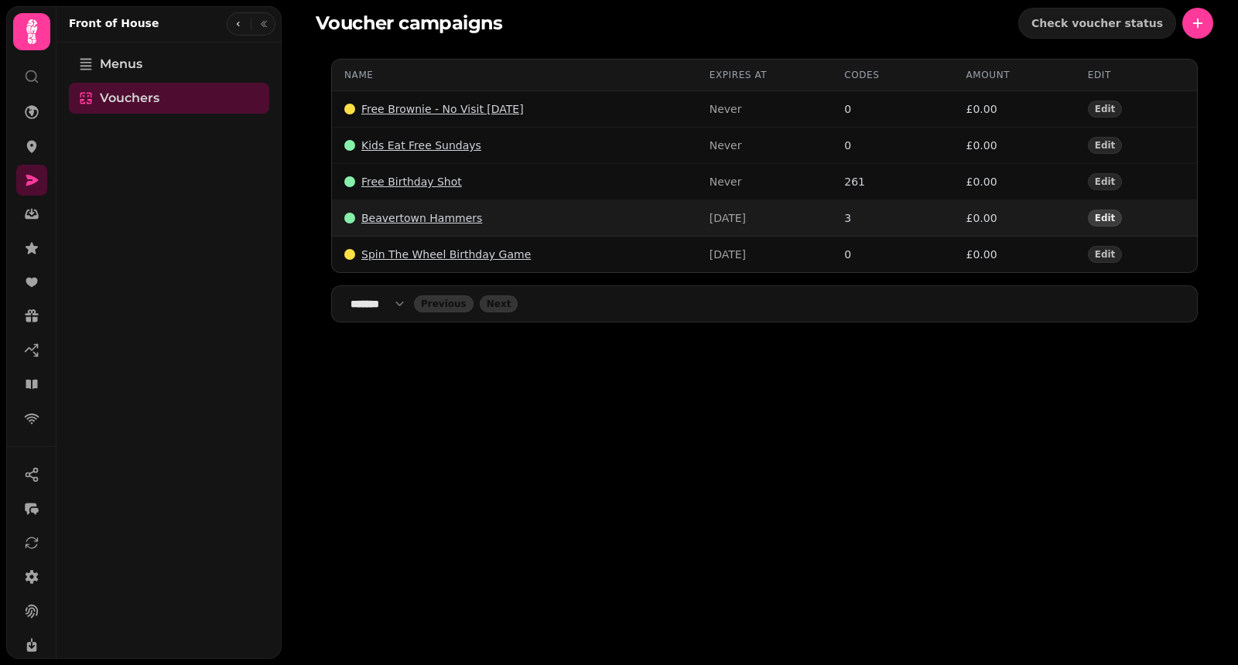
click at [1112, 216] on span "Edit" at bounding box center [1105, 218] width 21 height 9
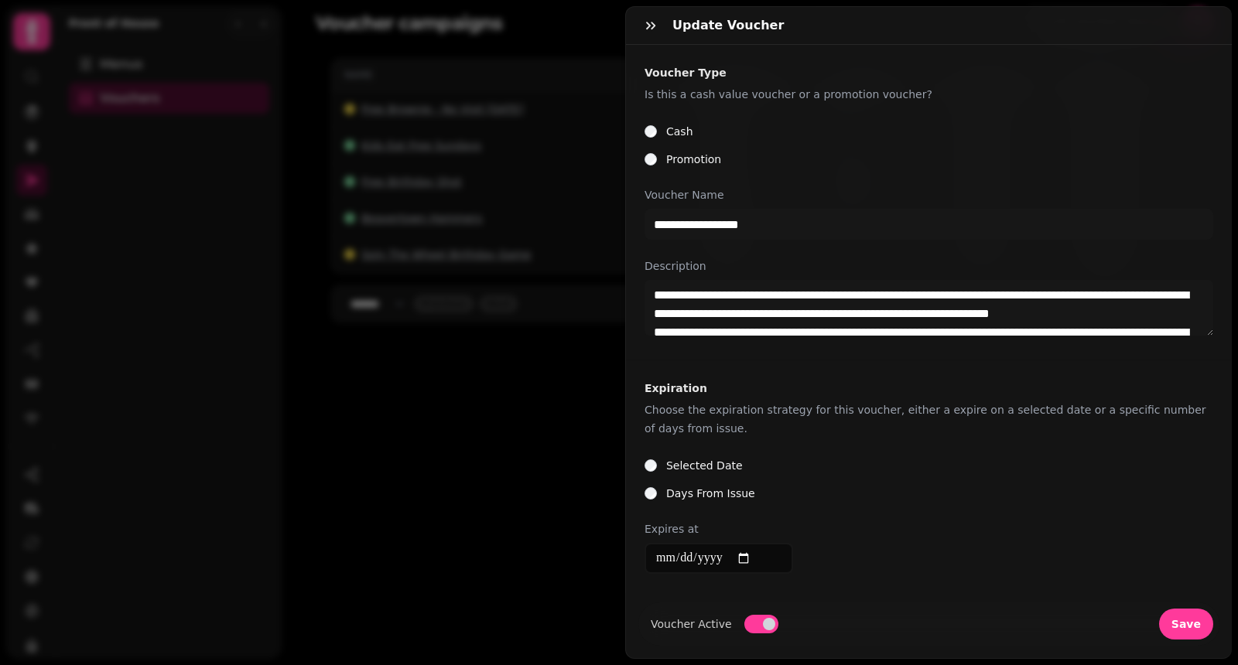
scroll to position [297, 0]
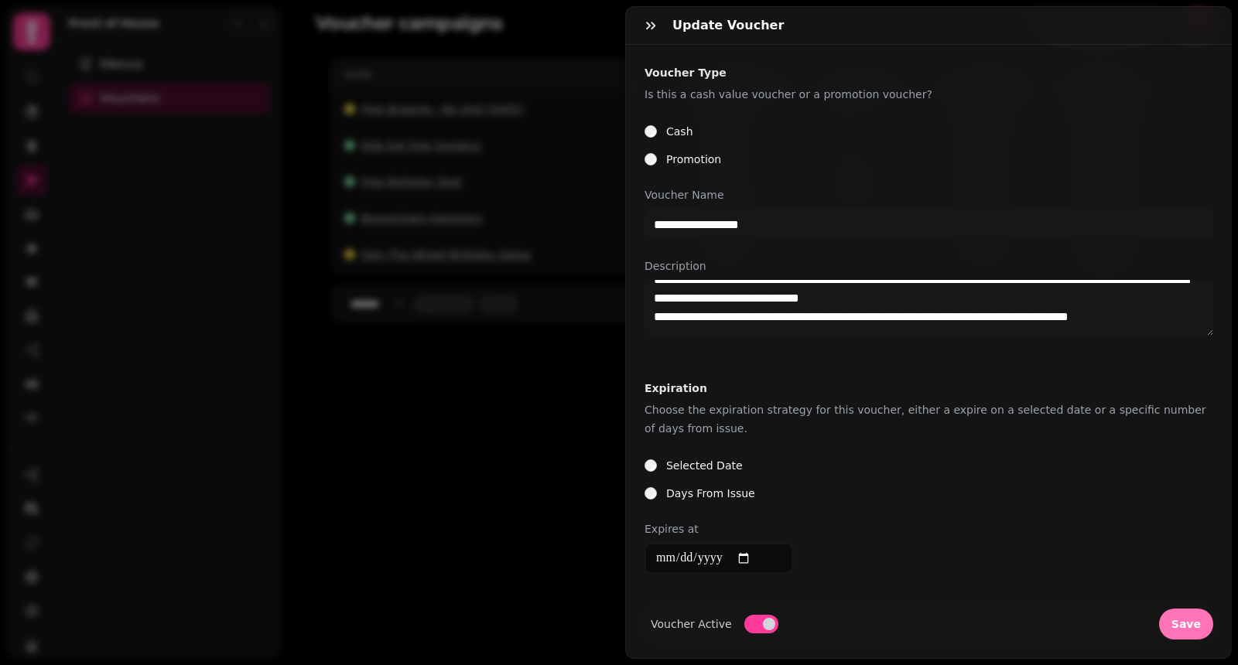
click at [1187, 617] on button "Save" at bounding box center [1186, 624] width 54 height 31
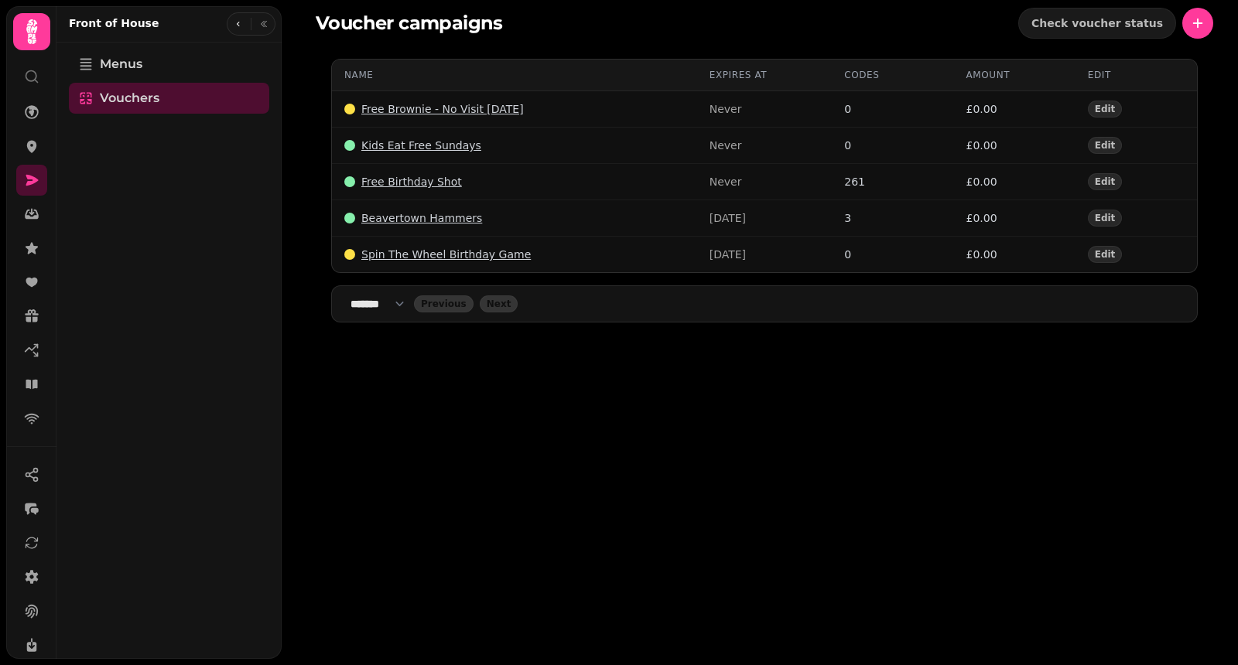
click at [716, 507] on div "Voucher campaigns Number 90 UK LTD Check voucher status Name Expires at Codes A…" at bounding box center [760, 332] width 956 height 665
click at [566, 485] on div "Voucher campaigns Number 90 UK LTD Check voucher status Name Expires at Codes A…" at bounding box center [760, 332] width 956 height 665
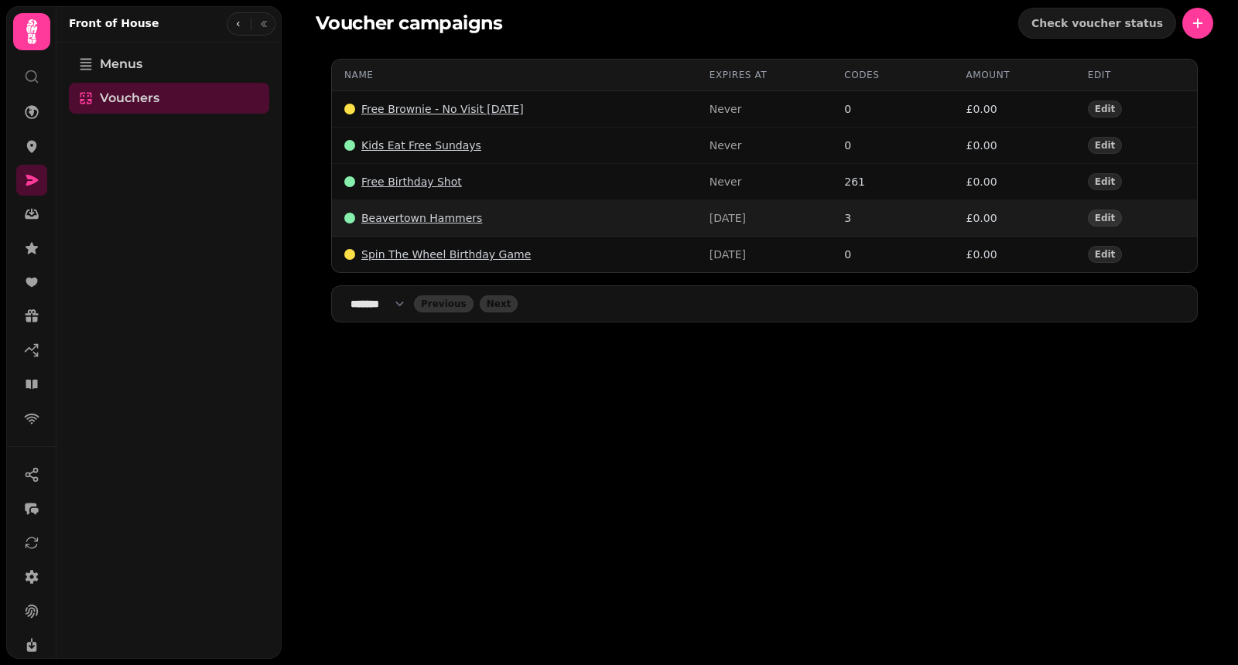
click at [461, 216] on p "Beavertown Hammers" at bounding box center [421, 217] width 121 height 15
select select "**"
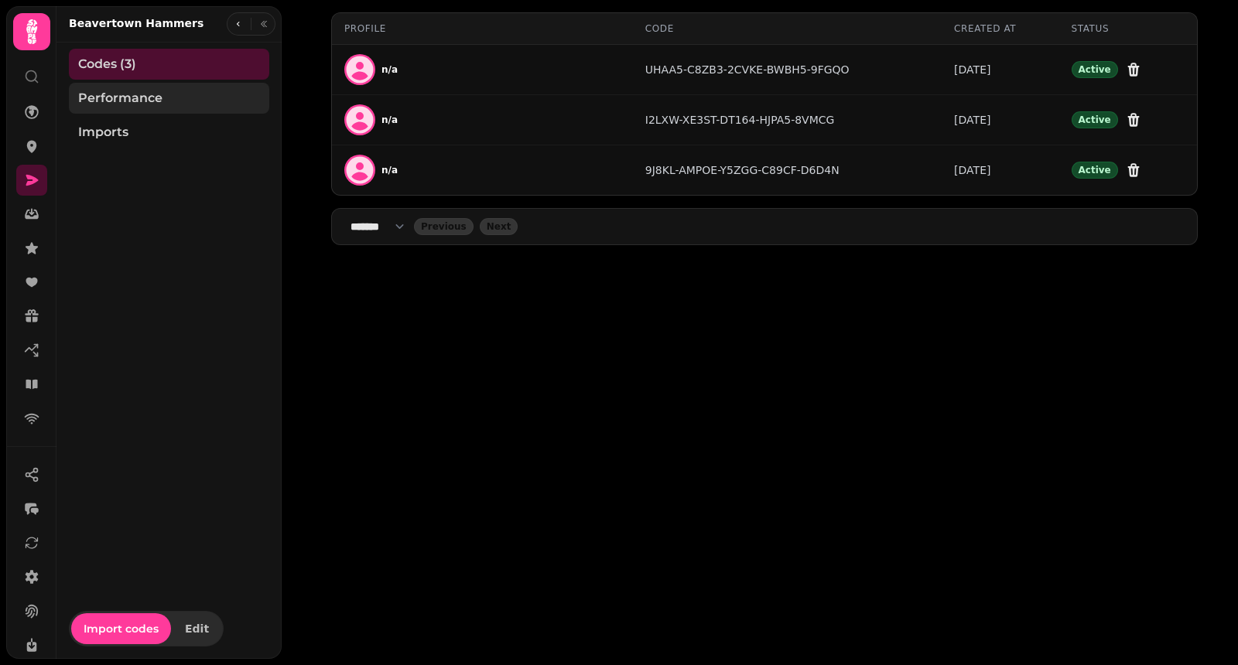
click at [162, 91] on link "Performance" at bounding box center [169, 98] width 200 height 31
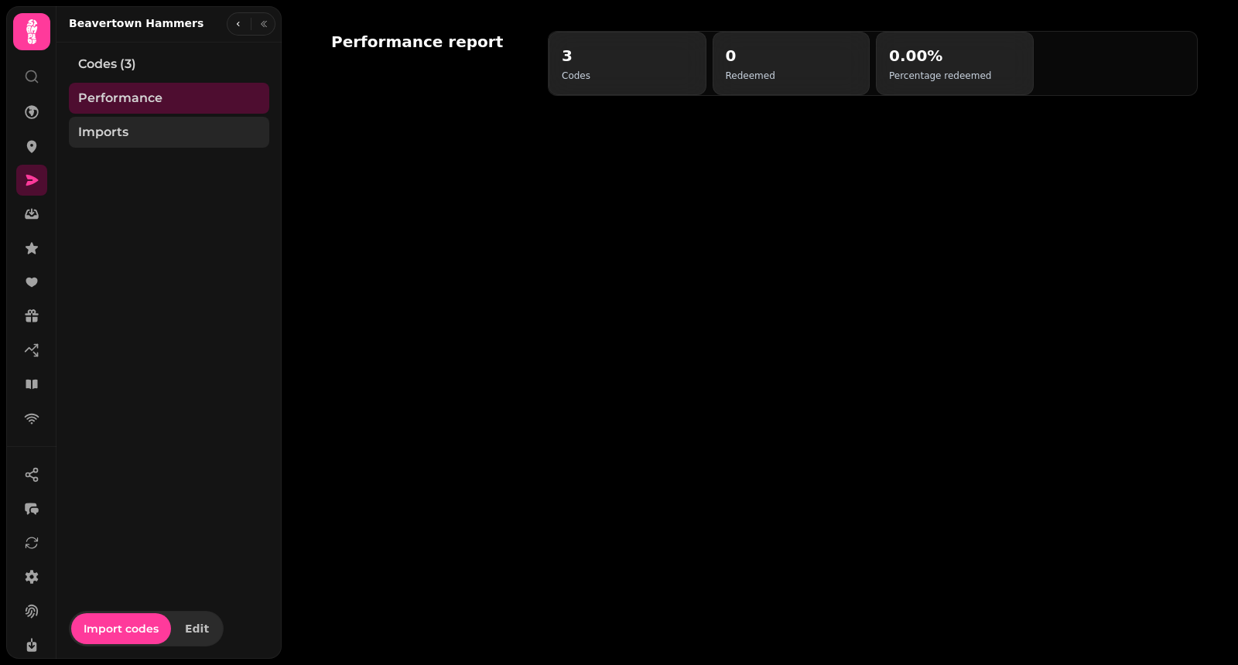
click at [154, 137] on link "Imports" at bounding box center [169, 132] width 200 height 31
select select "**"
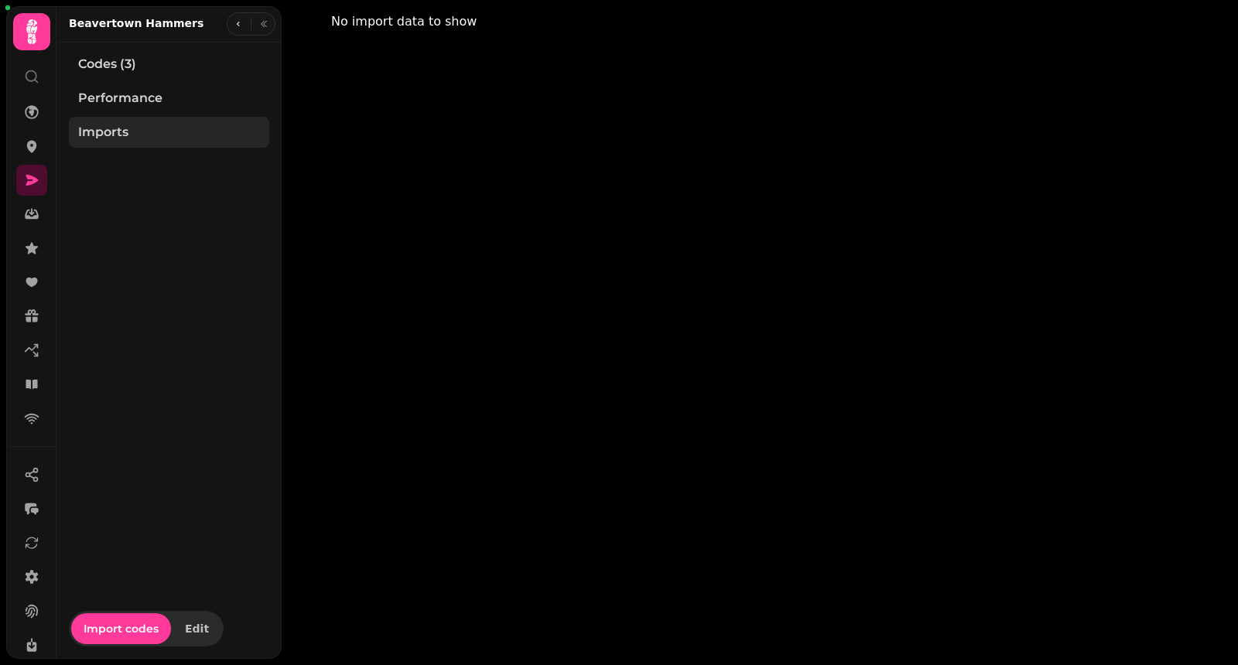
click at [161, 117] on link "Imports" at bounding box center [169, 132] width 200 height 31
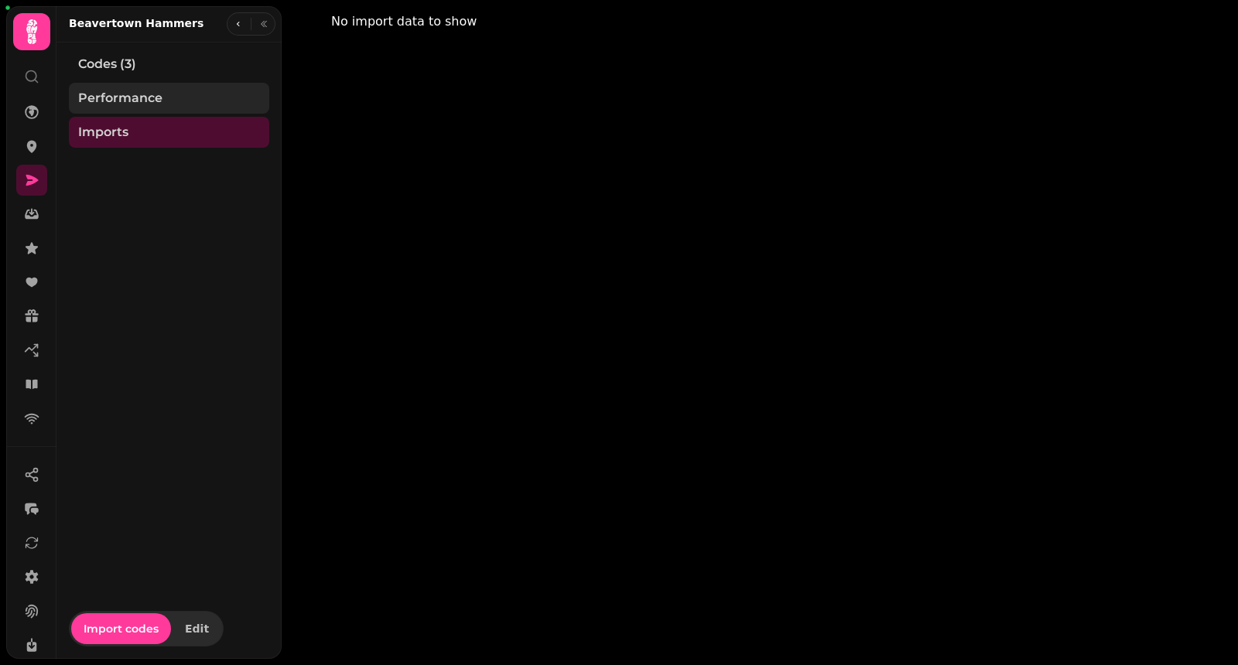
click at [162, 104] on link "Performance" at bounding box center [169, 98] width 200 height 31
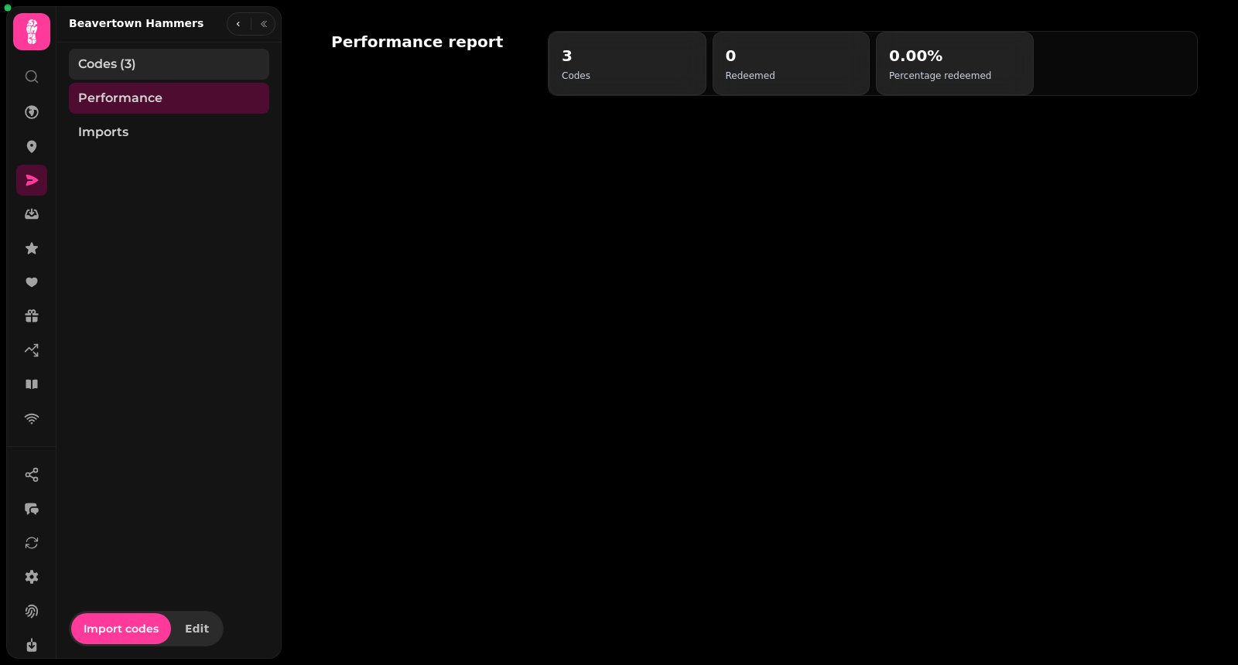
click at [166, 55] on link "Codes (3)" at bounding box center [169, 64] width 200 height 31
select select "**"
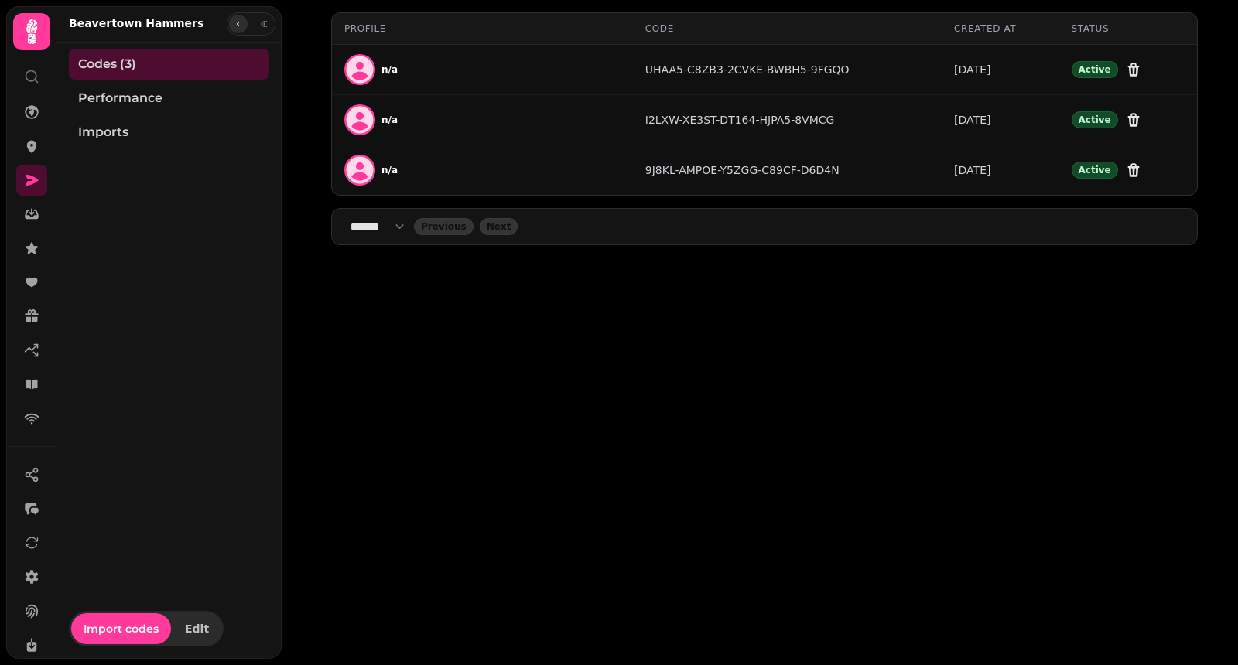
click at [238, 25] on icon "button" at bounding box center [238, 24] width 3 height 5
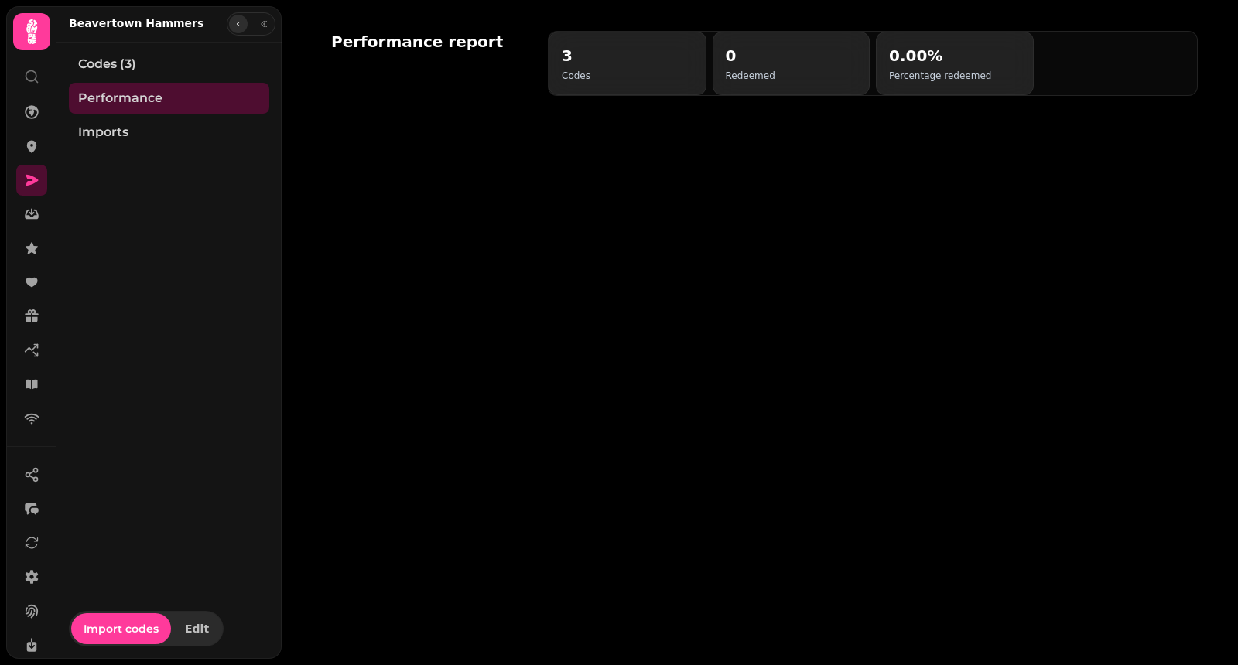
click at [238, 25] on icon "button" at bounding box center [238, 24] width 3 height 5
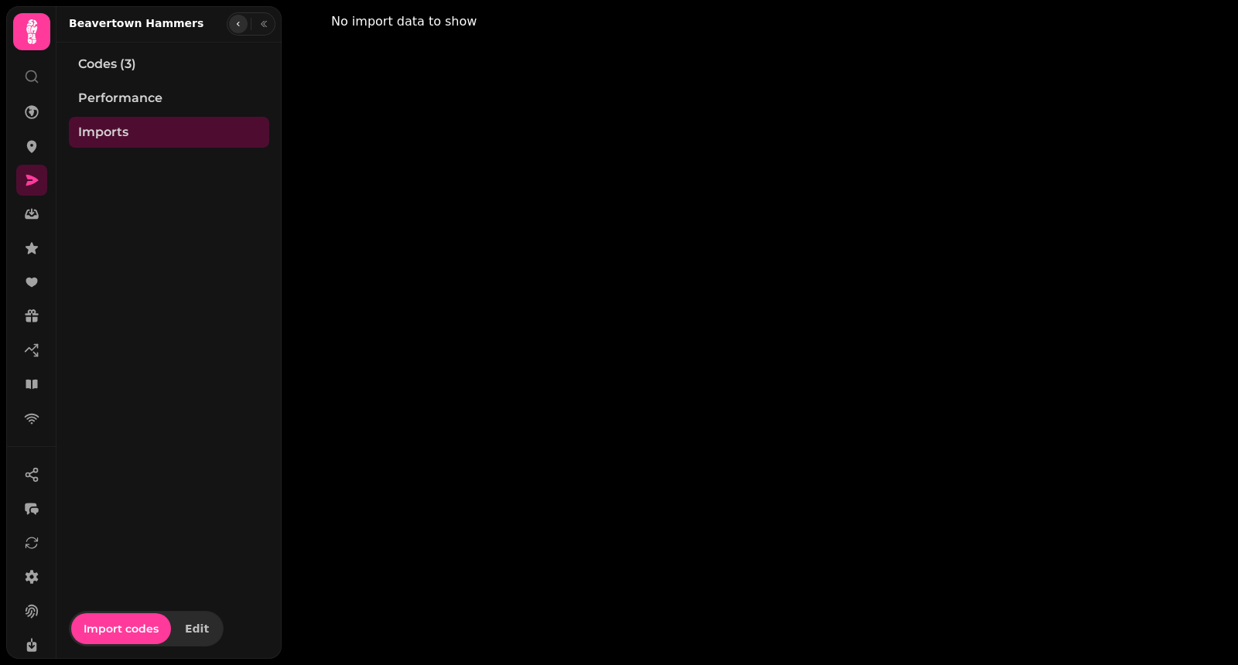
click at [235, 20] on icon "button" at bounding box center [238, 23] width 9 height 9
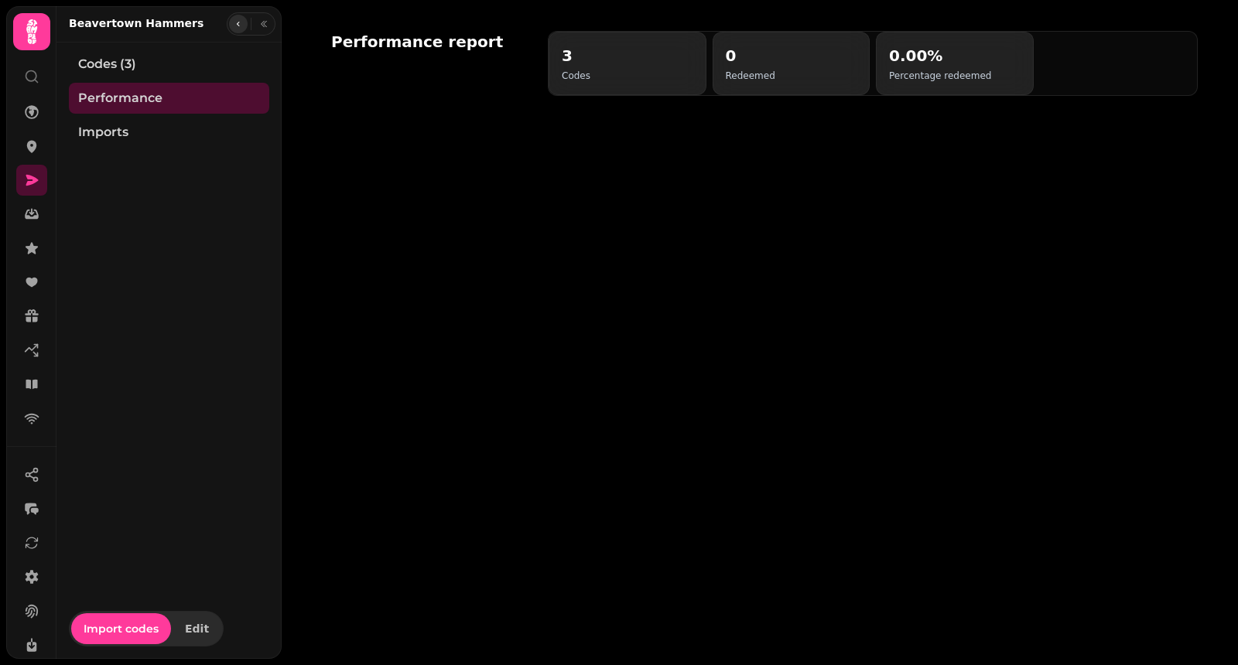
click at [235, 20] on icon "button" at bounding box center [238, 23] width 9 height 9
select select "**"
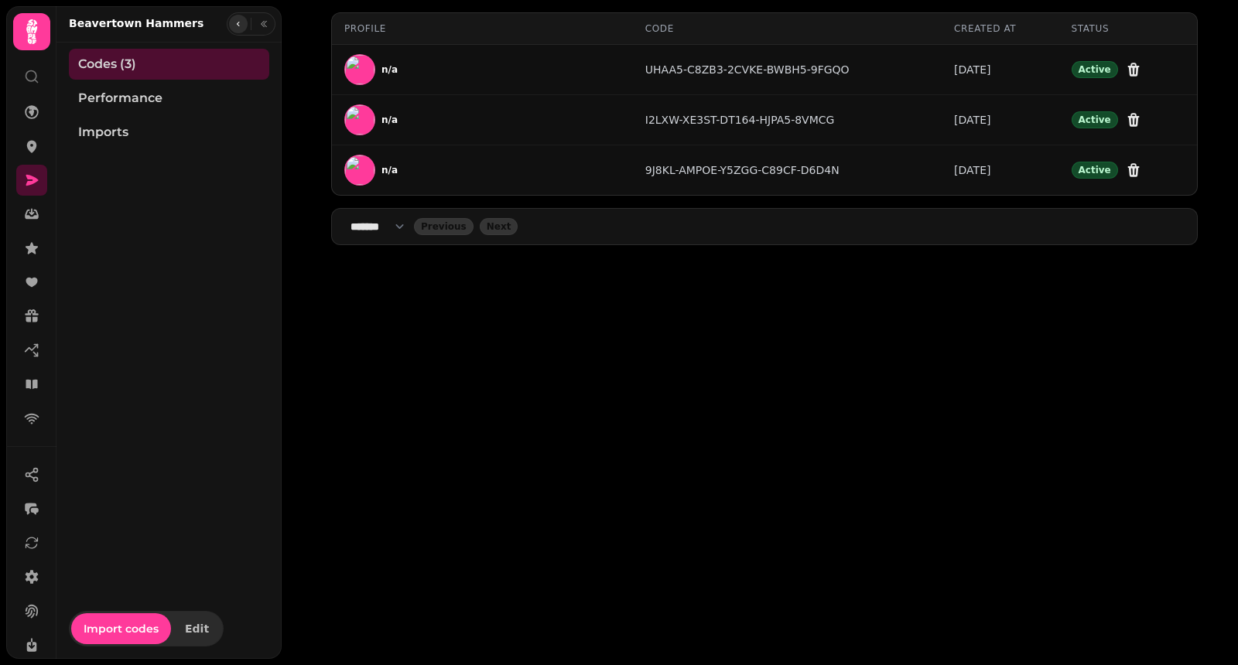
click at [235, 20] on icon "button" at bounding box center [238, 23] width 9 height 9
select select "**"
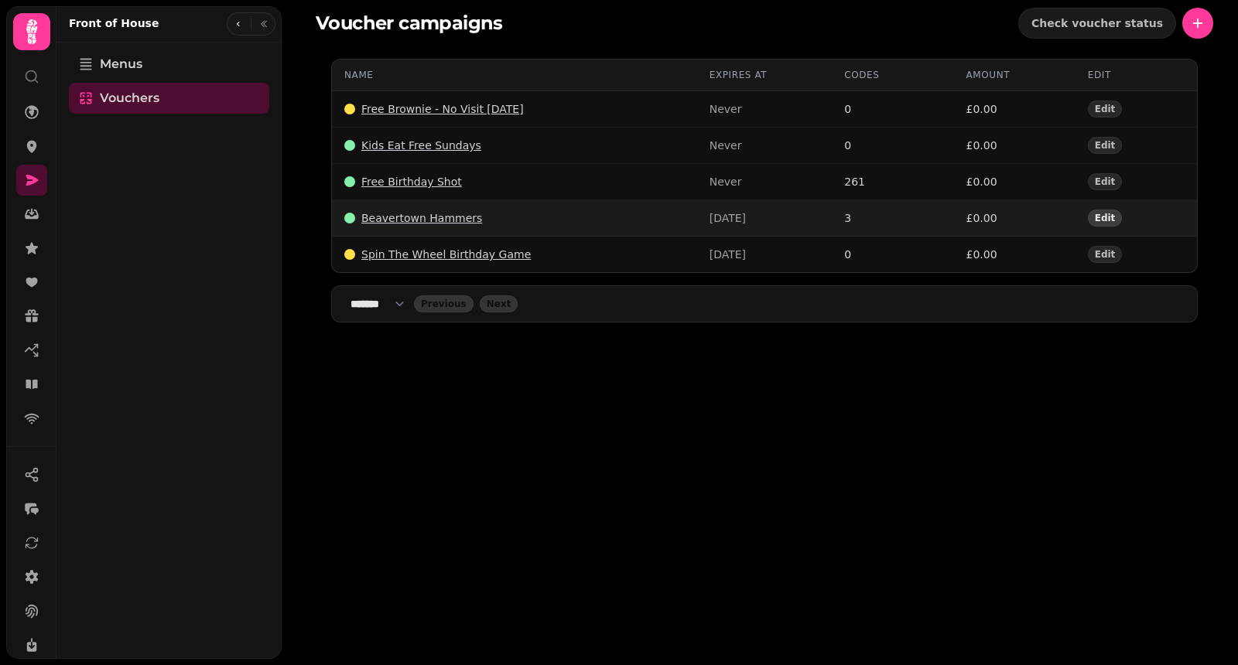
click at [1116, 214] on span "Edit" at bounding box center [1105, 218] width 21 height 9
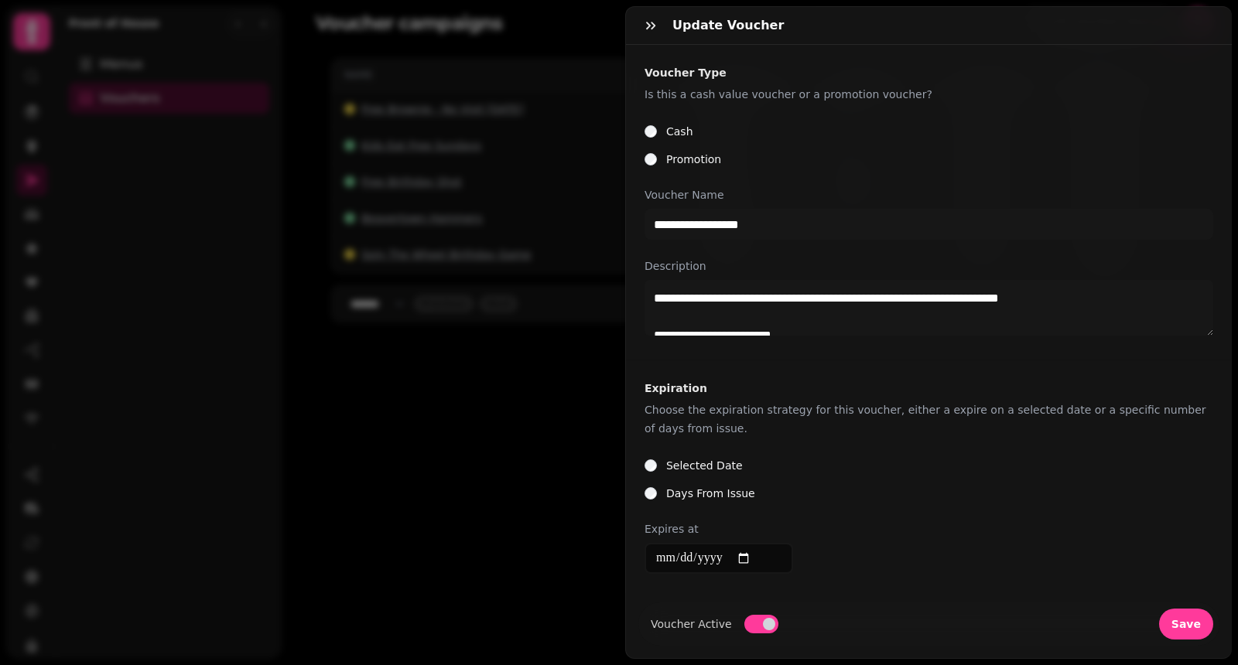
click at [853, 493] on div "Days From Issue" at bounding box center [928, 493] width 569 height 19
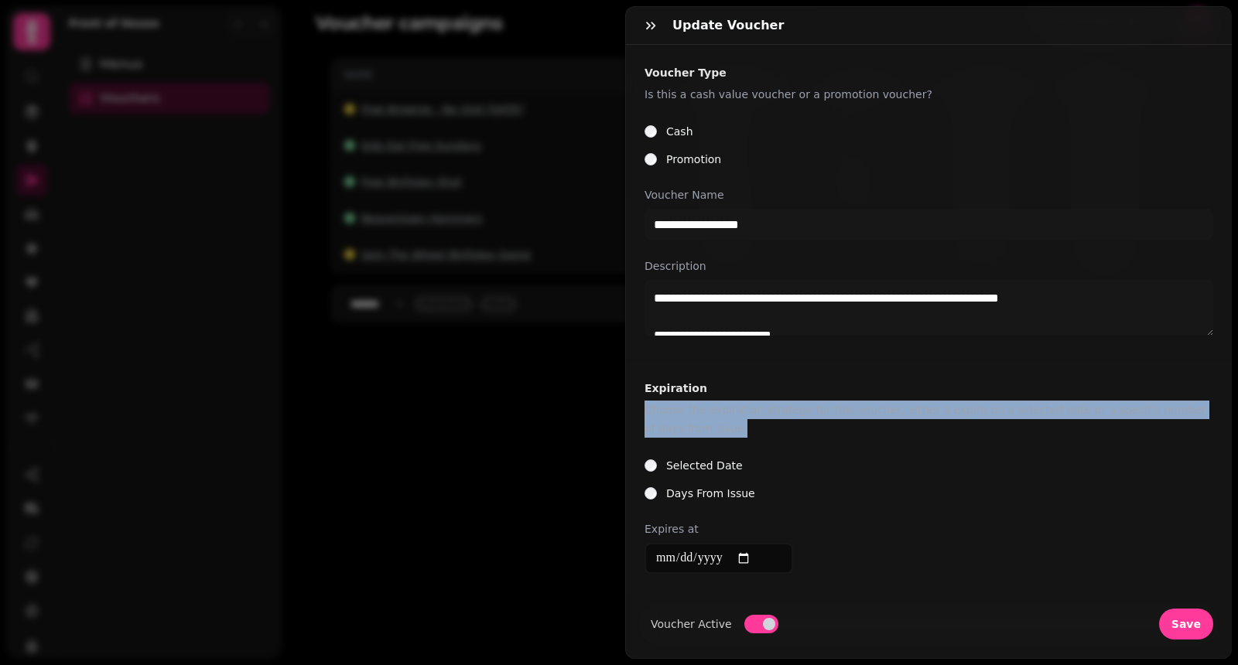
drag, startPoint x: 646, startPoint y: 404, endPoint x: 860, endPoint y: 423, distance: 215.2
click at [860, 423] on p "Choose the expiration strategy for this voucher, either a expire on a selected …" at bounding box center [928, 419] width 569 height 37
click at [880, 415] on p "Choose the expiration strategy for this voucher, either a expire on a selected …" at bounding box center [928, 419] width 569 height 37
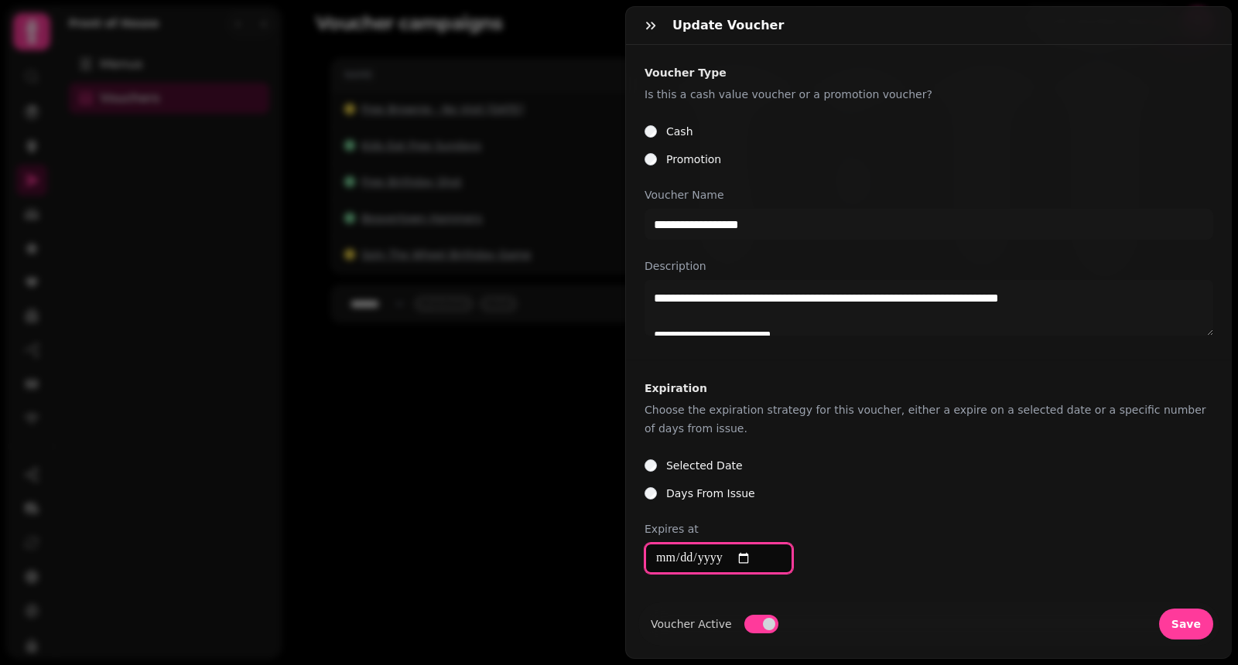
click at [758, 557] on input "**********" at bounding box center [718, 558] width 149 height 31
click at [924, 513] on fieldset "**********" at bounding box center [929, 481] width 606 height 205
click at [1174, 617] on button "Save" at bounding box center [1186, 624] width 54 height 31
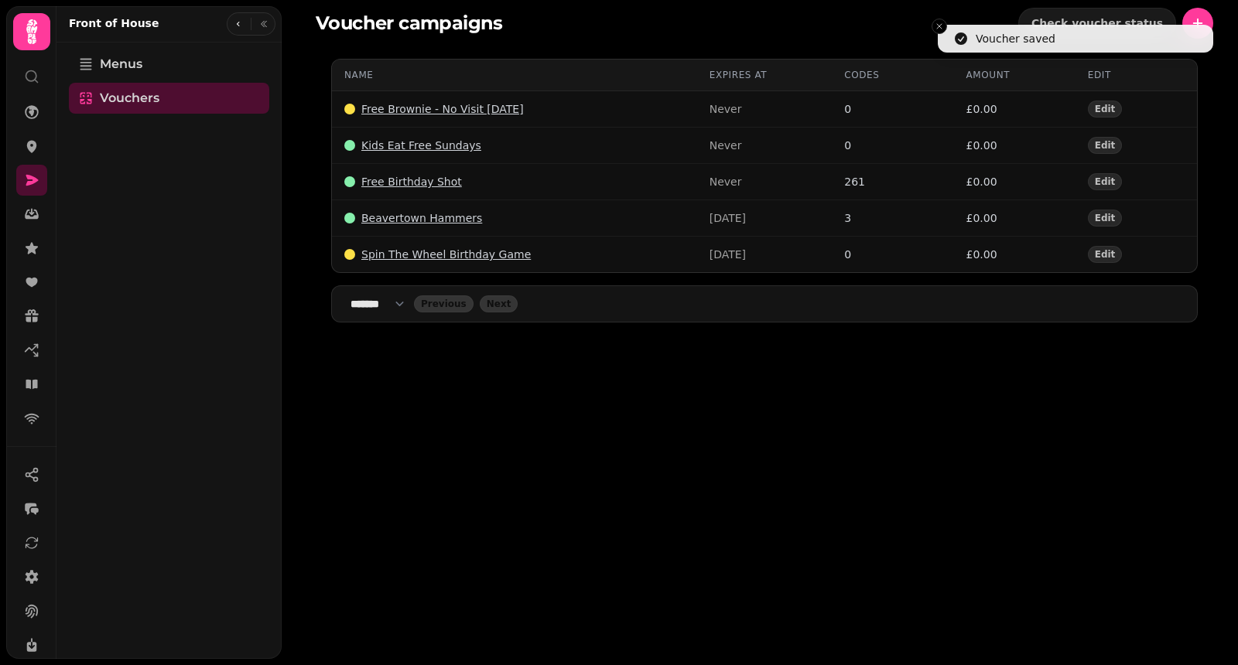
click at [1149, 557] on div "Voucher campaigns Number 90 UK LTD Check voucher status Name Expires at Codes A…" at bounding box center [760, 332] width 956 height 665
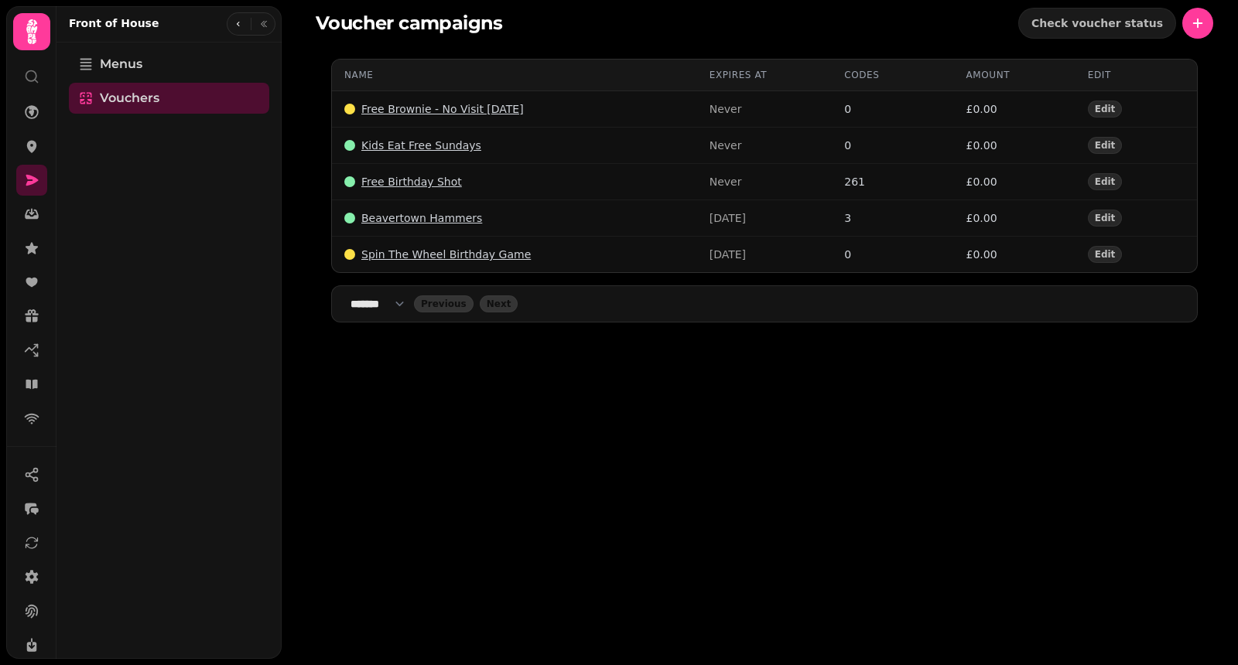
click at [982, 395] on div "Voucher campaigns Number 90 UK LTD Check voucher status Name Expires at Codes A…" at bounding box center [760, 332] width 956 height 665
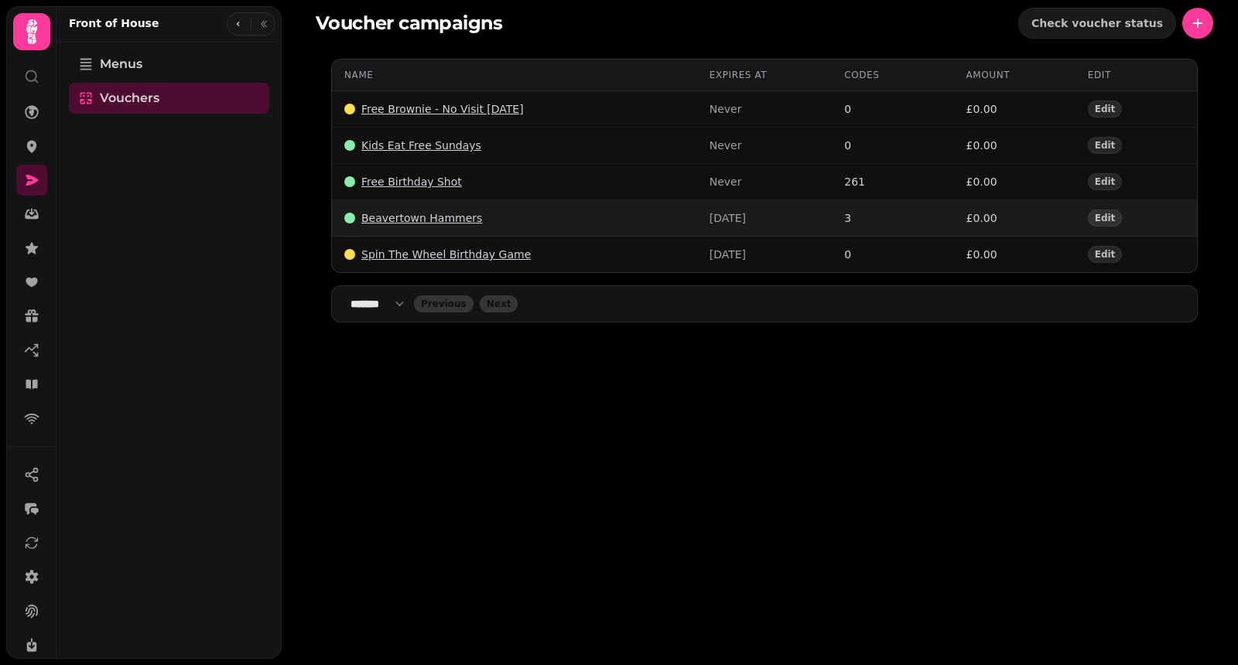
click at [392, 216] on p "Beavertown Hammers" at bounding box center [421, 217] width 121 height 15
select select "**"
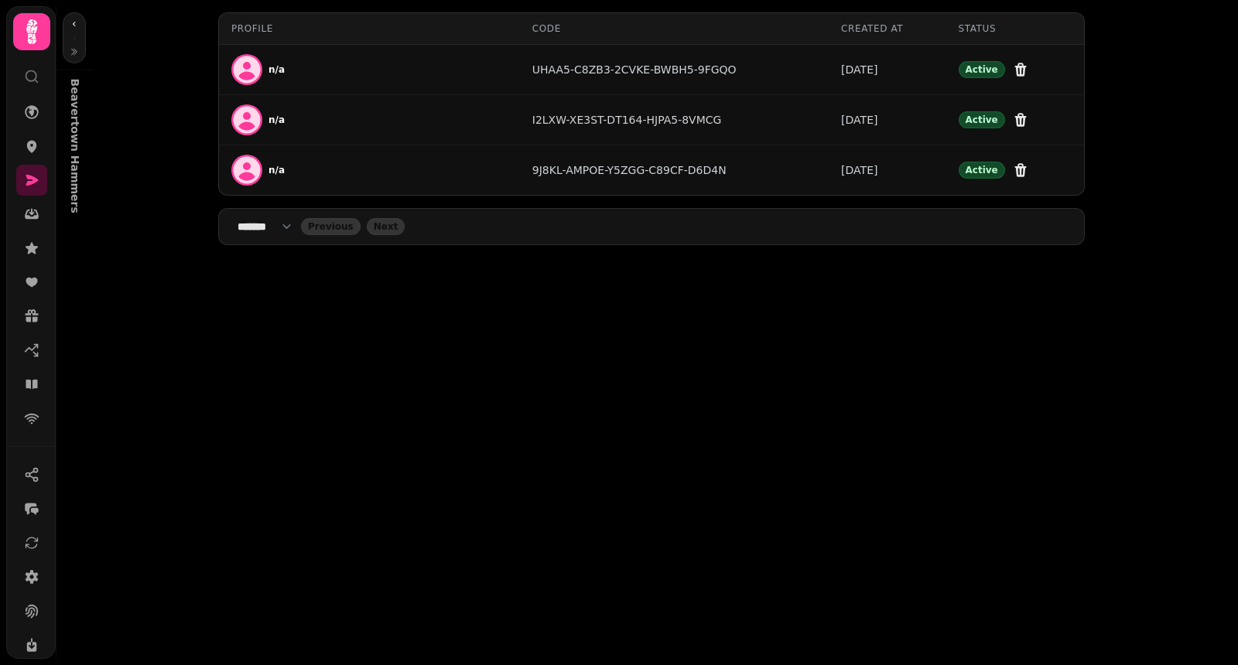
click at [749, 296] on div "Profile Code Created at Status n/a UHAA5-C8ZB3-2CVKE-BWBH5-9FGQO 4 months ago A…" at bounding box center [647, 332] width 1182 height 665
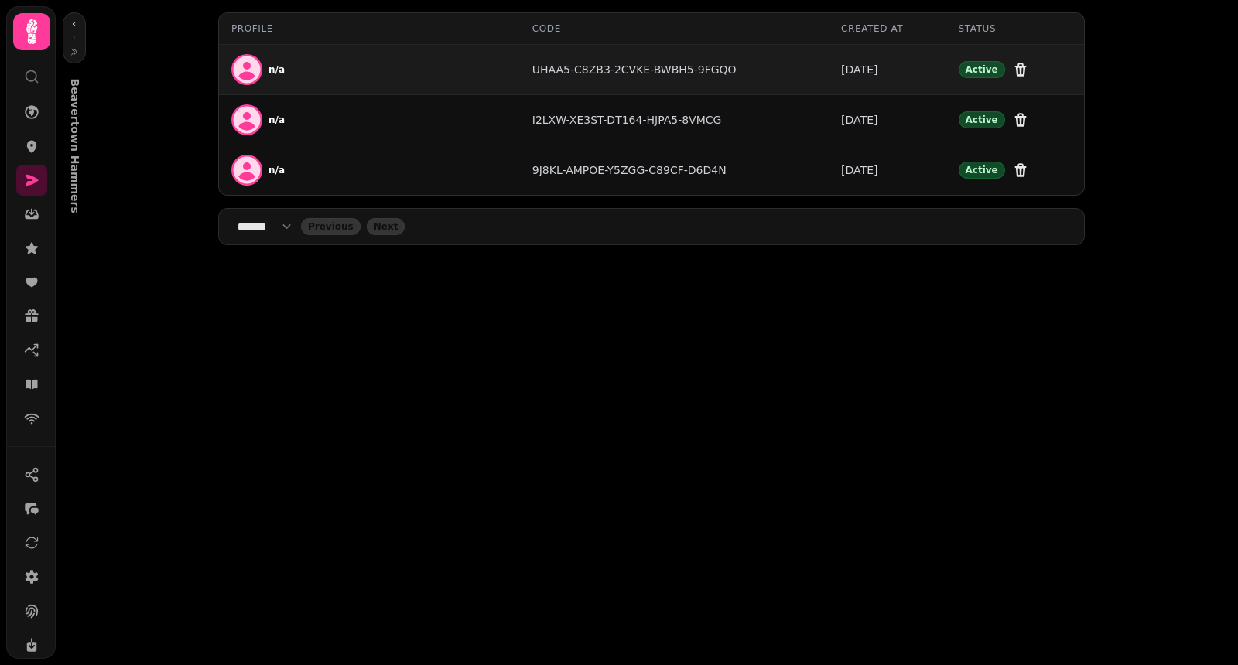
drag, startPoint x: 924, startPoint y: 67, endPoint x: 689, endPoint y: 67, distance: 236.0
click at [689, 67] on tr "n/a UHAA5-C8ZB3-2CVKE-BWBH5-9FGQO 4 months ago Active" at bounding box center [651, 70] width 865 height 50
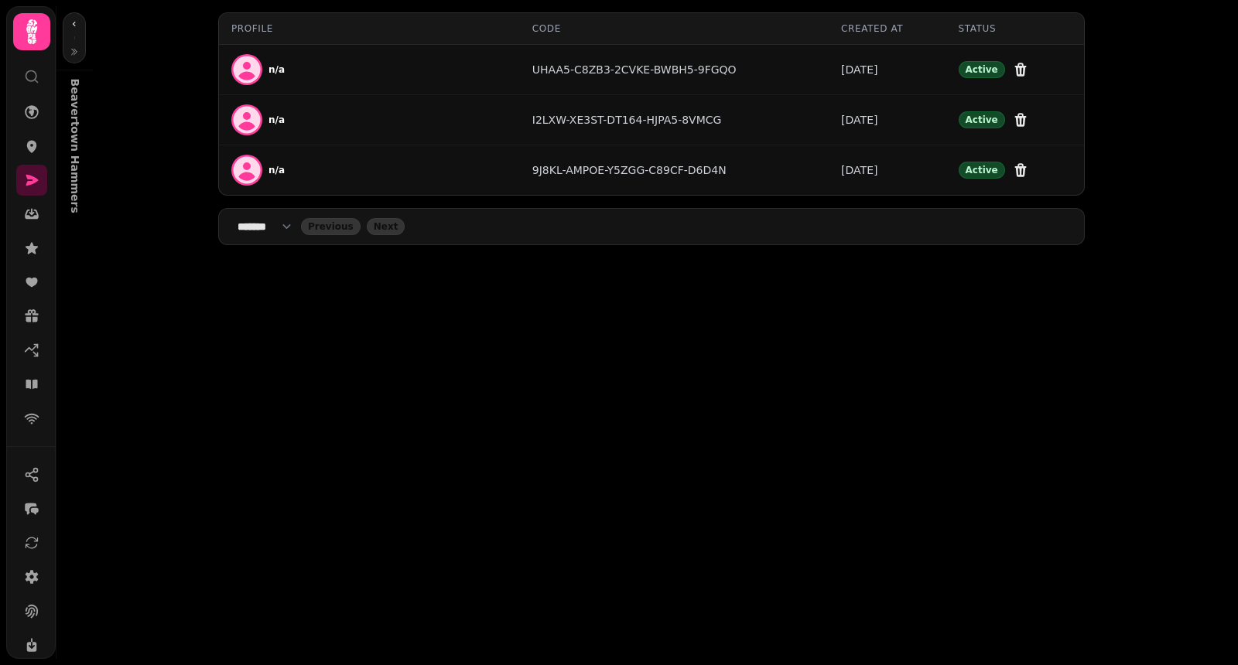
click at [582, 301] on div "Profile Code Created at Status n/a UHAA5-C8ZB3-2CVKE-BWBH5-9FGQO 4 months ago A…" at bounding box center [647, 332] width 1182 height 665
click at [36, 173] on icon at bounding box center [31, 180] width 15 height 15
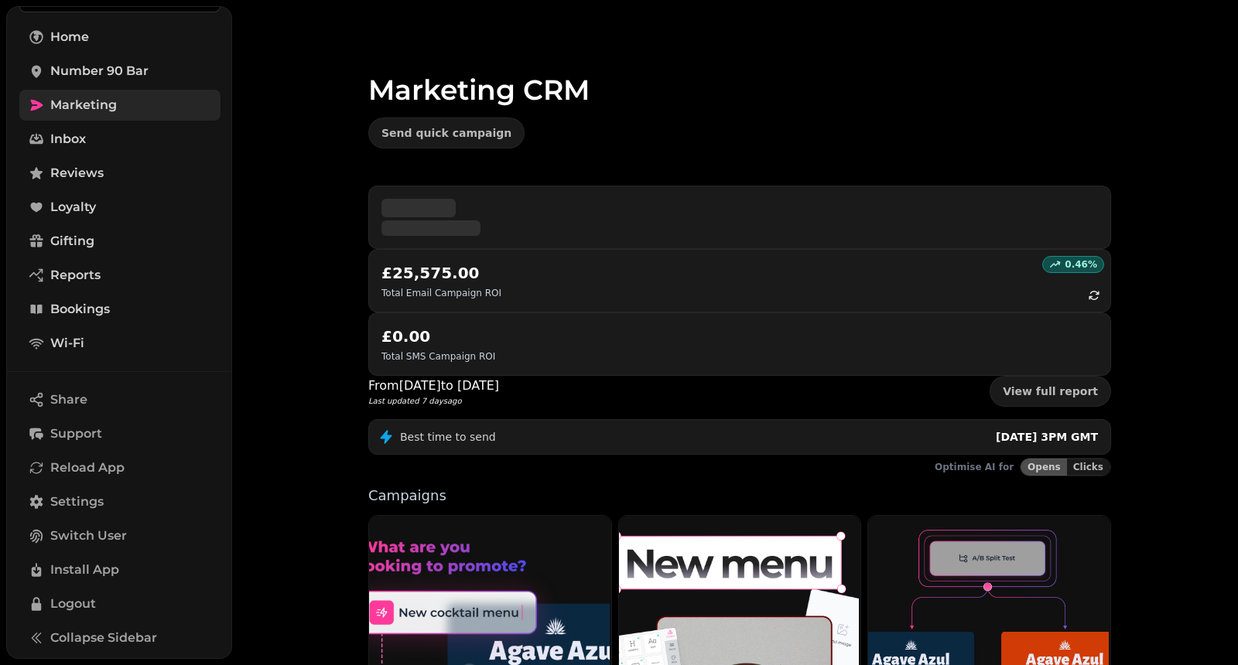
scroll to position [296, 0]
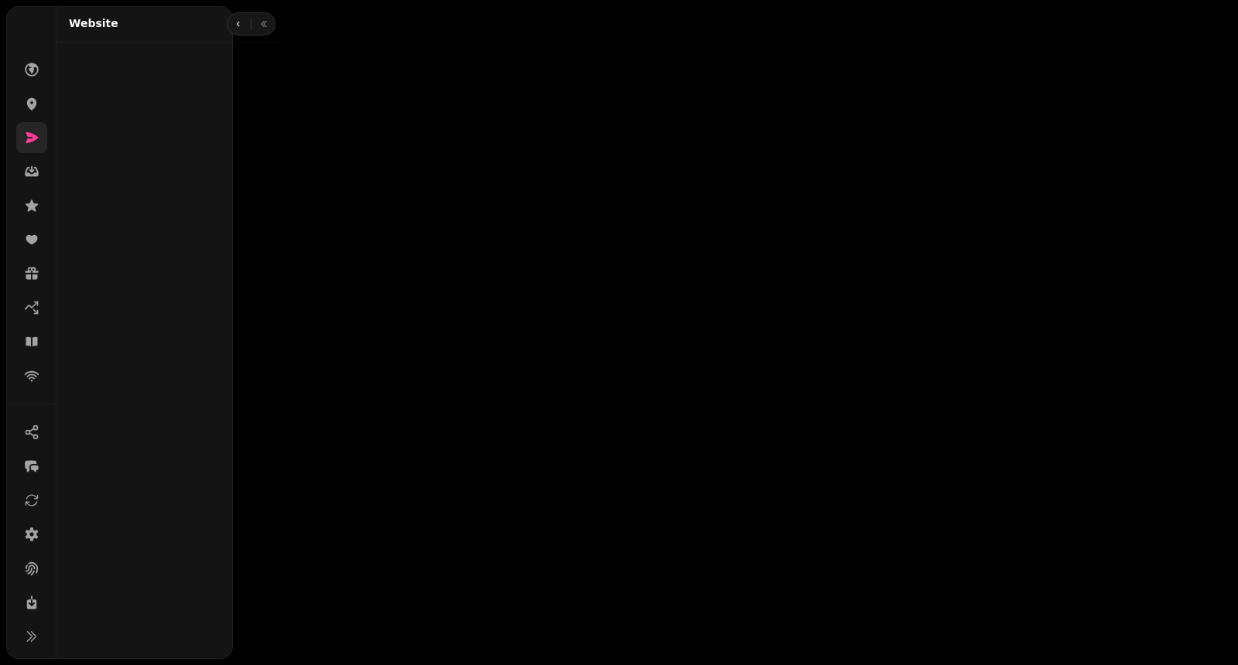
scroll to position [41, 0]
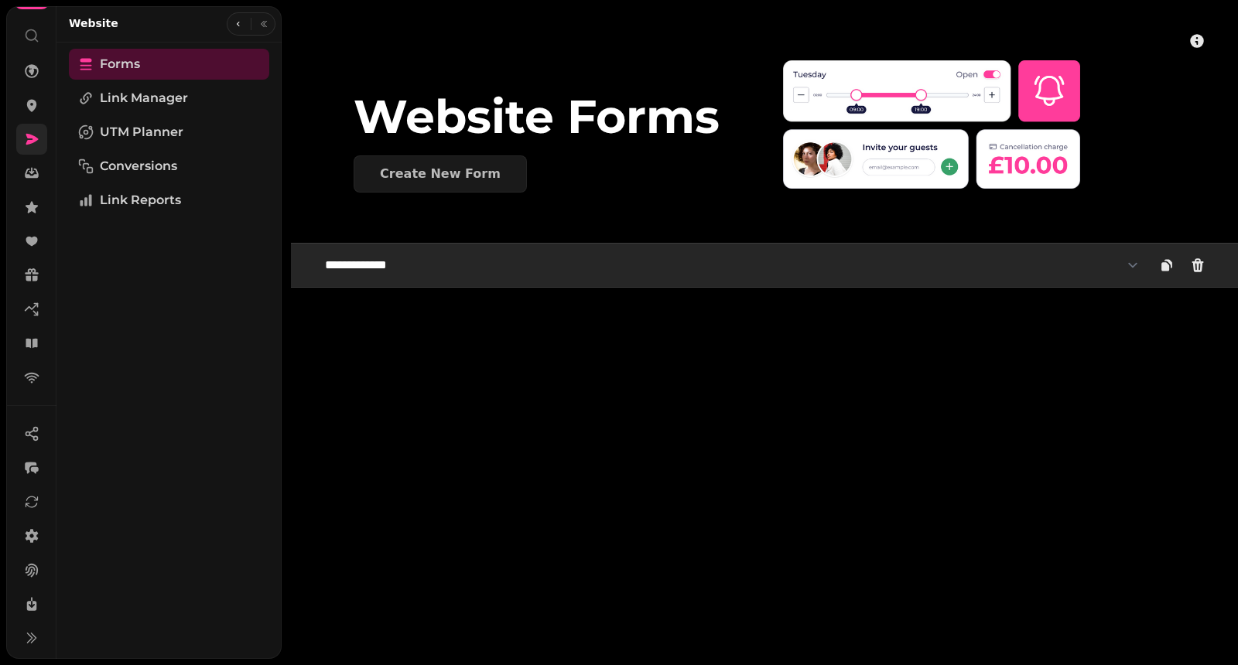
click at [917, 260] on select "**********" at bounding box center [732, 265] width 832 height 31
select select "**********"
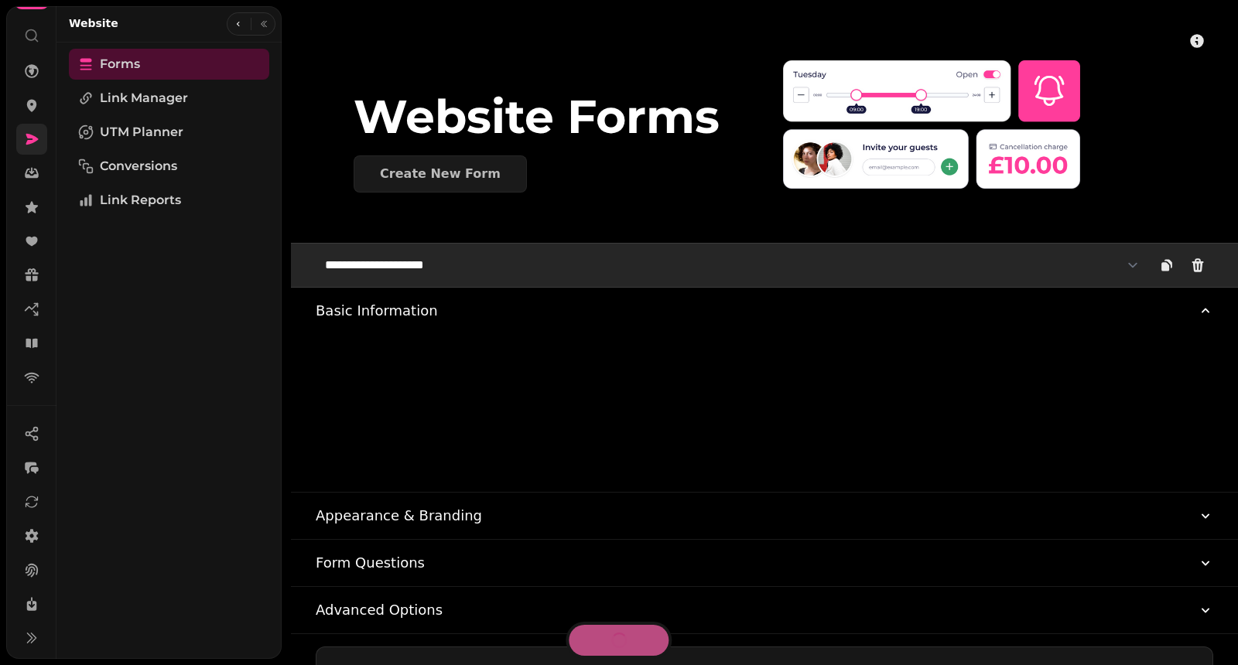
type input "**********"
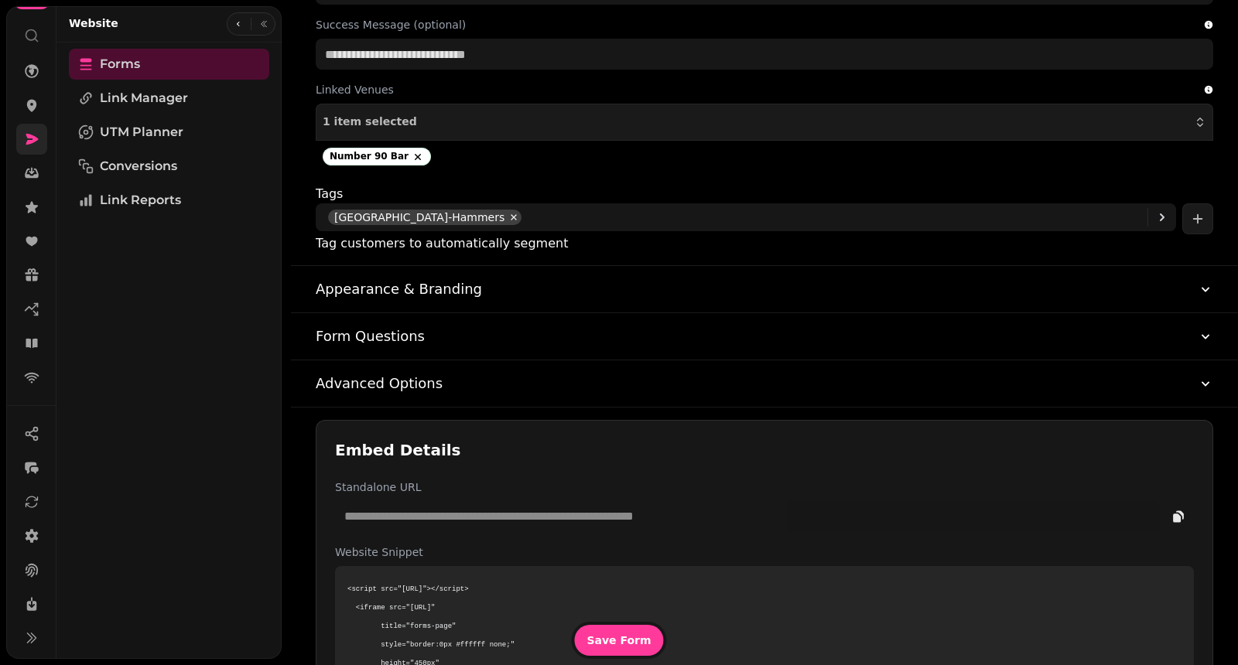
scroll to position [551, 0]
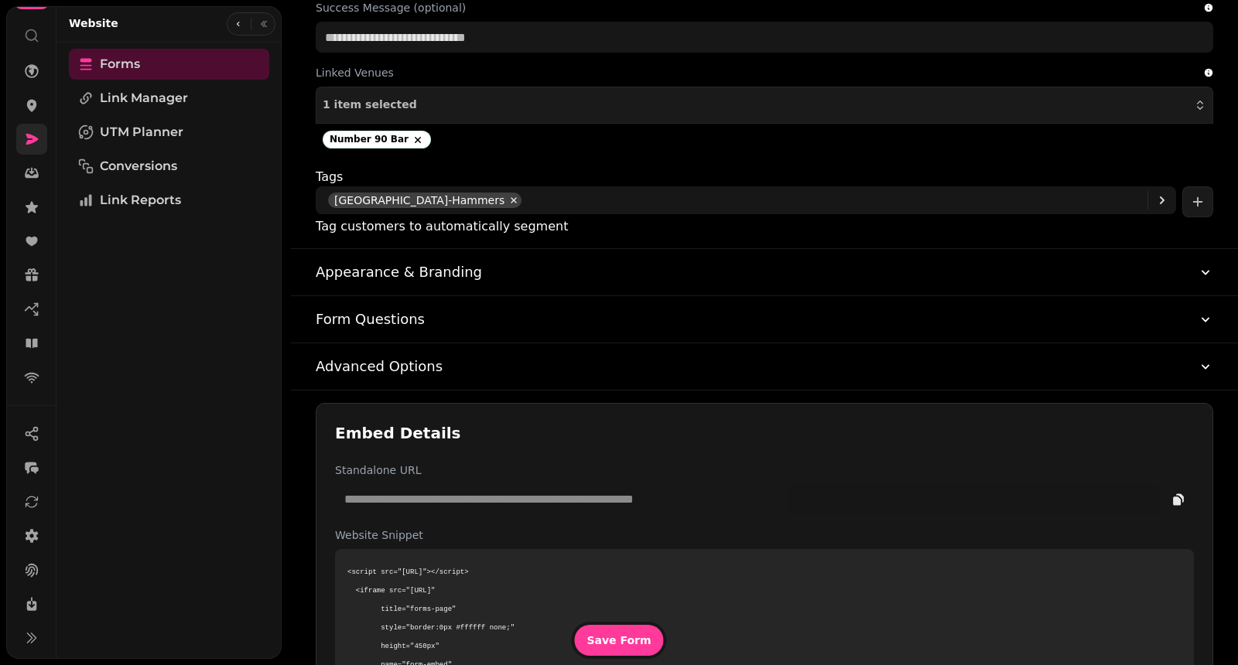
click at [1026, 285] on button "Appearance & Branding" at bounding box center [764, 272] width 897 height 46
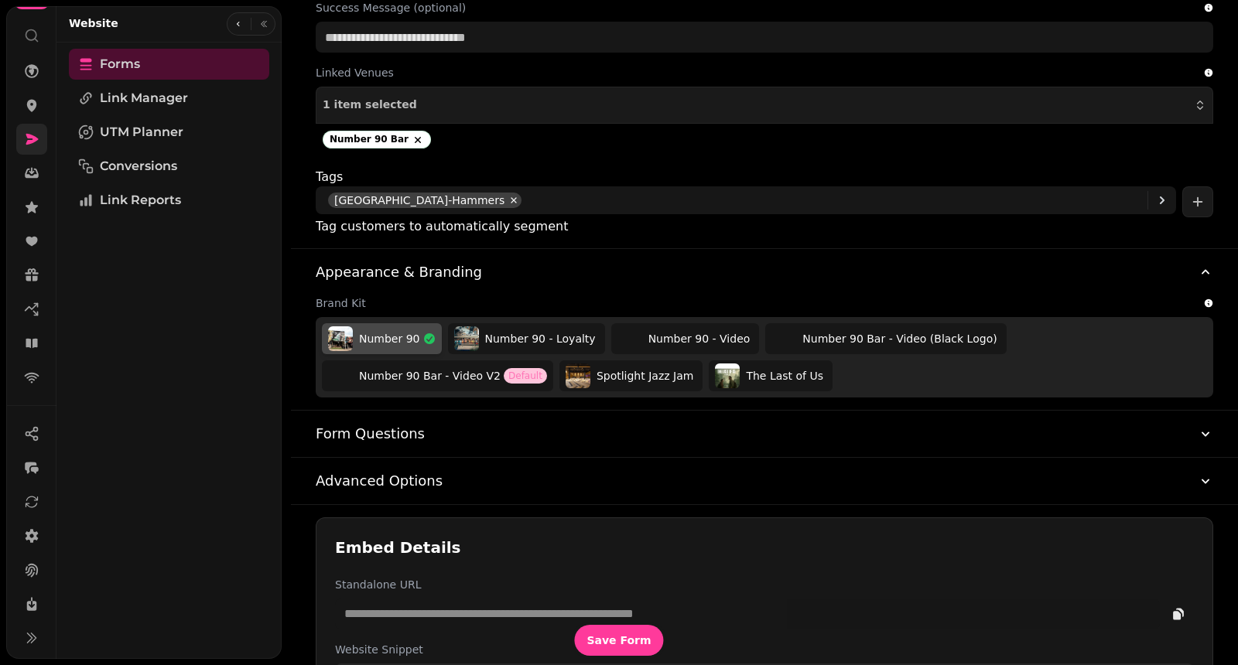
click at [1026, 285] on button "Appearance & Branding" at bounding box center [764, 272] width 897 height 46
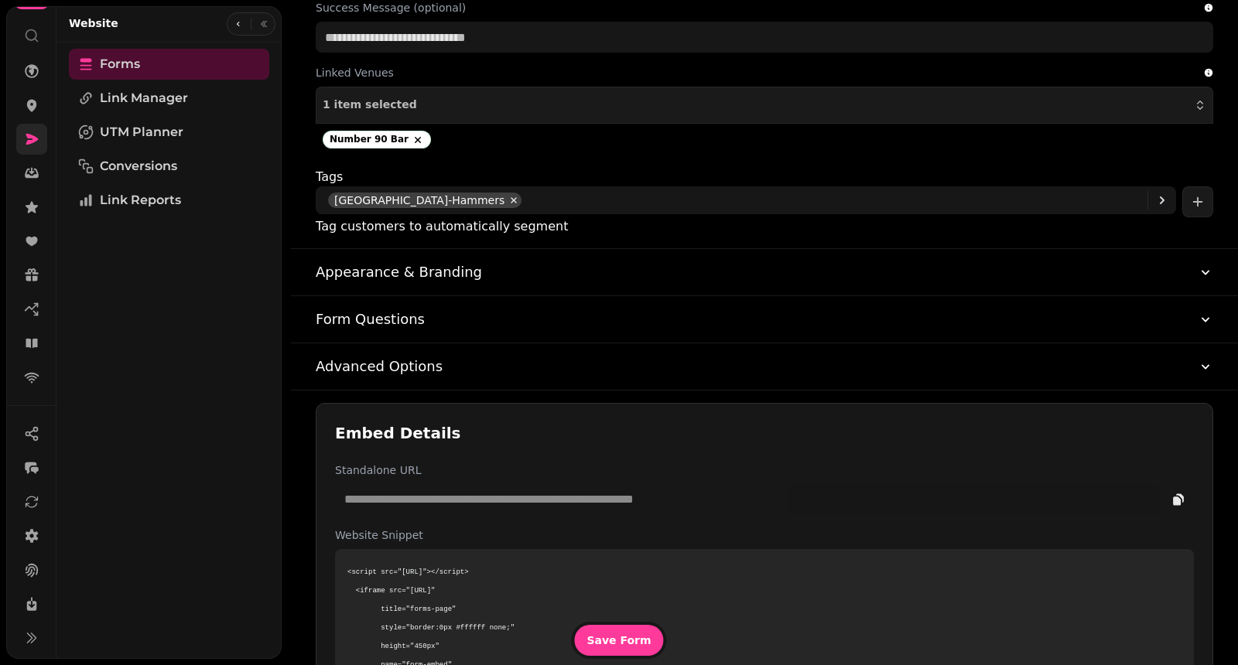
click at [1017, 296] on button "Form Questions" at bounding box center [764, 319] width 897 height 46
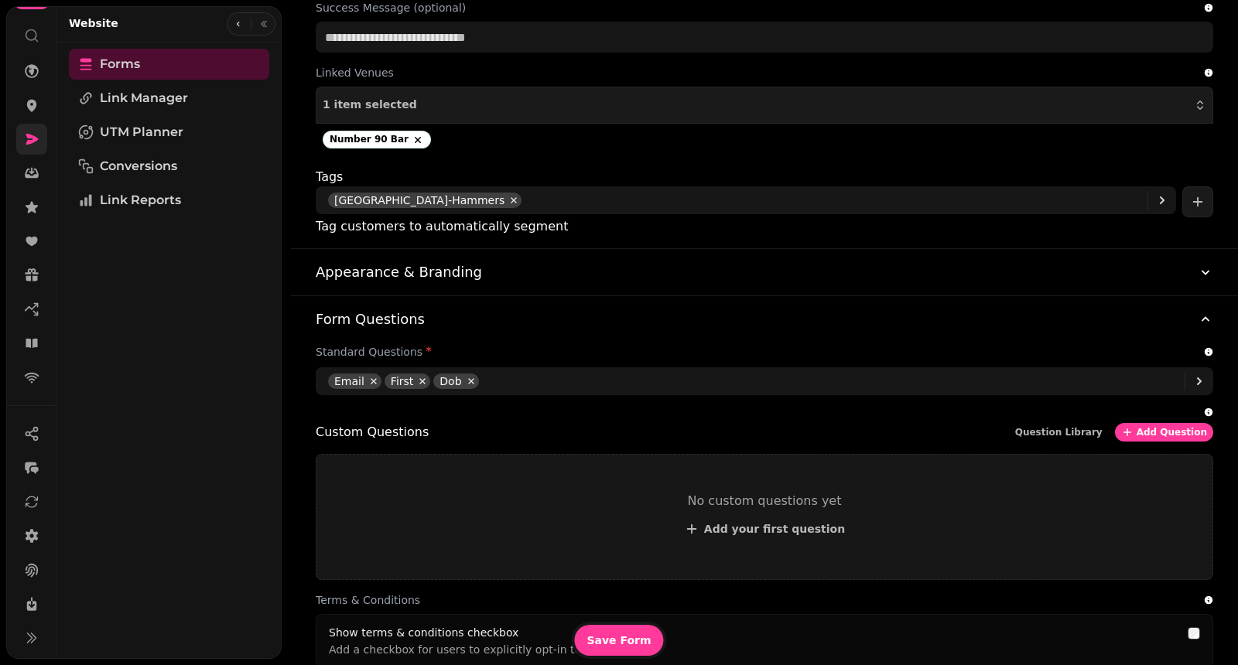
click at [1017, 296] on button "Form Questions" at bounding box center [764, 319] width 897 height 46
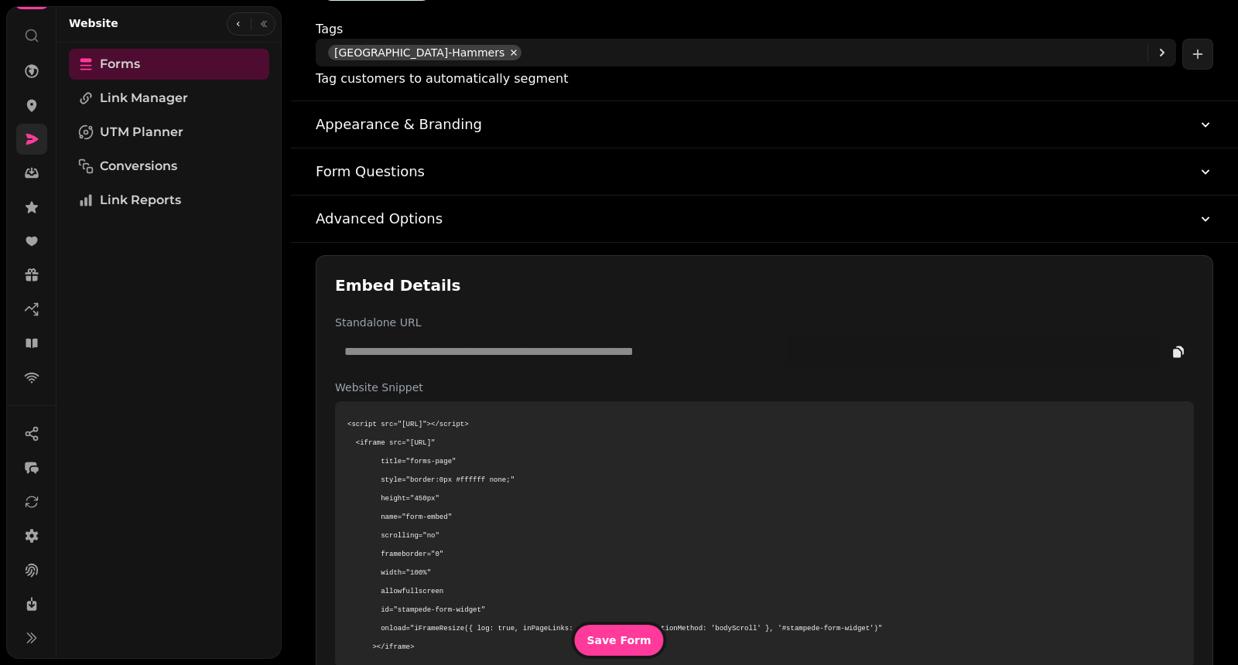
scroll to position [716, 0]
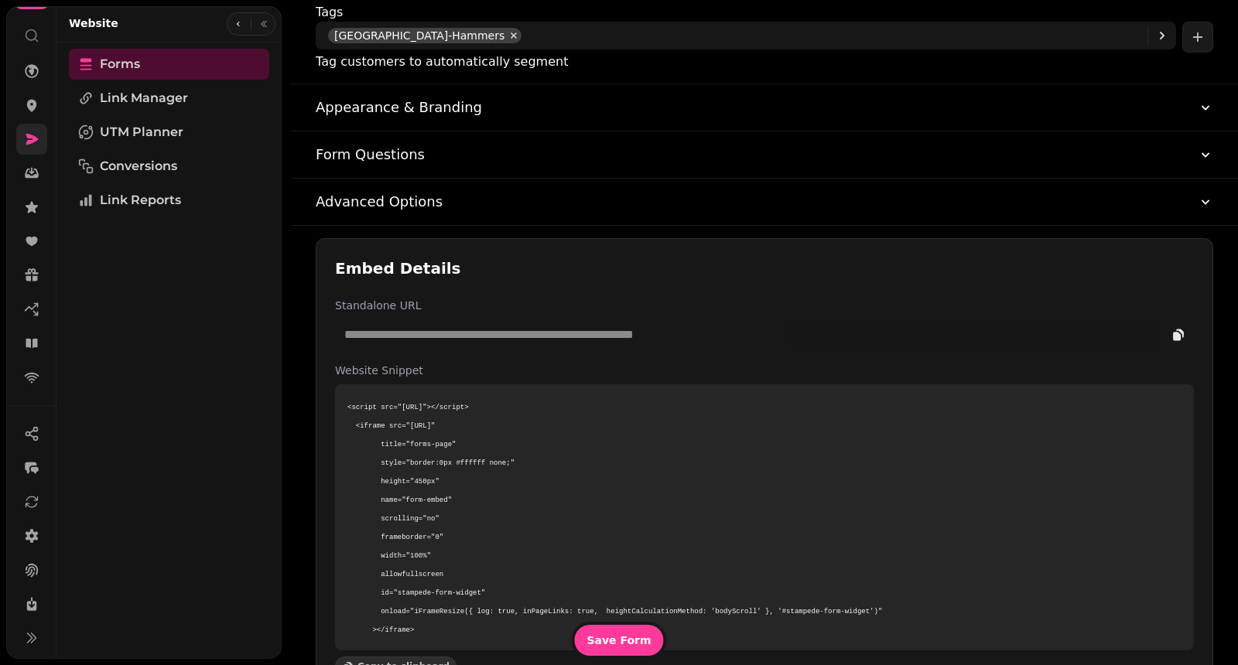
click at [1038, 193] on button "Advanced Options" at bounding box center [764, 202] width 897 height 46
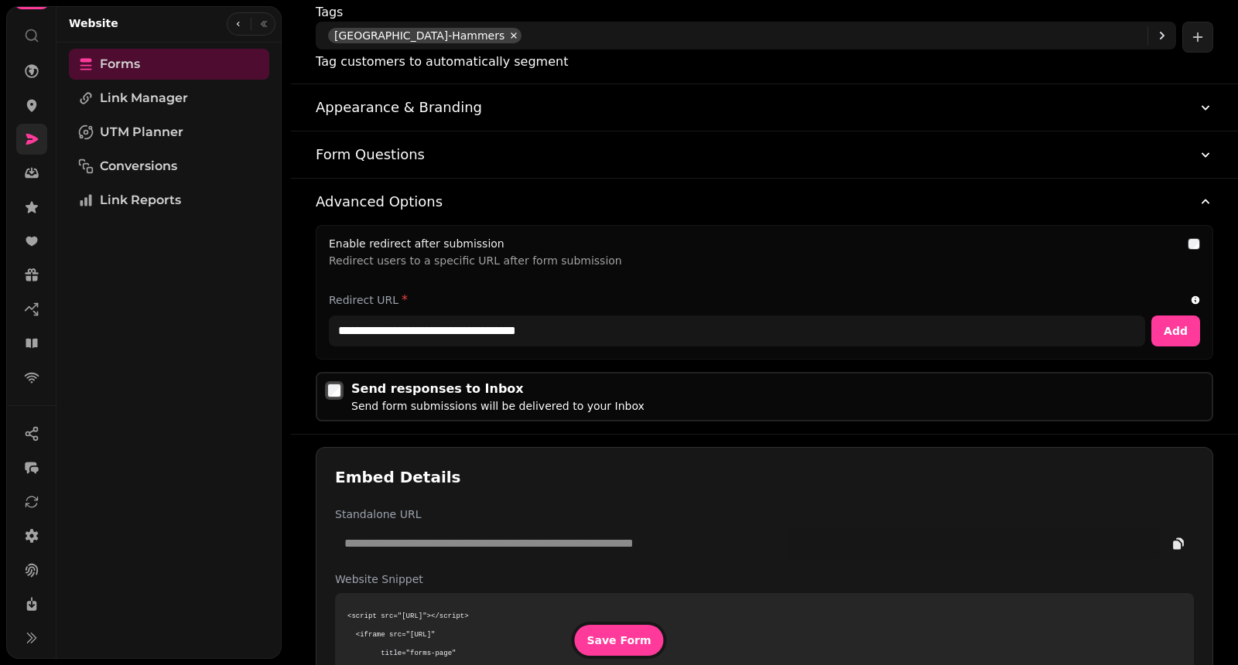
click at [1038, 194] on button "Advanced Options" at bounding box center [764, 202] width 897 height 46
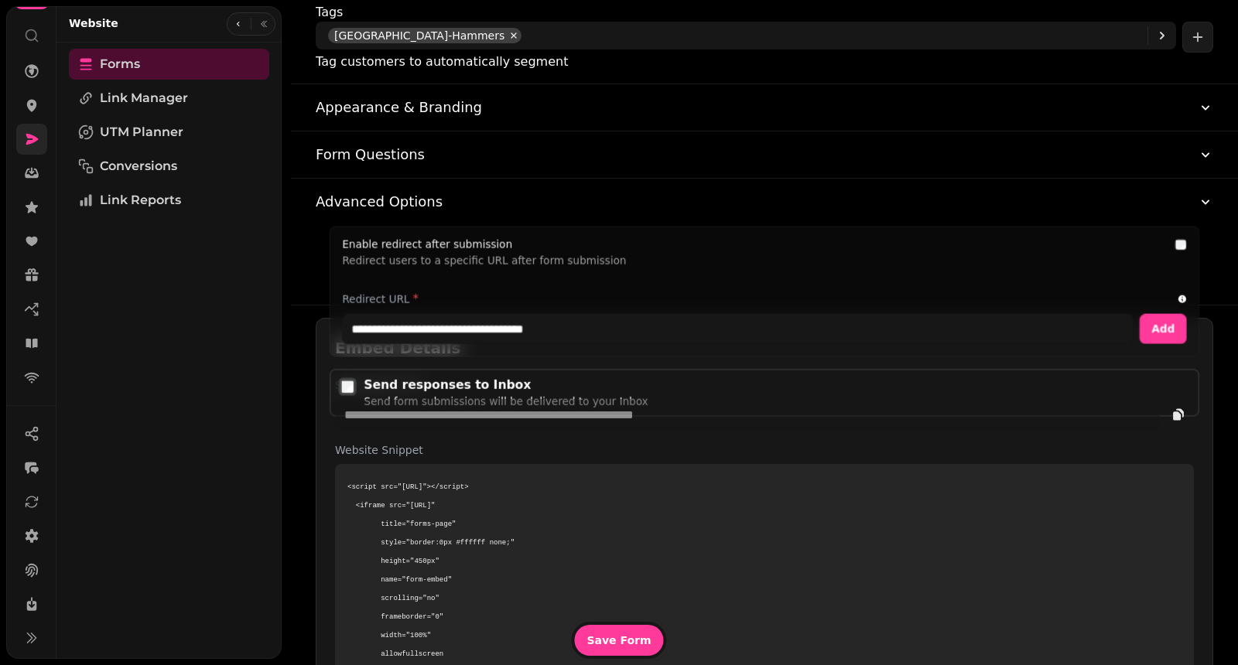
scroll to position [754, 0]
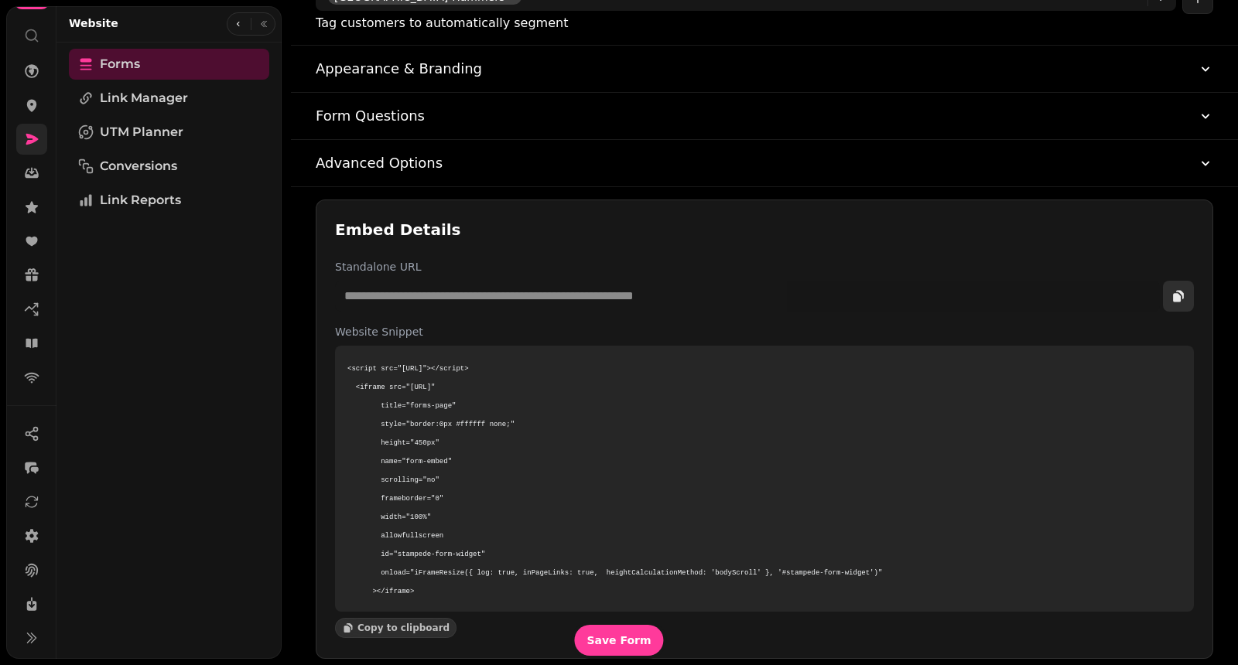
click at [1173, 296] on icon "copy" at bounding box center [1177, 296] width 15 height 15
click at [40, 135] on link at bounding box center [31, 139] width 31 height 31
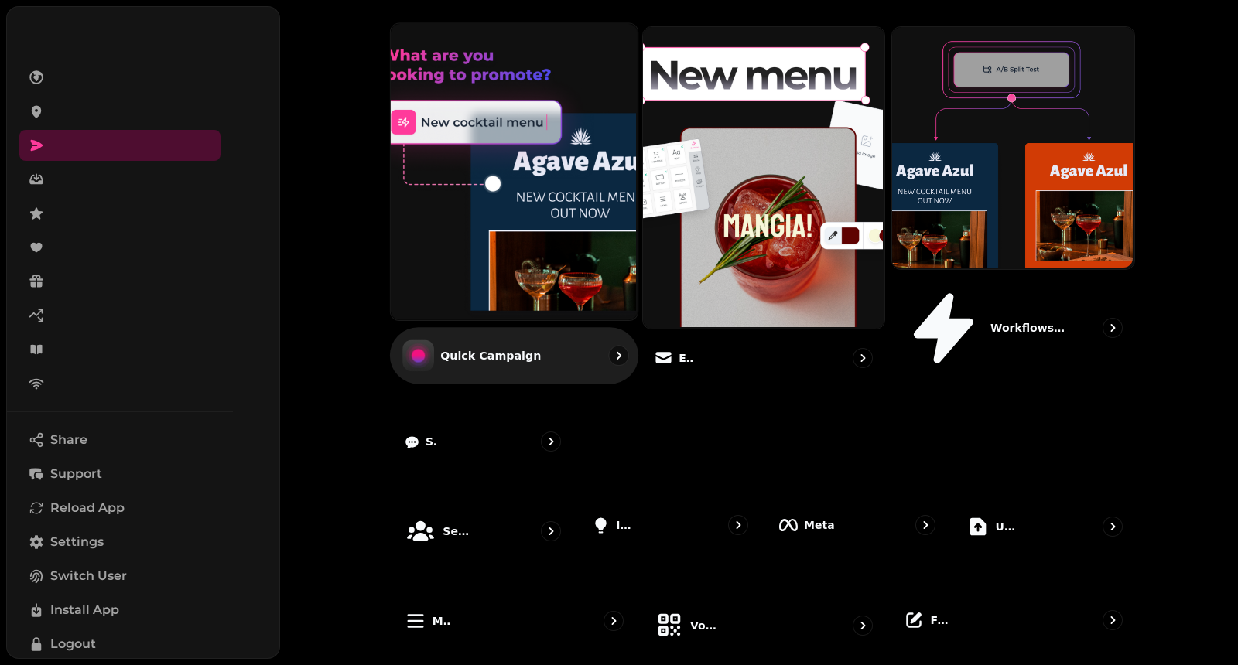
scroll to position [296, 0]
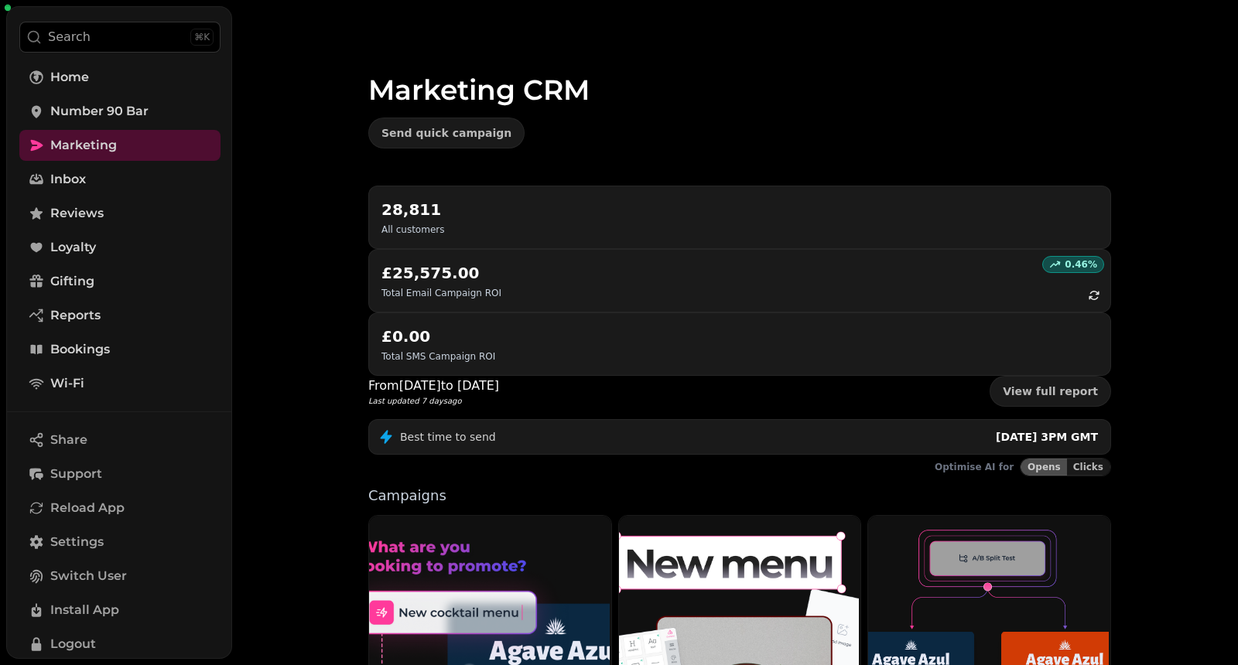
select select "**"
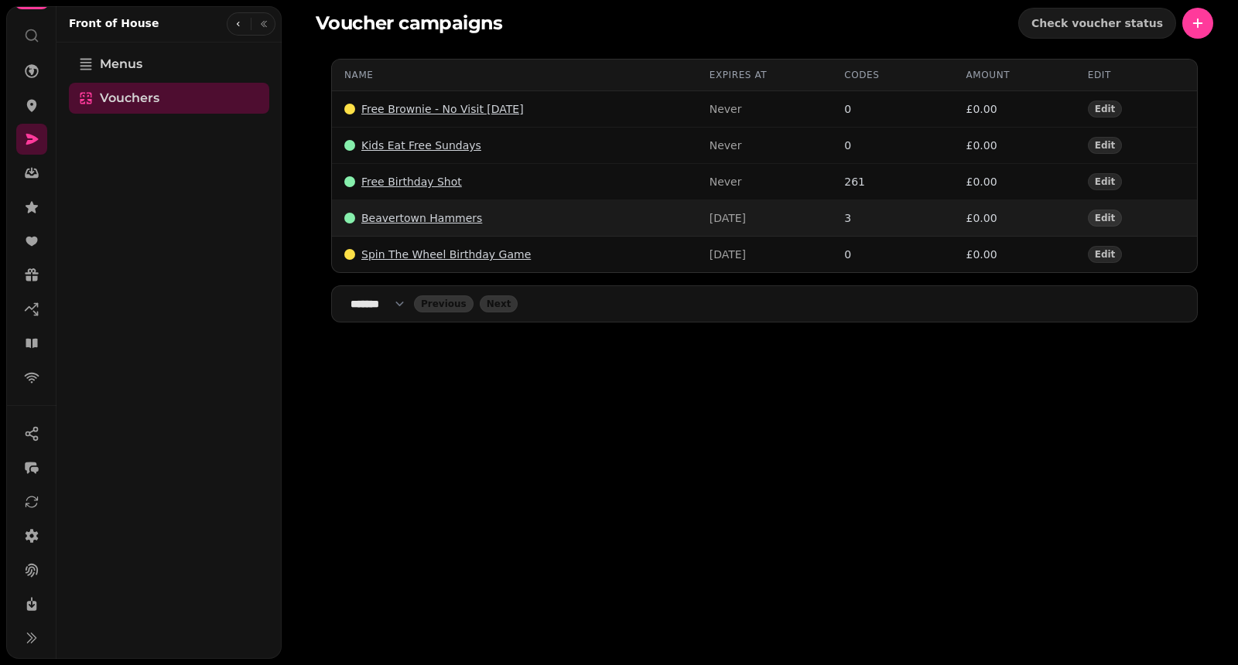
click at [383, 212] on p "Beavertown Hammers" at bounding box center [421, 217] width 121 height 15
select select "**"
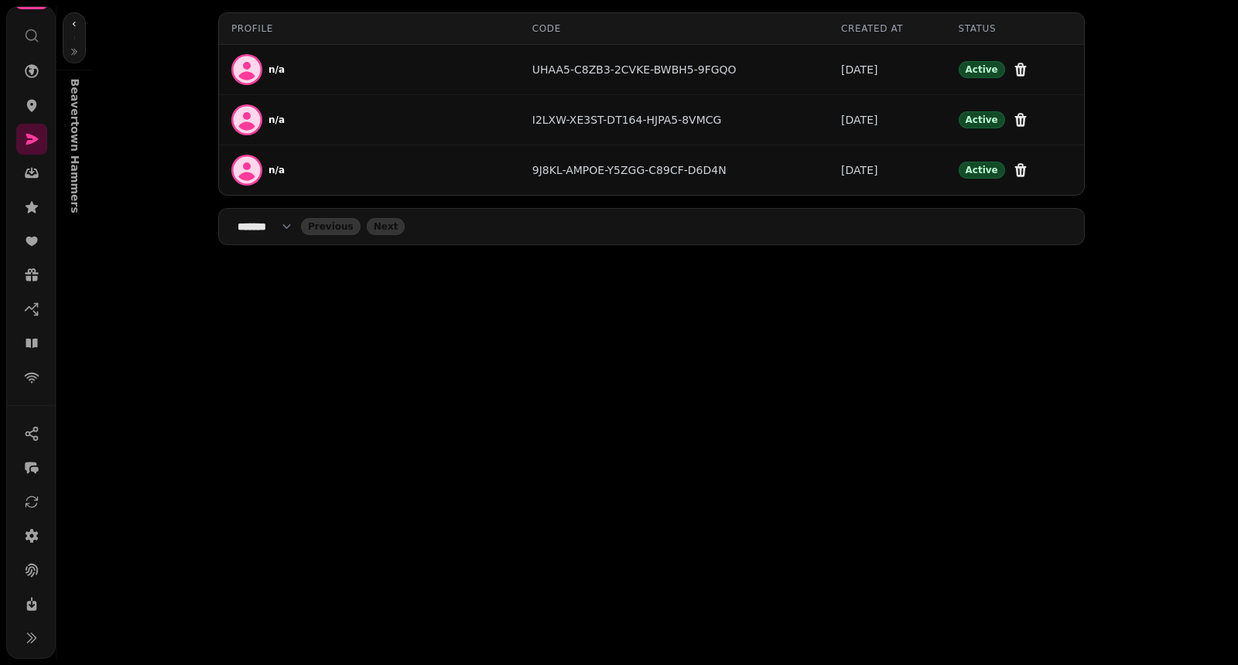
click at [624, 432] on div "Profile Code Created at Status n/a UHAA5-C8ZB3-2CVKE-BWBH5-9FGQO 4 months ago A…" at bounding box center [647, 332] width 1182 height 665
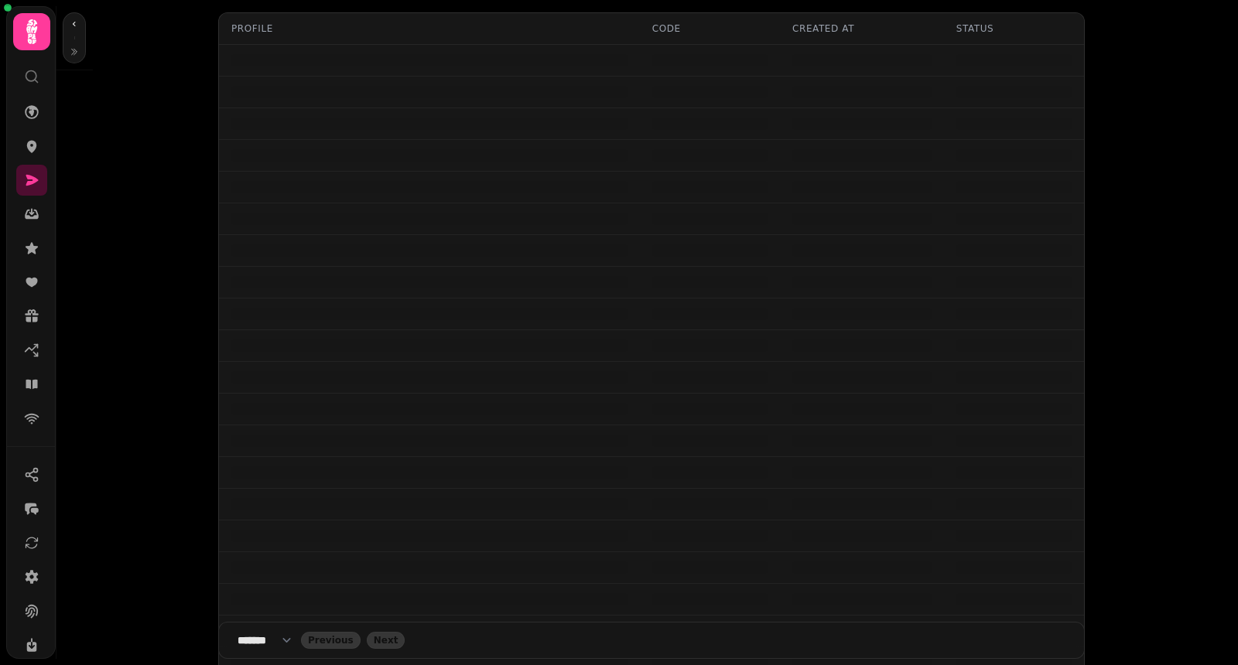
select select "**"
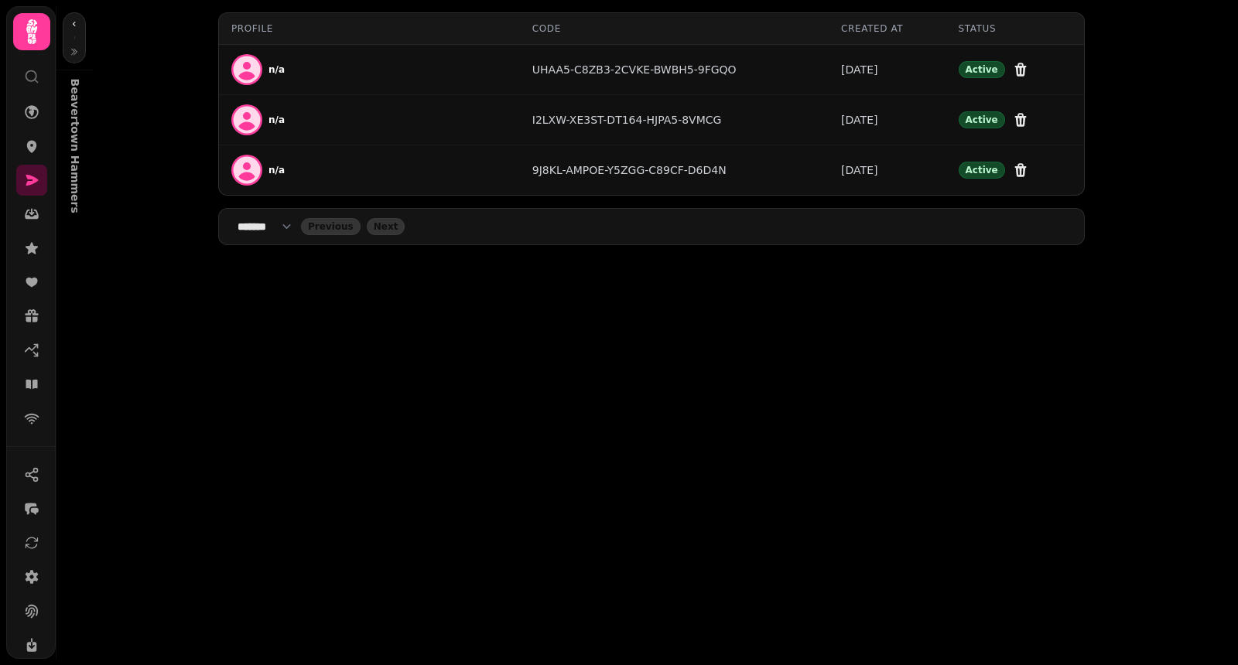
click at [634, 494] on div "Profile Code Created at Status n/a UHAA5-C8ZB3-2CVKE-BWBH5-9FGQO 4 months ago A…" at bounding box center [647, 332] width 1182 height 665
click at [76, 20] on icon "button" at bounding box center [74, 23] width 9 height 9
select select "**"
